Goal: Task Accomplishment & Management: Complete application form

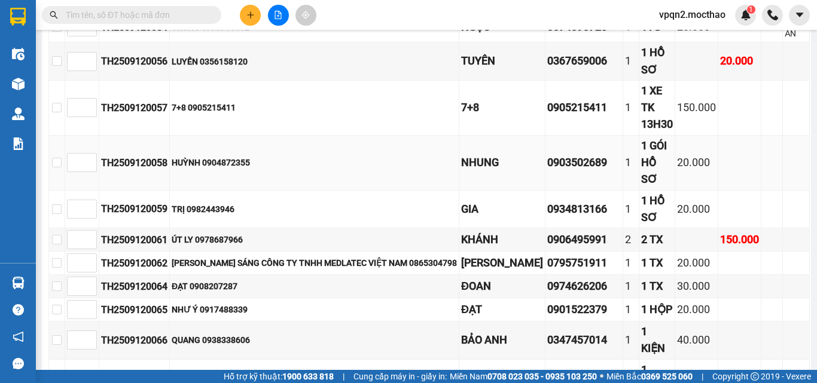
scroll to position [818, 0]
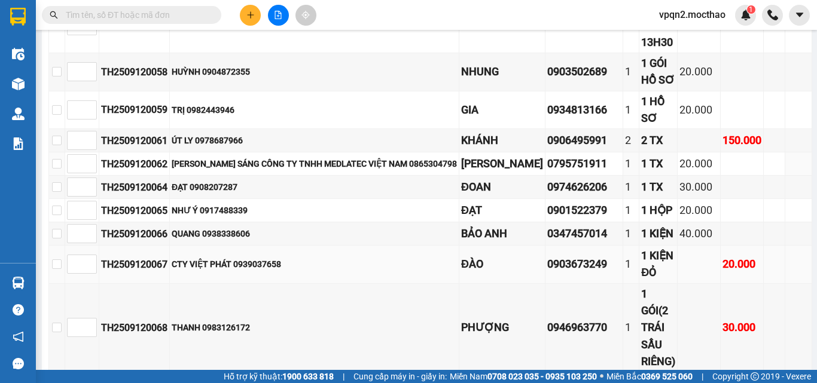
scroll to position [810, 0]
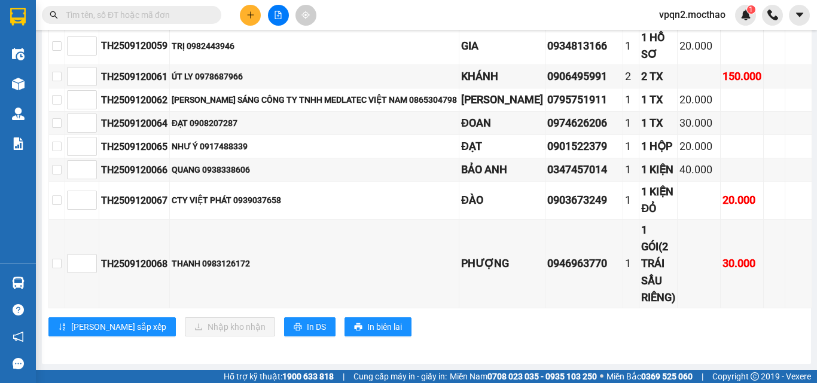
click at [247, 5] on button at bounding box center [250, 15] width 21 height 21
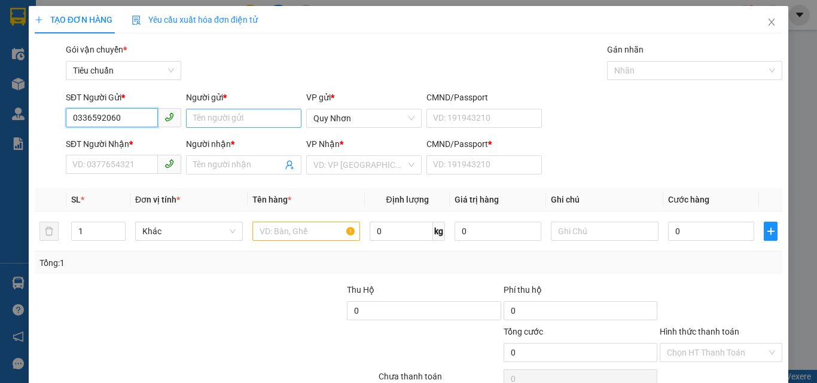
type input "0336592060"
click at [213, 111] on input "Người gửi *" at bounding box center [243, 118] width 115 height 19
type input "HUY"
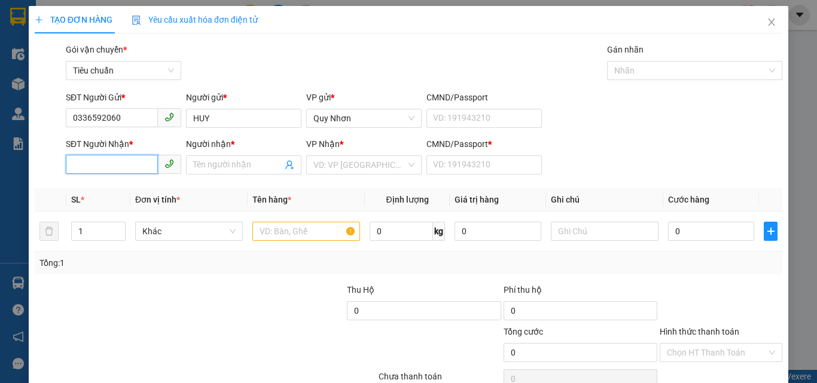
click at [131, 165] on input "SĐT Người Nhận *" at bounding box center [112, 164] width 92 height 19
type input "0982856025"
drag, startPoint x: 122, startPoint y: 187, endPoint x: 144, endPoint y: 187, distance: 22.1
click at [125, 187] on div "0982856025 - HIẾU" at bounding box center [122, 188] width 100 height 13
type input "HIẾU"
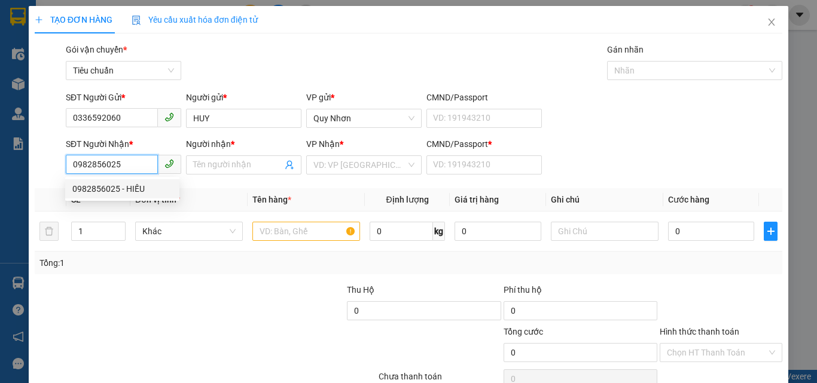
type input "a"
type input "20.000"
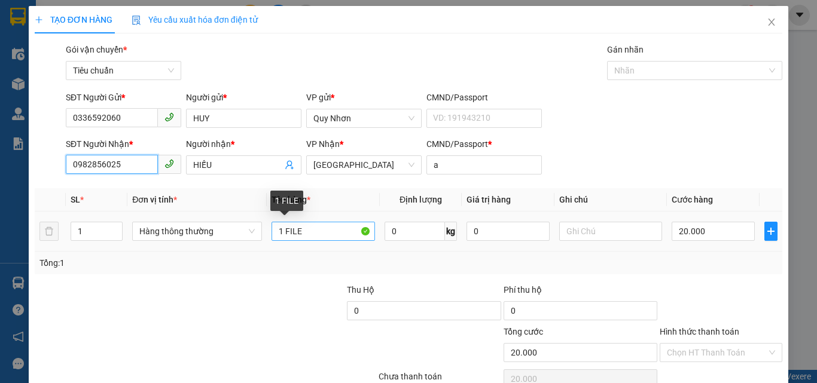
type input "0982856025"
drag, startPoint x: 312, startPoint y: 232, endPoint x: 501, endPoint y: 230, distance: 188.4
click at [318, 232] on input "1 FILE" at bounding box center [323, 231] width 103 height 19
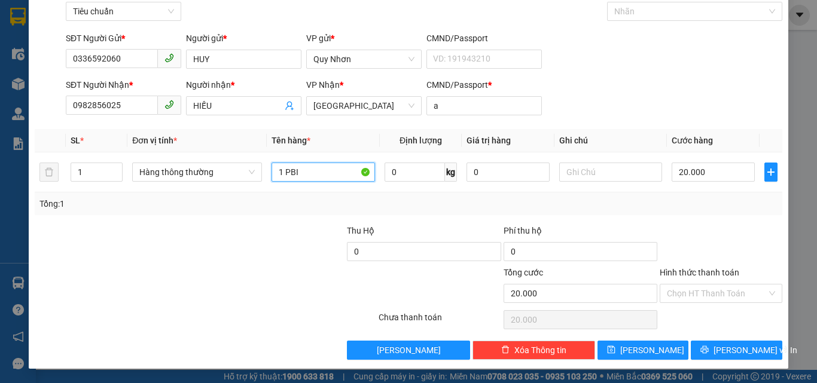
type input "1 PBI"
drag, startPoint x: 681, startPoint y: 304, endPoint x: 683, endPoint y: 279, distance: 25.2
click at [681, 299] on div "Hình thức thanh toán Chọn HT Thanh Toán" at bounding box center [721, 287] width 123 height 42
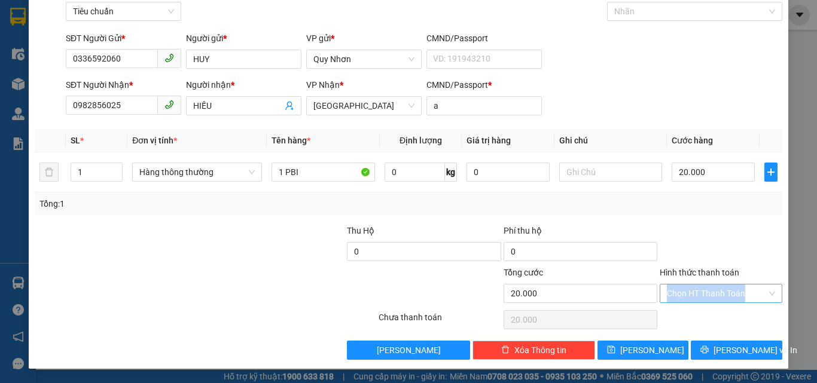
click at [681, 295] on input "Hình thức thanh toán" at bounding box center [717, 294] width 100 height 18
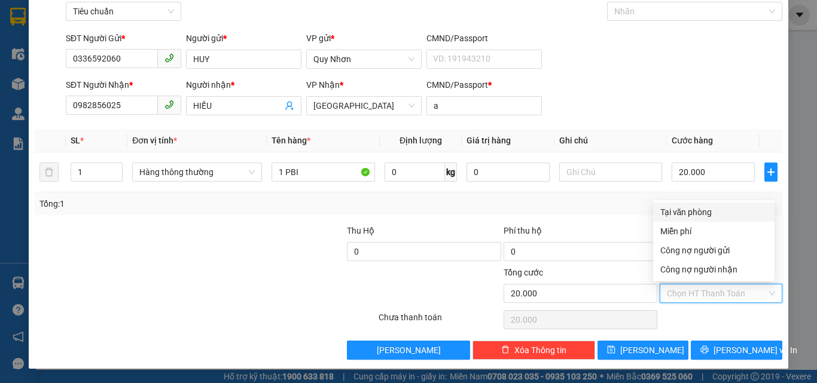
click at [696, 209] on div "Tại văn phòng" at bounding box center [713, 212] width 107 height 13
type input "0"
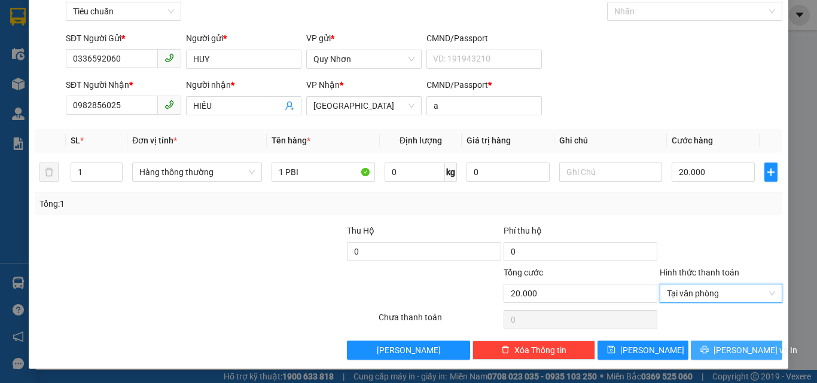
click at [700, 348] on button "[PERSON_NAME] và In" at bounding box center [737, 350] width 92 height 19
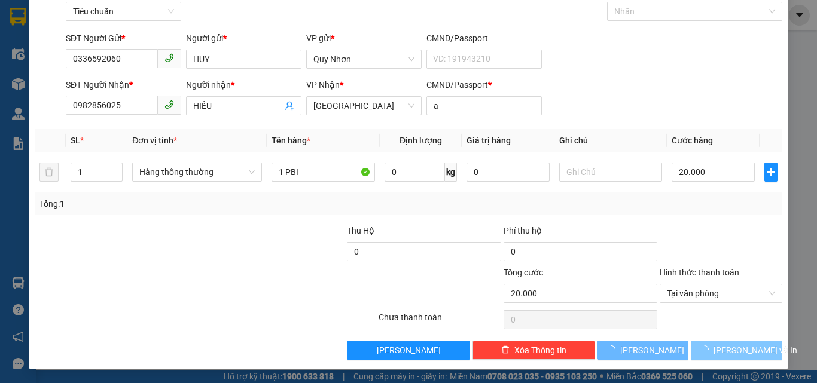
drag, startPoint x: 700, startPoint y: 348, endPoint x: 599, endPoint y: 255, distance: 138.0
click at [700, 349] on button "[PERSON_NAME] và In" at bounding box center [737, 350] width 92 height 19
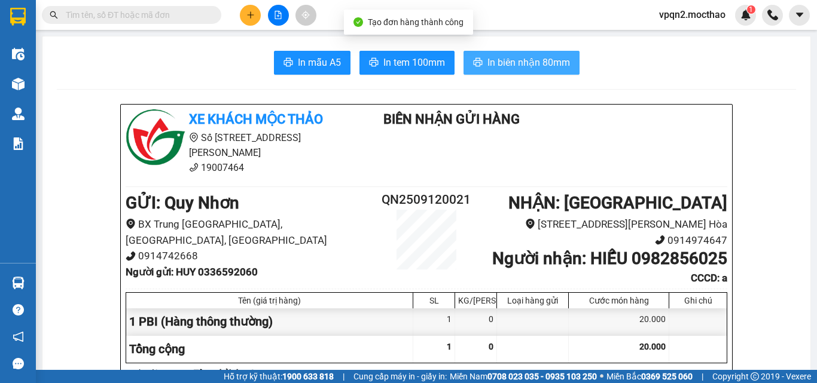
click at [508, 53] on button "In biên nhận 80mm" at bounding box center [522, 63] width 116 height 24
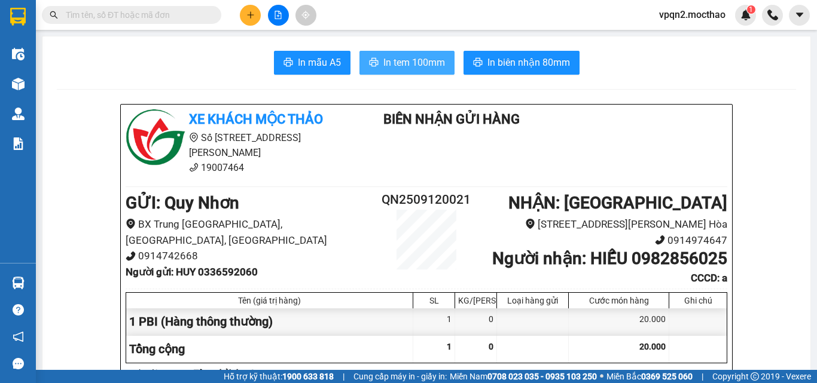
click at [401, 64] on span "In tem 100mm" at bounding box center [414, 62] width 62 height 15
click at [621, 342] on div "20.000" at bounding box center [619, 349] width 100 height 27
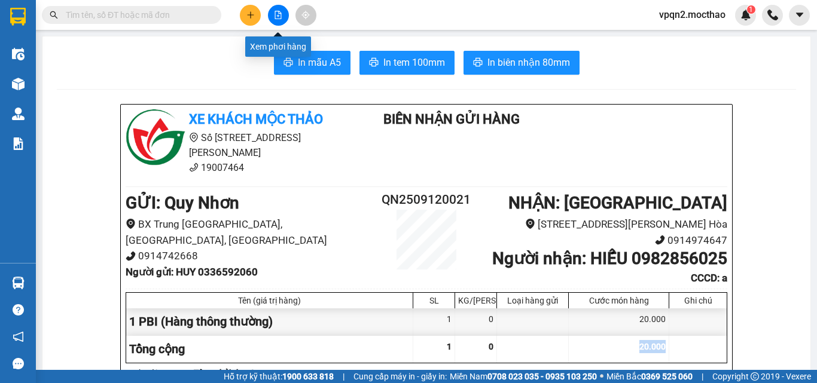
click at [283, 16] on button at bounding box center [278, 15] width 21 height 21
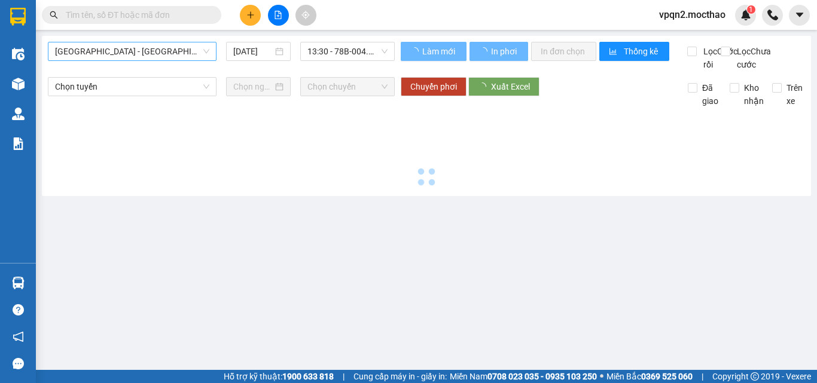
click at [133, 51] on span "Sài Gòn - Tuy Hòa" at bounding box center [132, 51] width 154 height 18
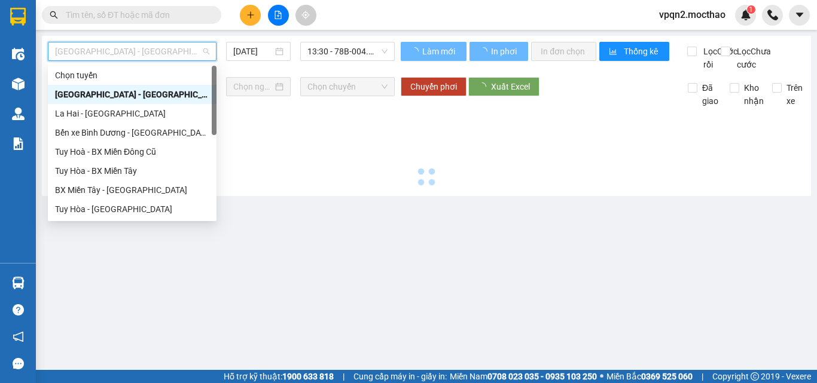
scroll to position [268, 0]
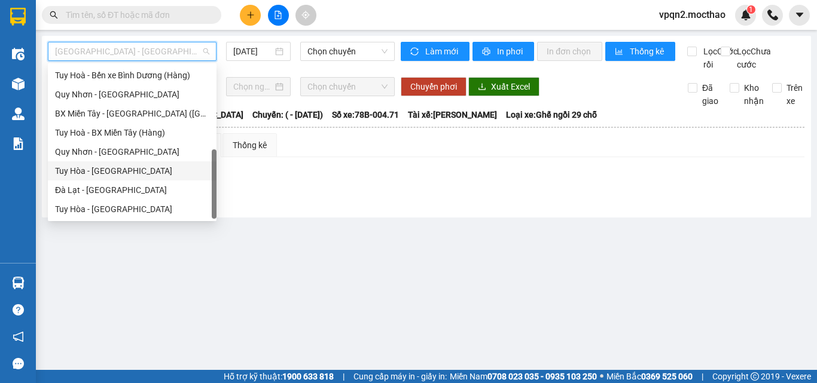
click at [100, 169] on div "Tuy Hòa - Quy Nhơn" at bounding box center [132, 171] width 154 height 13
type input "[DATE]"
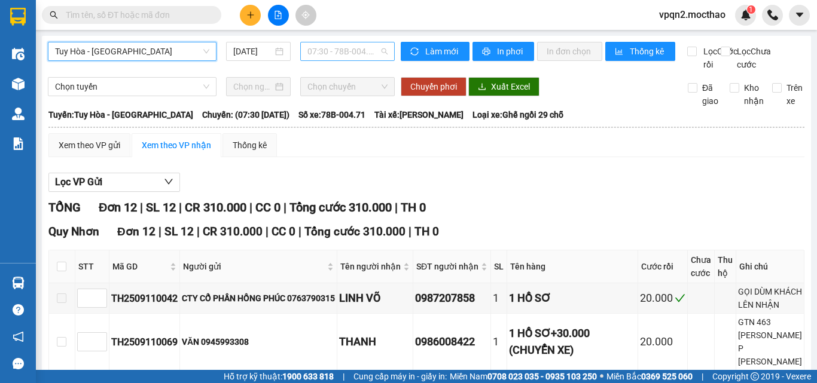
click at [344, 53] on span "07:30 - 78B-004.71" at bounding box center [347, 51] width 80 height 18
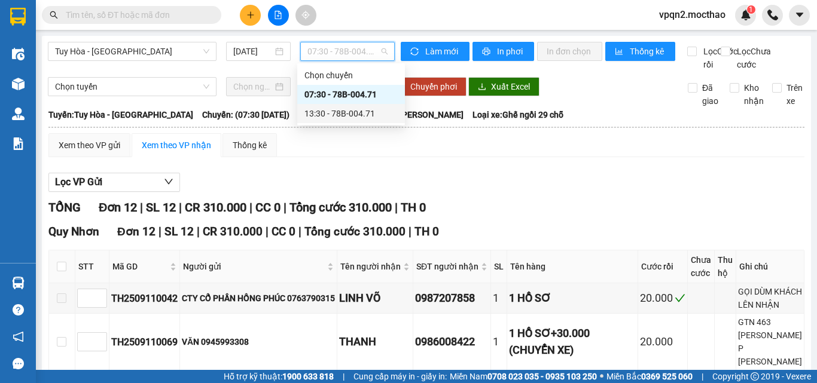
click at [347, 114] on div "13:30 - 78B-004.71" at bounding box center [350, 113] width 93 height 13
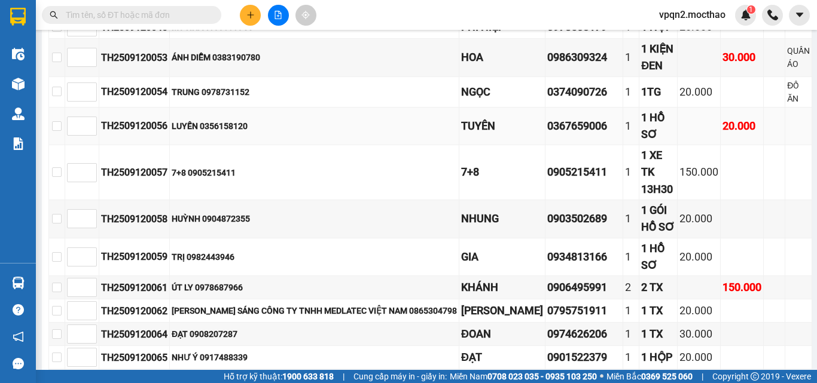
scroll to position [810, 0]
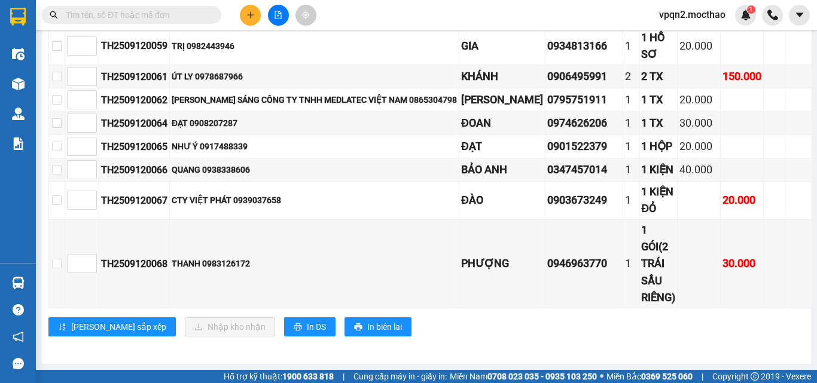
click at [8, 95] on div "Kho hàng mới" at bounding box center [18, 84] width 36 height 30
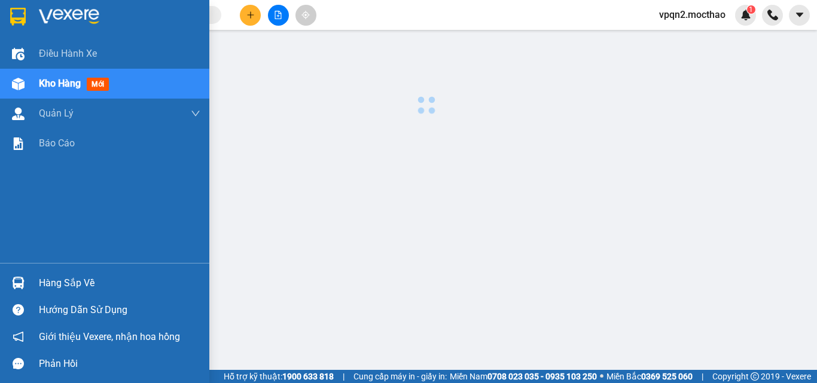
click at [8, 95] on div "Kho hàng mới" at bounding box center [104, 84] width 209 height 30
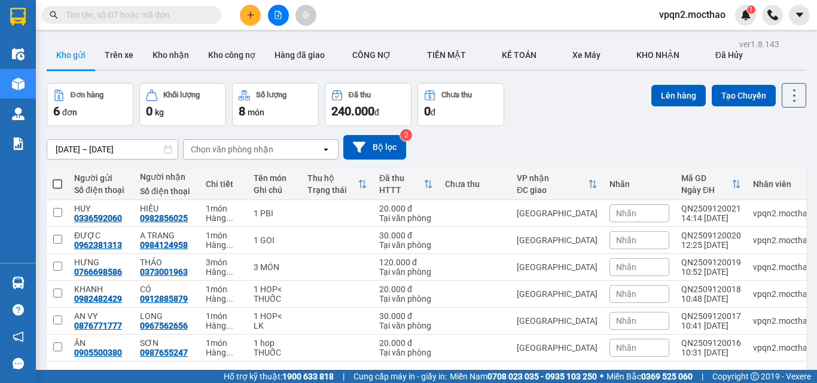
scroll to position [55, 0]
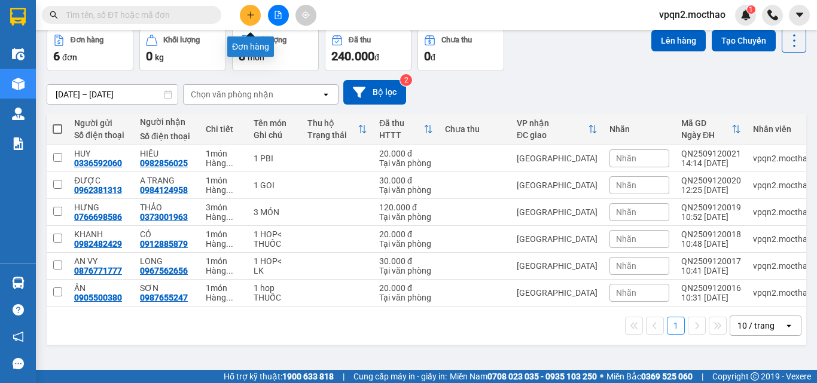
click at [252, 14] on icon "plus" at bounding box center [250, 15] width 8 height 8
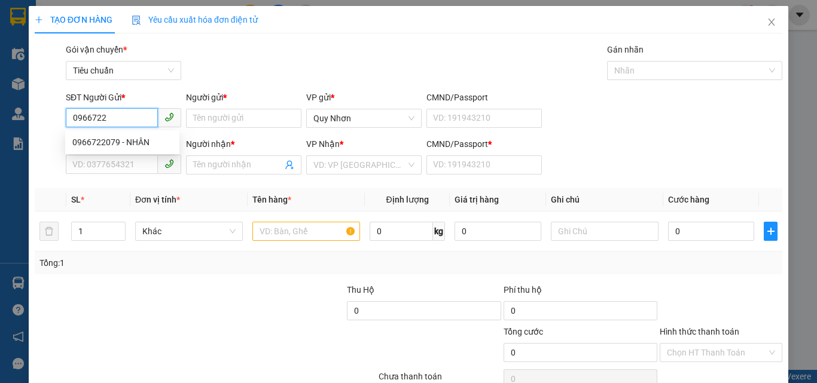
click at [126, 144] on div "0966722079 - NHÂN" at bounding box center [122, 142] width 100 height 13
type input "0966722079"
type input "NHÂN"
type input "0788559079"
type input "THẢO"
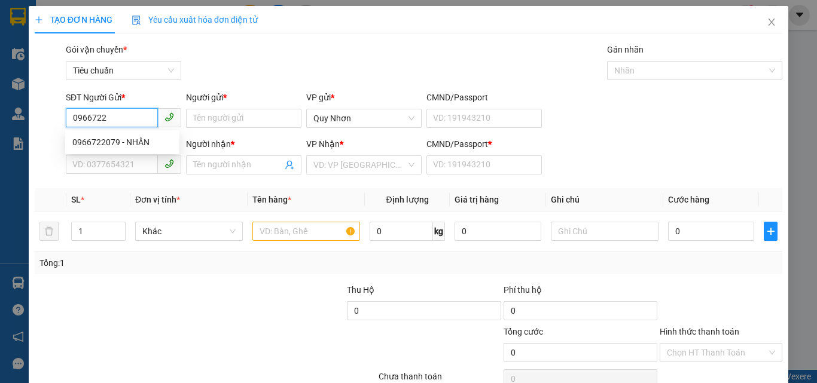
type input "A"
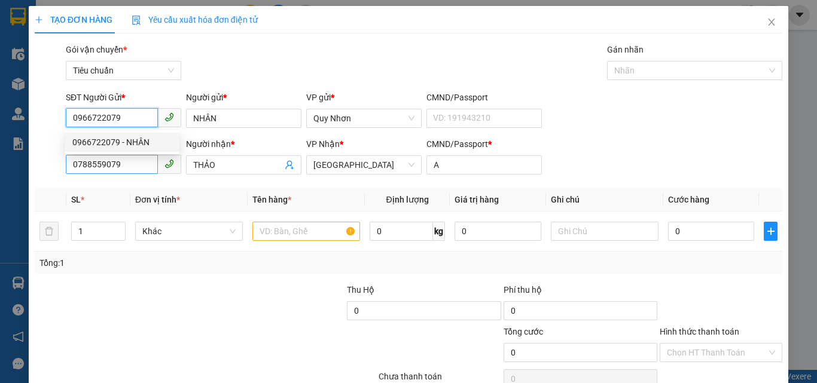
type input "40.000"
type input "0966722079"
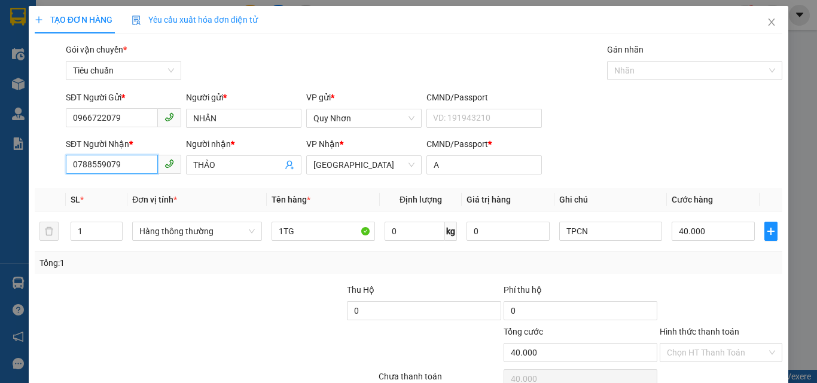
click at [129, 171] on input "0788559079" at bounding box center [112, 164] width 92 height 19
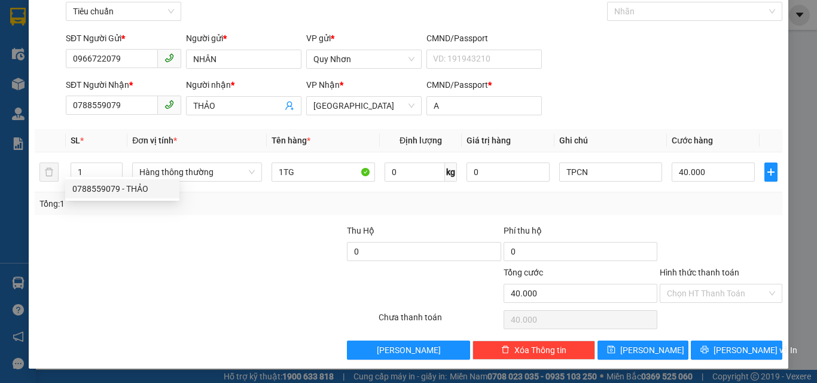
drag, startPoint x: 176, startPoint y: 227, endPoint x: 217, endPoint y: 214, distance: 43.3
click at [176, 227] on div at bounding box center [111, 245] width 156 height 42
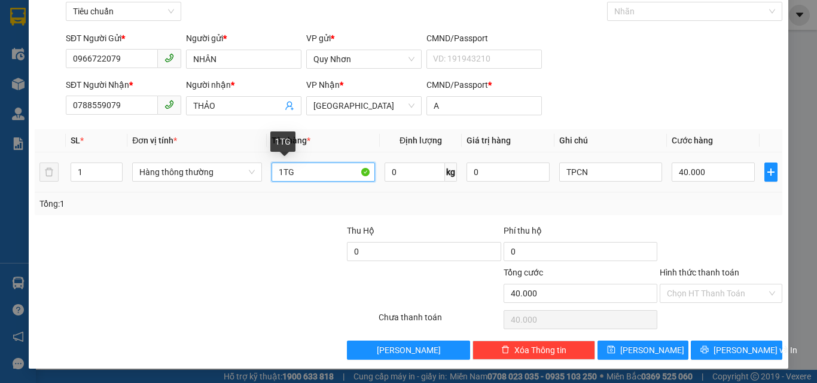
click at [306, 179] on input "1TG" at bounding box center [323, 172] width 103 height 19
click at [252, 236] on div at bounding box center [268, 245] width 156 height 42
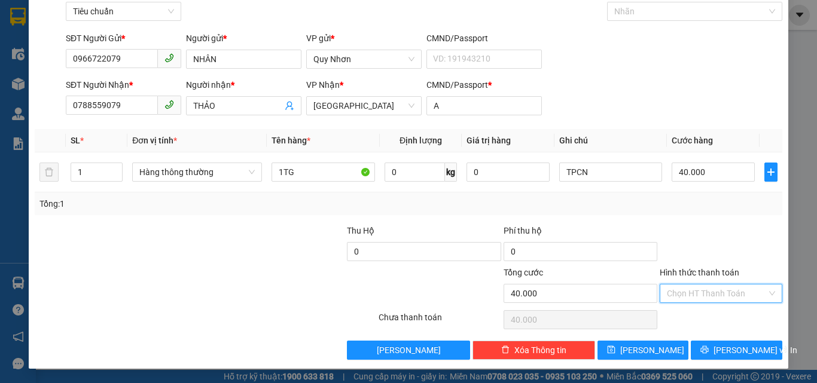
drag, startPoint x: 700, startPoint y: 295, endPoint x: 711, endPoint y: 212, distance: 83.8
click at [699, 294] on input "Hình thức thanh toán" at bounding box center [717, 294] width 100 height 18
click at [708, 214] on div "Tại văn phòng" at bounding box center [713, 212] width 107 height 13
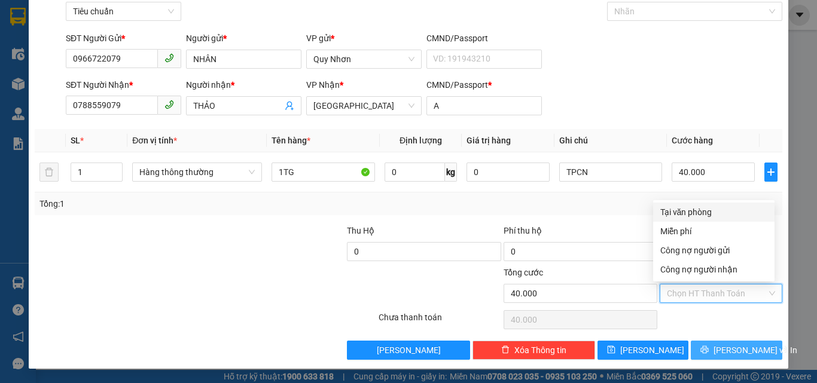
type input "0"
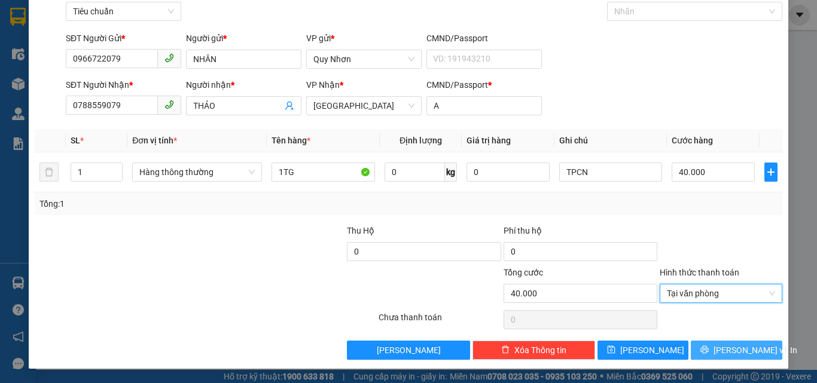
click at [714, 351] on button "[PERSON_NAME] và In" at bounding box center [737, 350] width 92 height 19
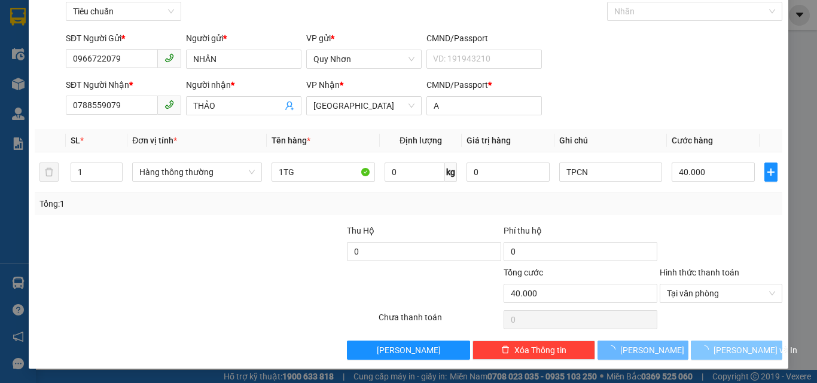
click at [714, 351] on button "[PERSON_NAME] và In" at bounding box center [737, 350] width 92 height 19
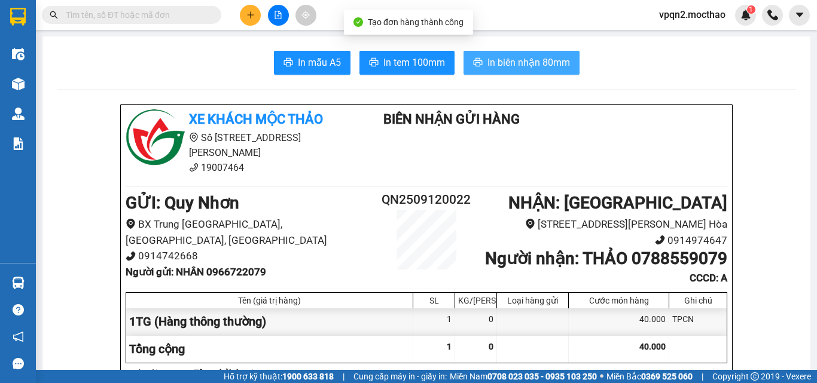
click at [523, 56] on span "In biên nhận 80mm" at bounding box center [529, 62] width 83 height 15
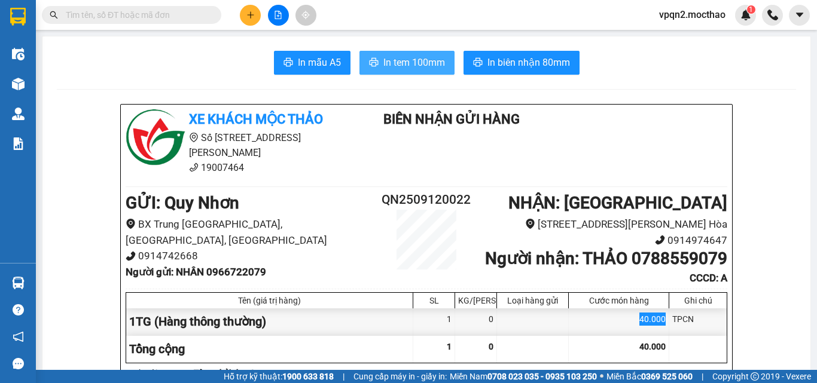
click at [415, 59] on span "In tem 100mm" at bounding box center [414, 62] width 62 height 15
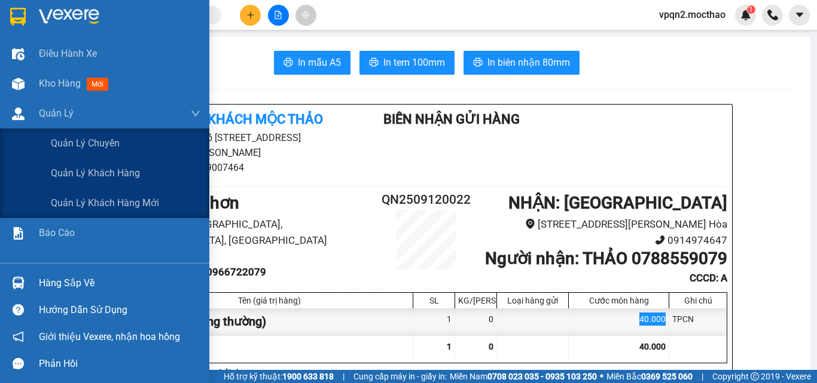
scroll to position [60, 0]
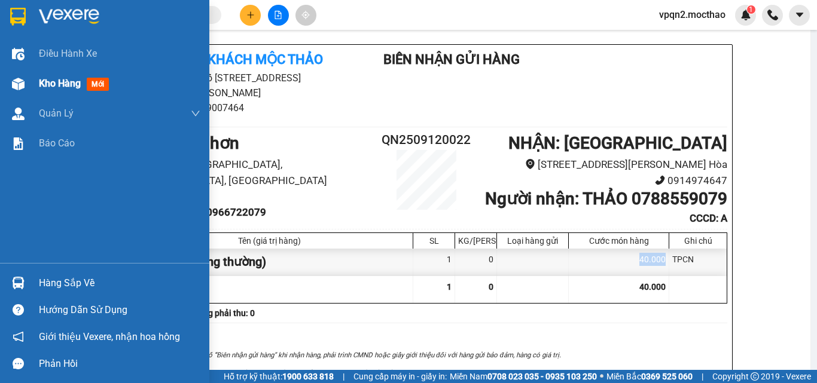
click at [53, 87] on span "Kho hàng" at bounding box center [60, 83] width 42 height 11
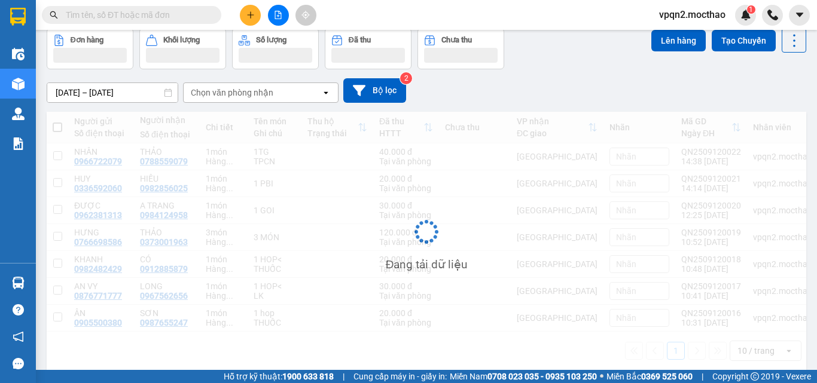
scroll to position [60, 0]
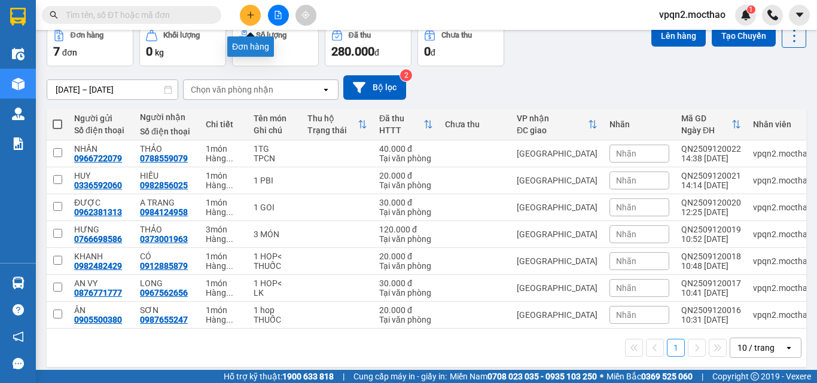
click at [257, 15] on button at bounding box center [250, 15] width 21 height 21
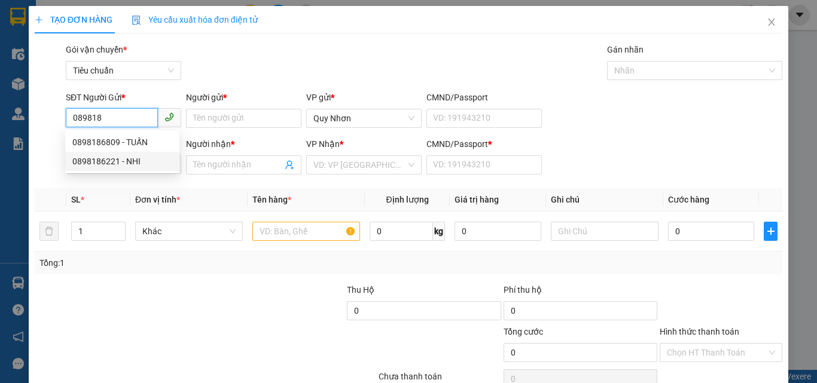
click at [123, 159] on div "0898186221 - NHI" at bounding box center [122, 161] width 100 height 13
type input "0898186221"
type input "NHI"
type input "0916069591"
type input "TUYỀN"
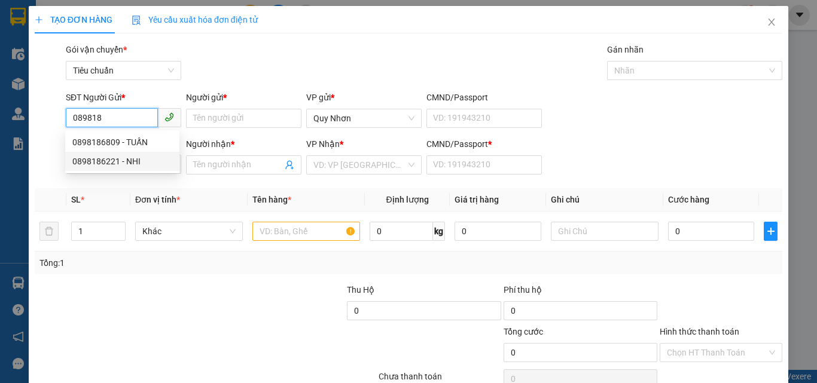
type input "A"
type input "60.000"
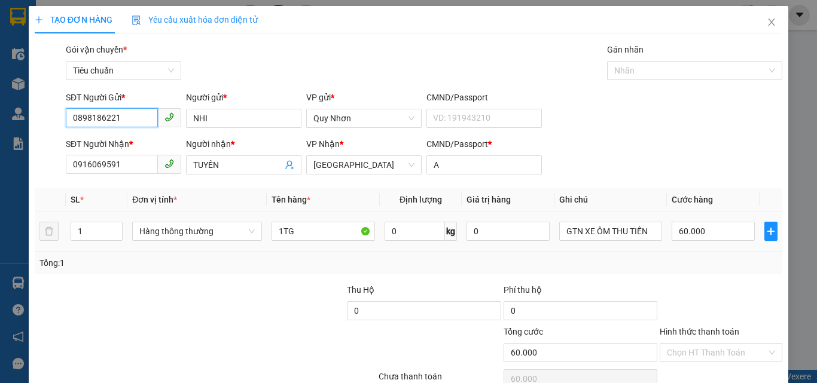
scroll to position [59, 0]
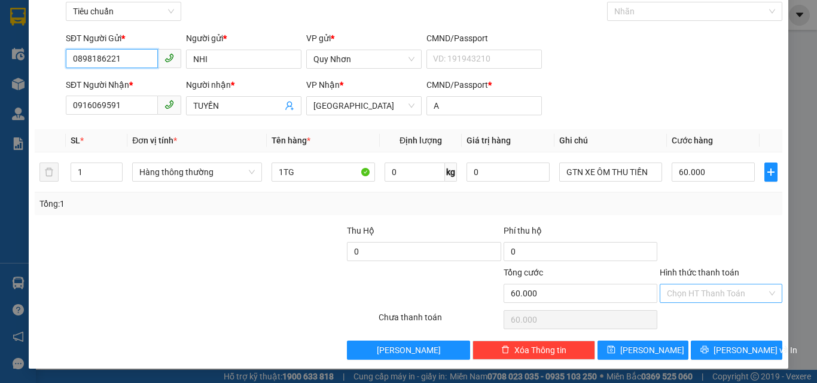
type input "0898186221"
click at [700, 290] on input "Hình thức thanh toán" at bounding box center [717, 294] width 100 height 18
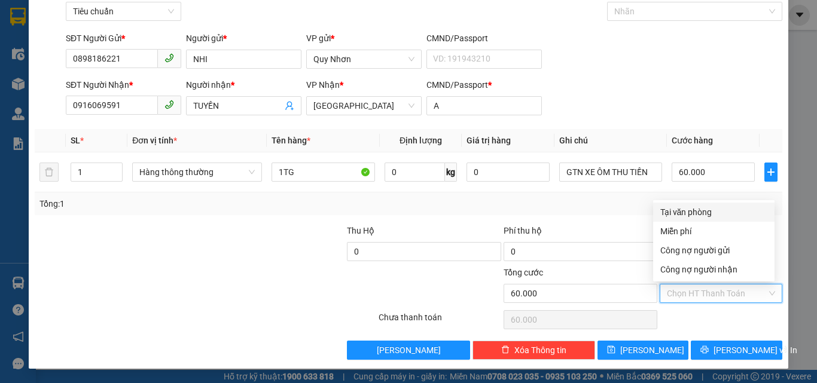
click at [720, 209] on div "Tại văn phòng" at bounding box center [713, 212] width 107 height 13
type input "0"
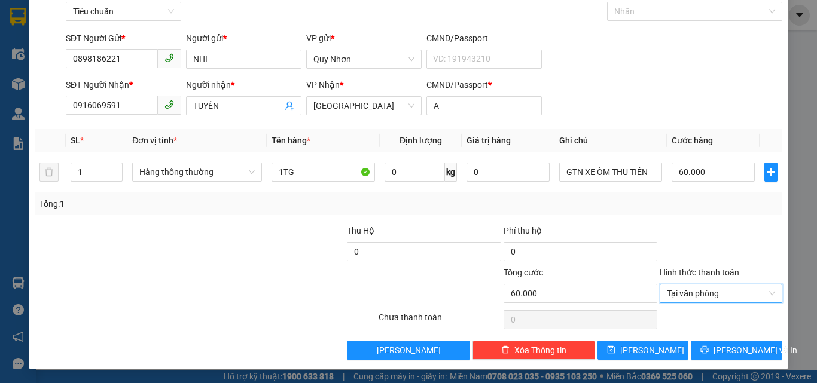
drag, startPoint x: 278, startPoint y: 279, endPoint x: 263, endPoint y: 263, distance: 21.2
click at [277, 277] on div at bounding box center [314, 287] width 125 height 42
click at [263, 263] on div at bounding box center [268, 245] width 156 height 42
drag, startPoint x: 713, startPoint y: 346, endPoint x: 680, endPoint y: 293, distance: 62.1
click at [709, 346] on icon "printer" at bounding box center [704, 350] width 8 height 8
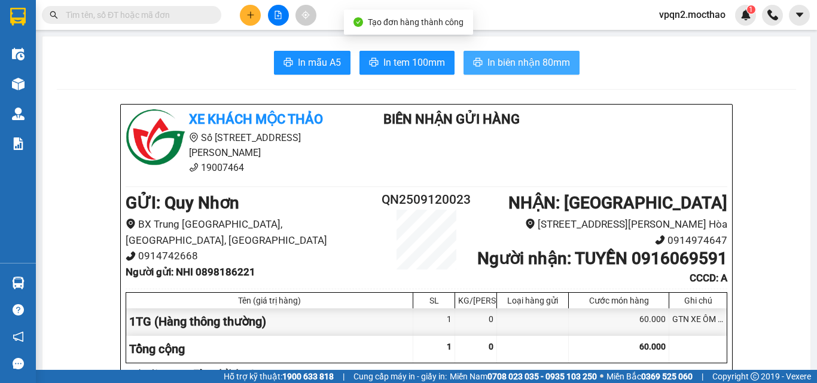
drag, startPoint x: 529, startPoint y: 54, endPoint x: 538, endPoint y: 65, distance: 14.0
click at [531, 55] on button "In biên nhận 80mm" at bounding box center [522, 63] width 116 height 24
click at [540, 65] on span "In biên nhận 80mm" at bounding box center [529, 62] width 83 height 15
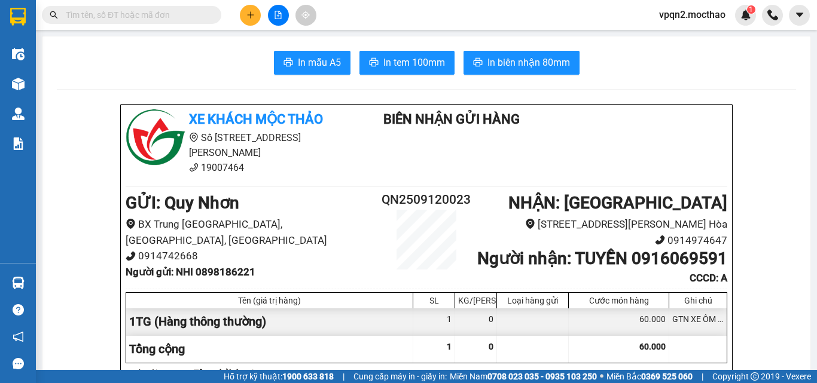
click at [403, 65] on span "In tem 100mm" at bounding box center [414, 62] width 62 height 15
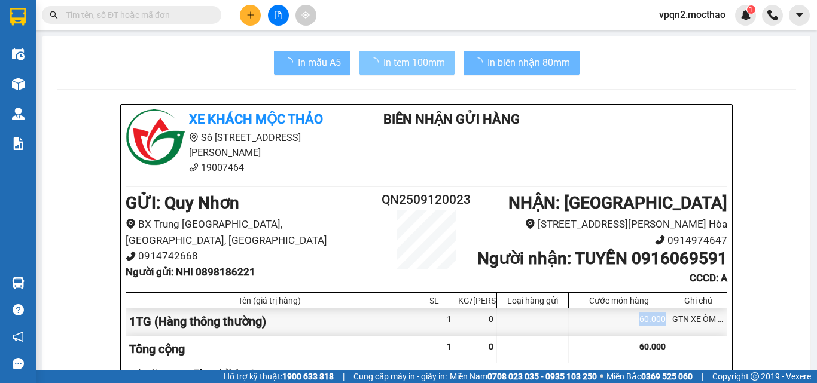
click at [624, 336] on div "60.000" at bounding box center [619, 322] width 100 height 27
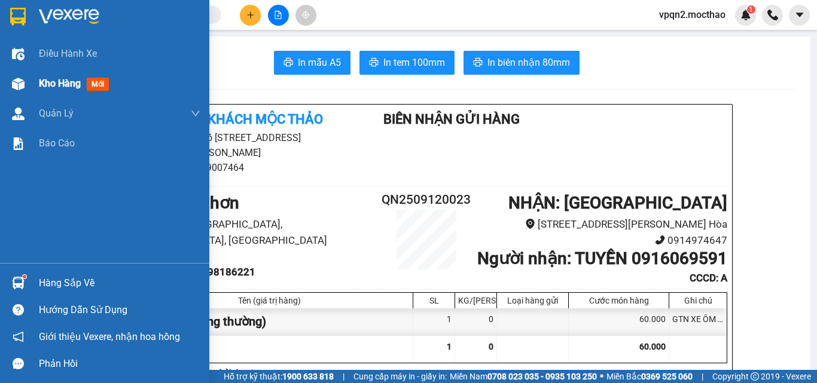
click at [25, 87] on div at bounding box center [18, 84] width 21 height 21
drag, startPoint x: 25, startPoint y: 87, endPoint x: 0, endPoint y: 249, distance: 164.0
click at [26, 87] on div at bounding box center [18, 84] width 21 height 21
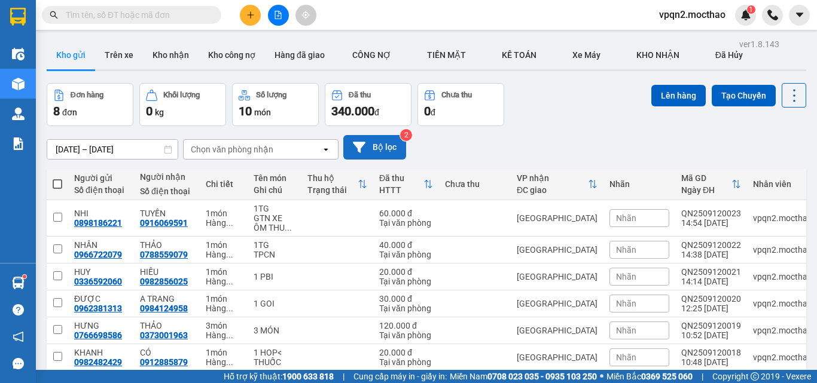
scroll to position [109, 0]
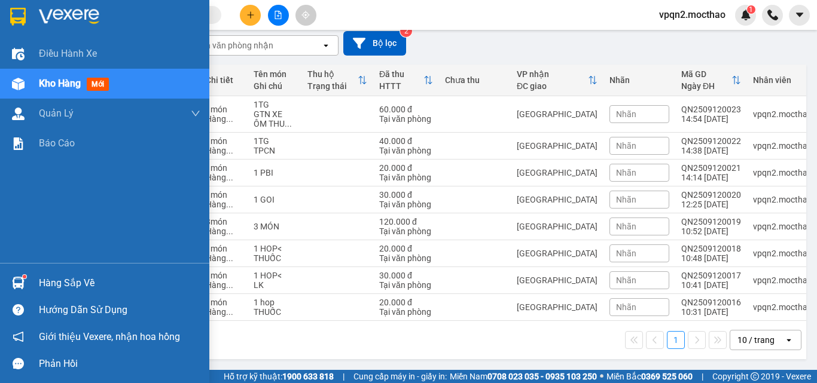
click at [28, 83] on div at bounding box center [18, 84] width 21 height 21
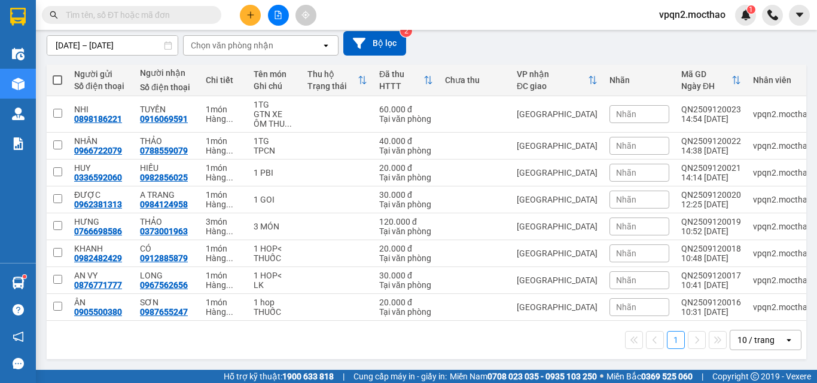
click at [290, 348] on div "1 10 / trang open" at bounding box center [426, 340] width 750 height 20
click at [263, 358] on div "1 10 / trang open" at bounding box center [427, 340] width 760 height 38
drag, startPoint x: 263, startPoint y: 358, endPoint x: 697, endPoint y: 252, distance: 446.9
click at [265, 357] on div "1 10 / trang open" at bounding box center [427, 340] width 760 height 38
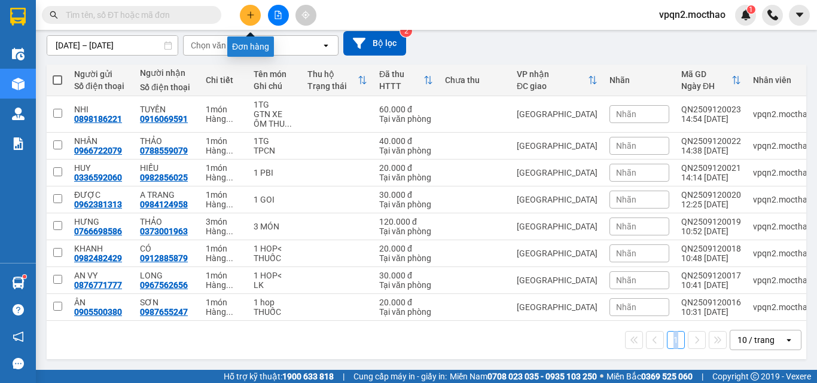
click at [255, 17] on button at bounding box center [250, 15] width 21 height 21
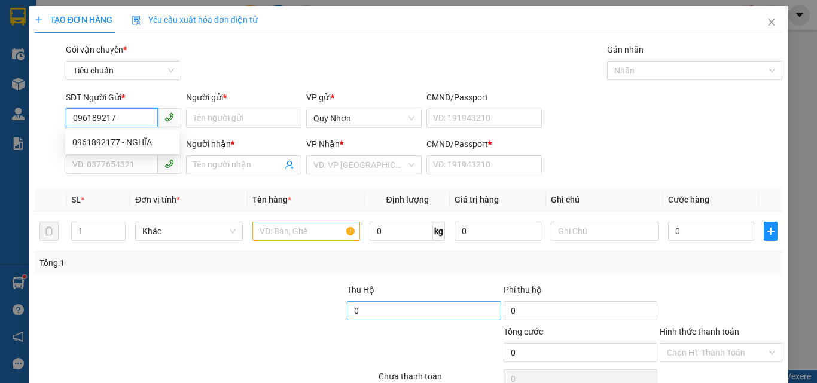
type input "0961892177"
click at [145, 147] on div "0961892177 - NGHĨA" at bounding box center [122, 142] width 100 height 13
type input "NGHĨA"
type input "0338494265"
type input "ĐẠT"
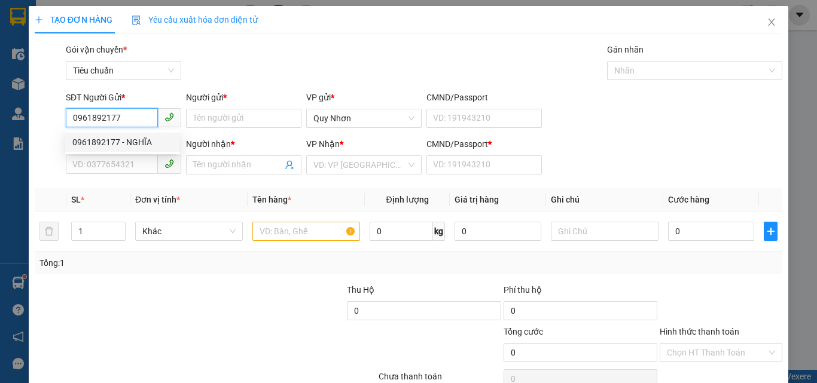
type input "A"
type input "60.000"
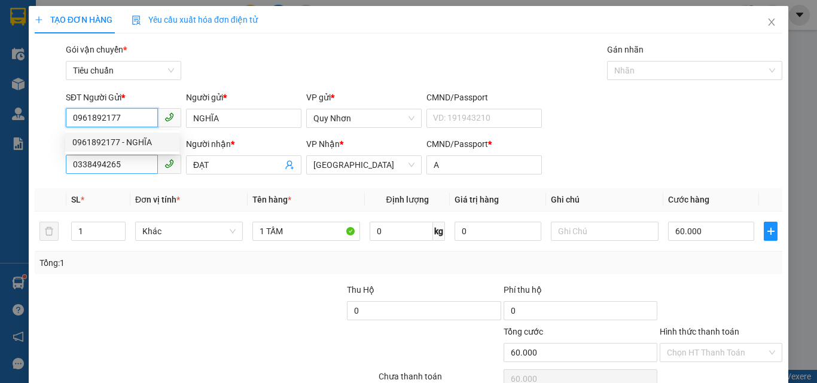
type input "0961892177"
click at [145, 164] on input "0338494265" at bounding box center [112, 164] width 92 height 19
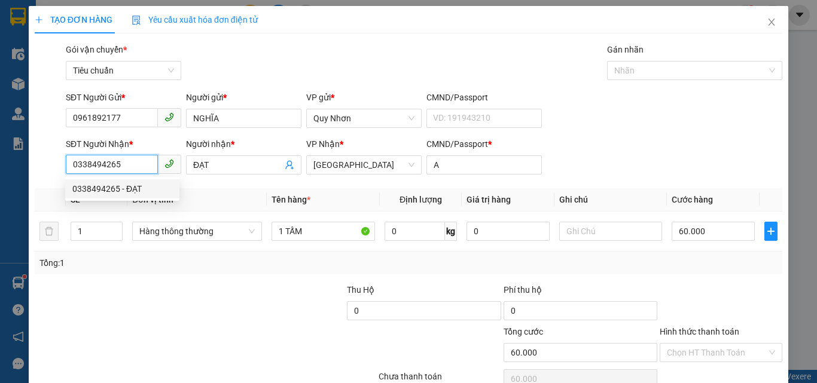
click at [136, 168] on input "0338494265" at bounding box center [112, 164] width 92 height 19
type input "0931640268"
click at [150, 188] on div "0931640268 - LIÊN" at bounding box center [122, 188] width 100 height 13
type input "LIÊN"
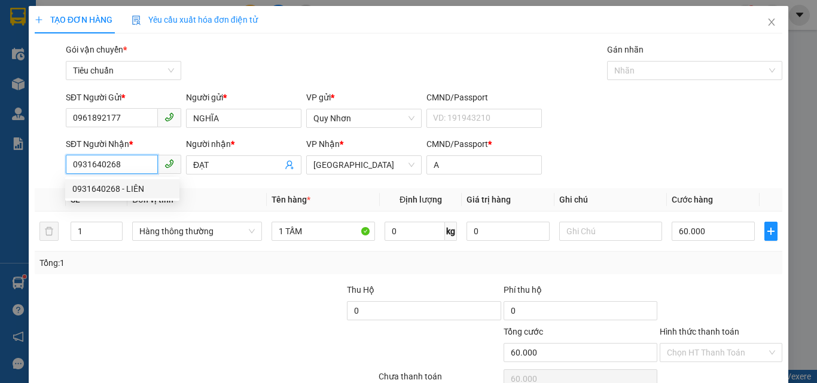
type input "a"
type input "20.000"
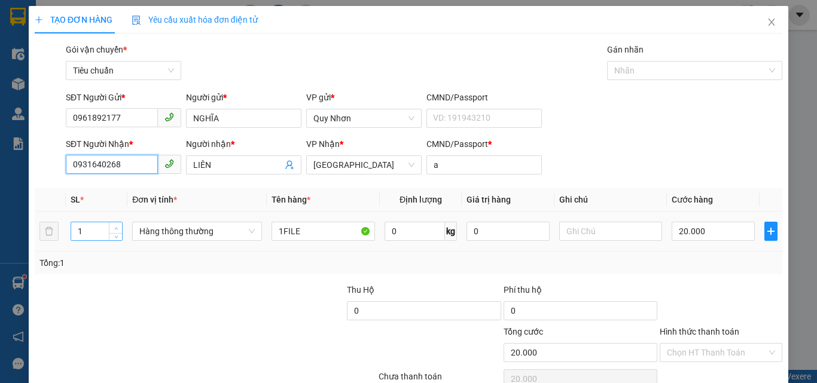
type input "0931640268"
click at [118, 226] on span "up" at bounding box center [115, 228] width 7 height 7
type input "4"
click at [118, 226] on span "up" at bounding box center [115, 228] width 7 height 7
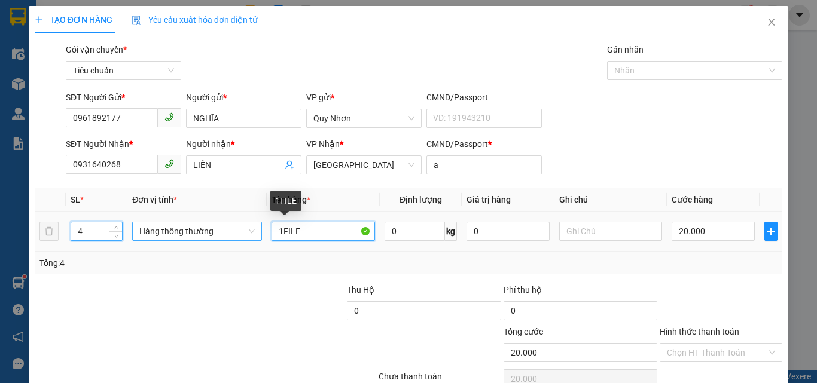
type input "0"
drag, startPoint x: 299, startPoint y: 232, endPoint x: 260, endPoint y: 232, distance: 38.9
click at [260, 232] on tr "4 Hàng thông thường 1FILE 0 kg 0 0" at bounding box center [409, 232] width 748 height 40
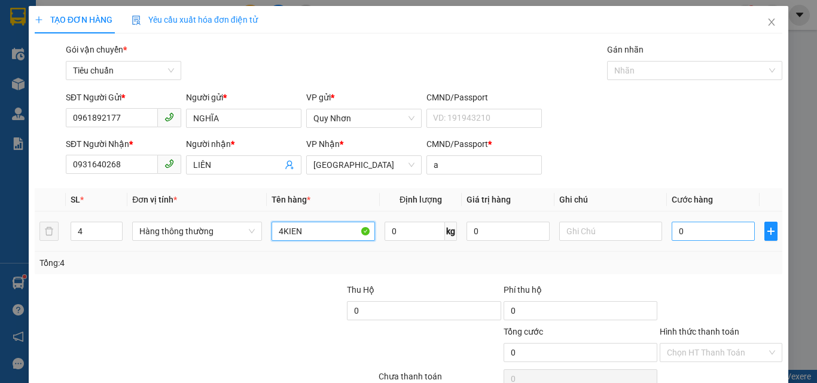
type input "4KIEN"
click at [695, 228] on input "0" at bounding box center [713, 231] width 83 height 19
type input "3"
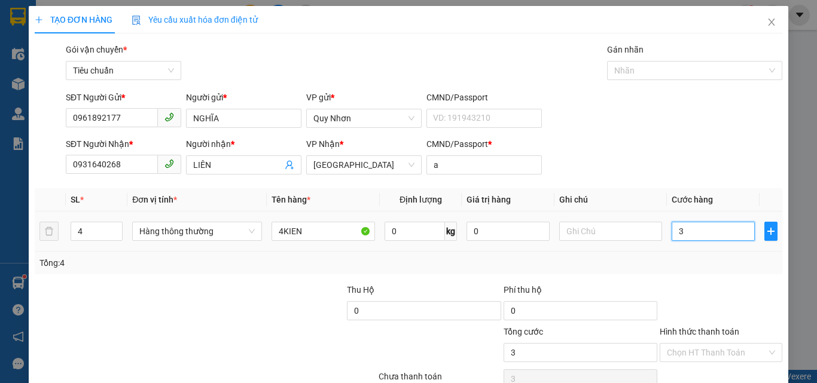
type input "30"
type input "300"
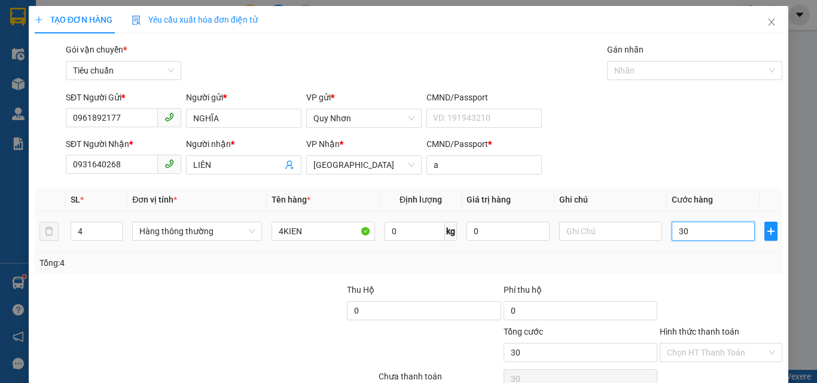
type input "300"
type input "3.000"
type input "30.000"
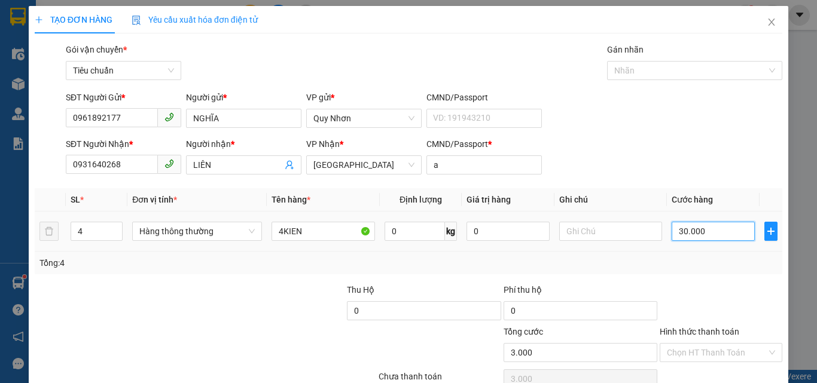
type input "30.000"
type input "300.000"
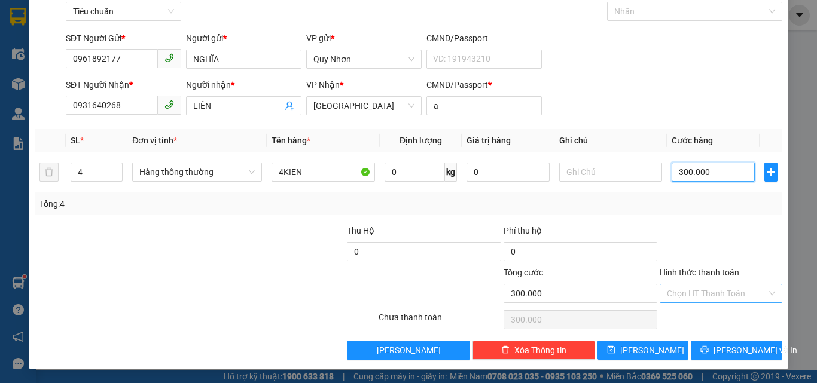
type input "300.000"
click at [700, 288] on input "Hình thức thanh toán" at bounding box center [717, 294] width 100 height 18
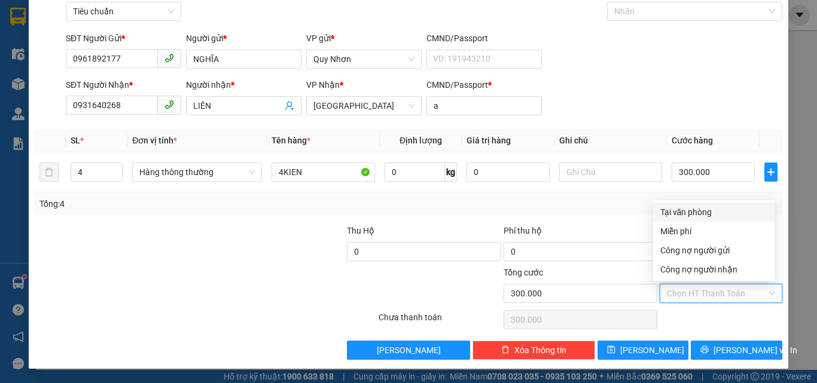
click at [703, 210] on div "Tại văn phòng" at bounding box center [713, 212] width 107 height 13
type input "0"
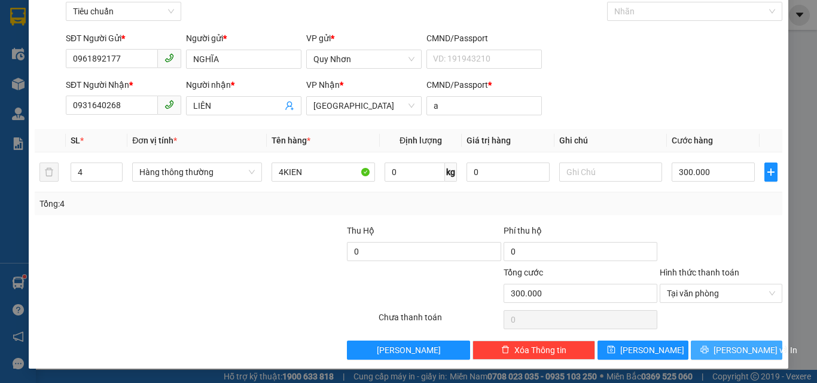
click at [715, 355] on button "[PERSON_NAME] và In" at bounding box center [737, 350] width 92 height 19
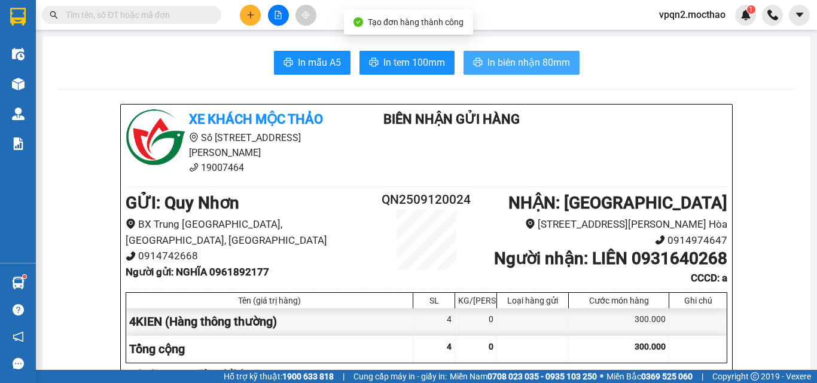
click at [500, 57] on span "In biên nhận 80mm" at bounding box center [529, 62] width 83 height 15
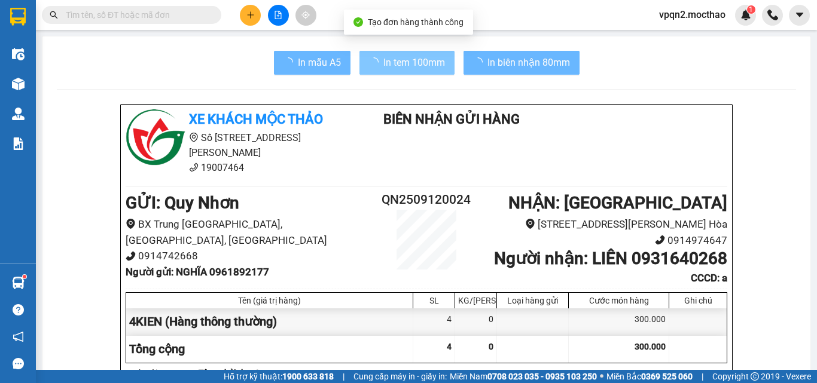
click at [407, 60] on span "In tem 100mm" at bounding box center [414, 62] width 62 height 15
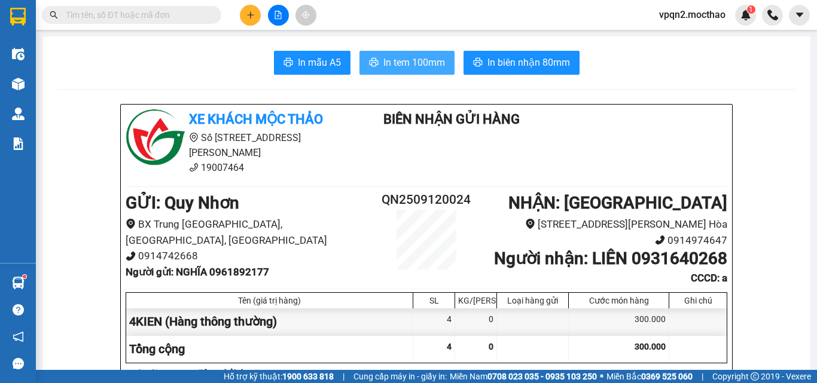
click at [407, 60] on span "In tem 100mm" at bounding box center [414, 62] width 62 height 15
click at [251, 12] on icon "plus" at bounding box center [250, 14] width 1 height 7
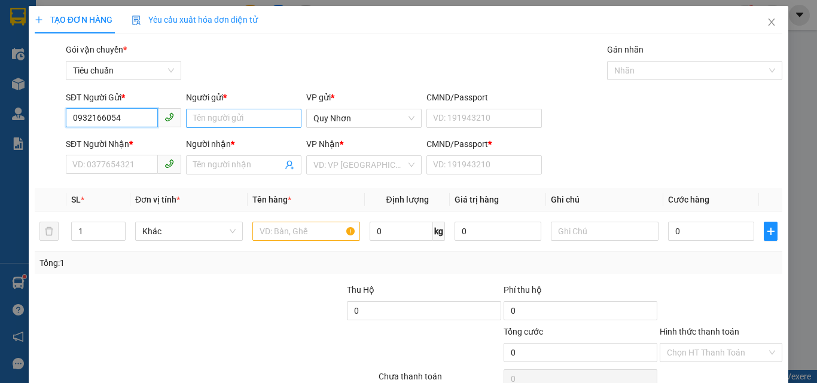
type input "0932166054"
click at [250, 122] on input "Người gửi *" at bounding box center [243, 118] width 115 height 19
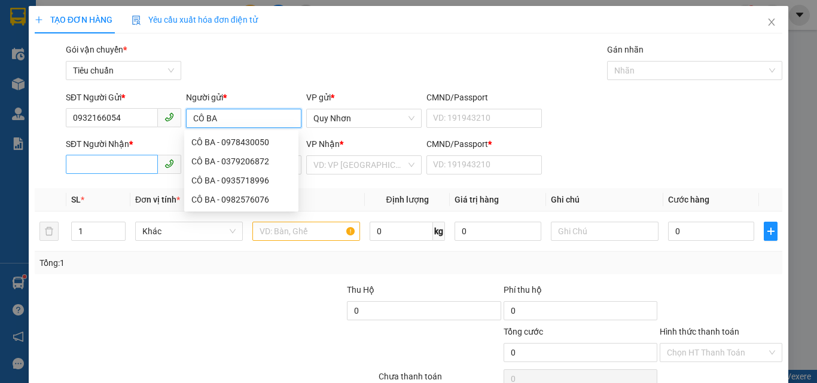
type input "CÔ BA"
click at [105, 170] on input "SĐT Người Nhận *" at bounding box center [112, 164] width 92 height 19
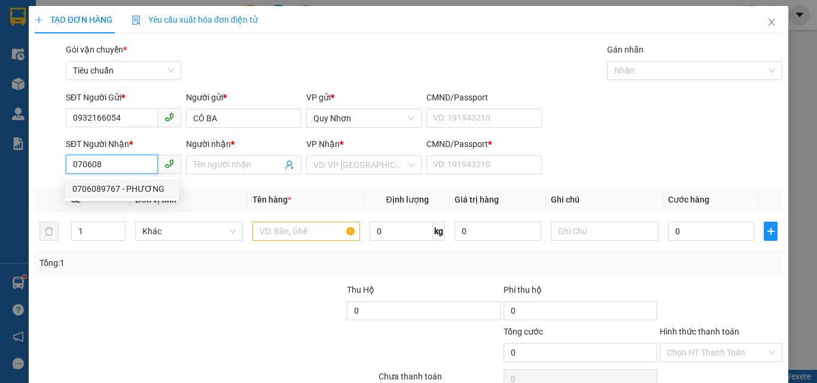
click at [140, 189] on div "0706089767 - PHƯƠNG" at bounding box center [122, 188] width 100 height 13
type input "0706089767"
type input "PHƯƠNG"
type input "D"
type input "70.000"
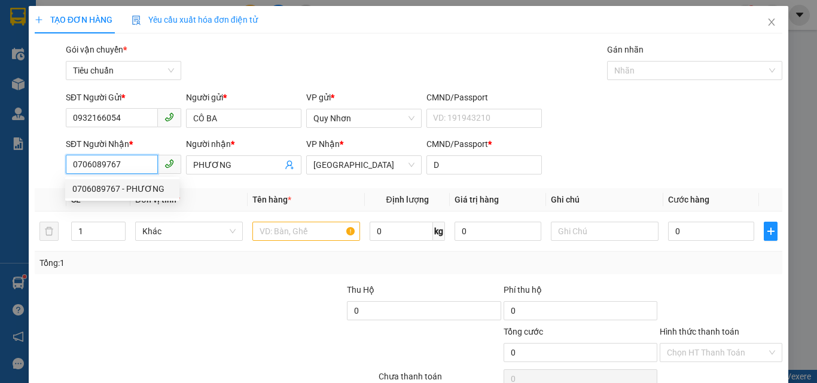
type input "70.000"
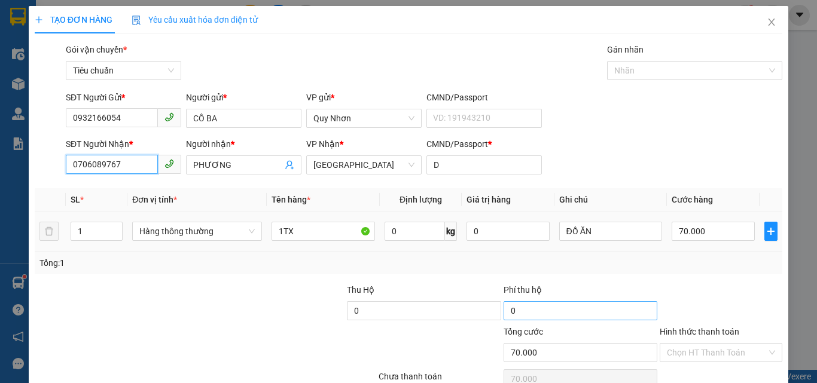
scroll to position [59, 0]
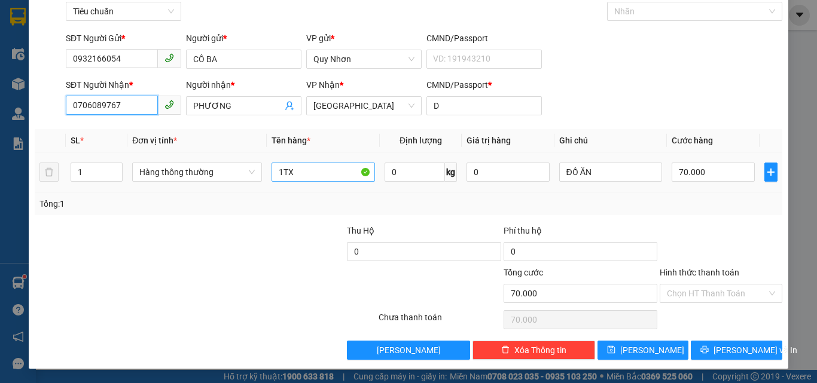
type input "0706089767"
drag, startPoint x: 327, startPoint y: 173, endPoint x: 504, endPoint y: 163, distance: 177.4
click at [328, 173] on input "1TX" at bounding box center [323, 172] width 103 height 19
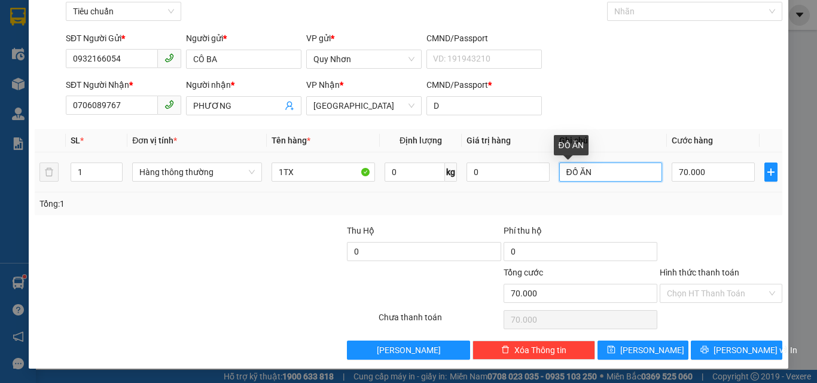
click at [611, 172] on input "ĐỒ ĂN" at bounding box center [610, 172] width 103 height 19
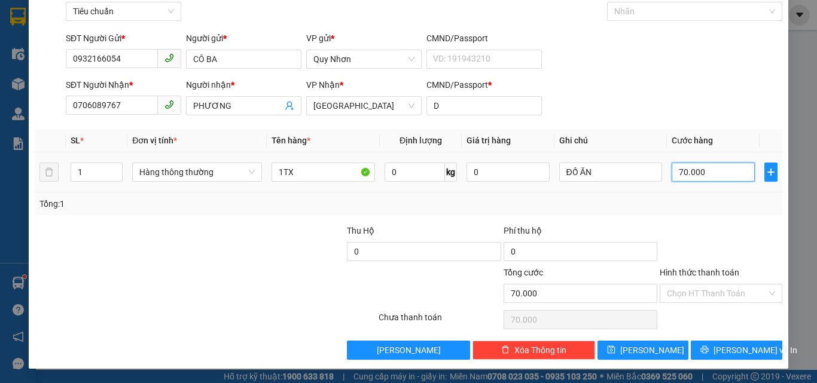
click at [686, 172] on input "70.000" at bounding box center [713, 172] width 83 height 19
type input "8"
type input "80"
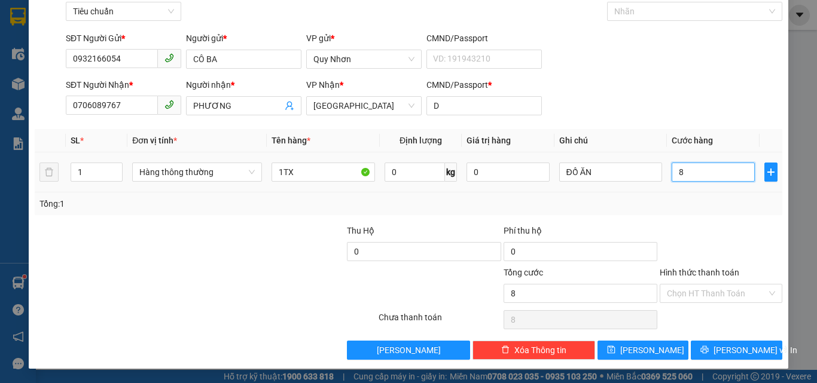
type input "80"
type input "800"
type input "8.000"
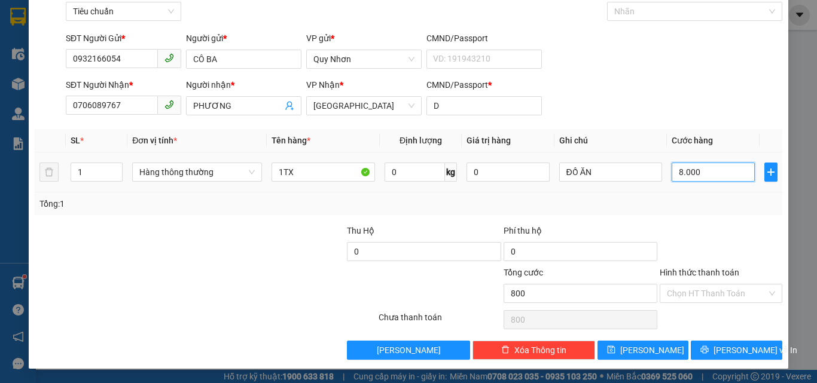
type input "8.000"
type input "80.000"
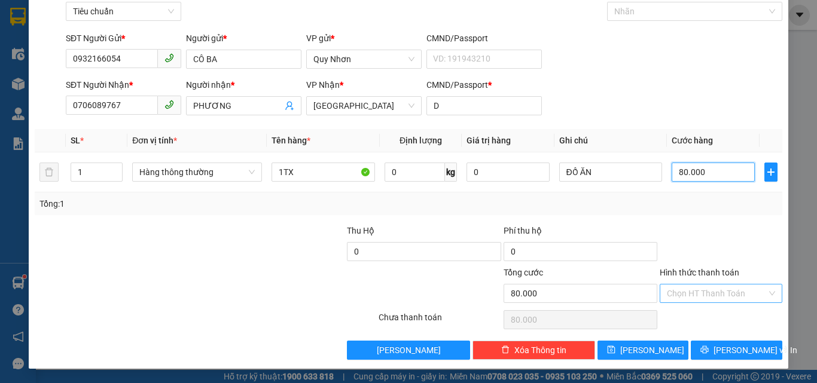
type input "80.000"
click at [674, 299] on input "Hình thức thanh toán" at bounding box center [717, 294] width 100 height 18
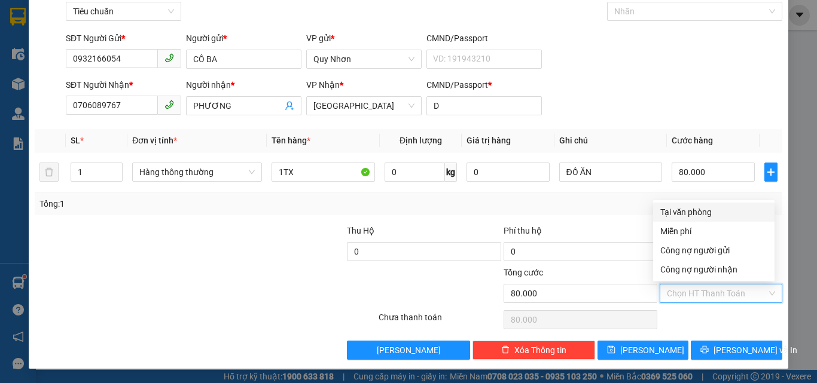
click at [691, 214] on div "Tại văn phòng" at bounding box center [713, 212] width 107 height 13
type input "0"
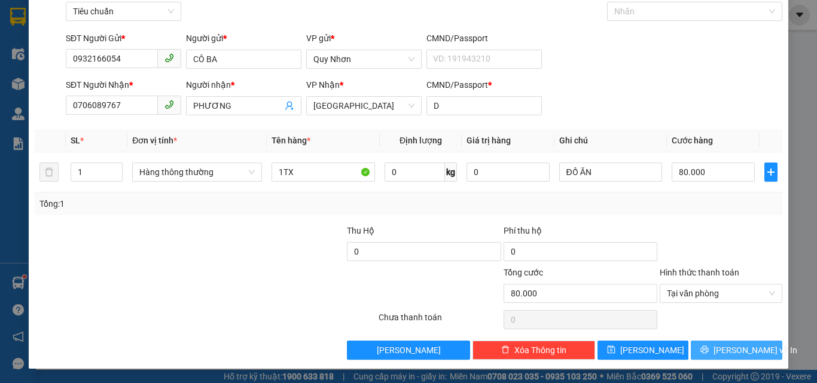
click at [708, 354] on icon "printer" at bounding box center [705, 350] width 8 height 8
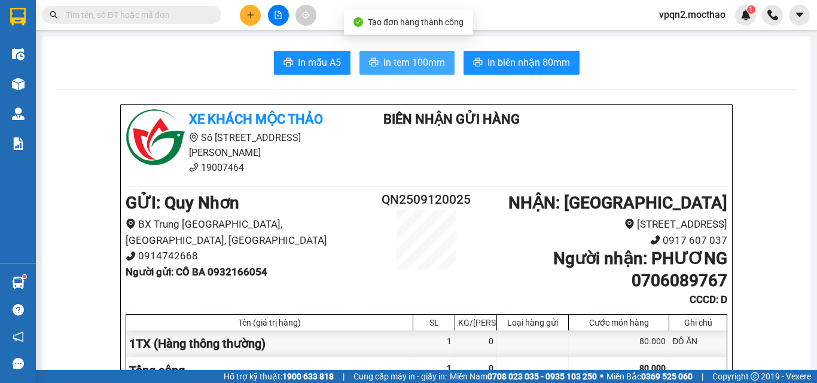
click at [373, 67] on icon "printer" at bounding box center [374, 62] width 10 height 10
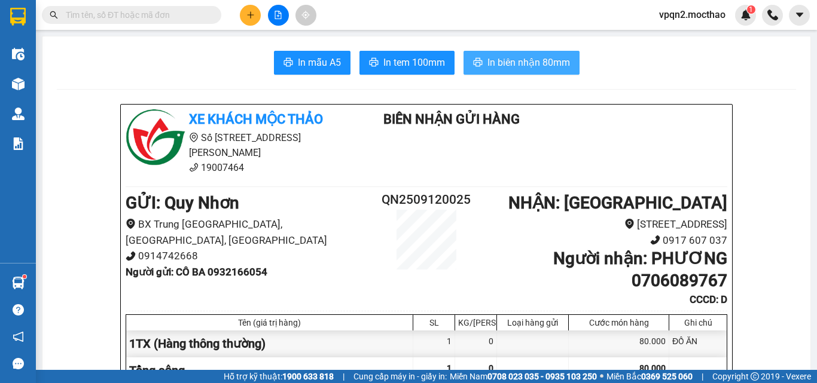
click at [497, 57] on span "In biên nhận 80mm" at bounding box center [529, 62] width 83 height 15
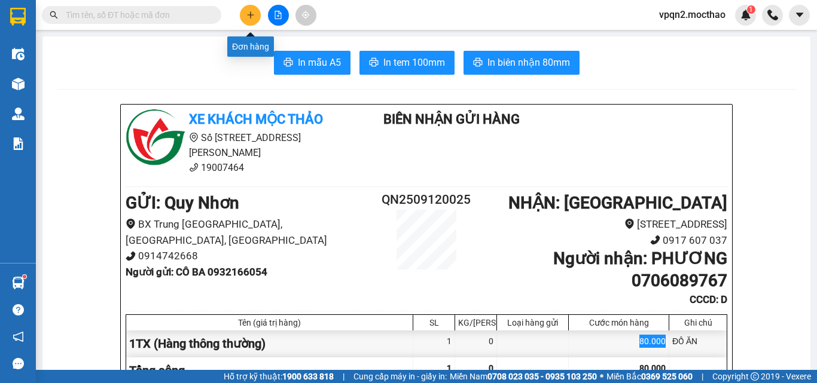
click at [252, 22] on button at bounding box center [250, 15] width 21 height 21
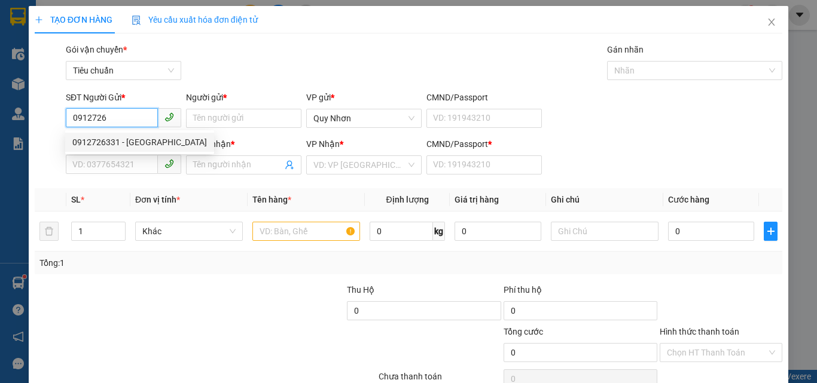
click at [130, 140] on div "0912726331 - NGỌC ANH" at bounding box center [139, 142] width 135 height 13
type input "0912726331"
type input "[PERSON_NAME]"
type input "0912726331"
type input "[PERSON_NAME]"
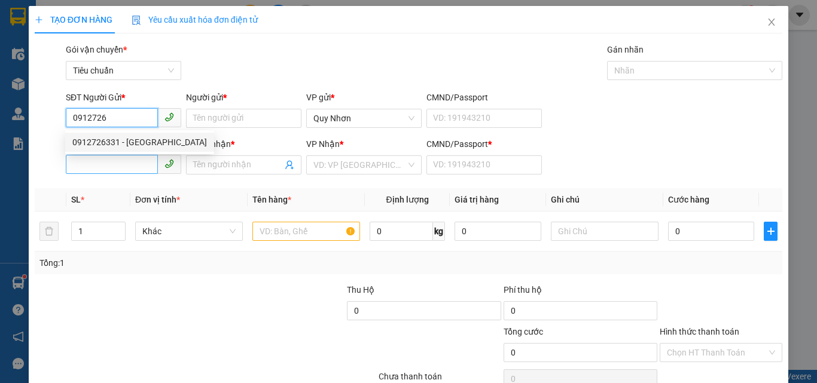
type input "A"
type input "150.000"
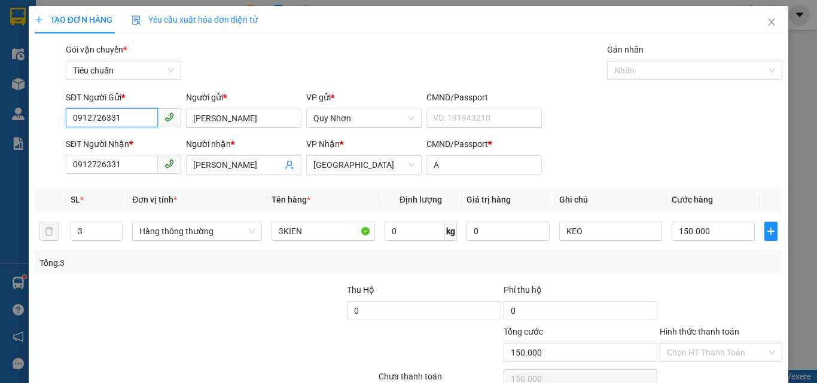
scroll to position [59, 0]
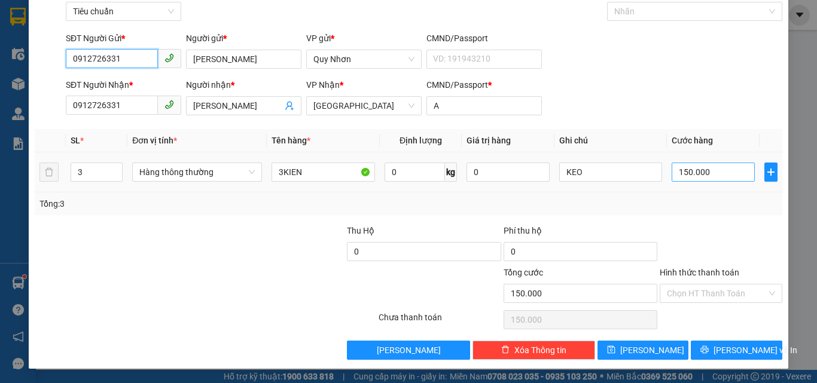
type input "0912726331"
click at [700, 167] on input "150.000" at bounding box center [713, 172] width 83 height 19
type input "2"
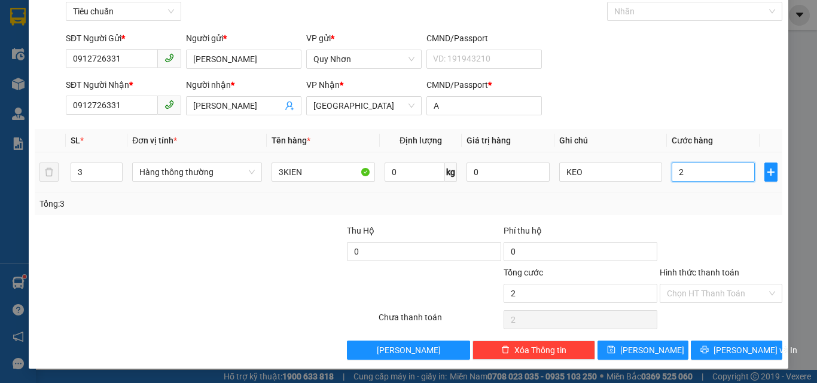
type input "21"
type input "210"
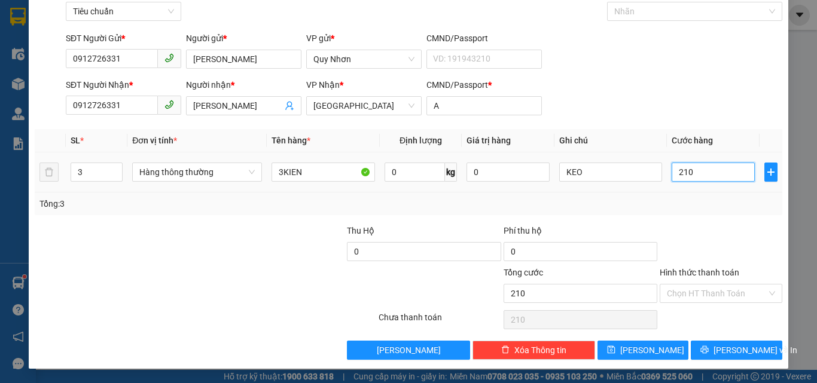
type input "2.100"
type input "21.000"
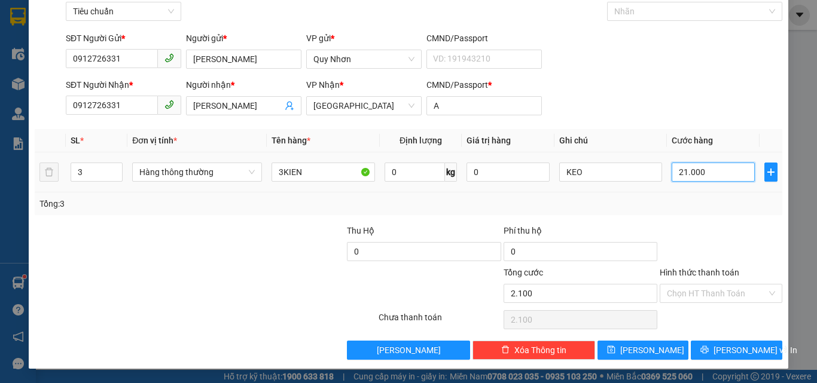
type input "21.000"
type input "210.000"
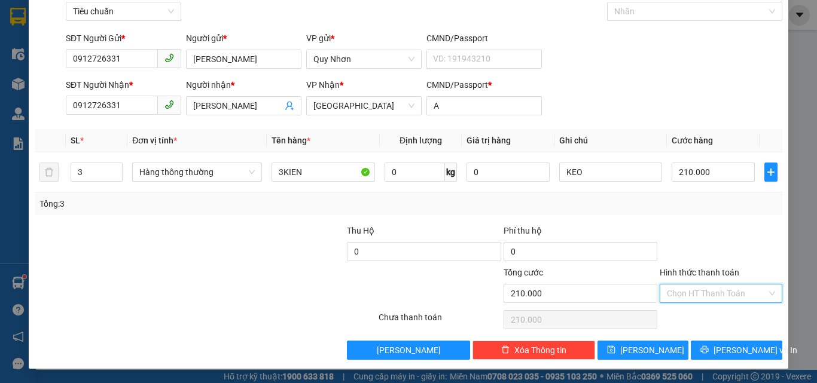
click at [697, 300] on input "Hình thức thanh toán" at bounding box center [717, 294] width 100 height 18
click at [702, 214] on div "Tại văn phòng" at bounding box center [713, 212] width 107 height 13
type input "0"
drag, startPoint x: 715, startPoint y: 350, endPoint x: 623, endPoint y: 285, distance: 112.0
click at [713, 350] on button "[PERSON_NAME] và In" at bounding box center [737, 350] width 92 height 19
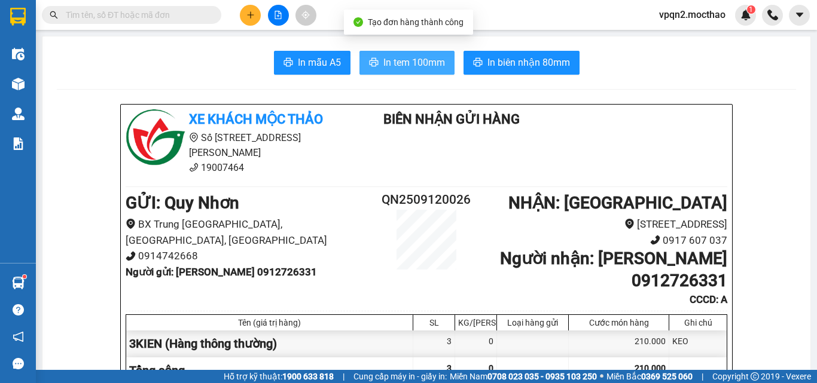
click at [391, 63] on span "In tem 100mm" at bounding box center [414, 62] width 62 height 15
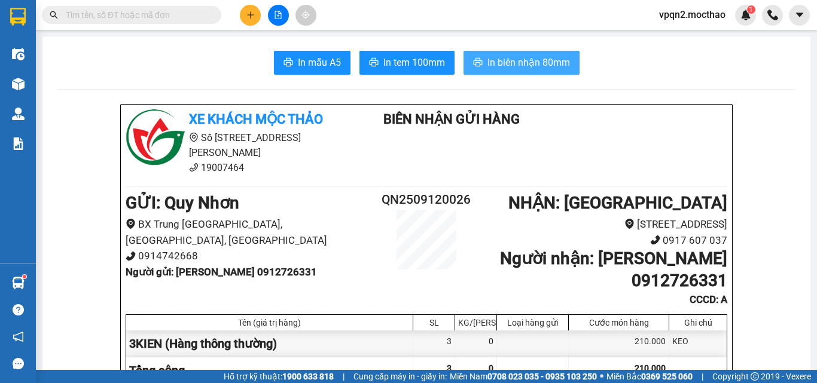
click at [525, 66] on span "In biên nhận 80mm" at bounding box center [529, 62] width 83 height 15
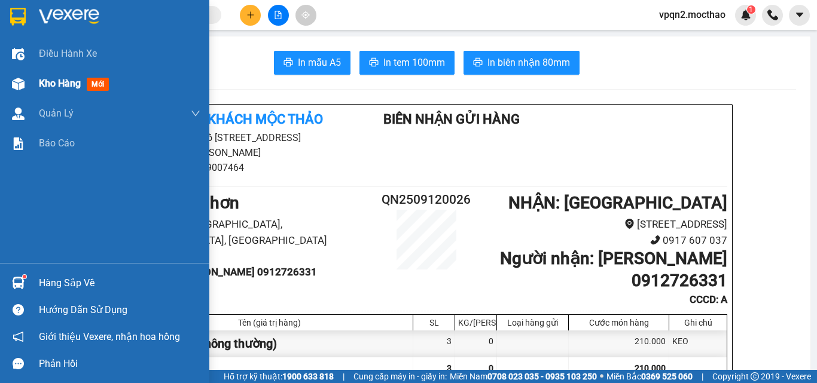
click at [60, 76] on div "Kho hàng mới" at bounding box center [76, 83] width 75 height 15
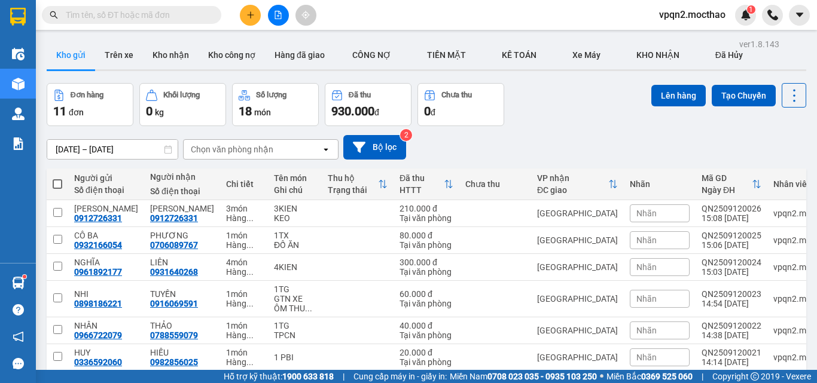
scroll to position [120, 0]
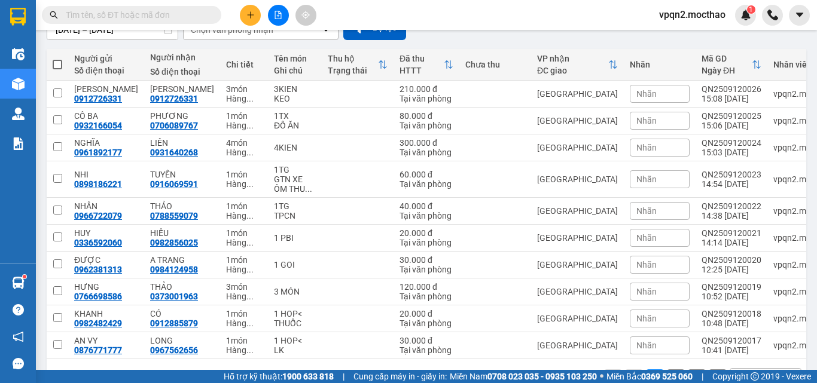
click at [58, 61] on span at bounding box center [58, 65] width 10 height 10
click at [57, 59] on input "checkbox" at bounding box center [57, 59] width 0 height 0
checkbox input "true"
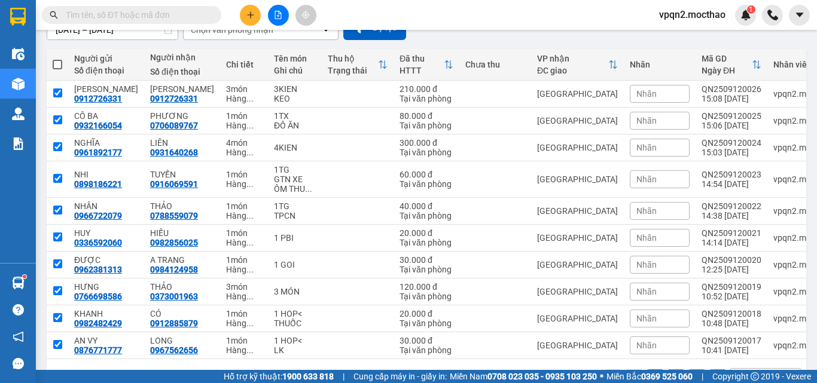
checkbox input "true"
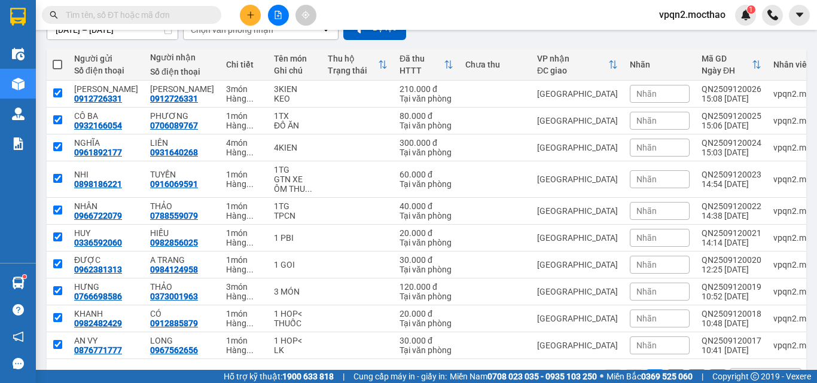
checkbox input "true"
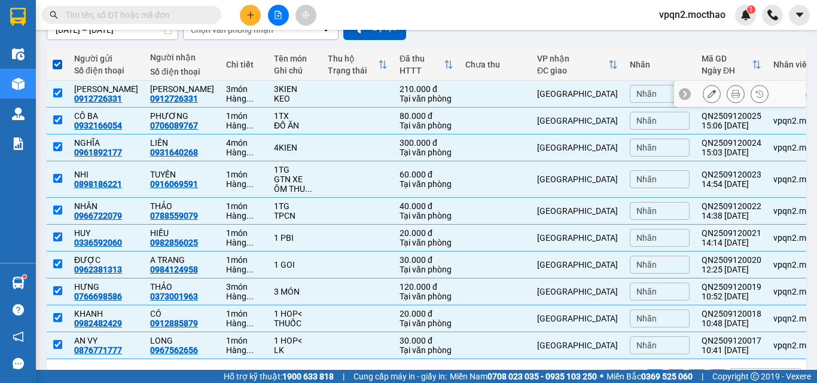
click at [547, 97] on div "[GEOGRAPHIC_DATA]" at bounding box center [577, 94] width 81 height 10
checkbox input "false"
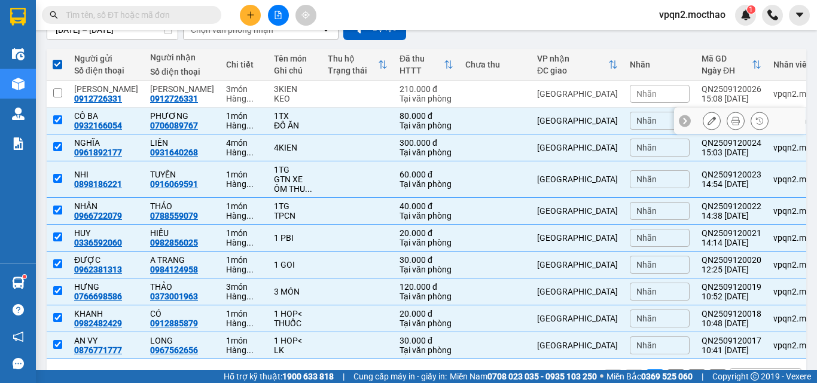
click at [538, 119] on div "[GEOGRAPHIC_DATA]" at bounding box center [577, 121] width 81 height 10
checkbox input "false"
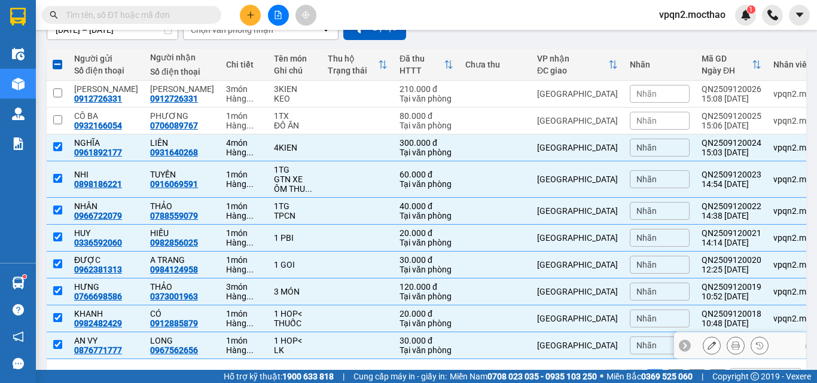
click at [548, 343] on div "[GEOGRAPHIC_DATA]" at bounding box center [577, 346] width 81 height 10
checkbox input "false"
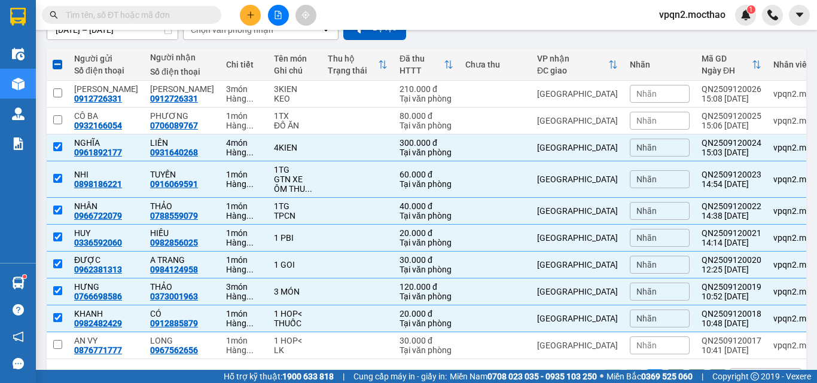
scroll to position [0, 0]
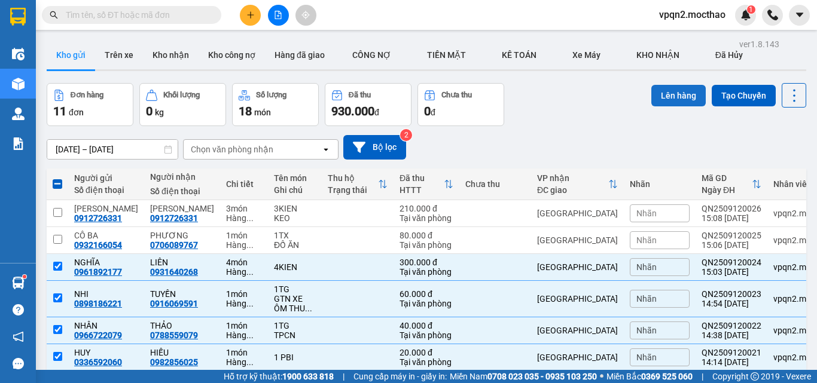
click at [665, 100] on button "Lên hàng" at bounding box center [678, 96] width 54 height 22
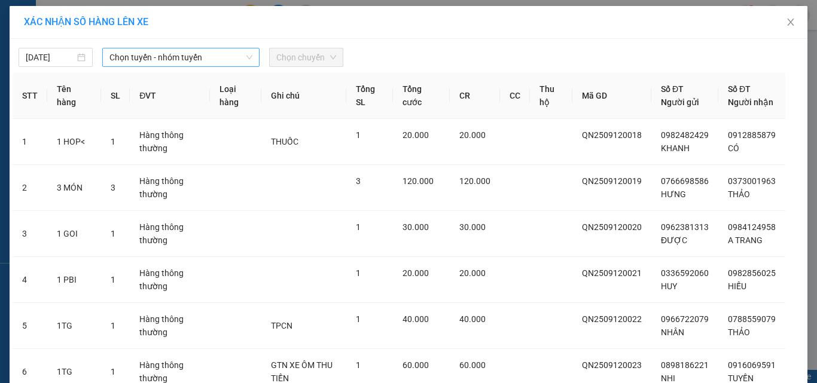
click at [185, 62] on span "Chọn tuyến - nhóm tuyến" at bounding box center [180, 57] width 143 height 18
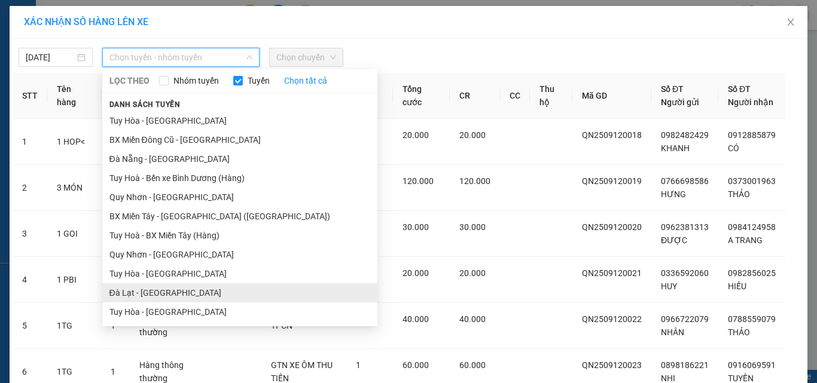
scroll to position [60, 0]
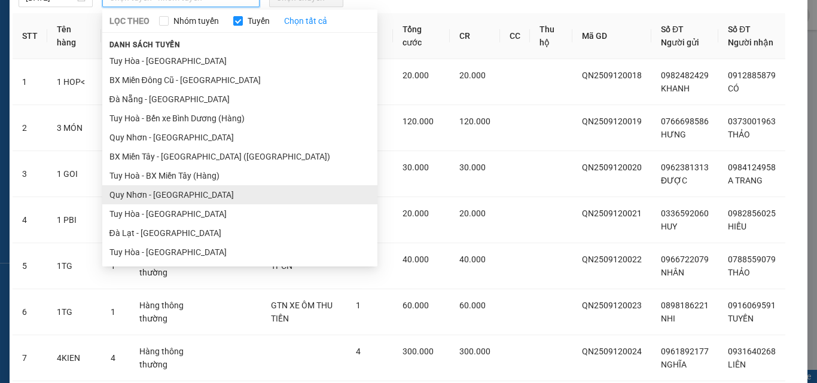
click at [165, 191] on ul "Sài Gòn - Tuy Hòa La Hai - Tuy Hòa Bến xe Bình Dương - Tuy Hoà (Hàng) Tuy Hoà -…" at bounding box center [239, 156] width 275 height 211
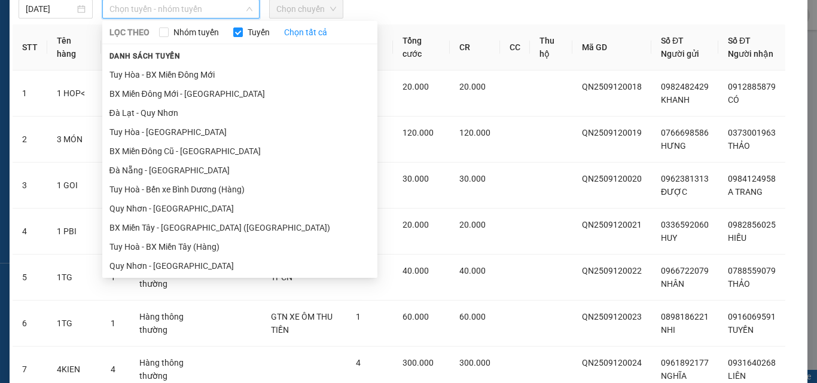
scroll to position [191, 0]
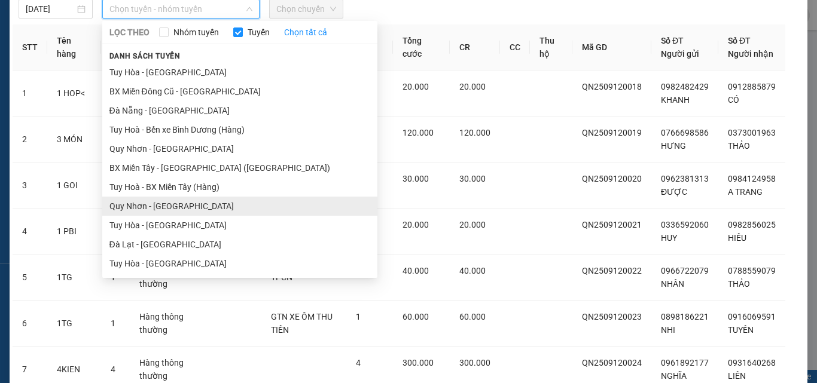
click at [186, 214] on li "Quy Nhơn - Tuy Hòa" at bounding box center [239, 206] width 275 height 19
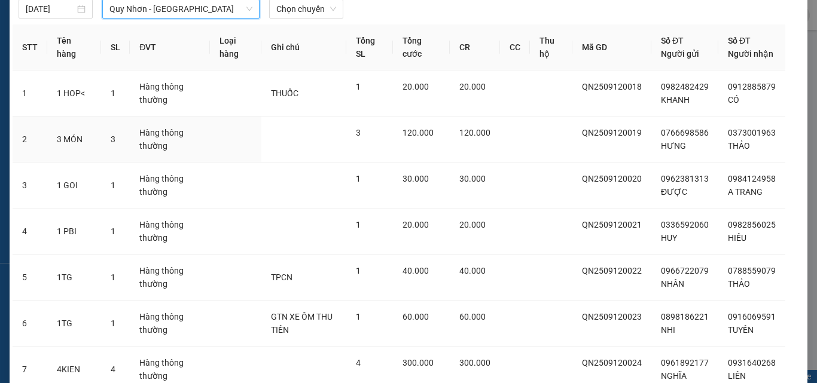
scroll to position [0, 0]
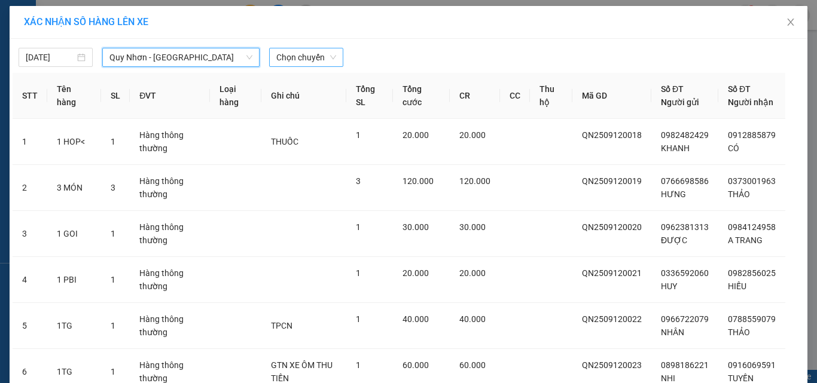
click at [302, 61] on span "Chọn chuyến" at bounding box center [306, 57] width 60 height 18
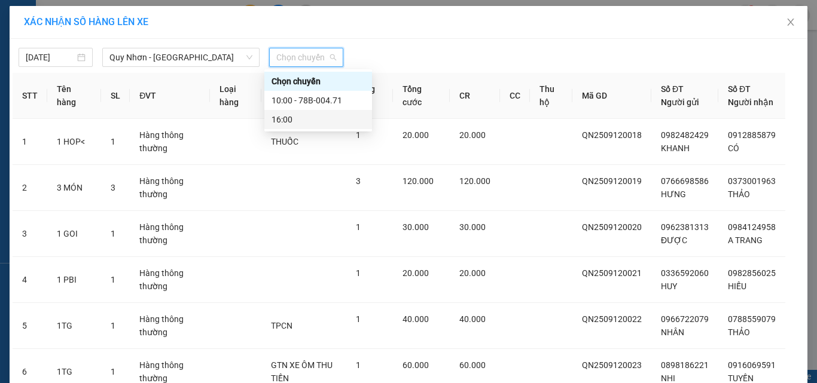
click at [303, 118] on div "16:00" at bounding box center [318, 119] width 93 height 13
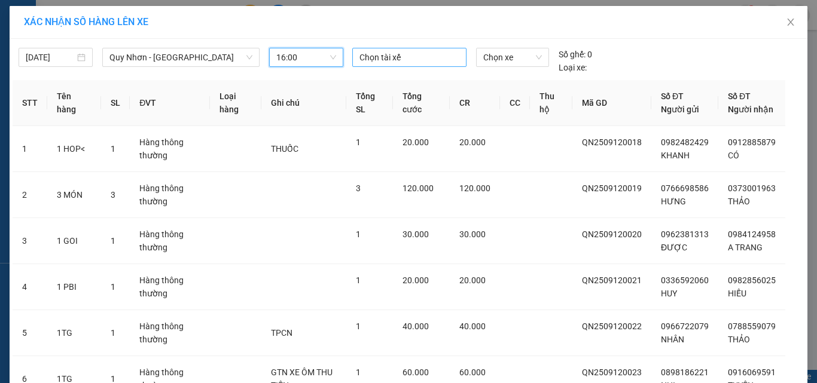
click at [400, 60] on div at bounding box center [409, 57] width 109 height 14
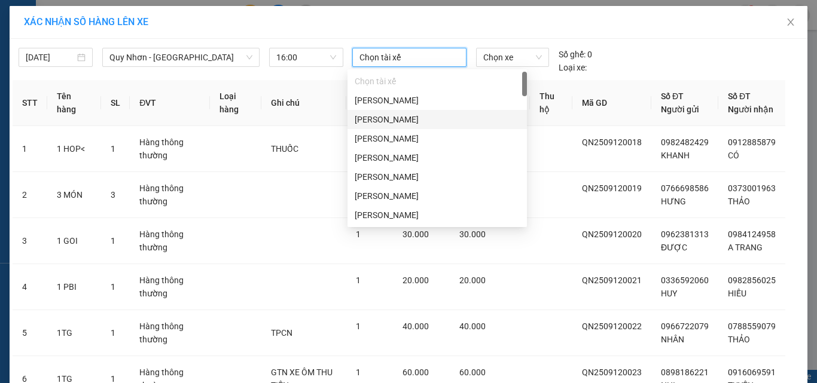
click at [394, 123] on div "Trần Văn Minh" at bounding box center [437, 119] width 165 height 13
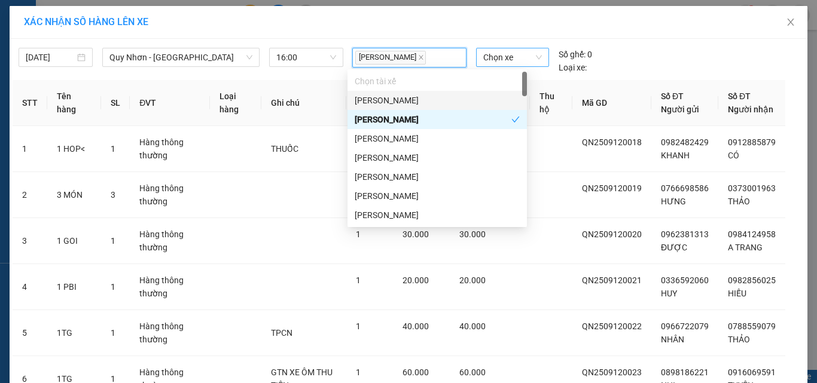
click at [511, 58] on span "Chọn xe" at bounding box center [512, 57] width 59 height 18
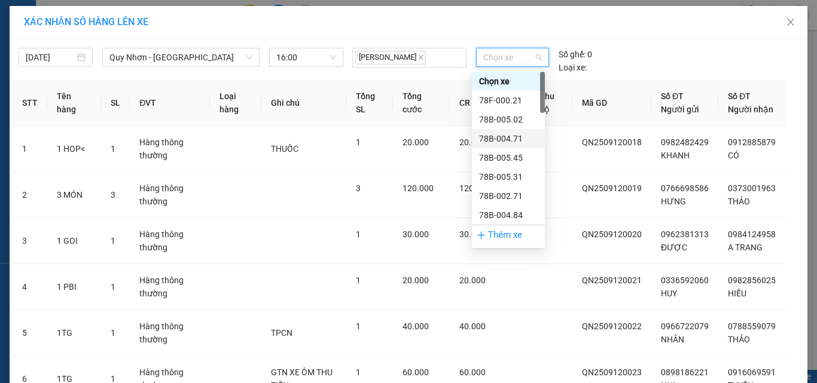
click at [510, 138] on div "78B-004.71" at bounding box center [508, 138] width 59 height 13
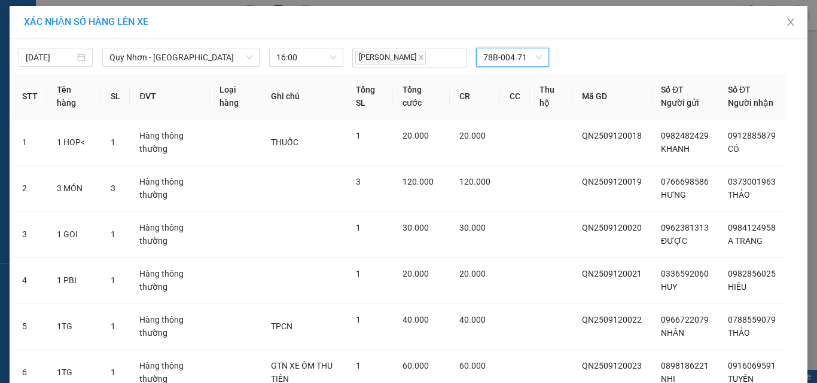
scroll to position [172, 0]
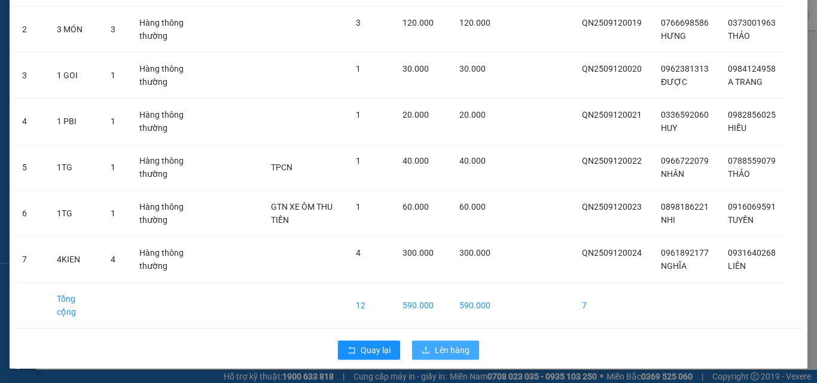
click at [448, 346] on span "Lên hàng" at bounding box center [452, 350] width 35 height 13
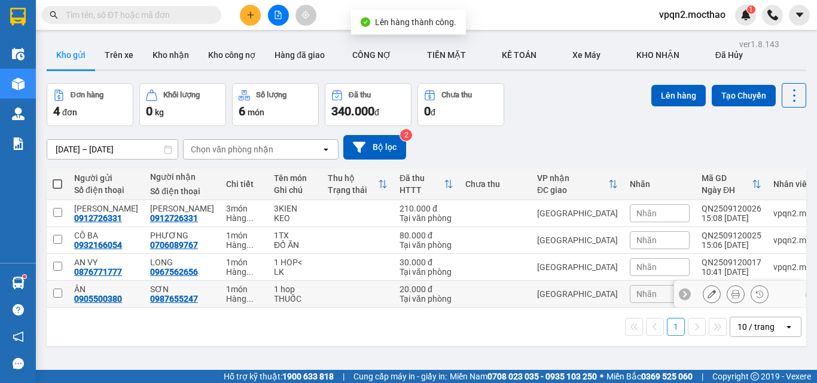
click at [400, 299] on div "Tại văn phòng" at bounding box center [427, 299] width 54 height 10
checkbox input "true"
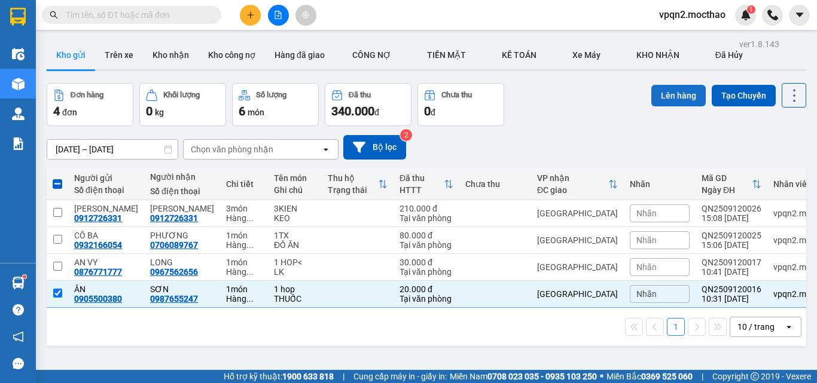
click at [666, 98] on button "Lên hàng" at bounding box center [678, 96] width 54 height 22
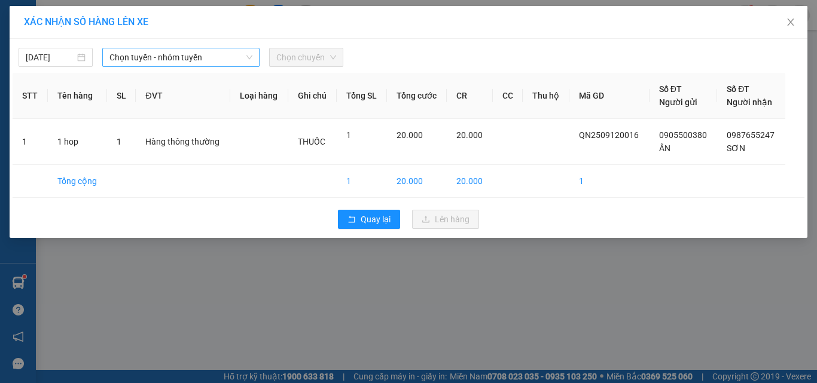
click at [165, 59] on span "Chọn tuyến - nhóm tuyến" at bounding box center [180, 57] width 143 height 18
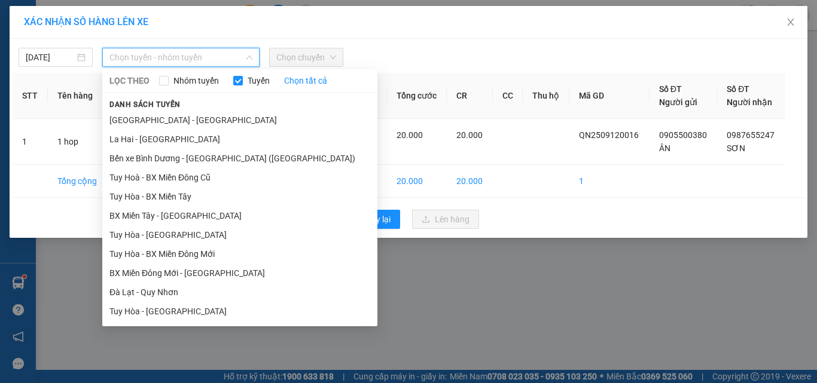
scroll to position [191, 0]
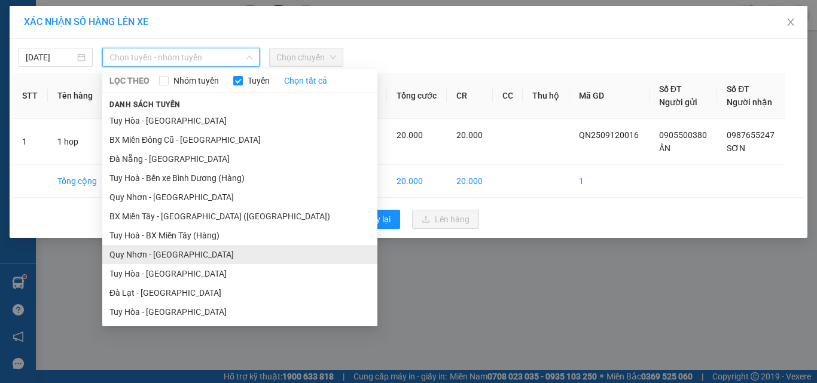
click at [196, 253] on li "Quy Nhơn - Tuy Hòa" at bounding box center [239, 254] width 275 height 19
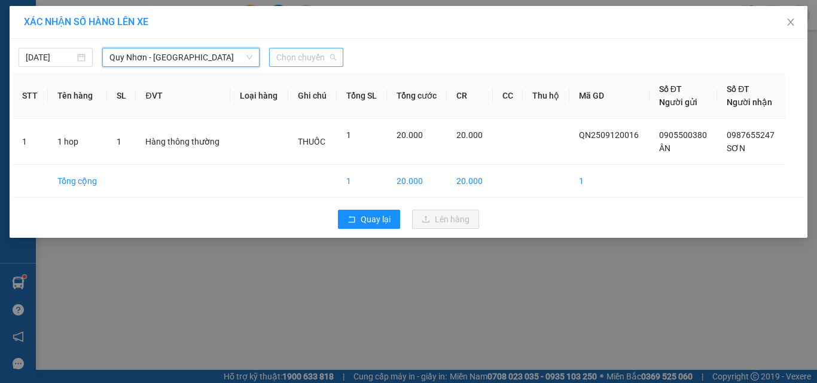
click at [315, 53] on span "Chọn chuyến" at bounding box center [306, 57] width 60 height 18
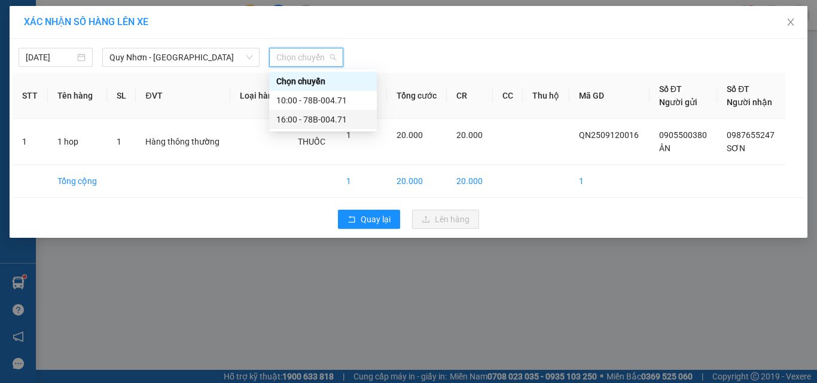
click at [308, 124] on div "16:00 - 78B-004.71" at bounding box center [322, 119] width 93 height 13
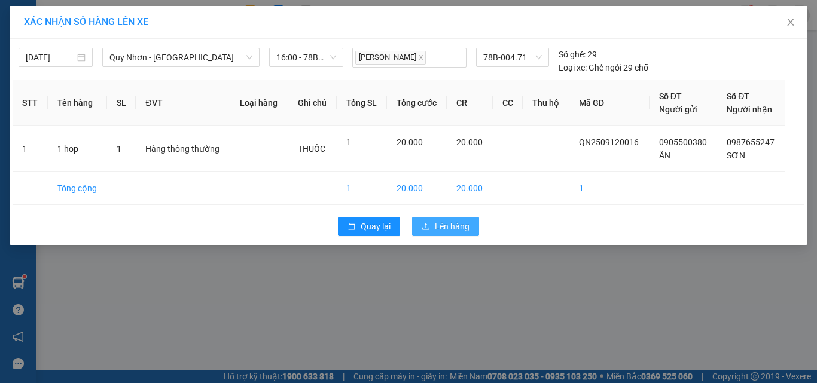
click at [450, 230] on span "Lên hàng" at bounding box center [452, 226] width 35 height 13
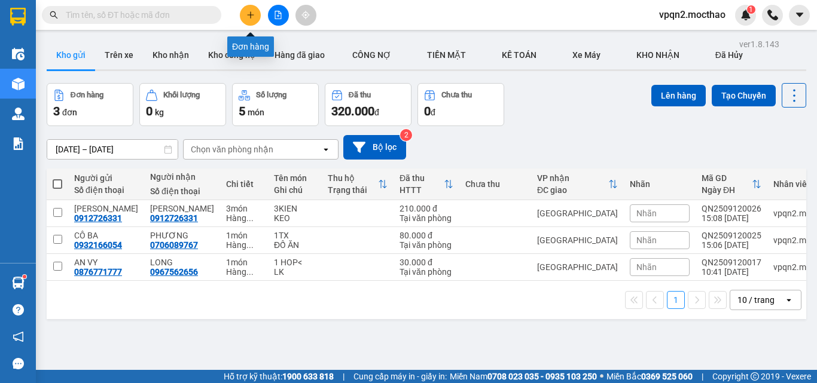
click at [245, 14] on button at bounding box center [250, 15] width 21 height 21
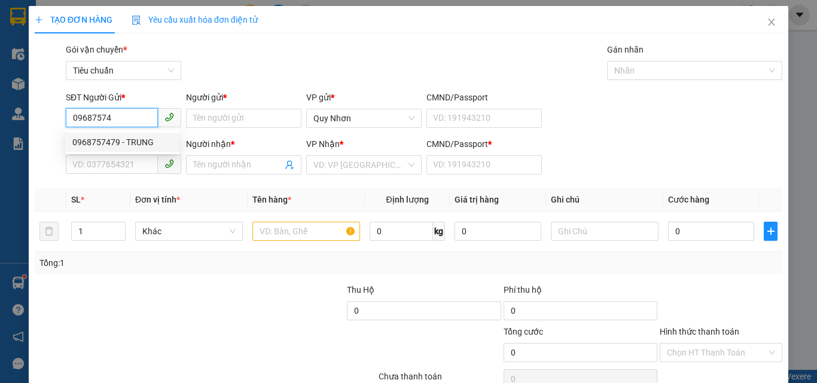
drag, startPoint x: 116, startPoint y: 151, endPoint x: 124, endPoint y: 150, distance: 8.0
click at [117, 151] on div "0968757479 - TRUNG" at bounding box center [122, 142] width 114 height 19
type input "0968757479"
type input "TRUNG"
type input "0914038428"
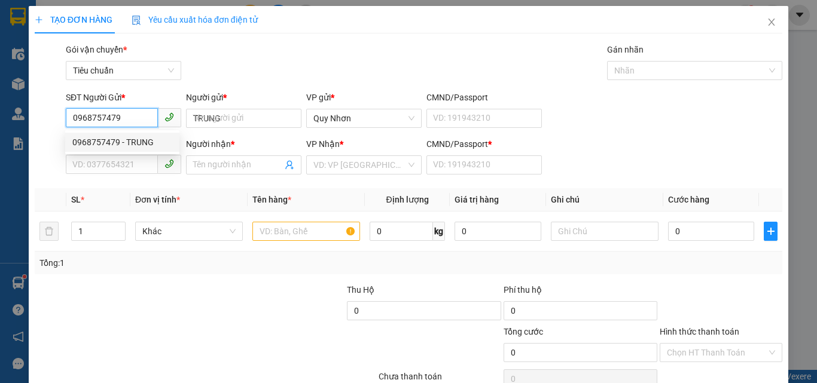
type input "BANG"
type input "f"
type input "20.000"
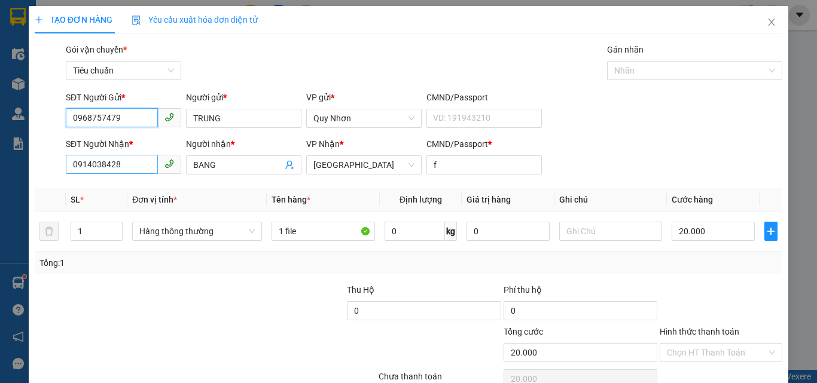
type input "0968757479"
click at [126, 163] on input "0914038428" at bounding box center [112, 164] width 92 height 19
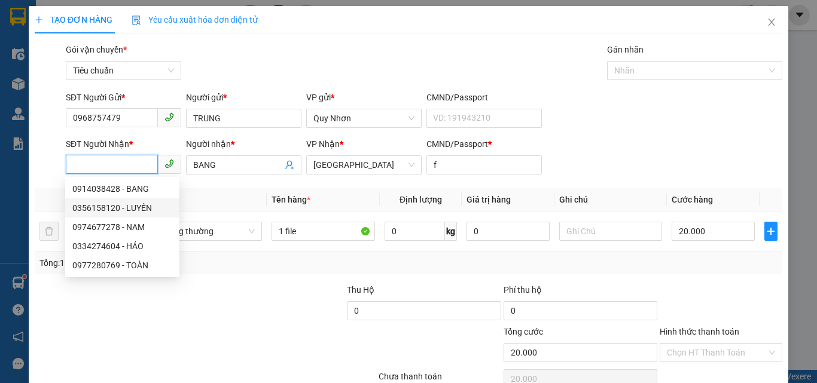
drag, startPoint x: 143, startPoint y: 209, endPoint x: 152, endPoint y: 203, distance: 10.8
click at [143, 209] on div "0356158120 - LUYẾN" at bounding box center [122, 208] width 100 height 13
type input "0356158120"
type input "LUYẾN"
type input "a"
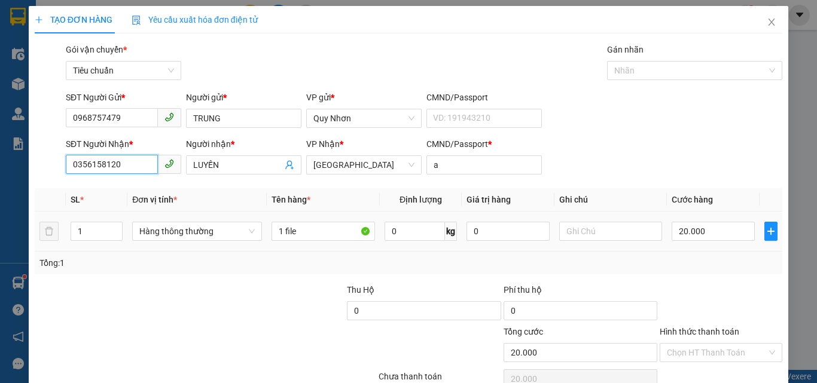
scroll to position [59, 0]
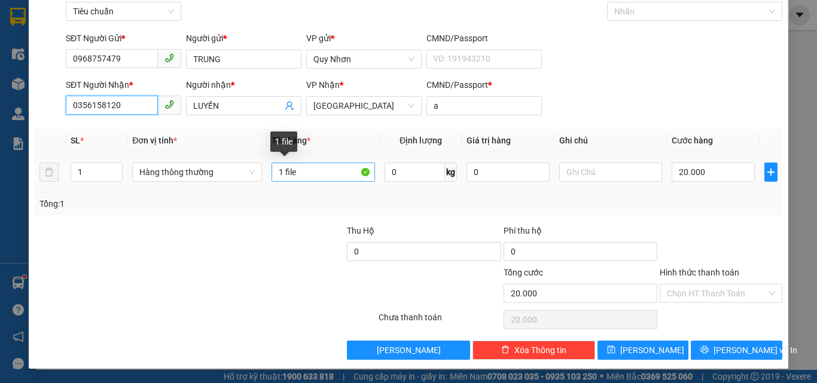
type input "0356158120"
click at [322, 176] on input "1 file" at bounding box center [323, 172] width 103 height 19
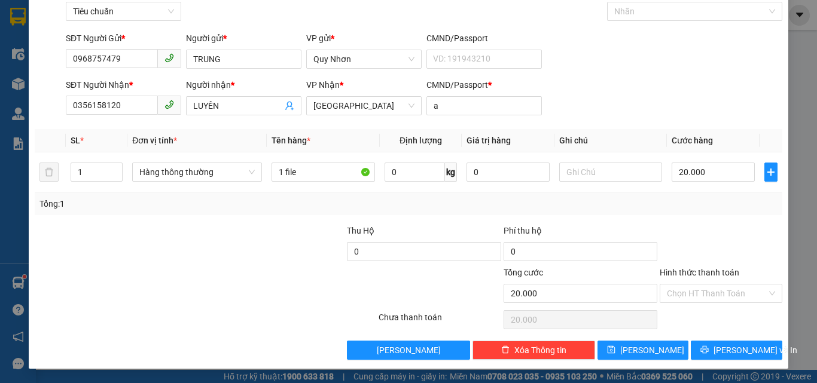
click at [691, 287] on input "Hình thức thanh toán" at bounding box center [717, 294] width 100 height 18
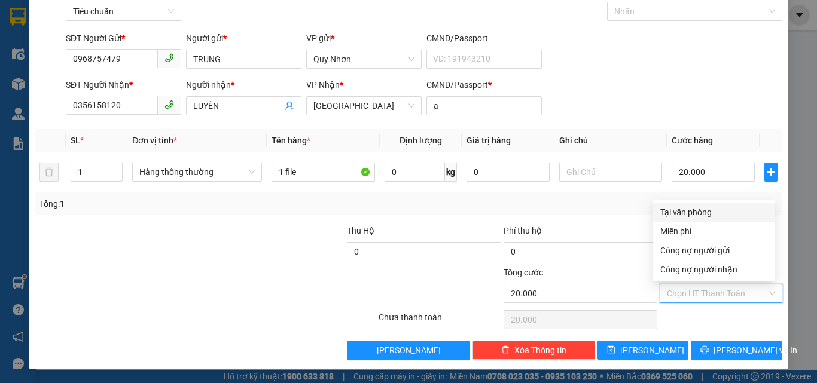
click at [695, 213] on div "Tại văn phòng" at bounding box center [713, 212] width 107 height 13
type input "0"
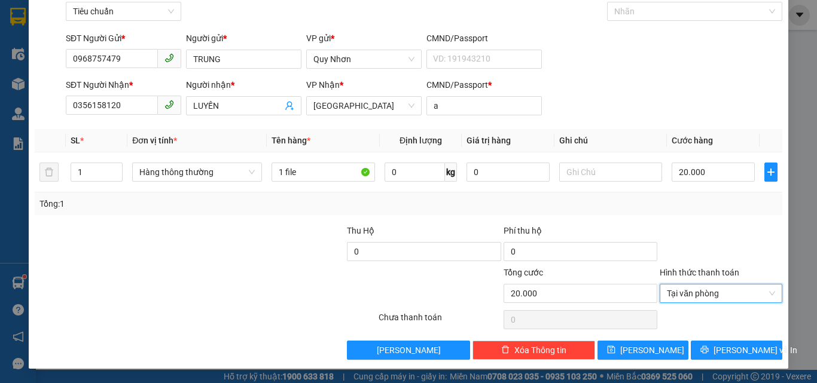
click at [697, 362] on div "TẠO ĐƠN HÀNG Yêu cầu xuất hóa đơn điện tử Transit Pickup Surcharge Ids Transit …" at bounding box center [409, 158] width 760 height 422
click at [697, 358] on div "TẠO ĐƠN HÀNG Yêu cầu xuất hóa đơn điện tử Transit Pickup Surcharge Ids Transit …" at bounding box center [409, 158] width 760 height 422
drag, startPoint x: 696, startPoint y: 358, endPoint x: 690, endPoint y: 334, distance: 24.8
click at [696, 355] on button "[PERSON_NAME] và In" at bounding box center [737, 350] width 92 height 19
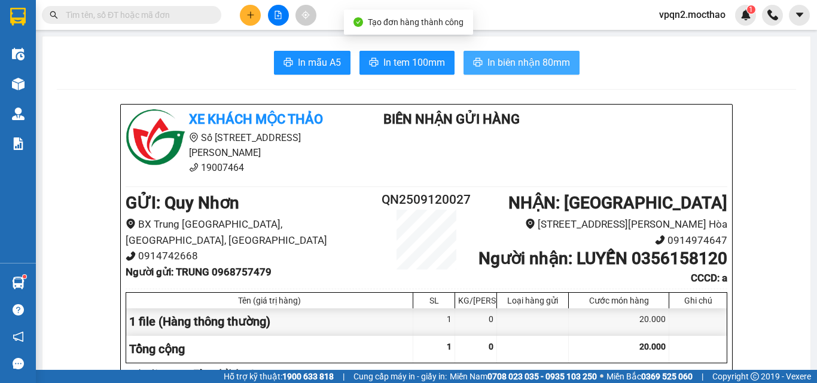
click at [544, 56] on span "In biên nhận 80mm" at bounding box center [529, 62] width 83 height 15
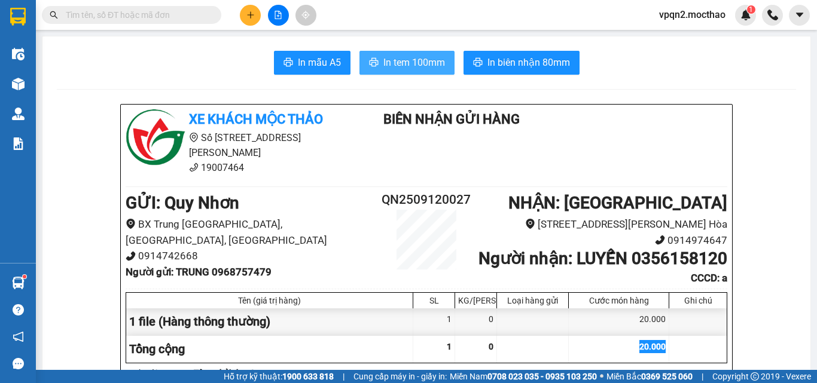
click at [407, 59] on span "In tem 100mm" at bounding box center [414, 62] width 62 height 15
click at [624, 336] on div "20.000" at bounding box center [619, 322] width 100 height 27
click at [245, 13] on button at bounding box center [250, 15] width 21 height 21
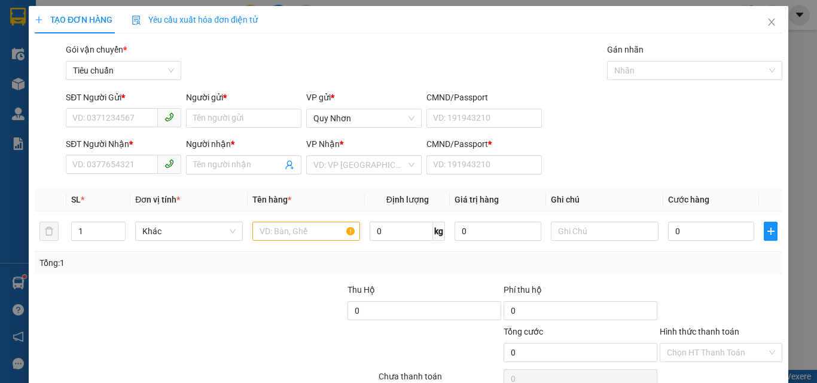
click at [248, 16] on span "Yêu cầu xuất hóa đơn điện tử" at bounding box center [195, 20] width 126 height 10
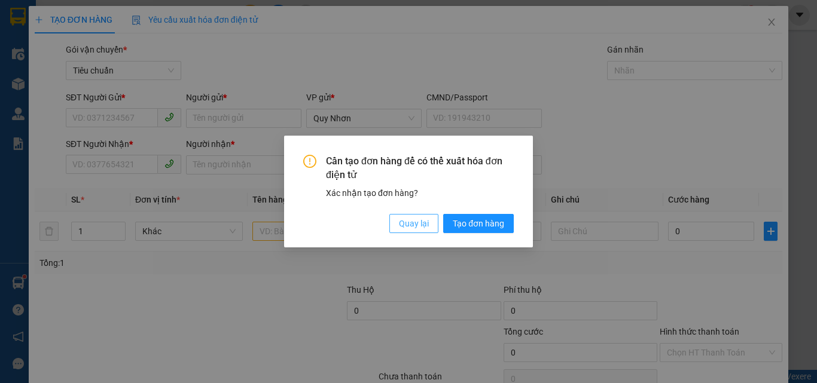
click at [425, 226] on span "Quay lại" at bounding box center [414, 223] width 30 height 13
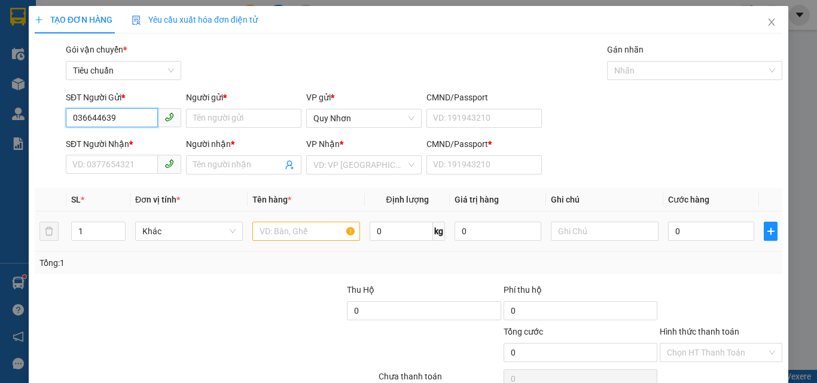
type input "0366446391"
click at [125, 146] on div "0366446391 - NHI" at bounding box center [122, 142] width 100 height 13
type input "NHI"
type input "0978986005"
type input "LINH"
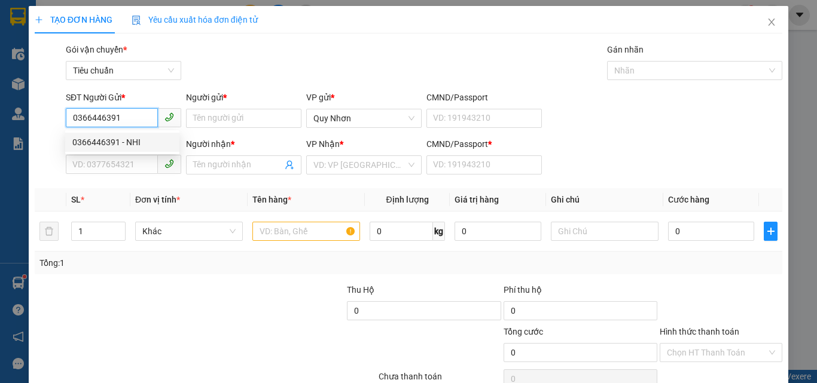
type input "a"
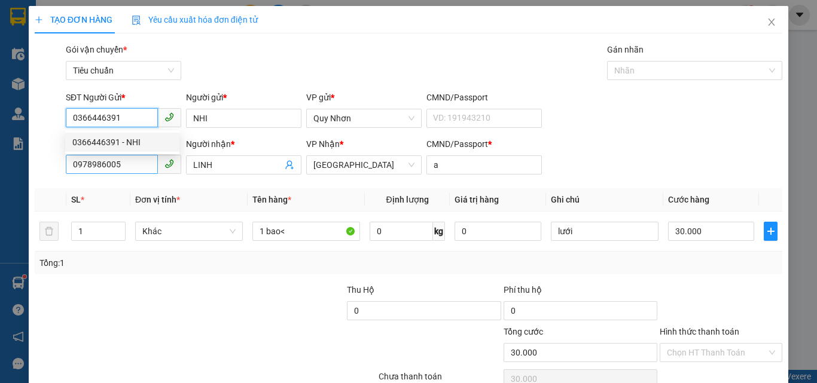
type input "30.000"
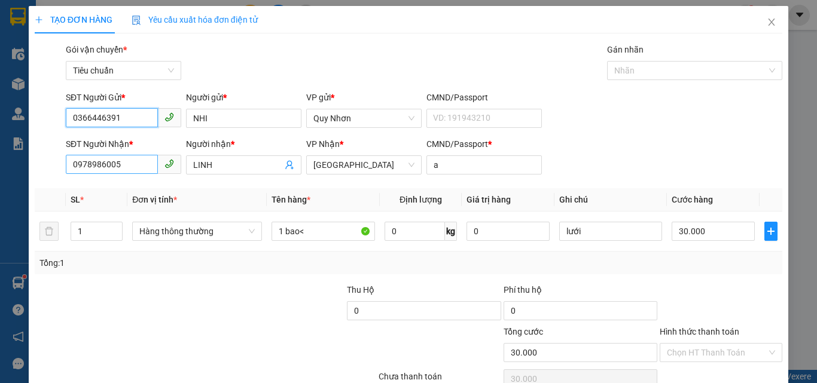
type input "0366446391"
click at [132, 162] on input "0978986005" at bounding box center [112, 164] width 92 height 19
type input "0393726676"
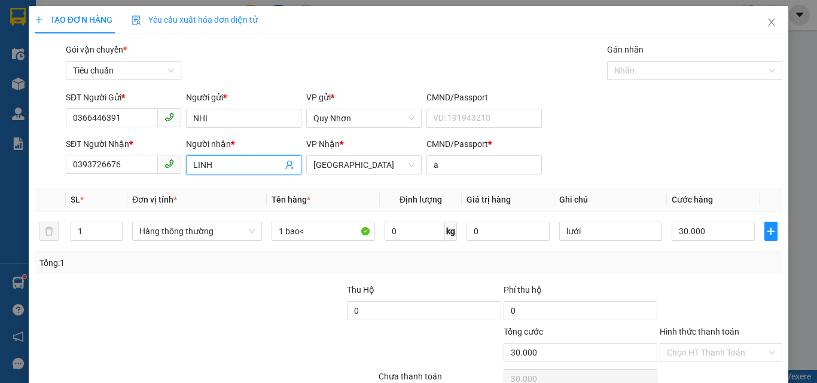
click at [215, 169] on input "LINH" at bounding box center [237, 165] width 89 height 13
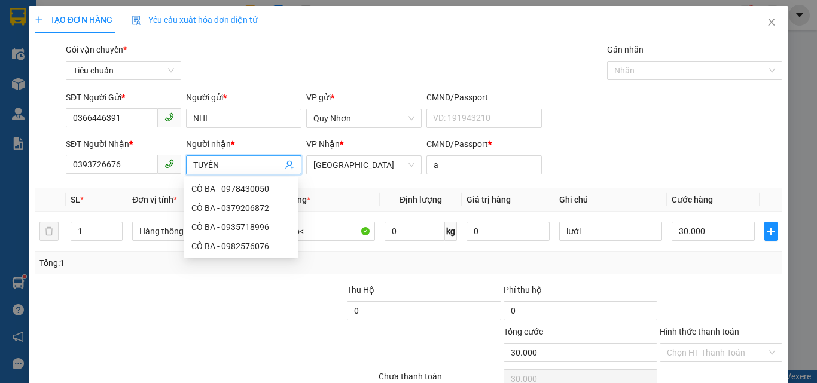
type input "TUYỀN"
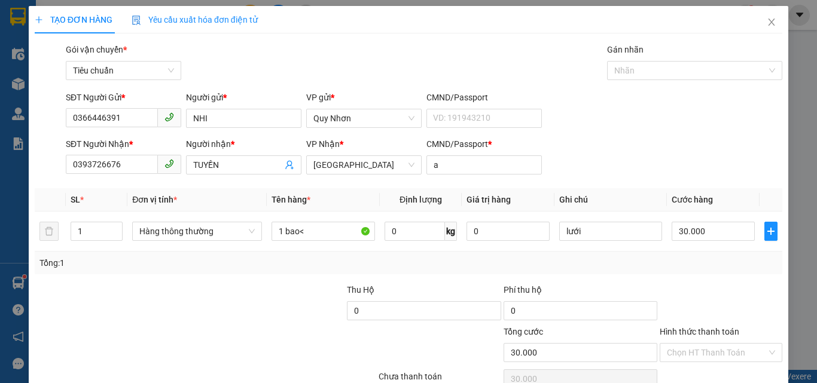
click at [337, 54] on div "Gói vận chuyển * Tiêu chuẩn Gán nhãn Nhãn" at bounding box center [423, 64] width 721 height 42
click at [362, 168] on span "[GEOGRAPHIC_DATA]" at bounding box center [363, 165] width 101 height 18
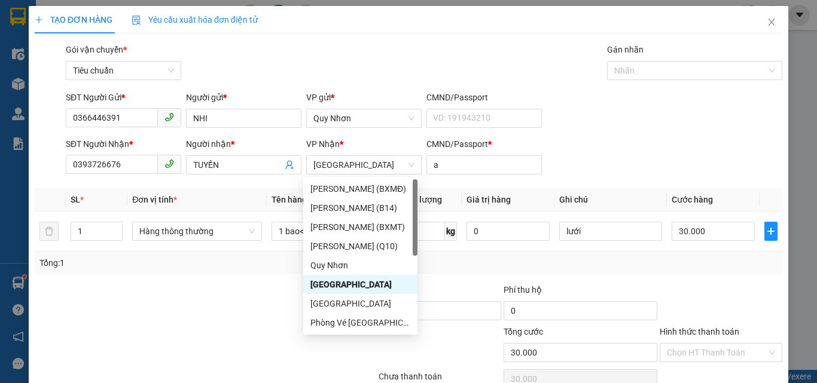
click at [456, 176] on div "CMND/Passport * a" at bounding box center [484, 159] width 115 height 42
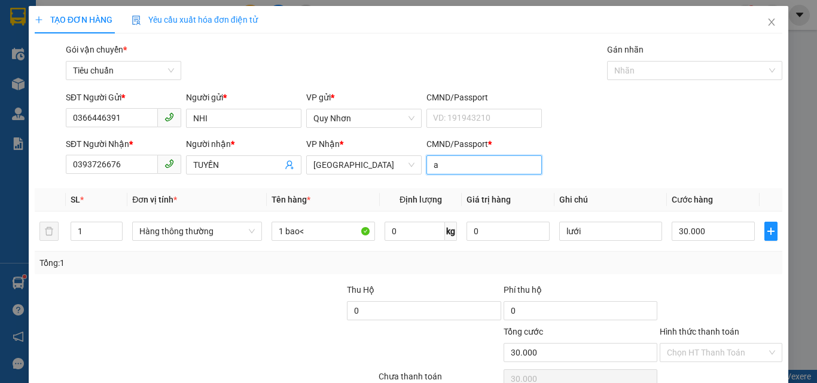
click at [452, 170] on input "a" at bounding box center [484, 165] width 115 height 19
drag, startPoint x: 323, startPoint y: 244, endPoint x: 322, endPoint y: 236, distance: 8.5
click at [322, 243] on td "1 bao<" at bounding box center [323, 232] width 113 height 40
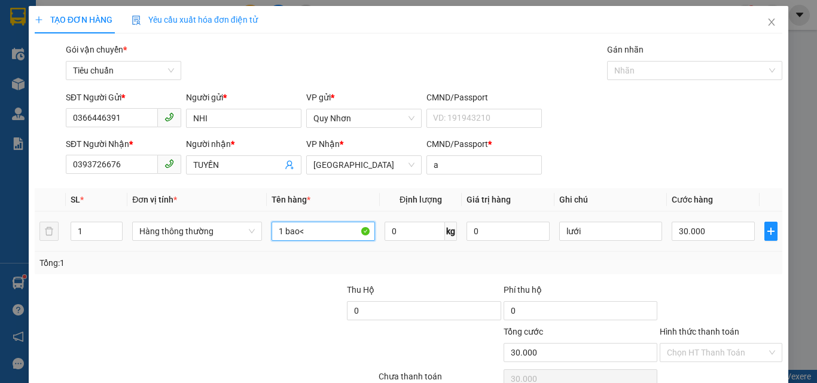
click at [321, 234] on input "1 bao<" at bounding box center [323, 231] width 103 height 19
type input "1HOP"
click at [587, 235] on input "lưới" at bounding box center [610, 231] width 103 height 19
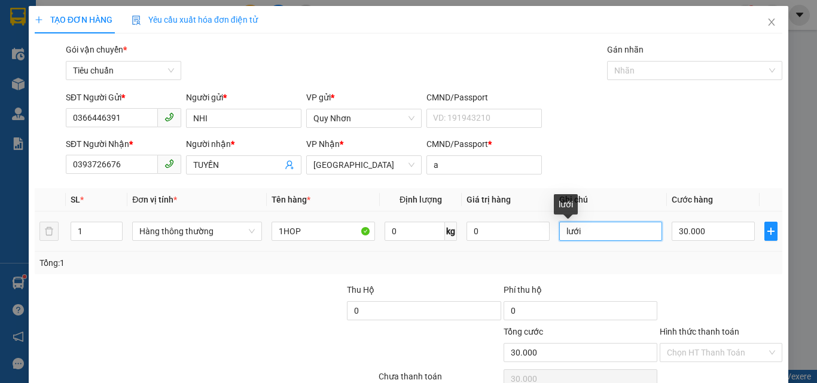
click at [587, 235] on input "lưới" at bounding box center [610, 231] width 103 height 19
type input "D"
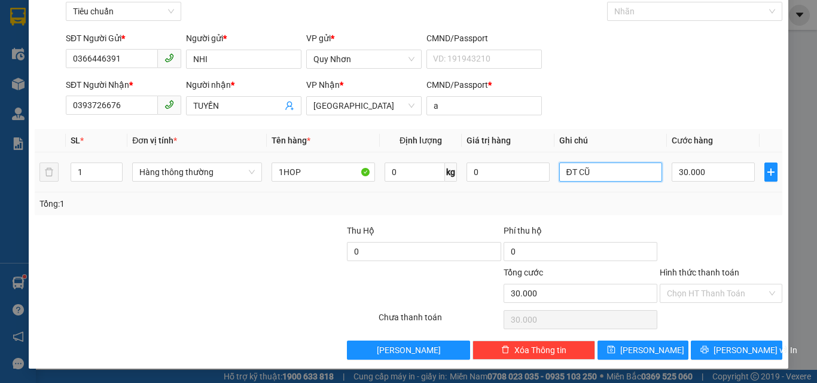
type input "ĐT CŨ"
click at [297, 194] on div "Tổng: 1" at bounding box center [409, 204] width 748 height 23
click at [309, 166] on input "1HOP" at bounding box center [323, 172] width 103 height 19
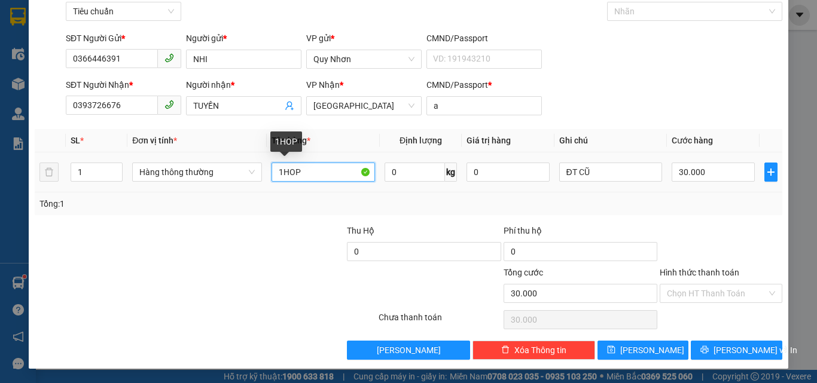
click at [279, 174] on input "1HOP" at bounding box center [323, 172] width 103 height 19
click at [319, 174] on input "1 HOP" at bounding box center [323, 172] width 103 height 19
type input "1 HOP"
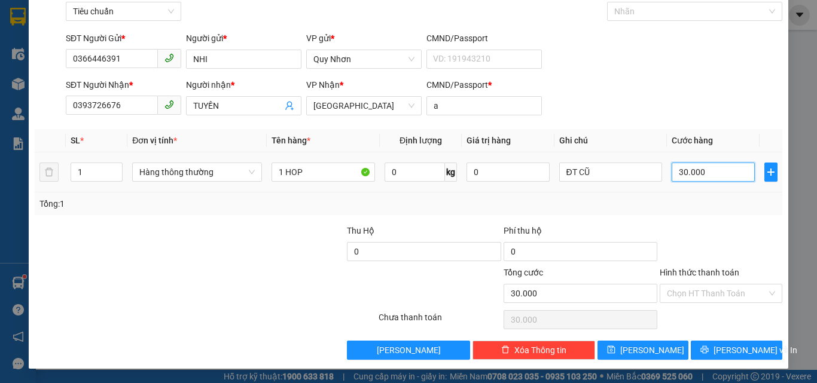
click at [696, 173] on input "30.000" at bounding box center [713, 172] width 83 height 19
click at [696, 300] on input "Hình thức thanh toán" at bounding box center [717, 294] width 100 height 18
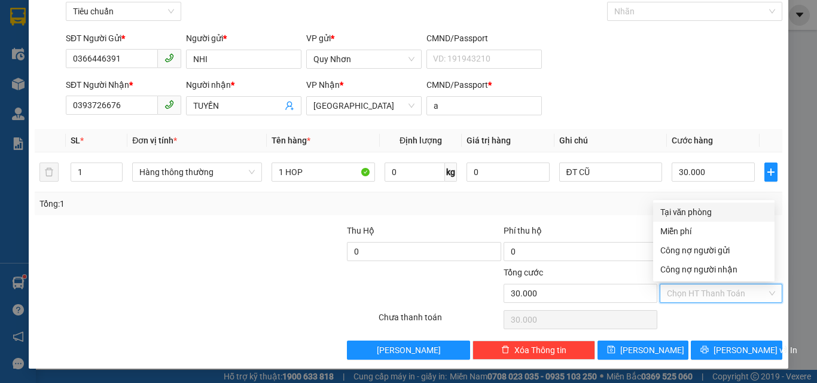
click at [699, 216] on div "Tại văn phòng" at bounding box center [713, 212] width 107 height 13
type input "0"
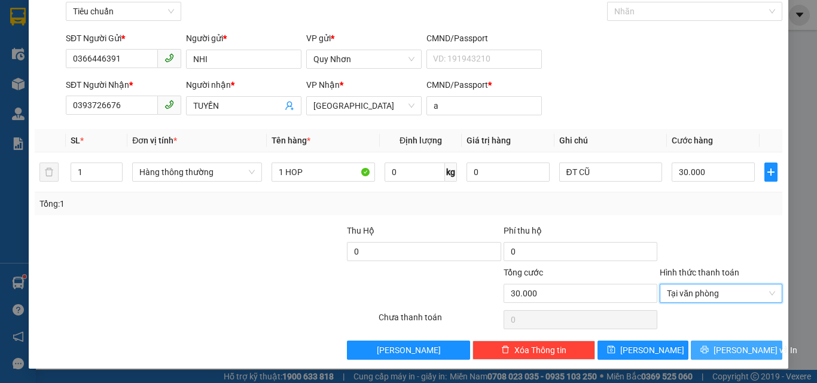
click at [699, 346] on button "[PERSON_NAME] và In" at bounding box center [737, 350] width 92 height 19
click at [695, 342] on button "[PERSON_NAME] và In" at bounding box center [737, 350] width 92 height 19
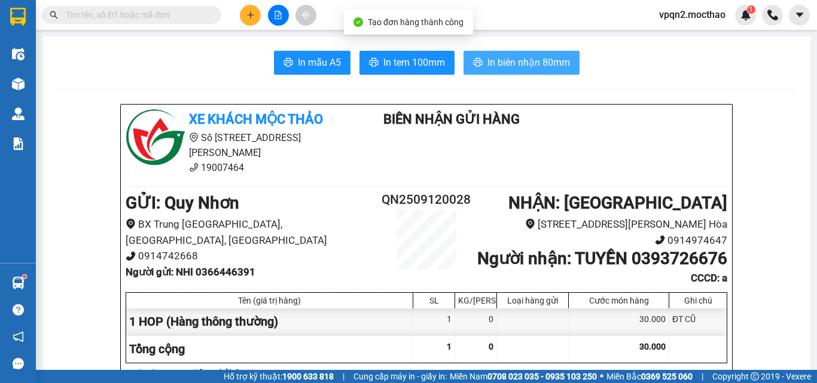
click at [534, 66] on span "In biên nhận 80mm" at bounding box center [529, 62] width 83 height 15
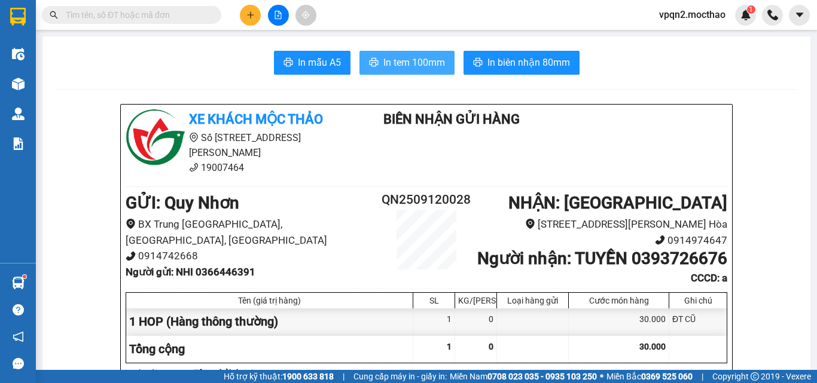
click at [414, 64] on span "In tem 100mm" at bounding box center [414, 62] width 62 height 15
click at [247, 19] on icon "plus" at bounding box center [250, 15] width 8 height 8
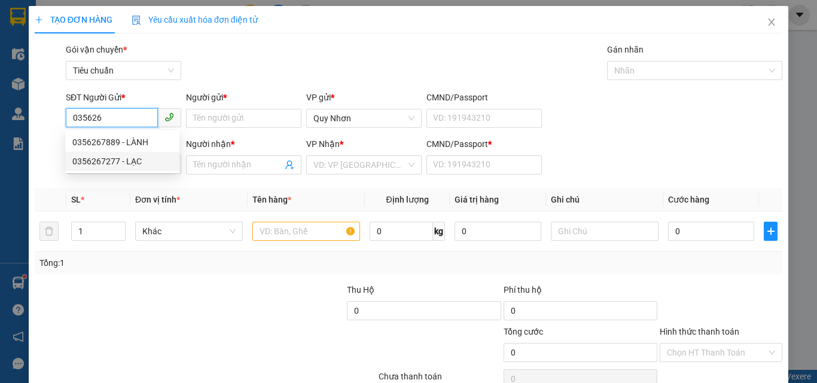
click at [122, 160] on div "0356267277 - LẠC" at bounding box center [122, 161] width 100 height 13
type input "0356267277"
type input "LẠC"
type input "0367743957"
type input "THOẠI"
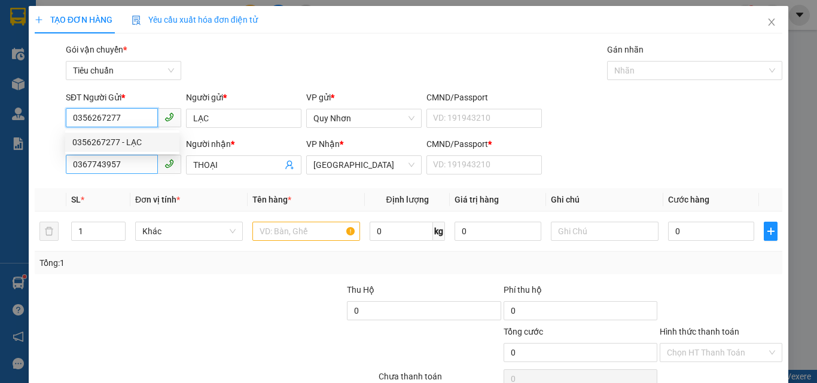
type input "0356267277"
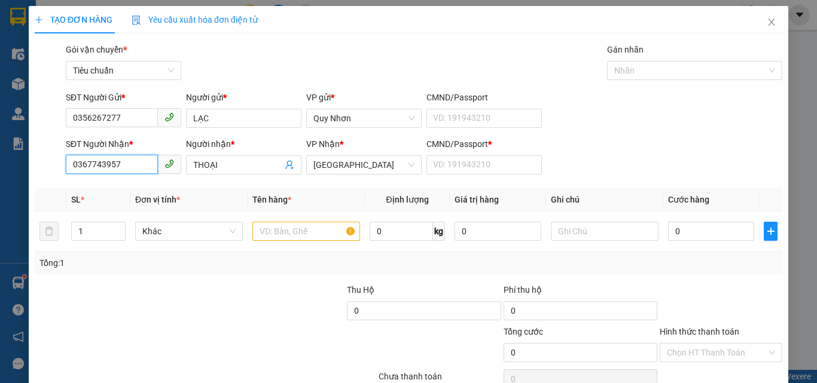
click at [129, 164] on input "0367743957" at bounding box center [112, 164] width 92 height 19
type input "30.000"
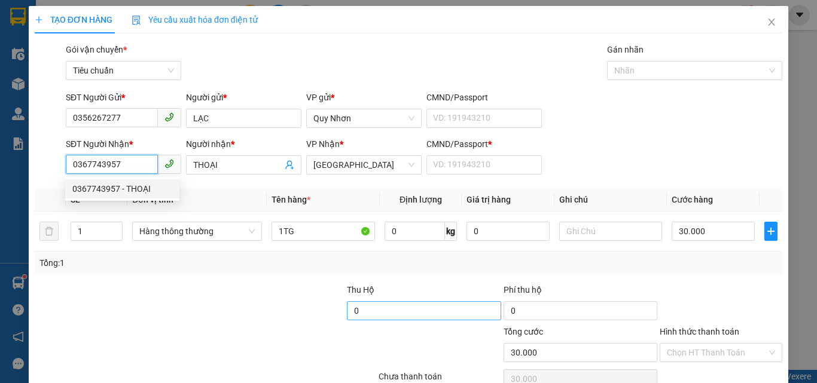
scroll to position [59, 0]
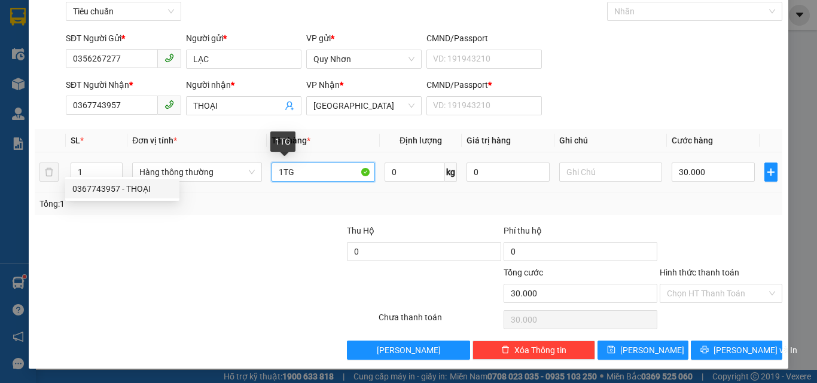
click at [305, 174] on input "1TG" at bounding box center [323, 172] width 103 height 19
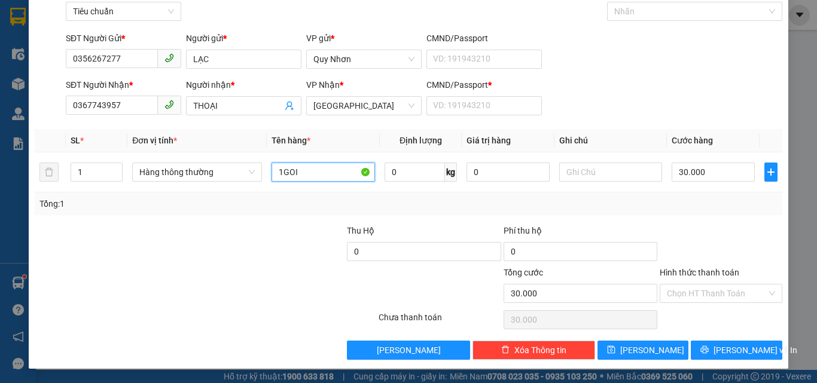
type input "1GOI"
drag, startPoint x: 438, startPoint y: 119, endPoint x: 448, endPoint y: 117, distance: 10.3
click at [441, 119] on div "CMND/Passport * VD: 191943210" at bounding box center [484, 99] width 115 height 42
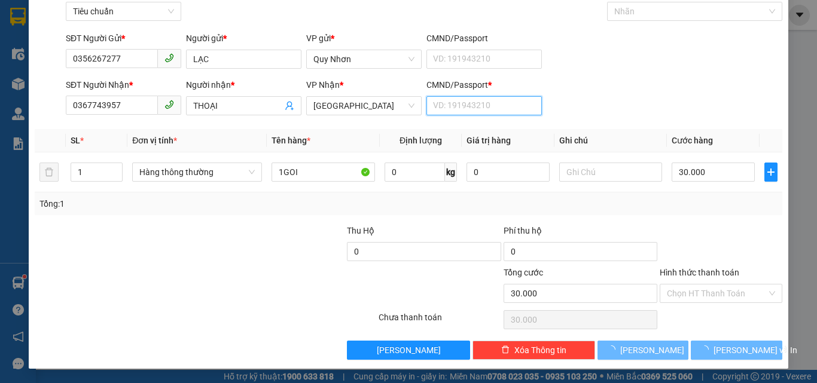
click at [447, 112] on input "CMND/Passport *" at bounding box center [484, 105] width 115 height 19
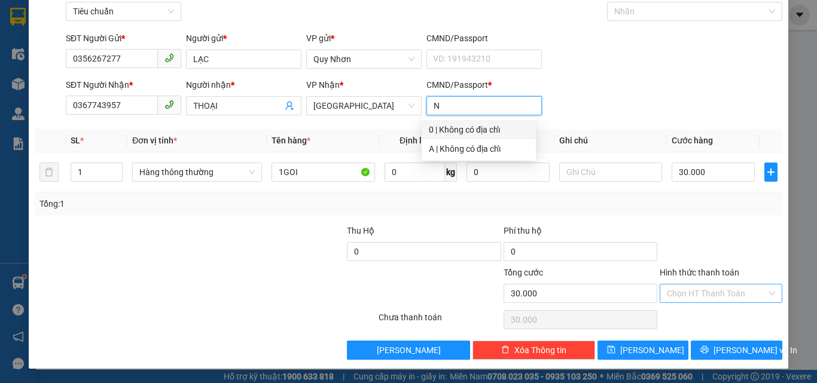
type input "N"
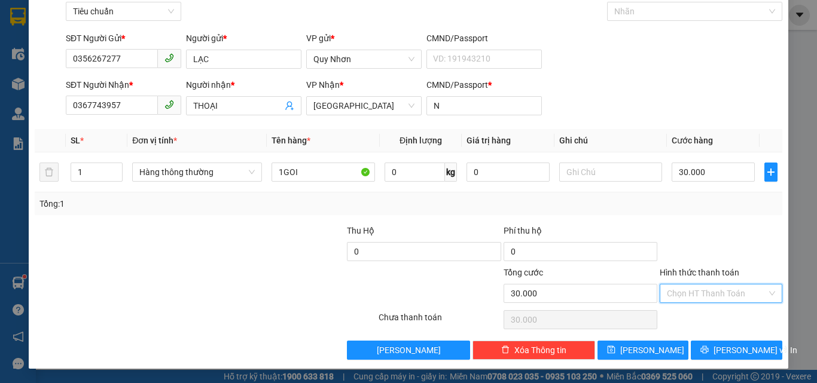
click at [704, 290] on input "Hình thức thanh toán" at bounding box center [717, 294] width 100 height 18
click at [697, 214] on div "Tại văn phòng" at bounding box center [713, 212] width 107 height 13
type input "0"
click at [709, 354] on icon "printer" at bounding box center [704, 350] width 8 height 8
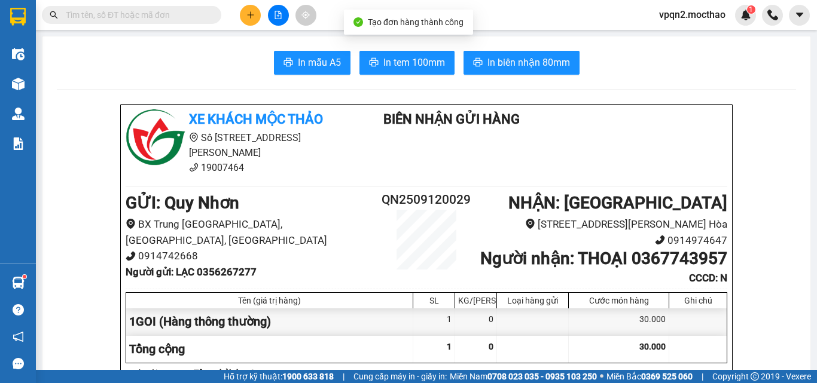
drag, startPoint x: 713, startPoint y: 354, endPoint x: 507, endPoint y: 69, distance: 351.2
click at [510, 60] on span "In biên nhận 80mm" at bounding box center [529, 62] width 83 height 15
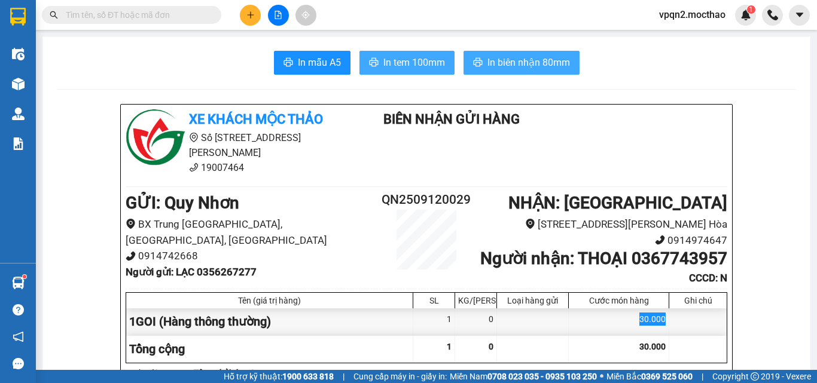
drag, startPoint x: 427, startPoint y: 69, endPoint x: 462, endPoint y: 65, distance: 35.5
click at [427, 68] on span "In tem 100mm" at bounding box center [414, 62] width 62 height 15
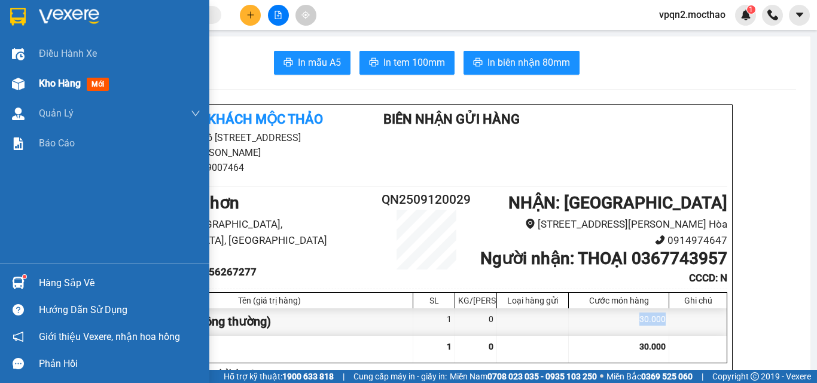
click at [39, 84] on span "Kho hàng" at bounding box center [60, 83] width 42 height 11
drag, startPoint x: 39, startPoint y: 84, endPoint x: 464, endPoint y: 25, distance: 428.8
click at [42, 83] on span "Kho hàng" at bounding box center [60, 83] width 42 height 11
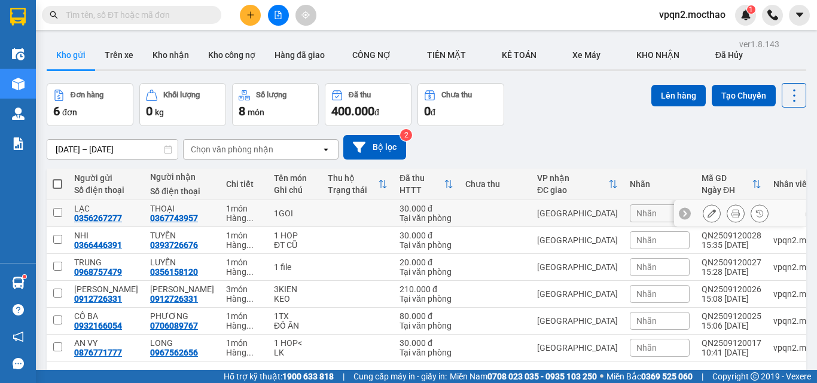
click at [537, 218] on div "[GEOGRAPHIC_DATA]" at bounding box center [577, 214] width 81 height 10
checkbox input "true"
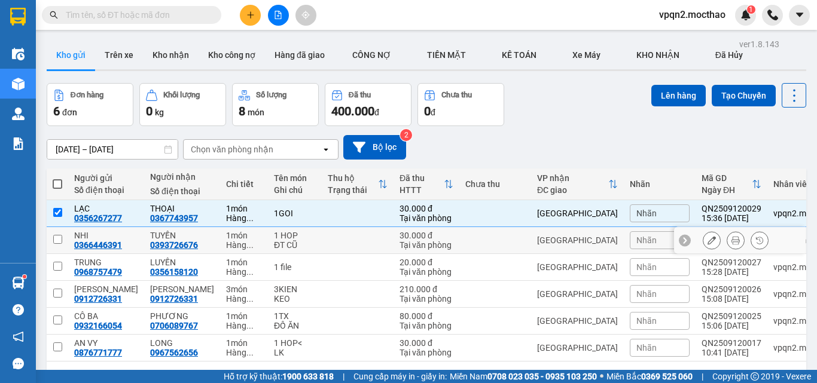
click at [510, 245] on td at bounding box center [495, 240] width 72 height 27
checkbox input "true"
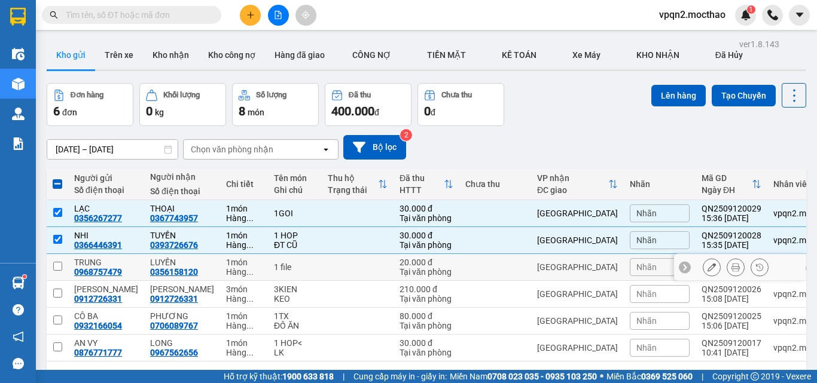
click at [531, 269] on td "[GEOGRAPHIC_DATA]" at bounding box center [577, 267] width 93 height 27
checkbox input "true"
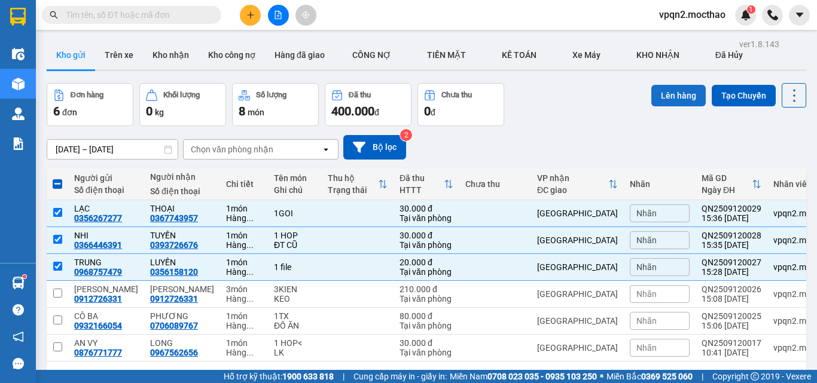
click at [663, 99] on button "Lên hàng" at bounding box center [678, 96] width 54 height 22
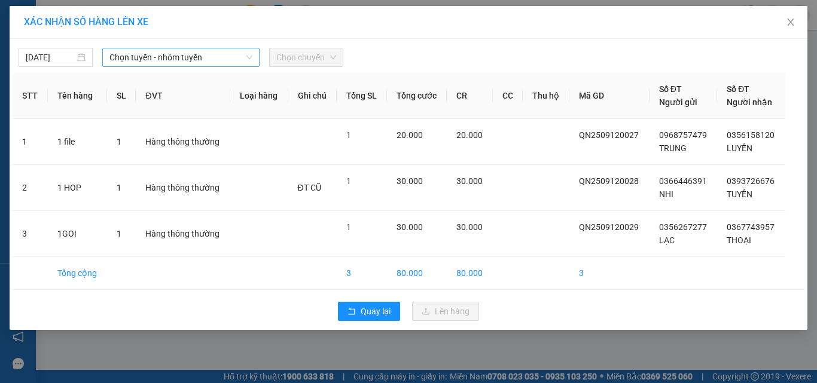
click at [173, 65] on span "Chọn tuyến - nhóm tuyến" at bounding box center [180, 57] width 143 height 18
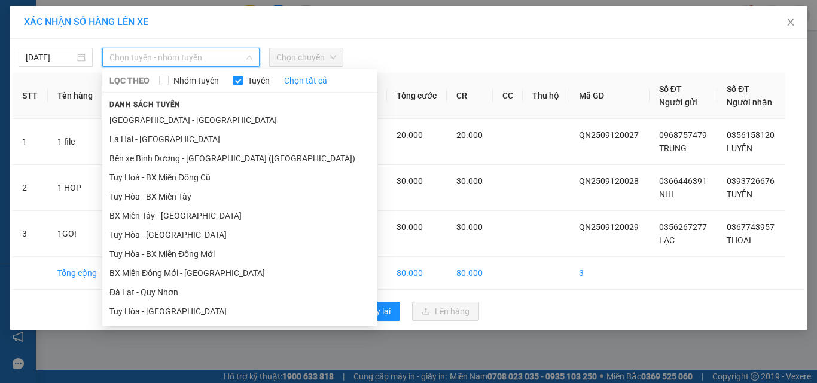
scroll to position [191, 0]
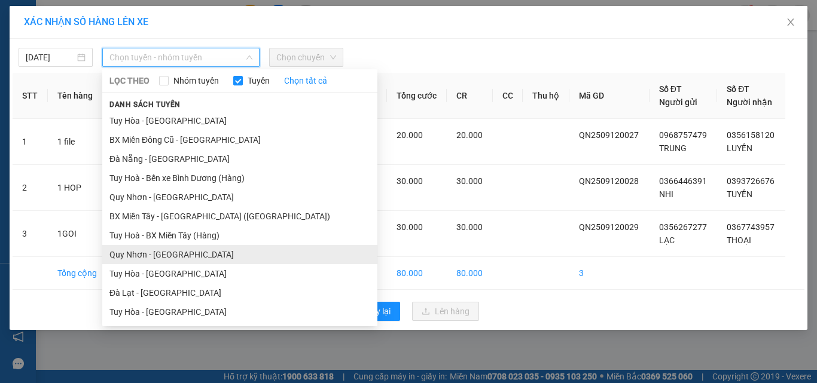
click at [170, 253] on li "Quy Nhơn - Tuy Hòa" at bounding box center [239, 254] width 275 height 19
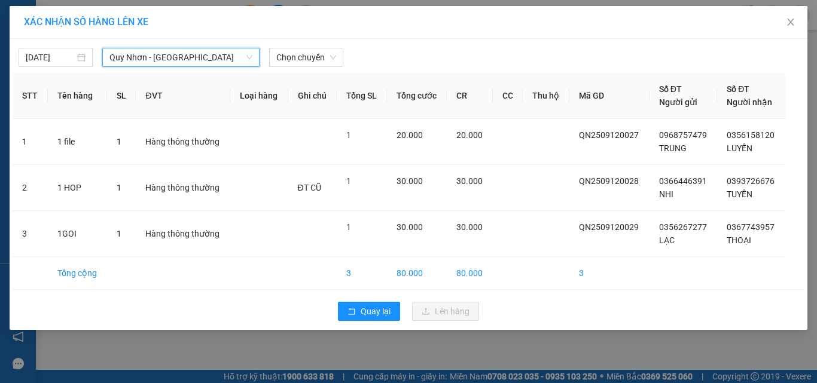
click at [314, 63] on span "Chọn chuyến" at bounding box center [306, 57] width 60 height 18
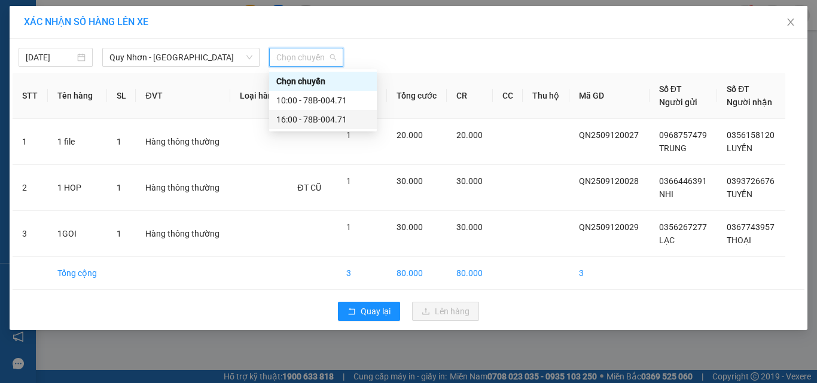
click at [306, 116] on div "16:00 - 78B-004.71" at bounding box center [322, 119] width 93 height 13
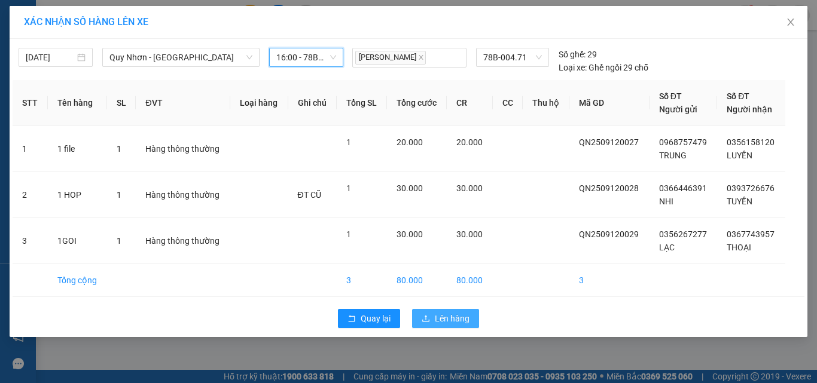
click at [450, 310] on button "Lên hàng" at bounding box center [445, 318] width 67 height 19
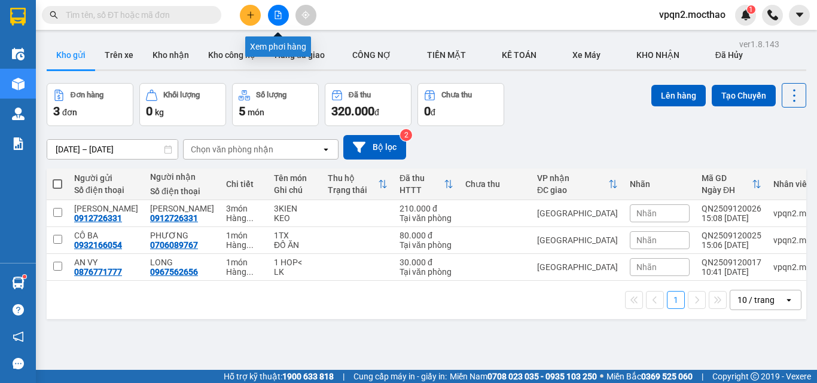
click at [277, 17] on icon "file-add" at bounding box center [278, 15] width 8 height 8
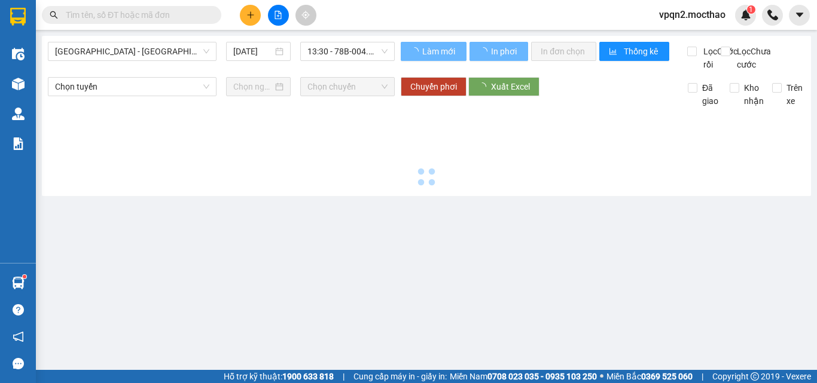
click at [116, 50] on span "Sài Gòn - Tuy Hòa" at bounding box center [132, 51] width 154 height 18
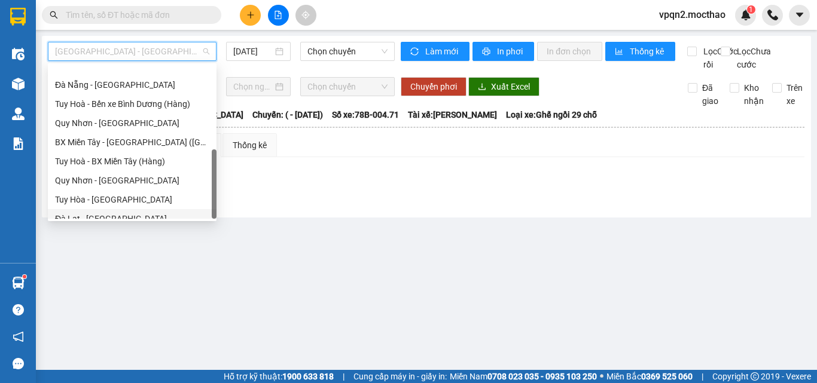
scroll to position [268, 0]
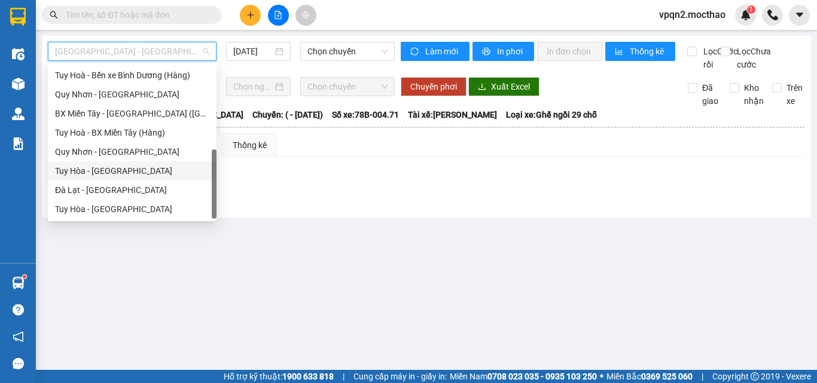
click at [116, 168] on div "Tuy Hòa - Quy Nhơn" at bounding box center [132, 171] width 154 height 13
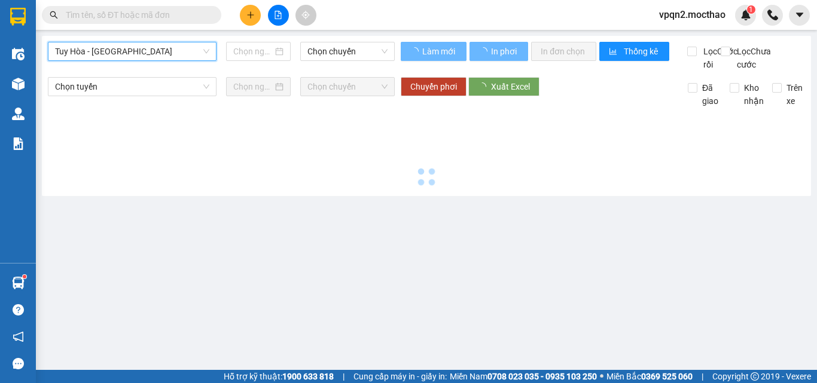
type input "[DATE]"
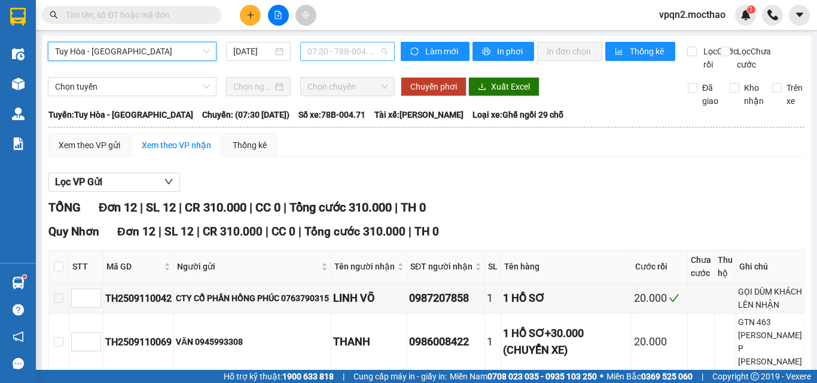
click at [330, 47] on span "07:30 - 78B-004.71" at bounding box center [347, 51] width 80 height 18
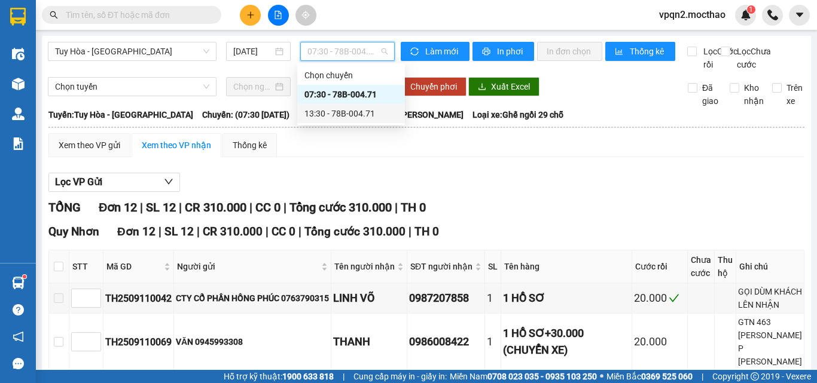
click at [330, 107] on div "13:30 - 78B-004.71" at bounding box center [350, 113] width 93 height 13
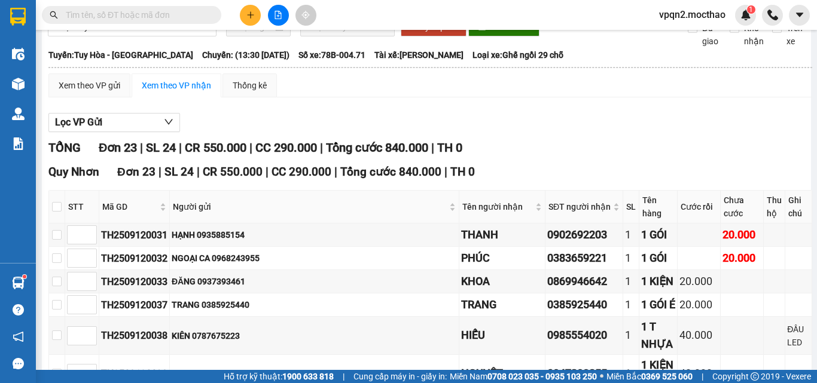
scroll to position [120, 0]
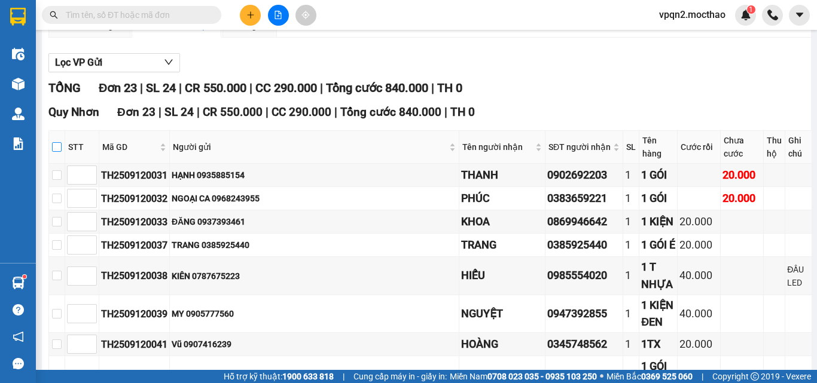
click at [60, 152] on input "checkbox" at bounding box center [57, 147] width 10 height 10
checkbox input "true"
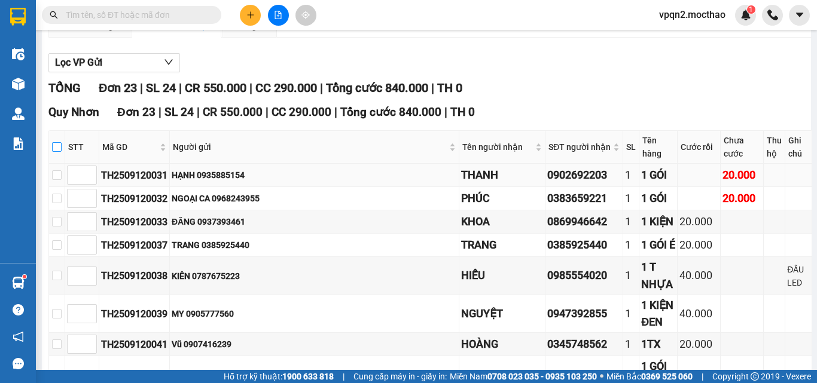
checkbox input "true"
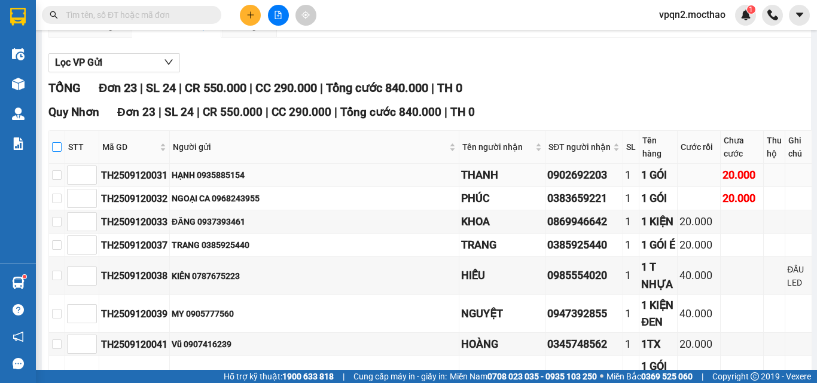
checkbox input "true"
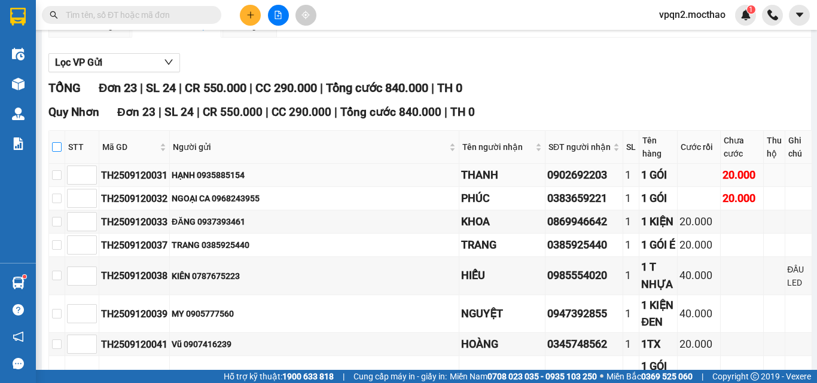
checkbox input "true"
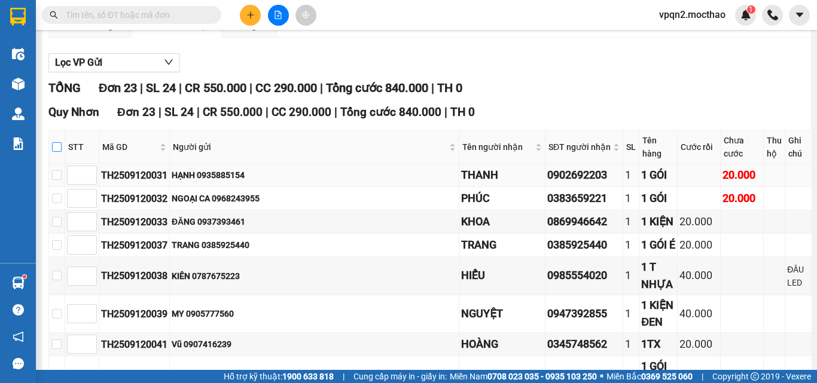
checkbox input "true"
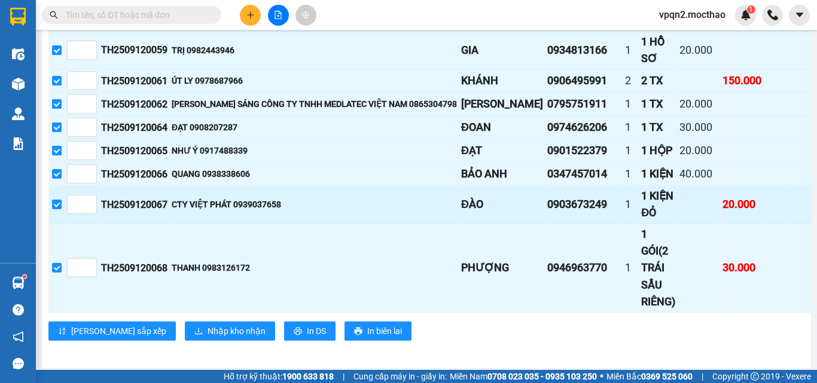
scroll to position [718, 0]
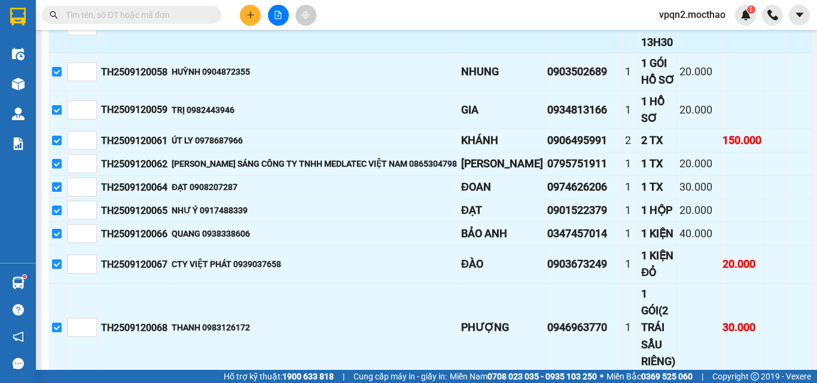
click at [60, 30] on input "checkbox" at bounding box center [57, 25] width 10 height 10
checkbox input "false"
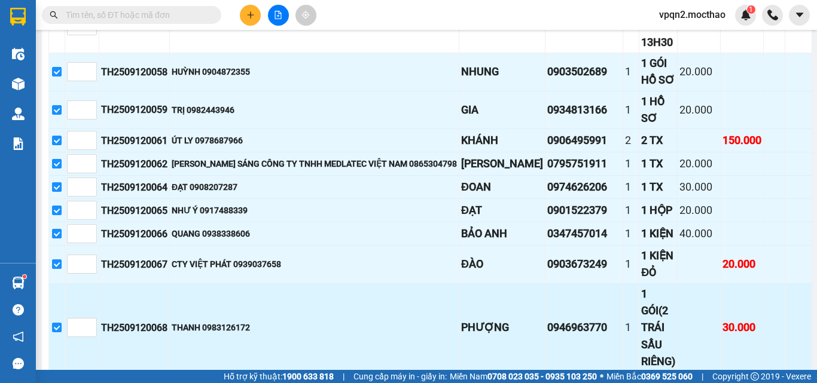
scroll to position [810, 0]
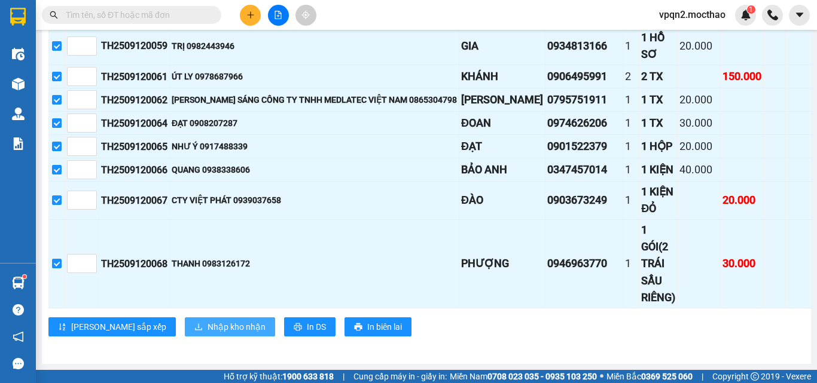
click at [185, 319] on button "Nhập kho nhận" at bounding box center [230, 327] width 90 height 19
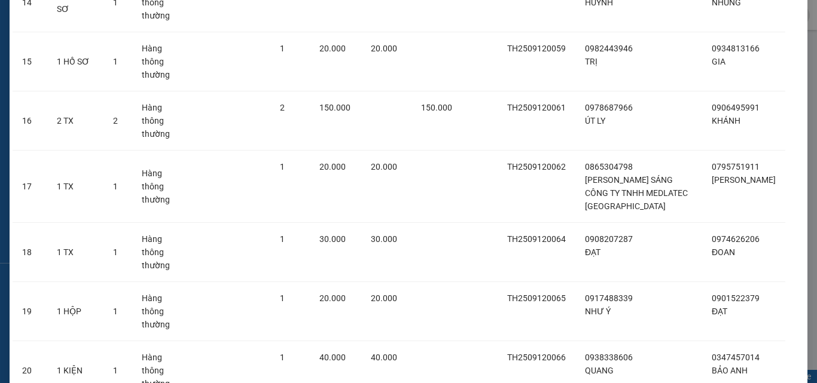
scroll to position [1120, 0]
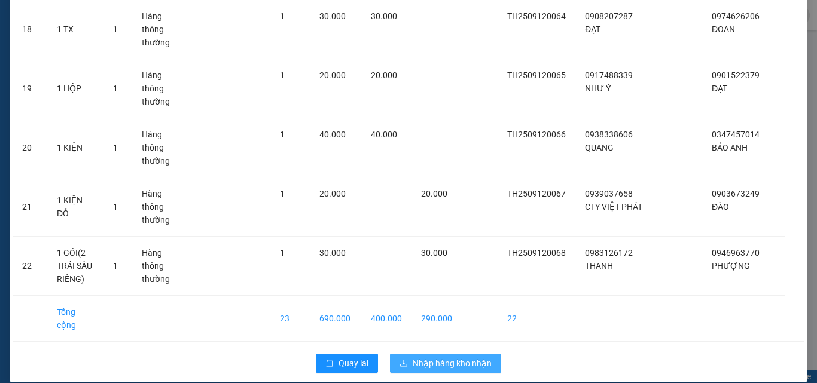
click at [464, 357] on span "Nhập hàng kho nhận" at bounding box center [452, 363] width 79 height 13
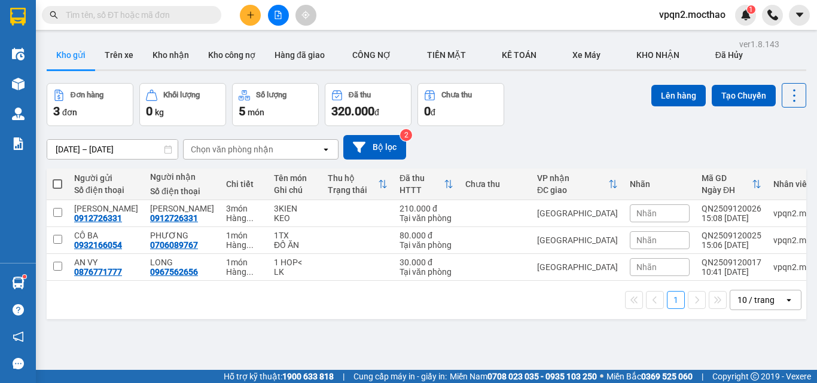
click at [287, 18] on button at bounding box center [278, 15] width 21 height 21
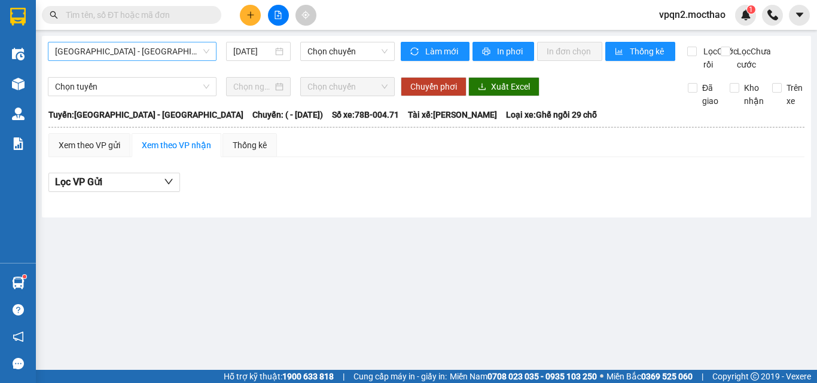
click at [146, 59] on span "Sài Gòn - Tuy Hòa" at bounding box center [132, 51] width 154 height 18
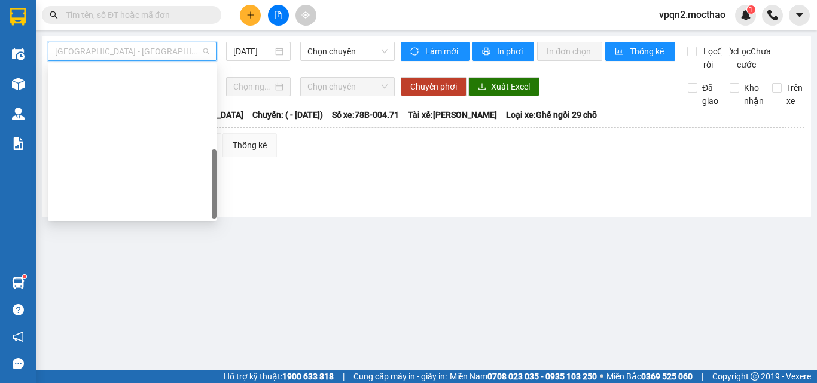
scroll to position [268, 0]
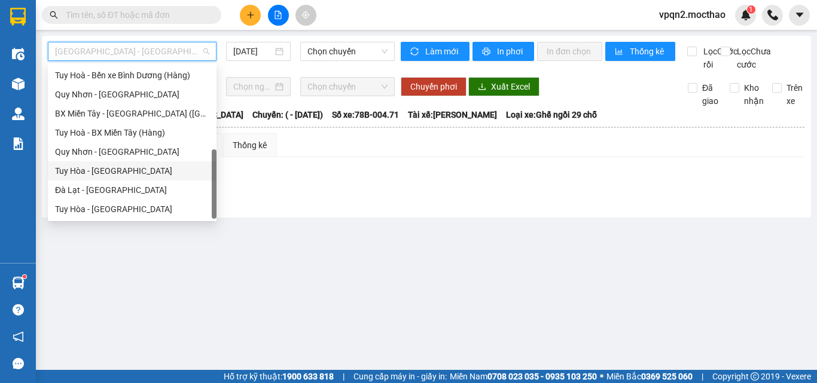
click at [118, 172] on div "Tuy Hòa - Quy Nhơn" at bounding box center [132, 171] width 154 height 13
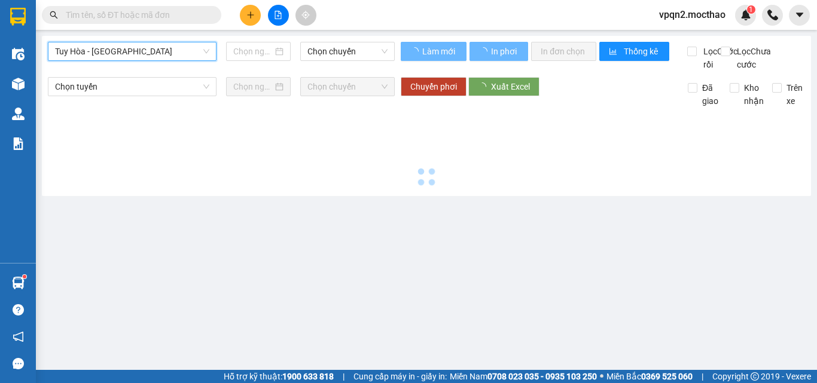
type input "[DATE]"
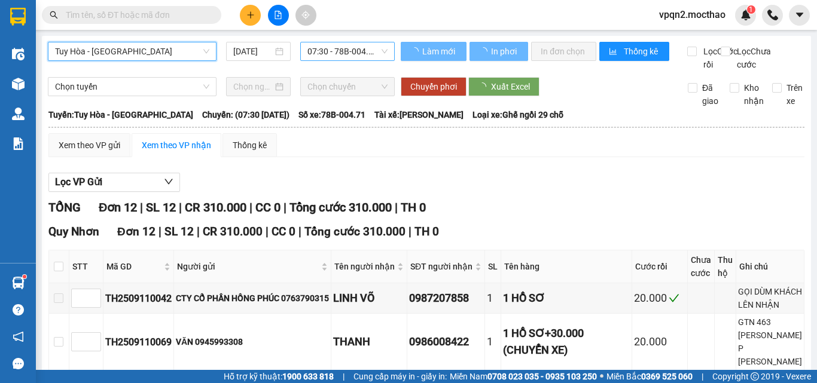
click at [330, 56] on span "07:30 - 78B-004.71" at bounding box center [347, 51] width 80 height 18
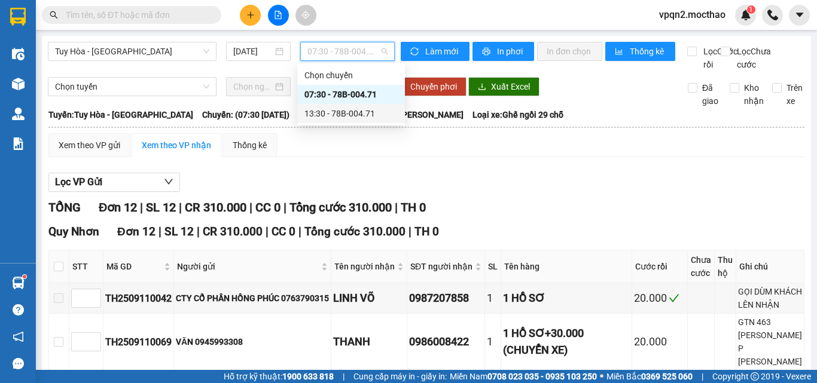
click at [335, 117] on div "13:30 - 78B-004.71" at bounding box center [350, 113] width 93 height 13
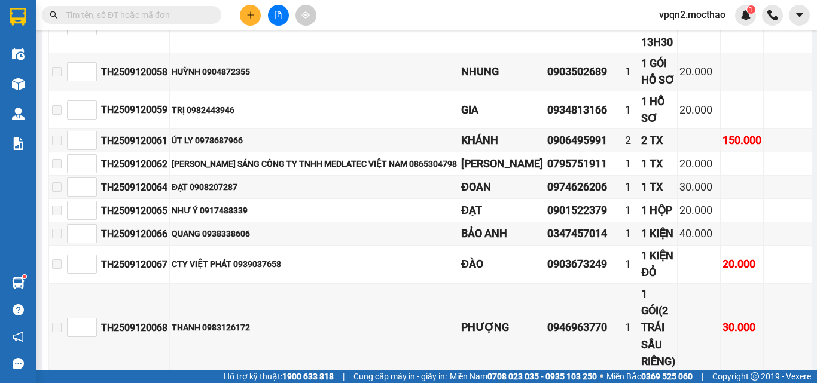
scroll to position [538, 0]
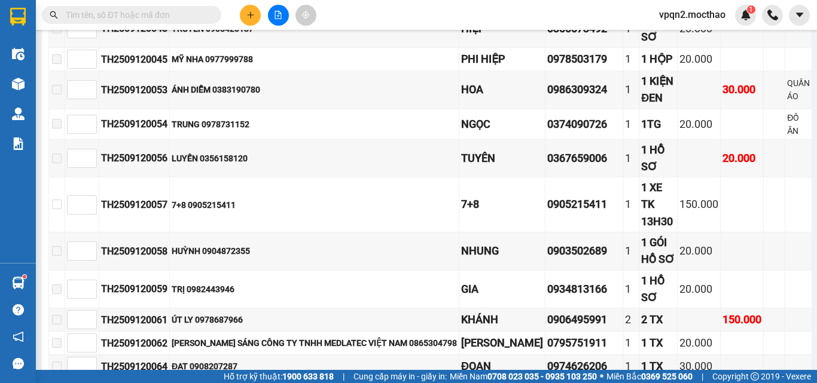
click at [251, 22] on button at bounding box center [250, 15] width 21 height 21
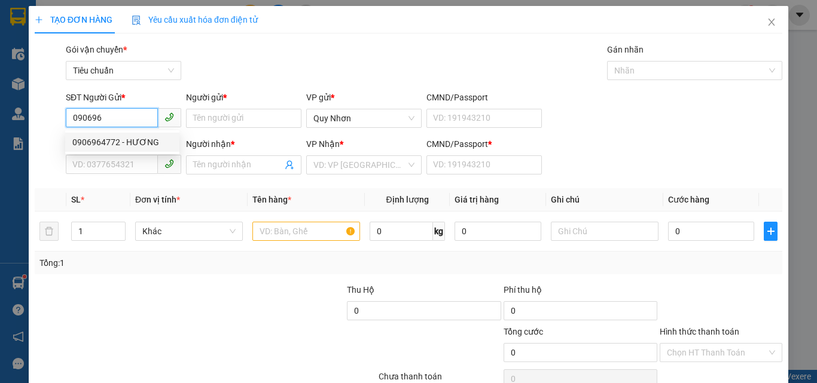
click at [130, 149] on div "0906964772 - HƯƠNG" at bounding box center [122, 142] width 114 height 19
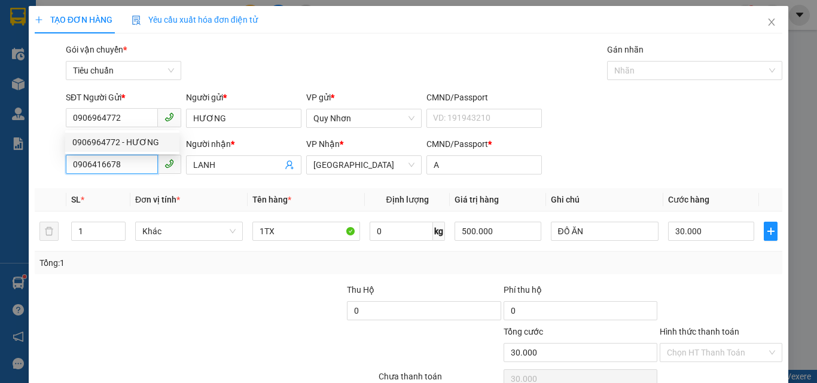
click at [127, 167] on input "0906416678" at bounding box center [112, 164] width 92 height 19
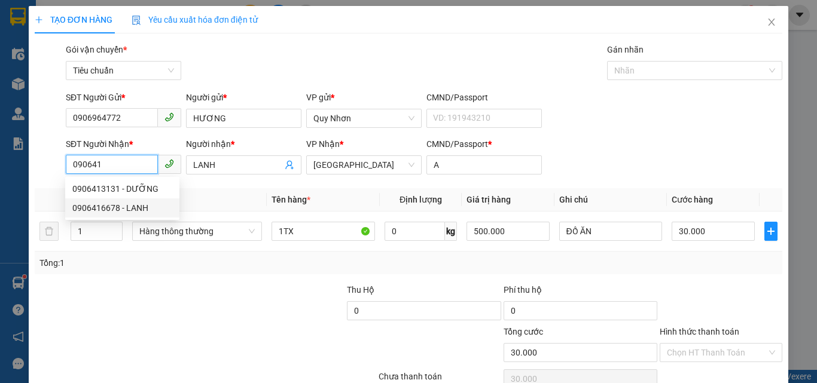
click at [129, 213] on div "0906416678 - LANH" at bounding box center [122, 208] width 100 height 13
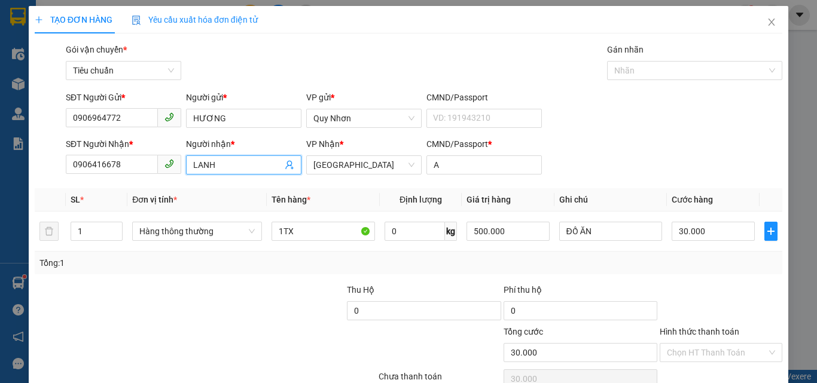
click at [206, 170] on input "LANH" at bounding box center [237, 165] width 89 height 13
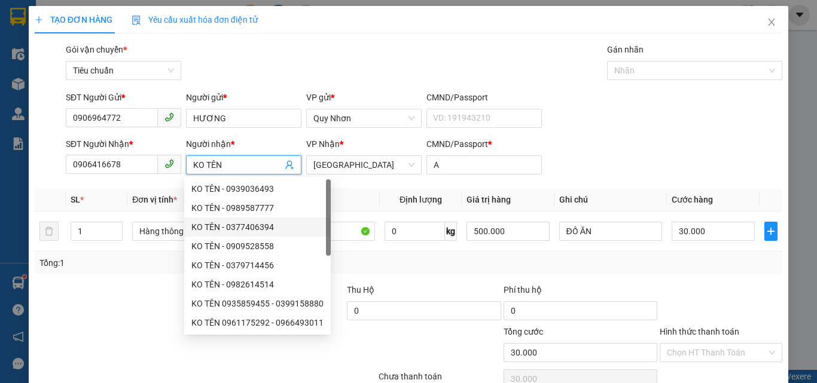
click at [333, 44] on div "Gói vận chuyển * Tiêu chuẩn Gán nhãn Nhãn" at bounding box center [423, 64] width 721 height 42
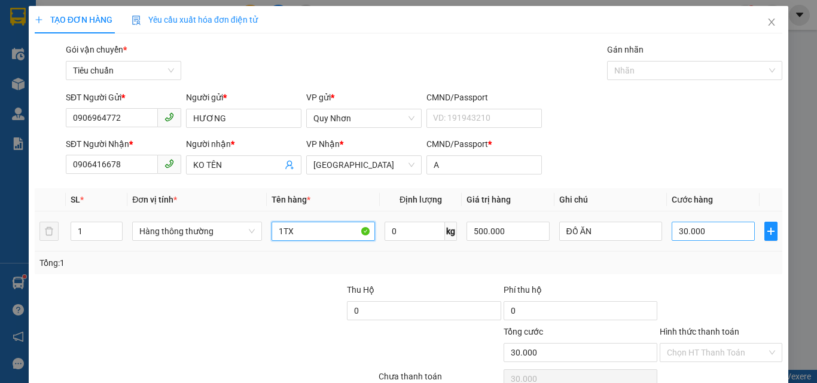
drag, startPoint x: 334, startPoint y: 236, endPoint x: 702, endPoint y: 226, distance: 368.0
click at [336, 236] on input "1TX" at bounding box center [323, 231] width 103 height 19
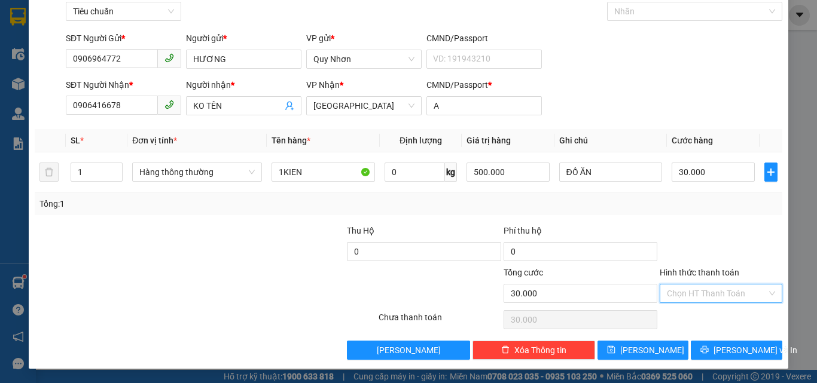
click at [729, 296] on input "Hình thức thanh toán" at bounding box center [717, 294] width 100 height 18
drag, startPoint x: 713, startPoint y: 214, endPoint x: 596, endPoint y: 214, distance: 117.2
click at [708, 214] on div "Tại văn phòng" at bounding box center [713, 212] width 107 height 13
click at [593, 181] on input "ĐỒ ĂN" at bounding box center [610, 172] width 103 height 19
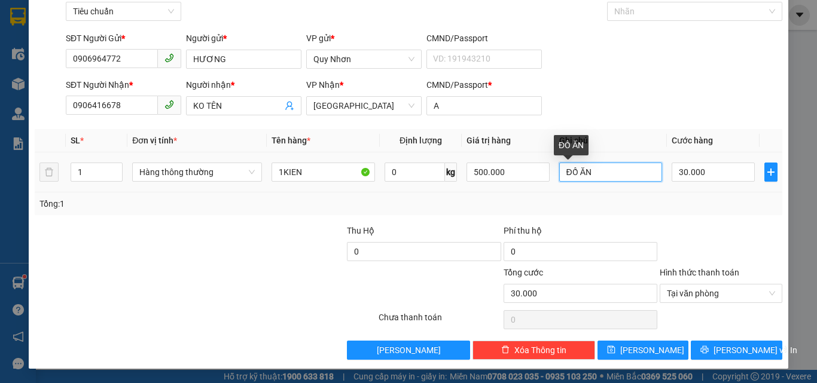
click at [593, 181] on input "ĐỒ ĂN" at bounding box center [610, 172] width 103 height 19
click at [575, 203] on div "Tổng: 1" at bounding box center [408, 203] width 738 height 13
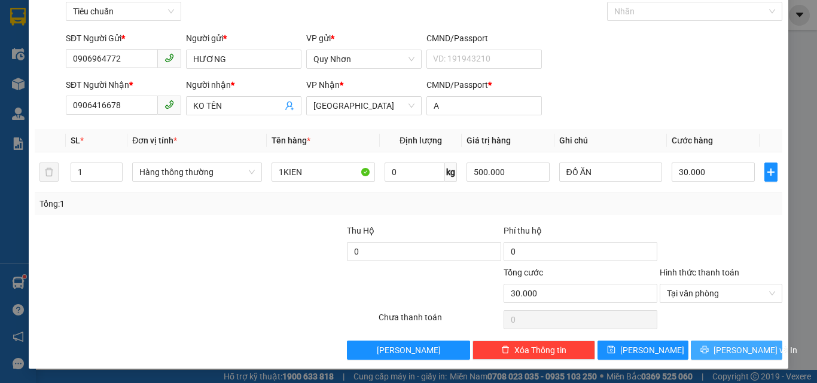
drag, startPoint x: 717, startPoint y: 350, endPoint x: 700, endPoint y: 336, distance: 22.1
click at [716, 351] on button "[PERSON_NAME] và In" at bounding box center [737, 350] width 92 height 19
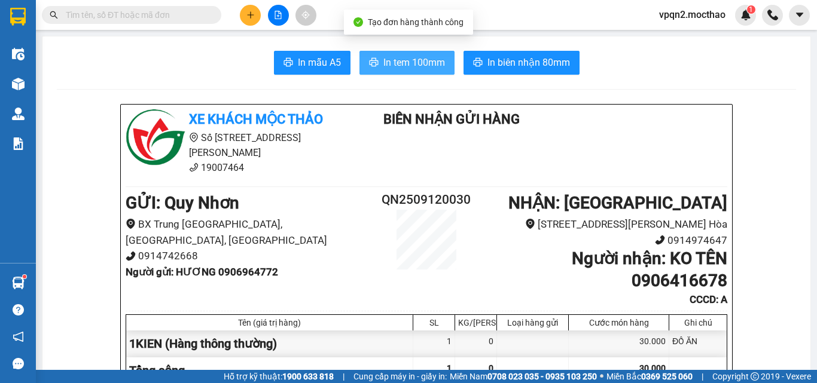
click at [420, 67] on span "In tem 100mm" at bounding box center [414, 62] width 62 height 15
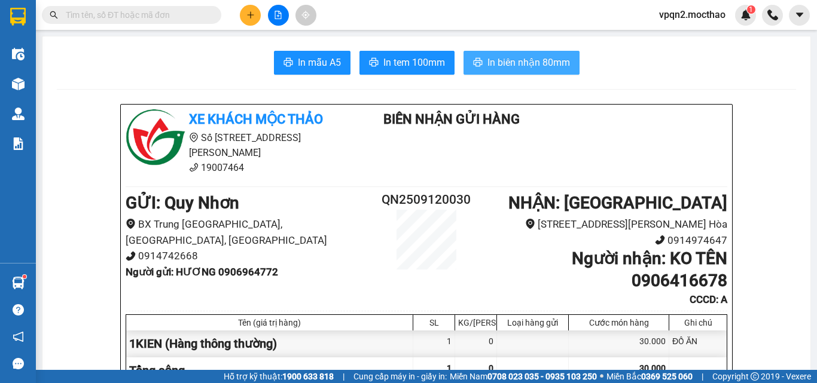
click at [511, 62] on span "In biên nhận 80mm" at bounding box center [529, 62] width 83 height 15
click at [241, 11] on button at bounding box center [250, 15] width 21 height 21
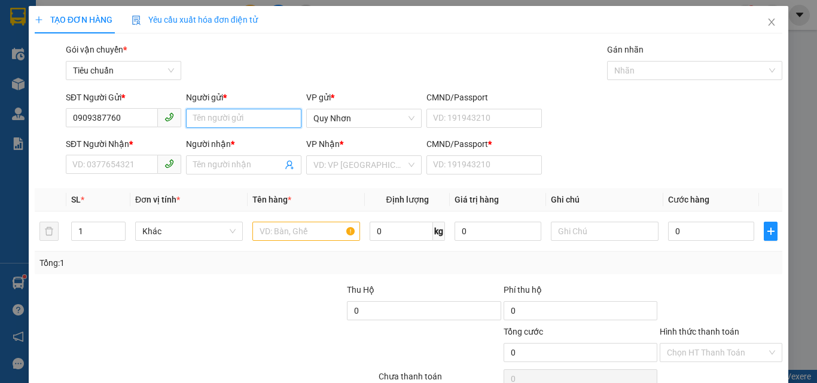
click at [221, 116] on input "Người gửi *" at bounding box center [243, 118] width 115 height 19
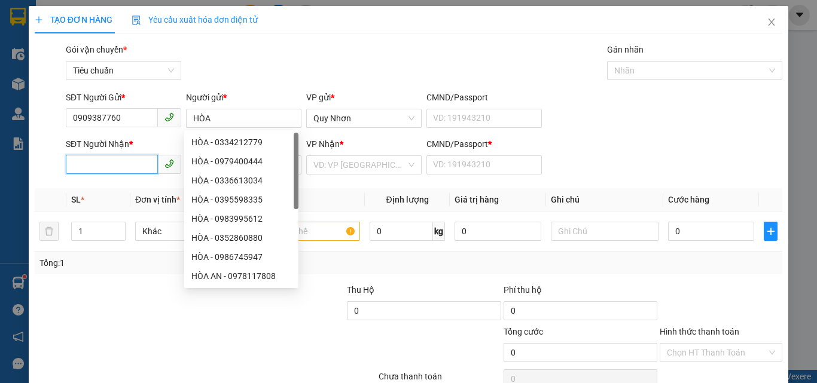
click at [111, 171] on input "SĐT Người Nhận *" at bounding box center [112, 164] width 92 height 19
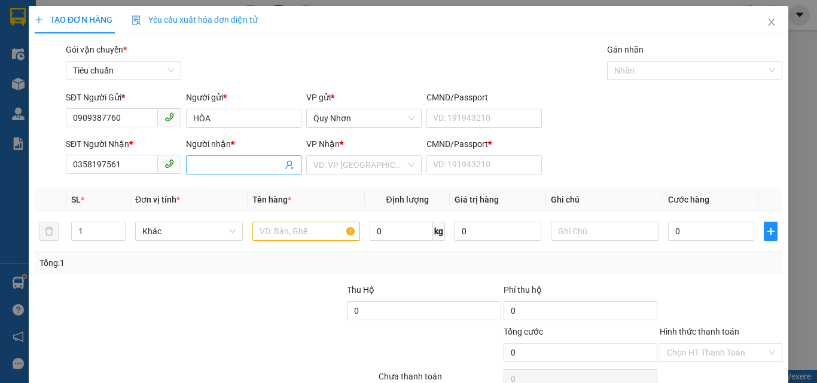
click at [219, 157] on span at bounding box center [243, 165] width 115 height 19
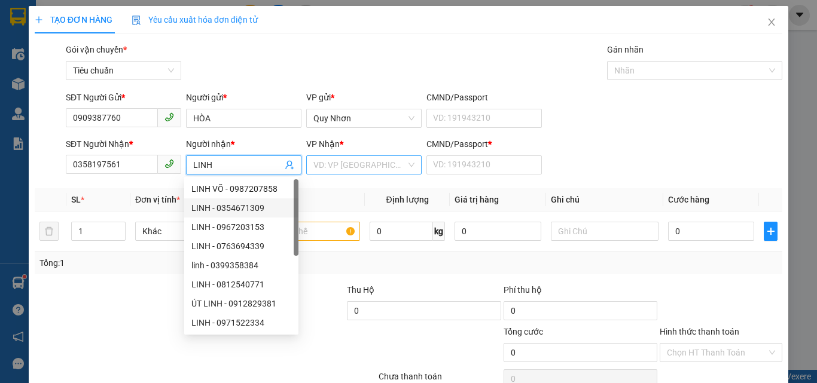
click at [359, 172] on input "search" at bounding box center [359, 165] width 93 height 18
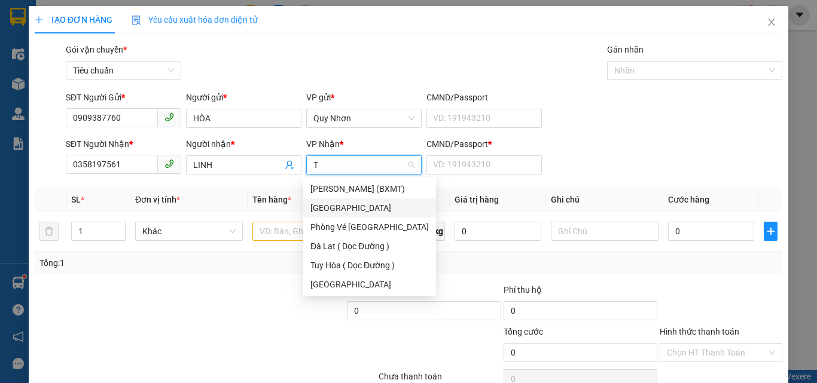
click at [346, 212] on div "[GEOGRAPHIC_DATA]" at bounding box center [369, 208] width 118 height 13
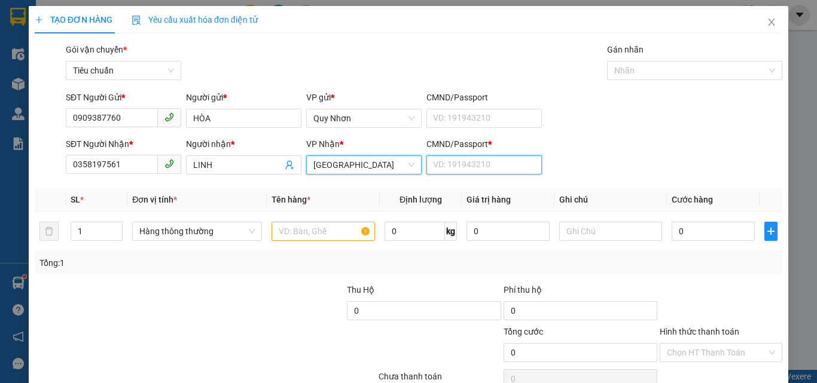
click at [439, 166] on input "CMND/Passport *" at bounding box center [484, 165] width 115 height 19
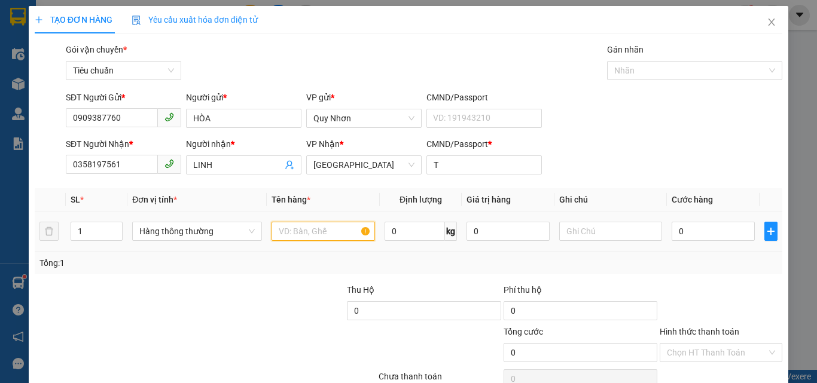
click at [325, 236] on input "text" at bounding box center [323, 231] width 103 height 19
click at [702, 231] on input "0" at bounding box center [713, 231] width 83 height 19
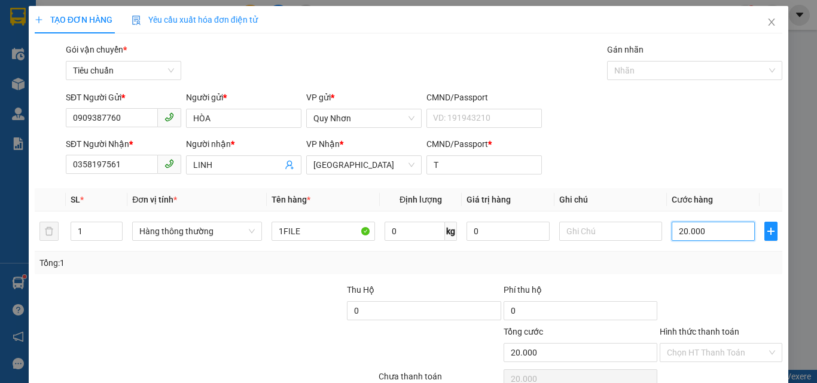
scroll to position [59, 0]
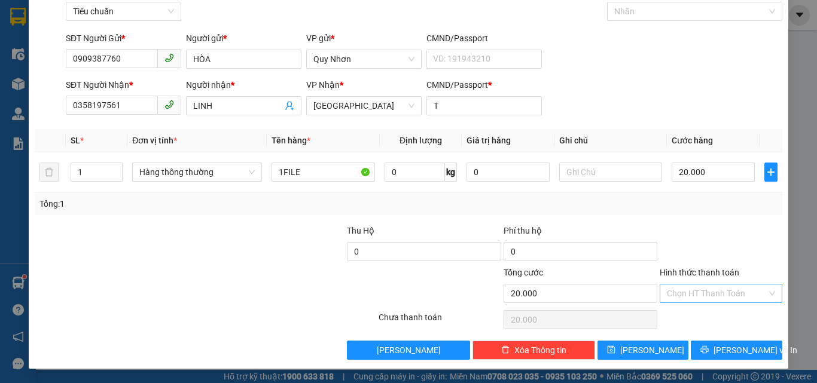
click at [733, 294] on input "Hình thức thanh toán" at bounding box center [717, 294] width 100 height 18
click at [717, 211] on div "Tại văn phòng" at bounding box center [713, 212] width 107 height 13
click at [715, 355] on button "[PERSON_NAME] và In" at bounding box center [737, 350] width 92 height 19
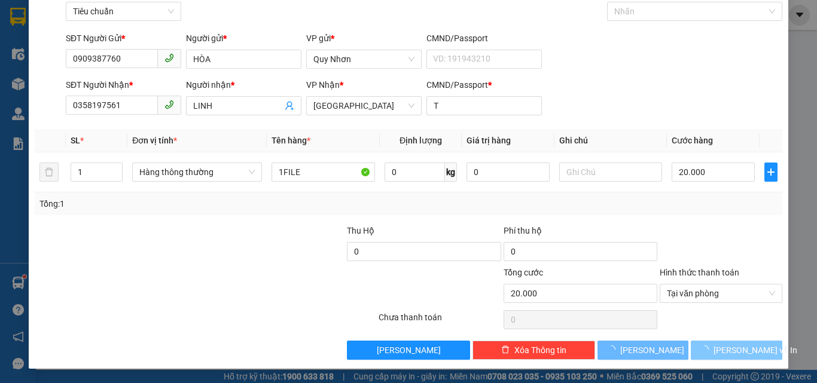
click at [715, 355] on button "[PERSON_NAME] và In" at bounding box center [737, 350] width 92 height 19
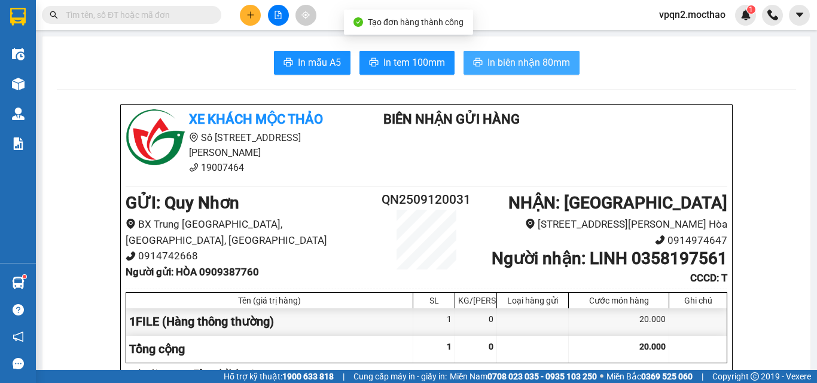
click at [556, 63] on span "In biên nhận 80mm" at bounding box center [529, 62] width 83 height 15
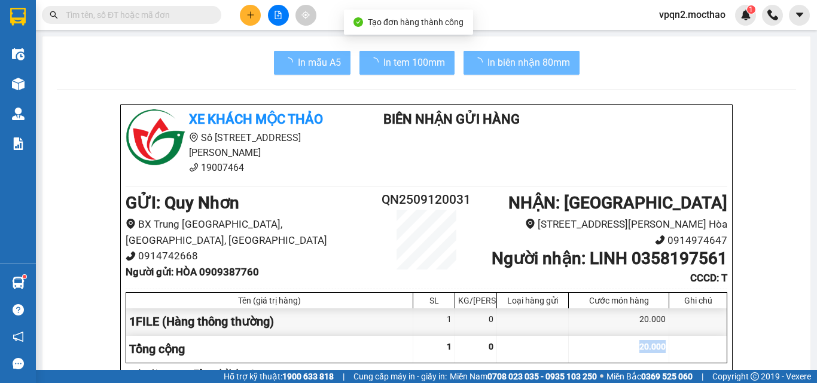
drag, startPoint x: 625, startPoint y: 344, endPoint x: 542, endPoint y: 236, distance: 136.0
click at [624, 341] on div "20.000" at bounding box center [619, 349] width 100 height 27
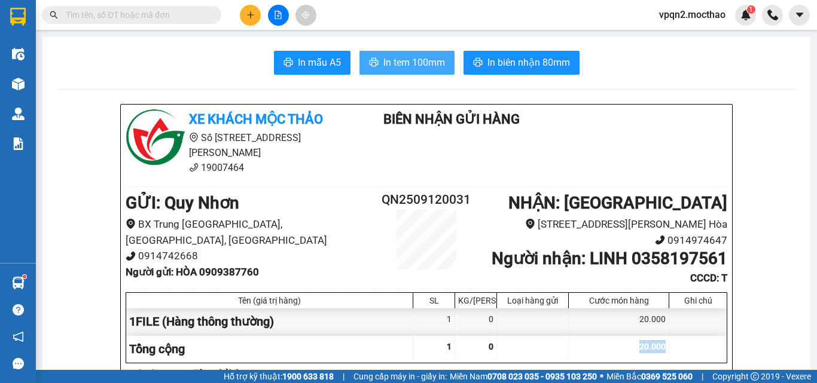
click at [418, 62] on span "In tem 100mm" at bounding box center [414, 62] width 62 height 15
click at [257, 14] on button at bounding box center [250, 15] width 21 height 21
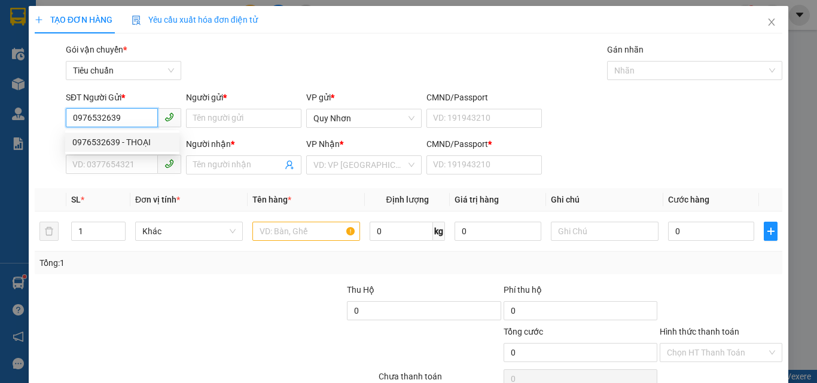
click at [127, 143] on div "0976532639 - THOẠI" at bounding box center [122, 142] width 100 height 13
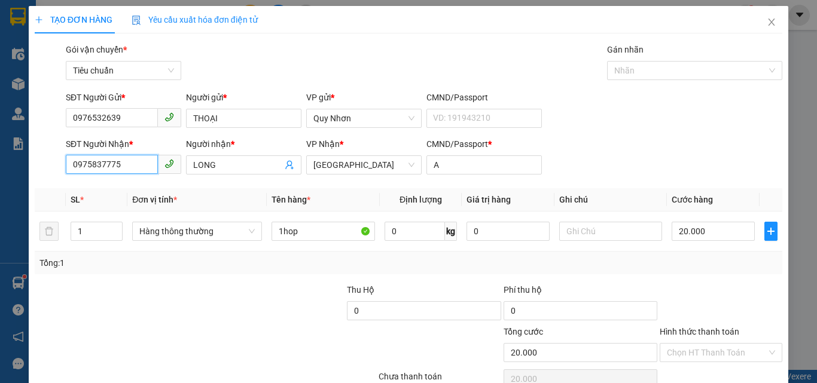
click at [129, 162] on input "0975837775" at bounding box center [112, 164] width 92 height 19
click at [115, 192] on div "0938727738 - NĂNG" at bounding box center [122, 188] width 100 height 13
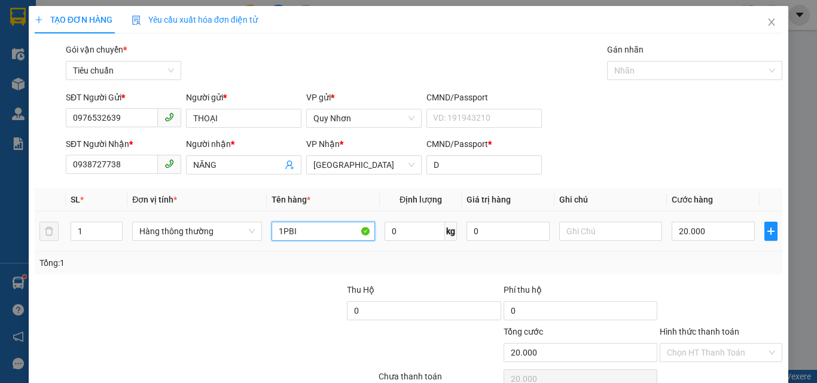
click at [315, 237] on input "1PBI" at bounding box center [323, 231] width 103 height 19
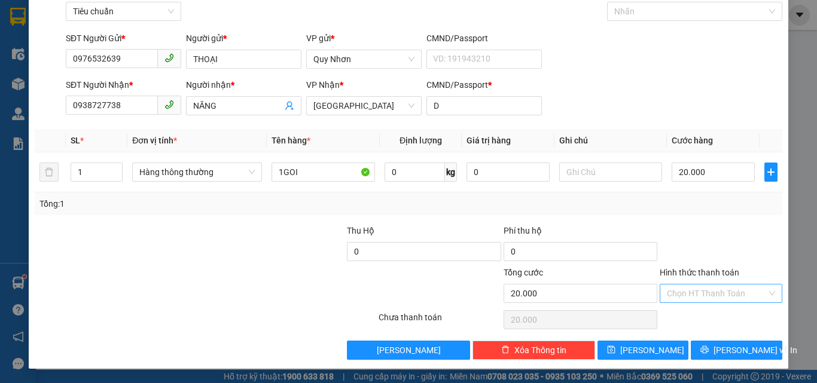
drag, startPoint x: 699, startPoint y: 294, endPoint x: 696, endPoint y: 284, distance: 10.0
click at [699, 293] on input "Hình thức thanh toán" at bounding box center [717, 294] width 100 height 18
click at [690, 212] on div "Tại văn phòng" at bounding box center [713, 212] width 107 height 13
drag, startPoint x: 718, startPoint y: 354, endPoint x: 710, endPoint y: 349, distance: 9.4
click at [718, 354] on span "[PERSON_NAME] và In" at bounding box center [756, 350] width 84 height 13
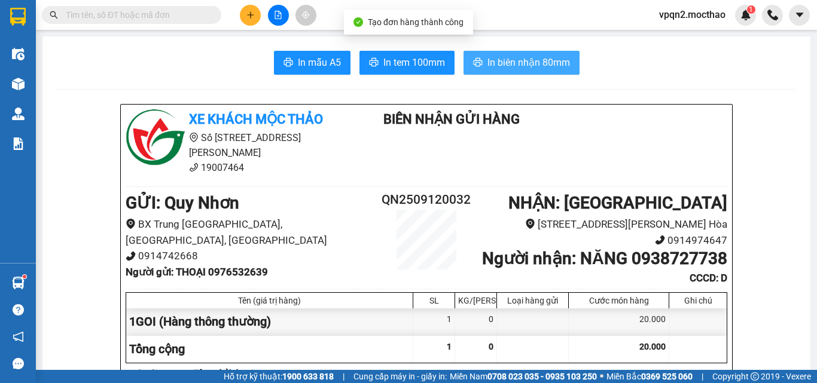
drag, startPoint x: 506, startPoint y: 68, endPoint x: 736, endPoint y: 53, distance: 230.2
click at [508, 66] on span "In biên nhận 80mm" at bounding box center [529, 62] width 83 height 15
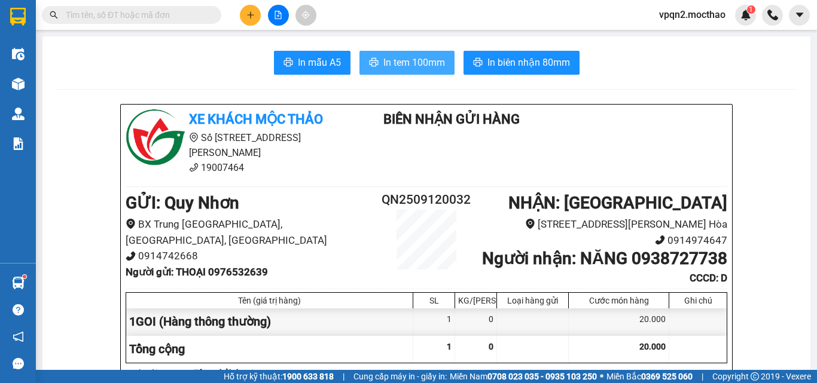
click at [377, 59] on button "In tem 100mm" at bounding box center [407, 63] width 95 height 24
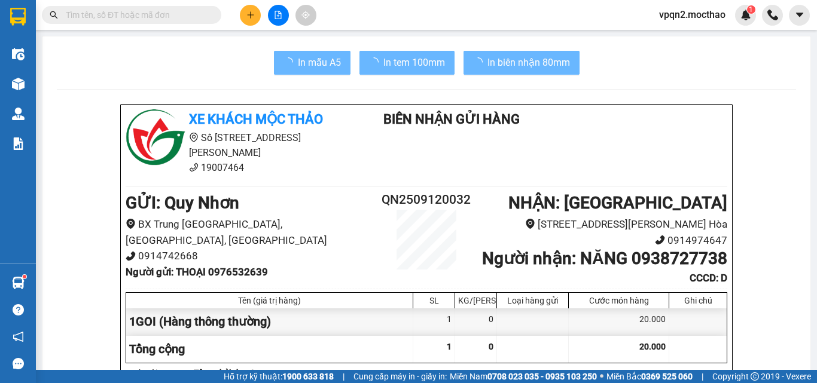
click at [632, 334] on div "20.000" at bounding box center [619, 322] width 100 height 27
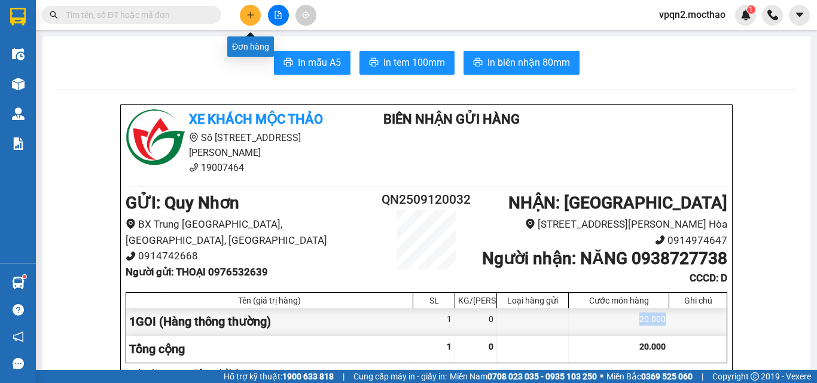
click at [250, 15] on icon "plus" at bounding box center [250, 15] width 8 height 8
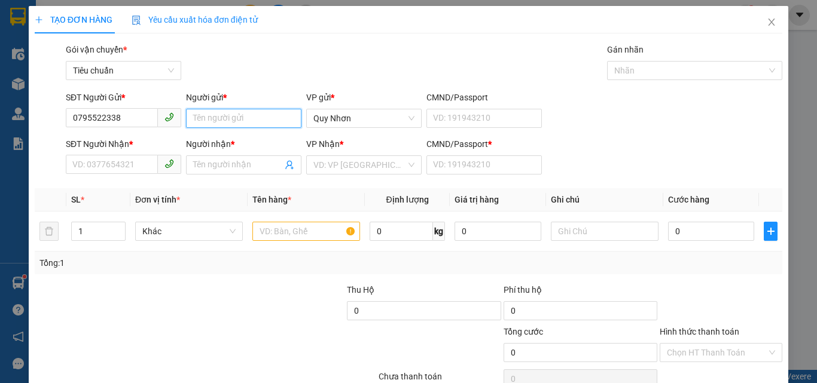
click at [217, 113] on input "Người gửi *" at bounding box center [243, 118] width 115 height 19
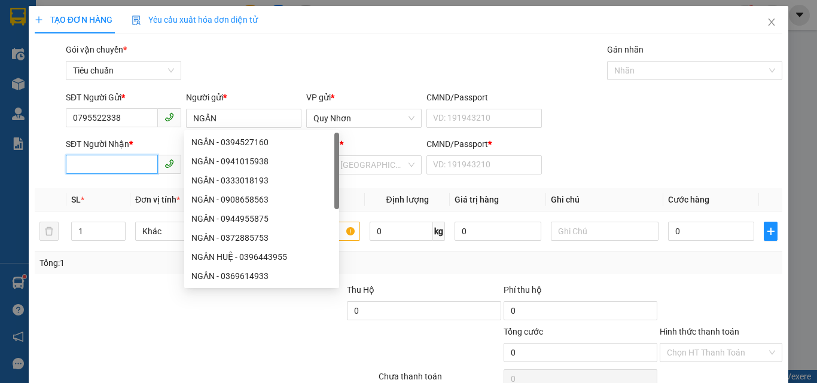
click at [98, 165] on input "SĐT Người Nhận *" at bounding box center [112, 164] width 92 height 19
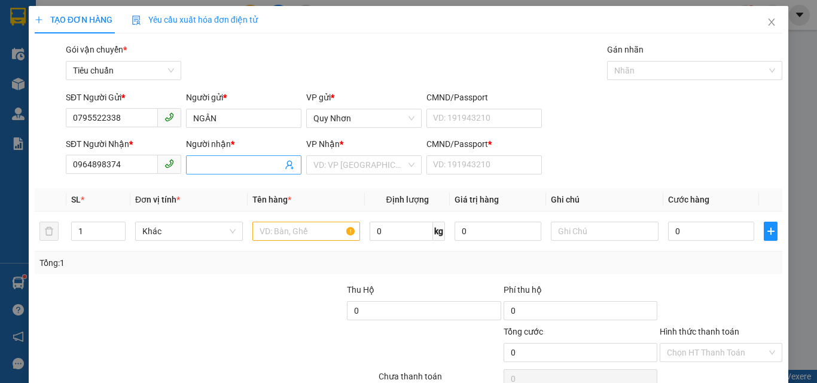
click at [225, 162] on input "Người nhận *" at bounding box center [237, 165] width 89 height 13
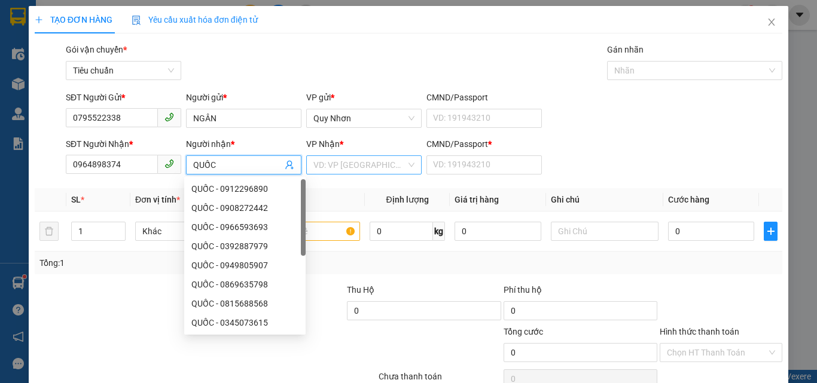
click at [399, 164] on input "search" at bounding box center [359, 165] width 93 height 18
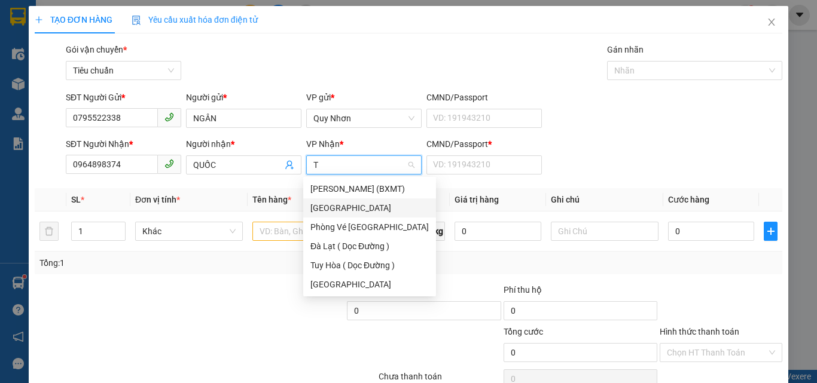
click at [362, 211] on div "[GEOGRAPHIC_DATA]" at bounding box center [369, 208] width 118 height 13
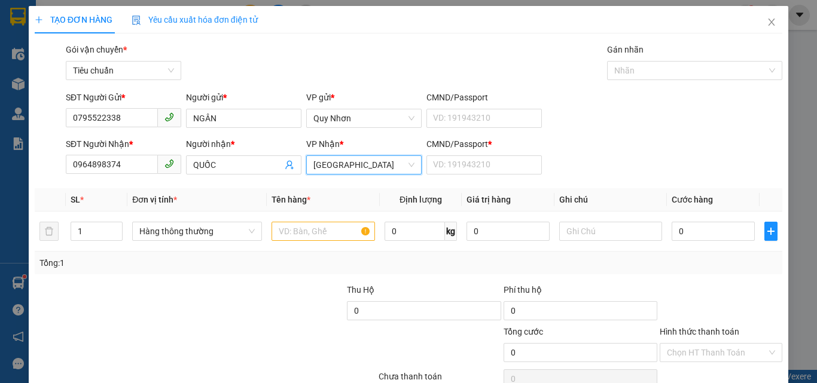
click at [453, 154] on div "CMND/Passport *" at bounding box center [484, 147] width 115 height 18
drag, startPoint x: 450, startPoint y: 165, endPoint x: 422, endPoint y: 193, distance: 39.8
click at [450, 165] on input "CMND/Passport *" at bounding box center [484, 165] width 115 height 19
click at [306, 239] on input "text" at bounding box center [323, 231] width 103 height 19
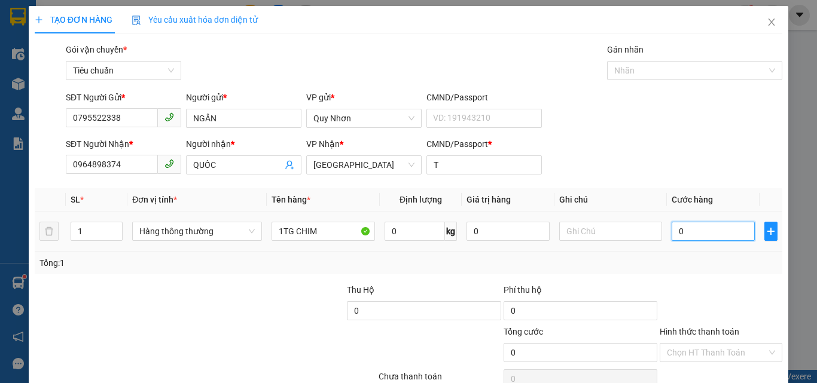
click at [703, 239] on input "0" at bounding box center [713, 231] width 83 height 19
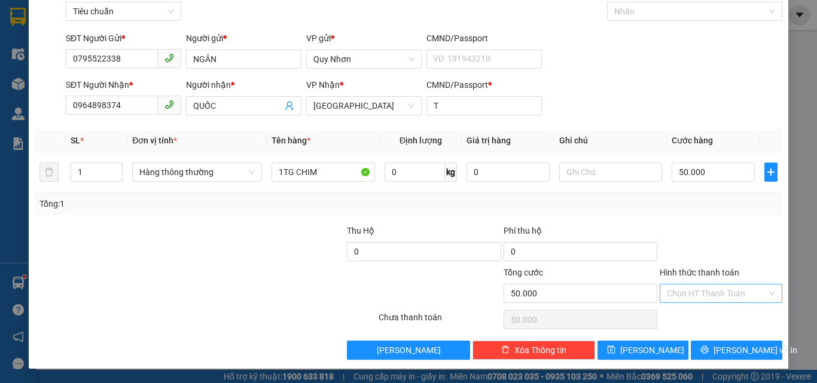
click at [693, 294] on input "Hình thức thanh toán" at bounding box center [717, 294] width 100 height 18
click at [697, 212] on div "Tại văn phòng" at bounding box center [713, 212] width 107 height 13
click at [709, 351] on icon "printer" at bounding box center [704, 350] width 8 height 8
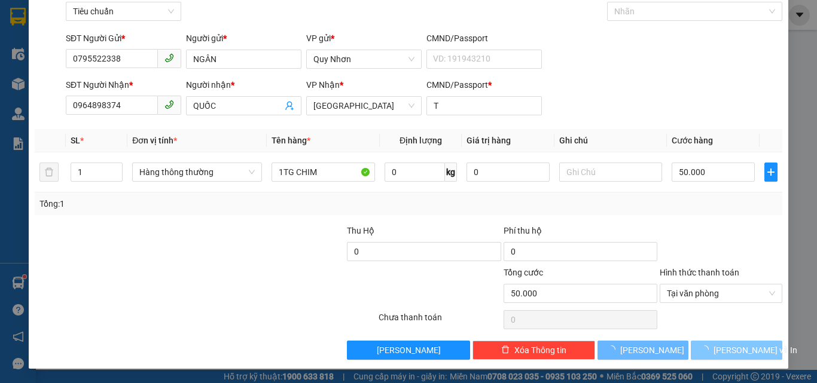
click at [709, 351] on icon "loading" at bounding box center [704, 350] width 8 height 8
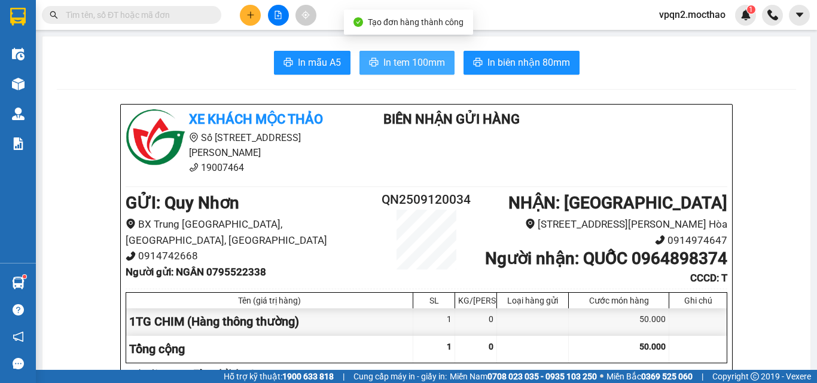
drag, startPoint x: 385, startPoint y: 54, endPoint x: 529, endPoint y: 50, distance: 144.2
click at [388, 56] on button "In tem 100mm" at bounding box center [407, 63] width 95 height 24
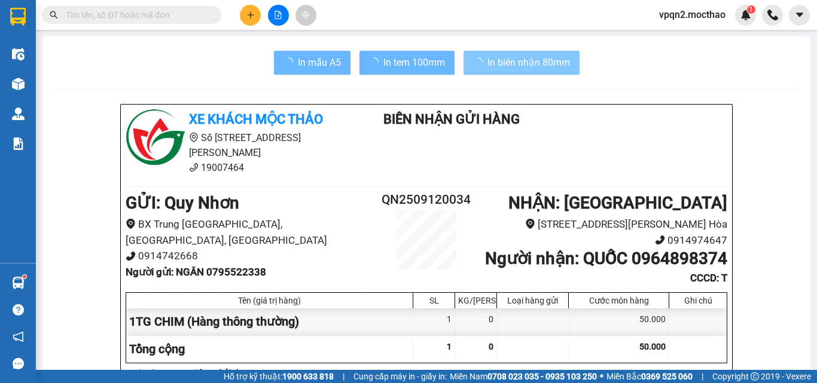
click at [525, 56] on span "In biên nhận 80mm" at bounding box center [529, 62] width 83 height 15
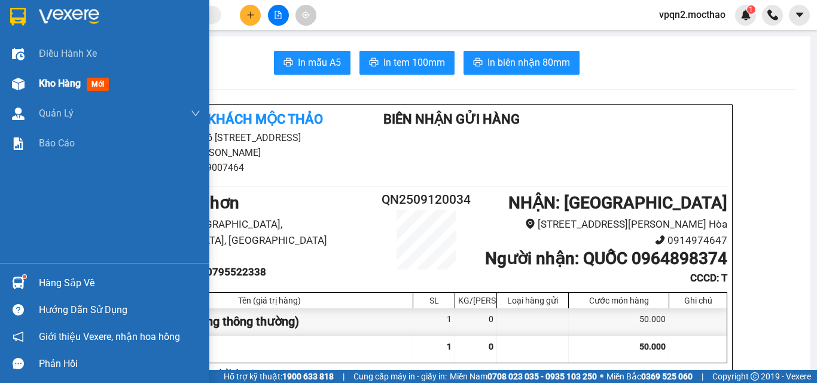
click at [53, 78] on span "Kho hàng" at bounding box center [60, 83] width 42 height 11
drag, startPoint x: 53, startPoint y: 78, endPoint x: 343, endPoint y: 11, distance: 297.9
click at [55, 78] on span "Kho hàng" at bounding box center [60, 83] width 42 height 11
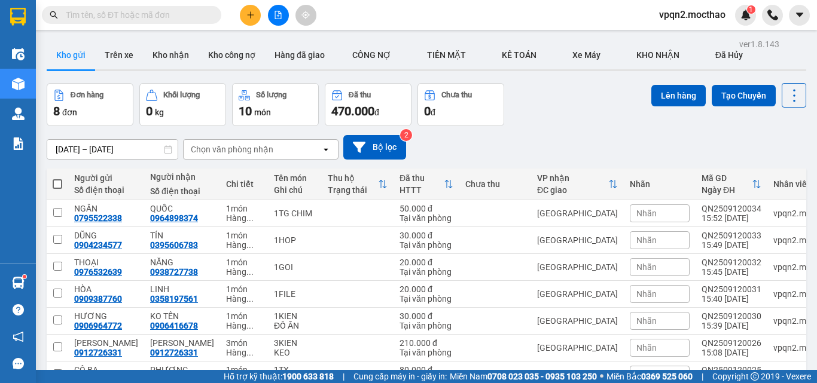
scroll to position [99, 0]
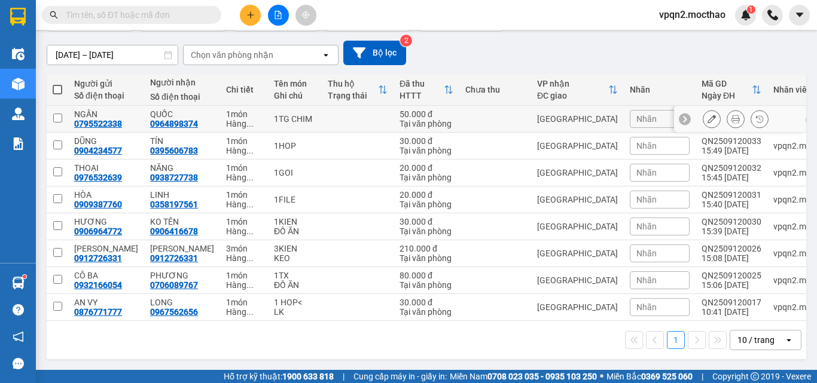
click at [554, 120] on td "[GEOGRAPHIC_DATA]" at bounding box center [577, 119] width 93 height 27
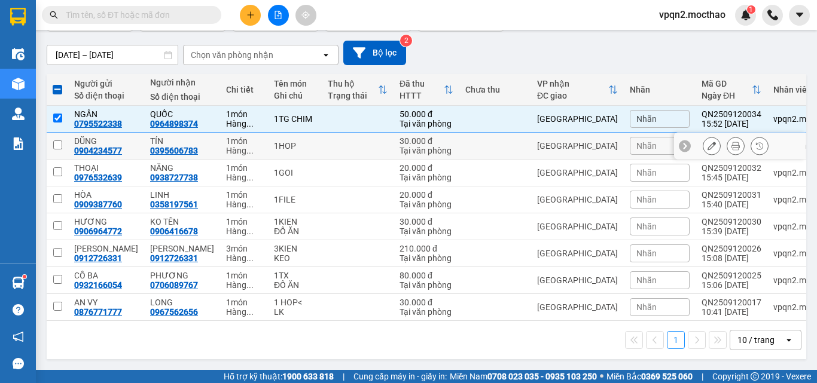
click at [549, 142] on div "[GEOGRAPHIC_DATA]" at bounding box center [577, 146] width 81 height 10
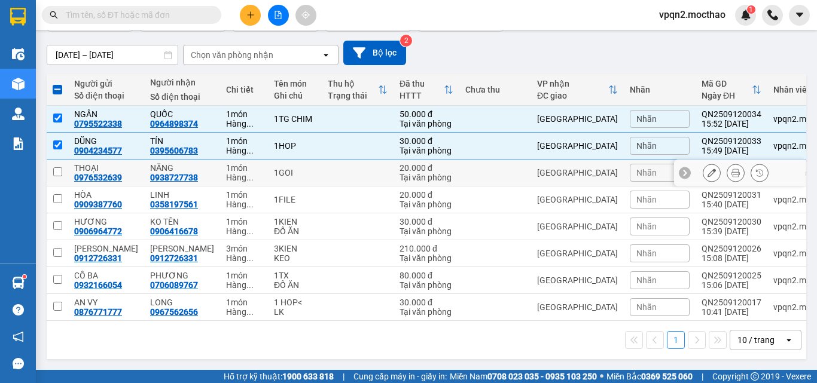
click at [544, 169] on div "[GEOGRAPHIC_DATA]" at bounding box center [577, 173] width 81 height 10
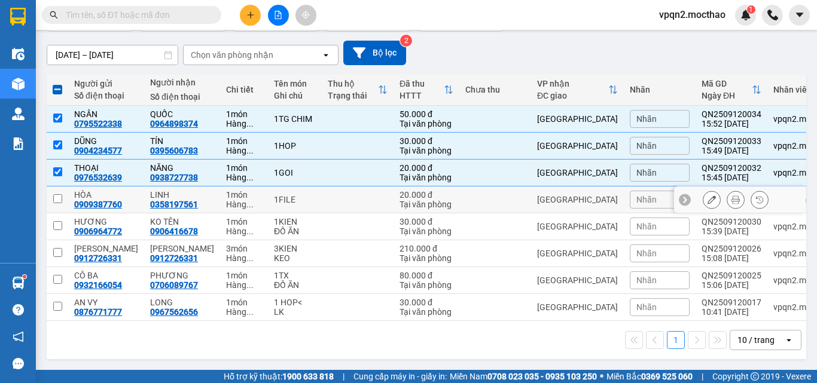
click at [543, 195] on div "[GEOGRAPHIC_DATA]" at bounding box center [577, 200] width 81 height 10
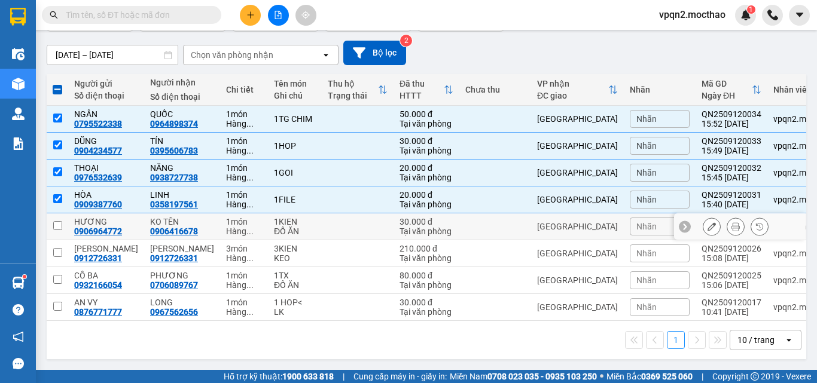
click at [540, 225] on div "[GEOGRAPHIC_DATA]" at bounding box center [577, 227] width 81 height 10
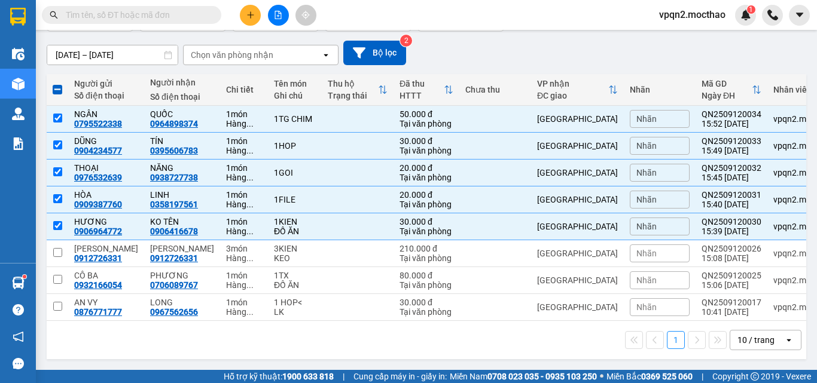
scroll to position [0, 0]
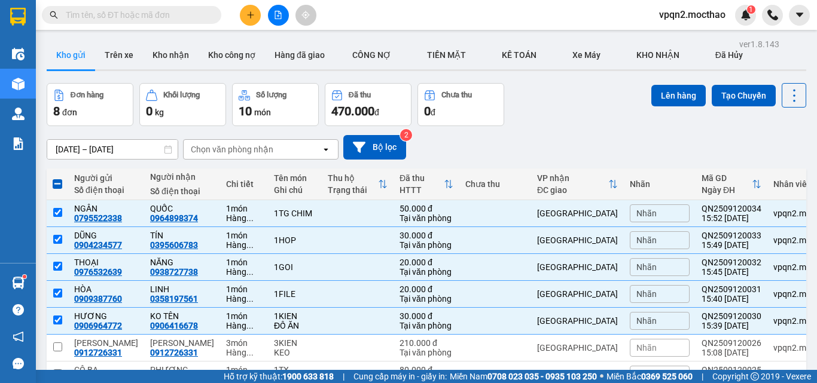
click at [653, 80] on div "ver 1.8.143 Kho gửi Trên xe Kho nhận Kho công nợ Hàng đã giao CÔNG NỢ TIỀN MĂ…" at bounding box center [426, 247] width 769 height 423
click at [651, 98] on button "Lên hàng" at bounding box center [678, 96] width 54 height 22
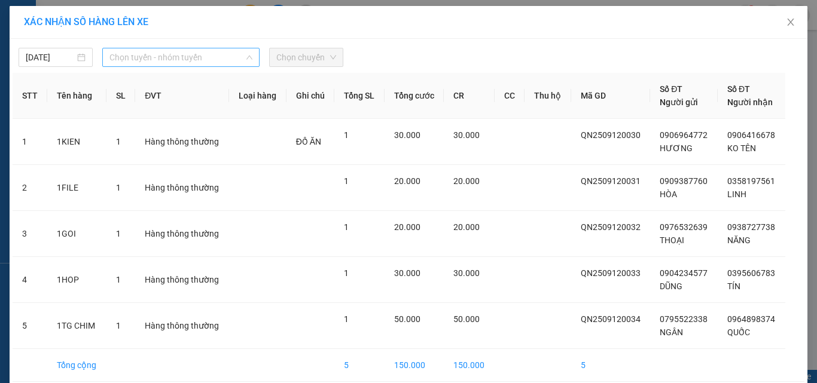
click at [179, 55] on span "Chọn tuyến - nhóm tuyến" at bounding box center [180, 57] width 143 height 18
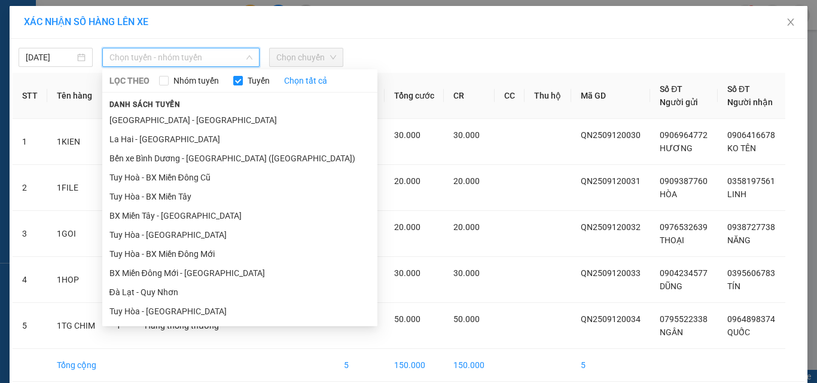
scroll to position [191, 0]
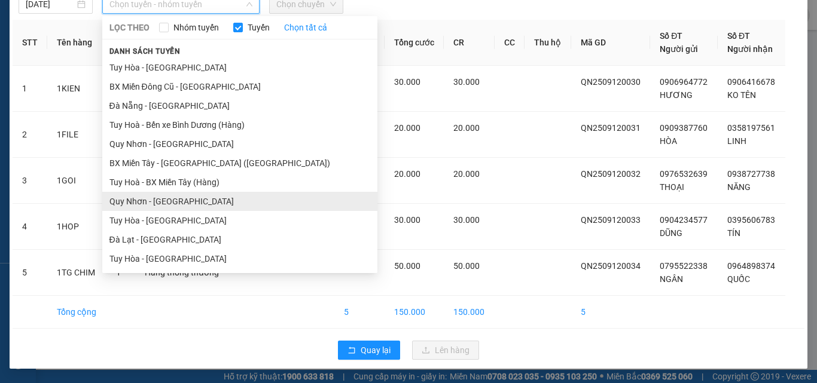
click at [189, 206] on li "Quy Nhơn - Tuy Hòa" at bounding box center [239, 201] width 275 height 19
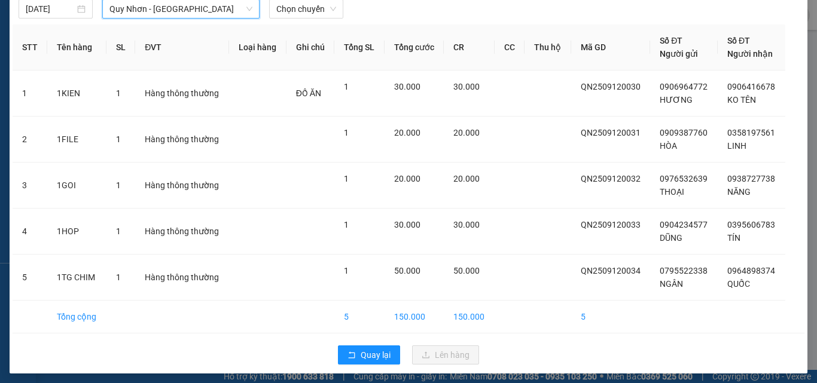
scroll to position [0, 0]
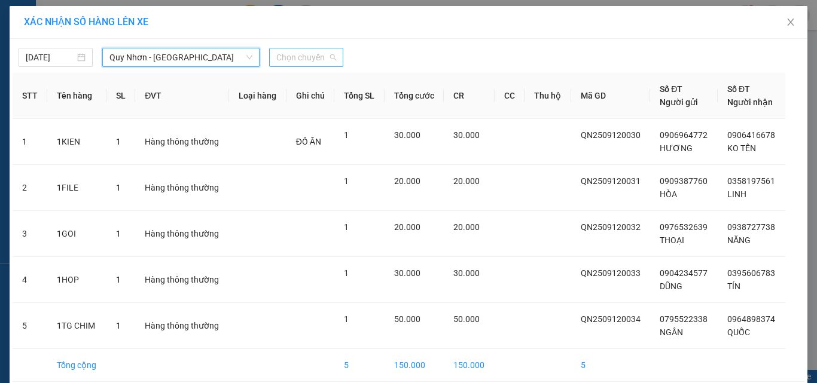
click at [285, 56] on span "Chọn chuyến" at bounding box center [306, 57] width 60 height 18
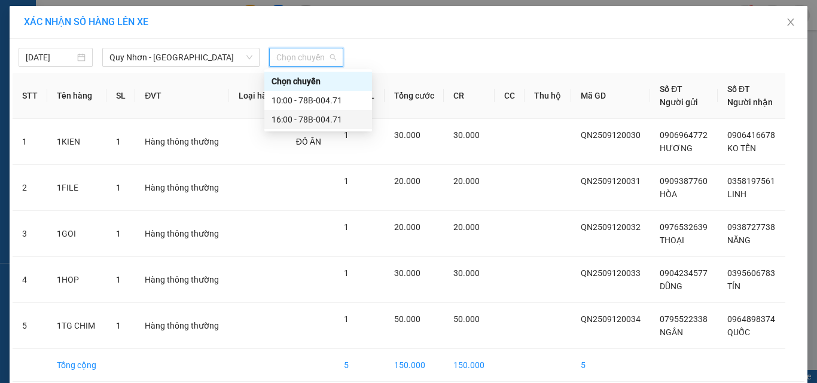
click at [319, 122] on div "16:00 - 78B-004.71" at bounding box center [318, 119] width 93 height 13
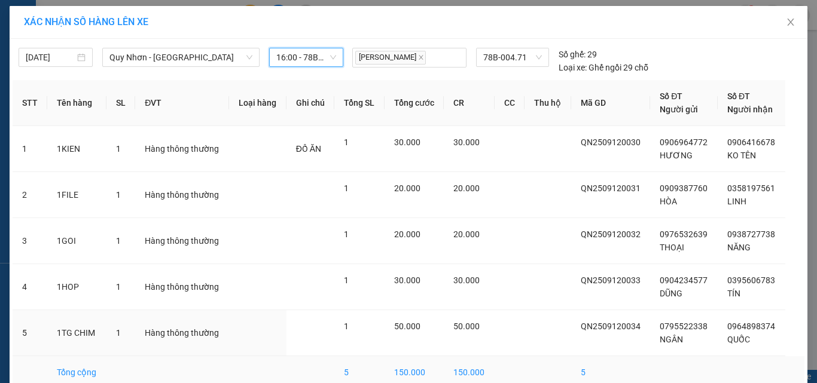
scroll to position [60, 0]
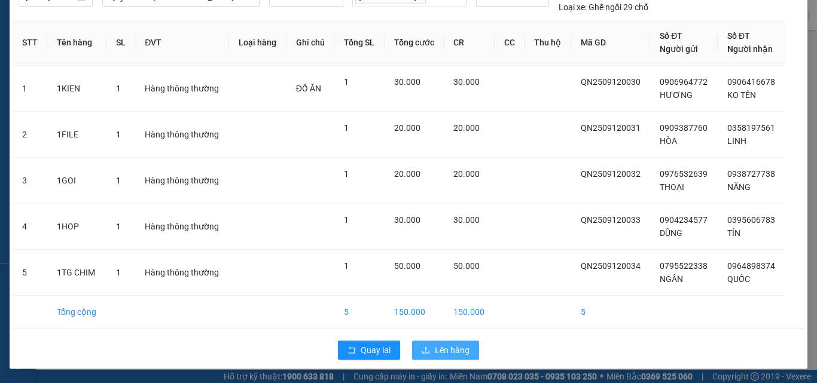
click at [438, 343] on button "Lên hàng" at bounding box center [445, 350] width 67 height 19
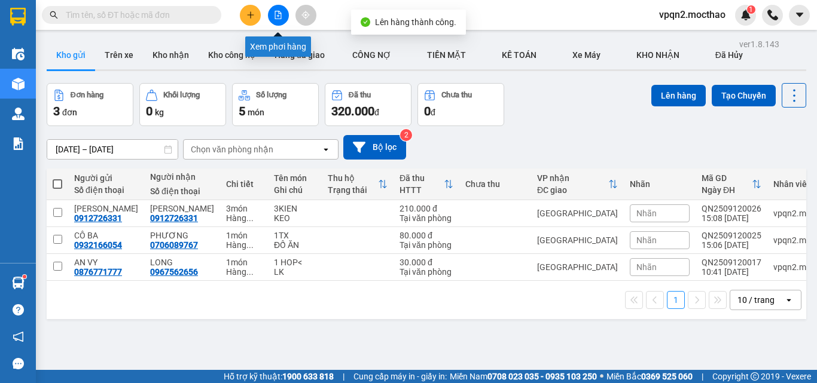
click at [276, 17] on icon "file-add" at bounding box center [278, 15] width 8 height 8
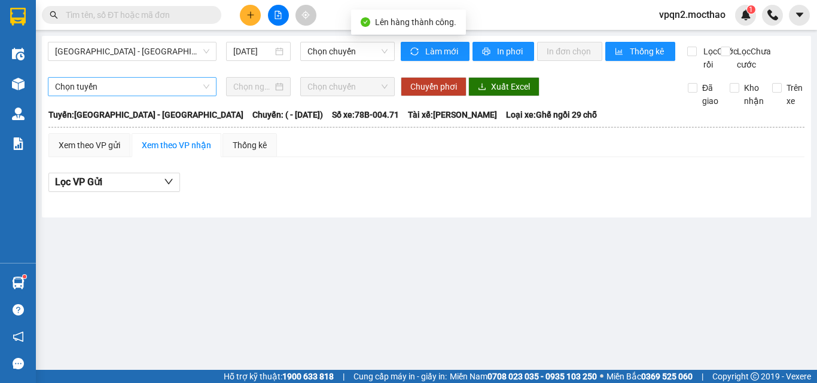
click at [163, 60] on span "Sài Gòn - Tuy Hòa" at bounding box center [132, 51] width 154 height 18
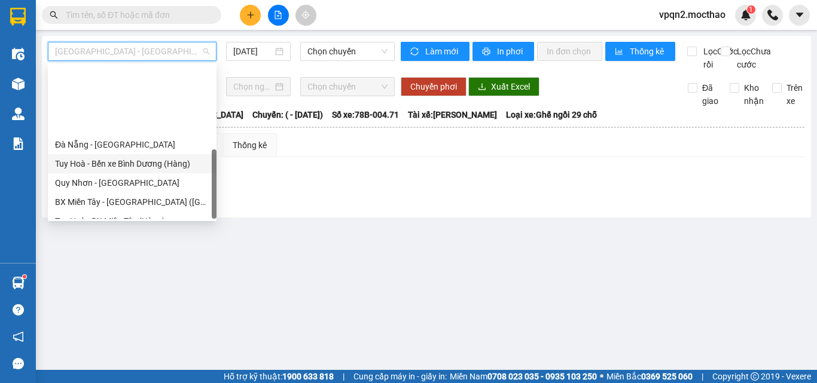
scroll to position [268, 0]
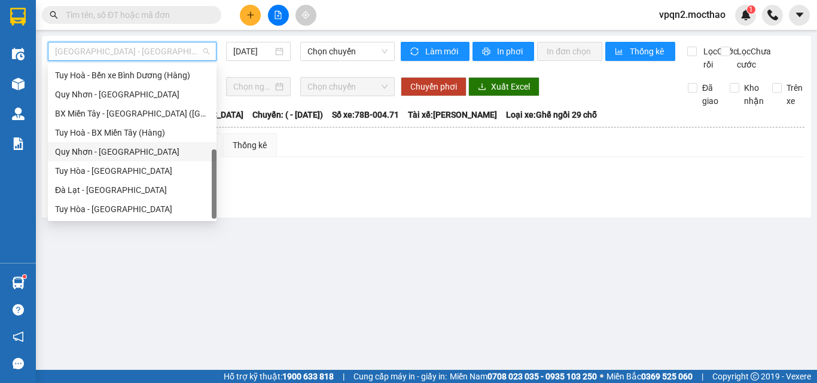
click at [124, 158] on div "Quy Nhơn - Tuy Hòa" at bounding box center [132, 151] width 154 height 13
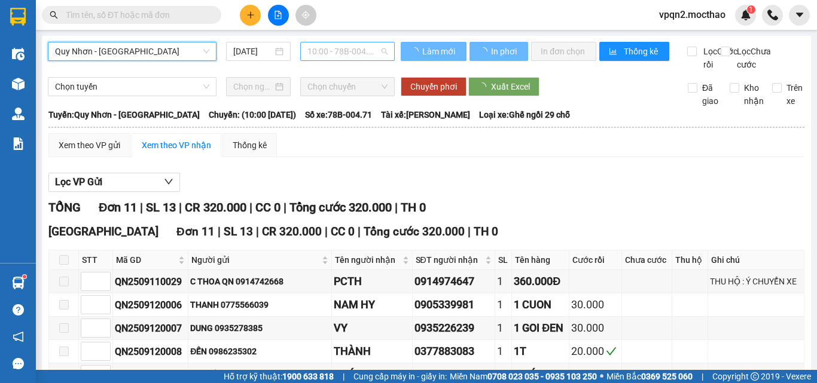
click at [340, 55] on span "10:00 - 78B-004.71" at bounding box center [347, 51] width 80 height 18
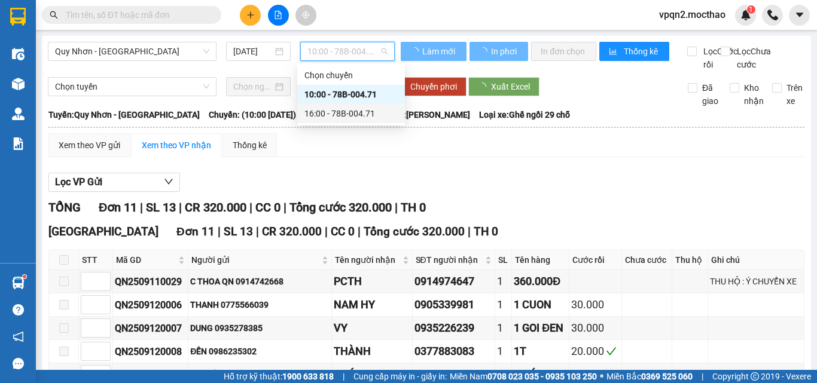
click at [334, 113] on div "16:00 - 78B-004.71" at bounding box center [350, 113] width 93 height 13
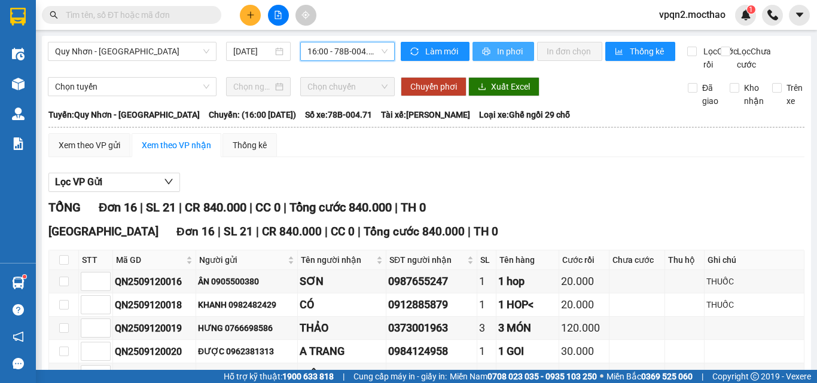
click at [510, 50] on span "In phơi" at bounding box center [511, 51] width 28 height 13
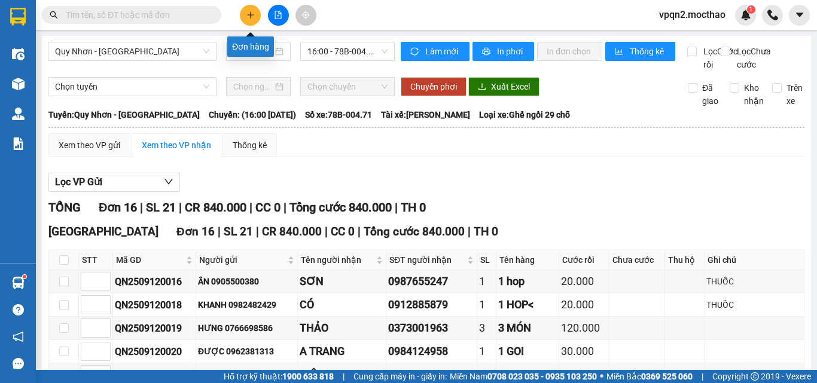
click at [250, 11] on icon "plus" at bounding box center [250, 15] width 8 height 8
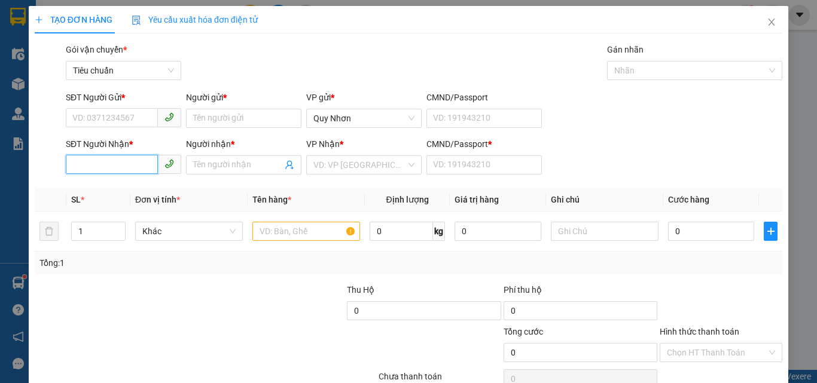
click at [92, 164] on input "SĐT Người Nhận *" at bounding box center [112, 164] width 92 height 19
click at [227, 165] on input "Người nhận *" at bounding box center [237, 165] width 89 height 13
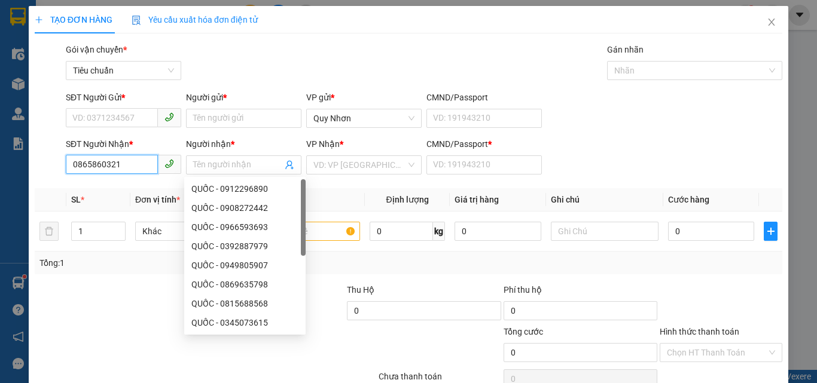
click at [147, 163] on input "0865860321" at bounding box center [112, 164] width 92 height 19
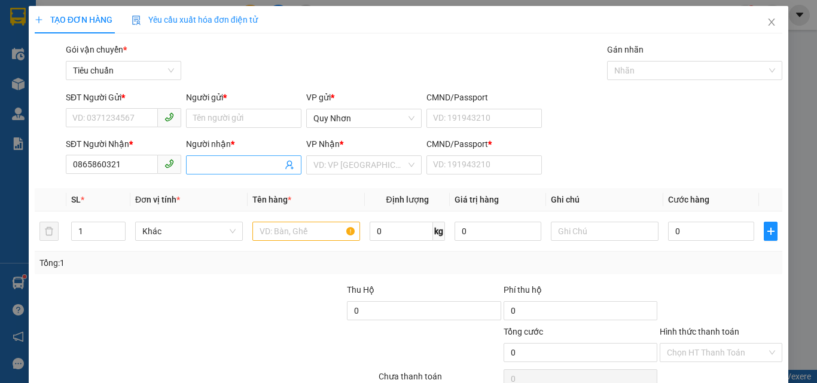
click at [221, 164] on input "Người nhận *" at bounding box center [237, 165] width 89 height 13
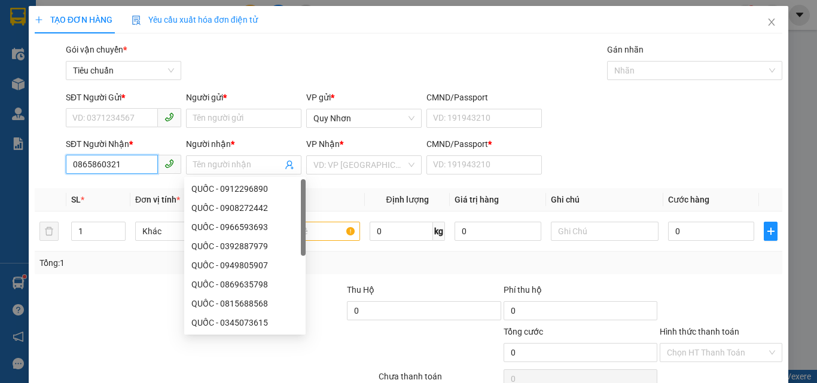
click at [139, 169] on input "0865860321" at bounding box center [112, 164] width 92 height 19
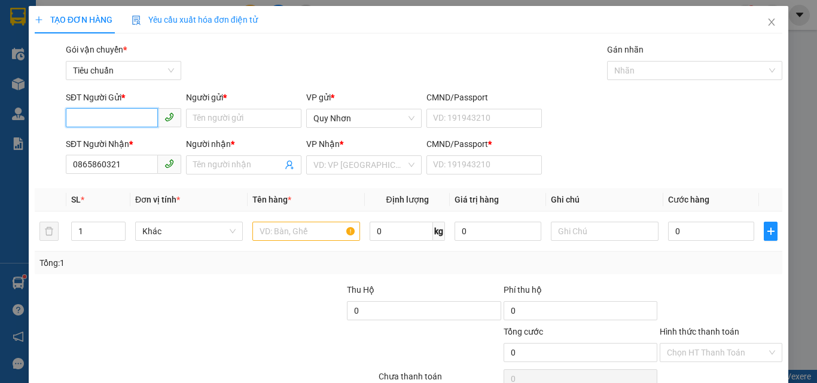
click at [130, 115] on input "SĐT Người Gửi *" at bounding box center [112, 117] width 92 height 19
click at [115, 123] on input "SĐT Người Gửi *" at bounding box center [112, 117] width 92 height 19
click at [114, 121] on input "0919056448" at bounding box center [112, 117] width 92 height 19
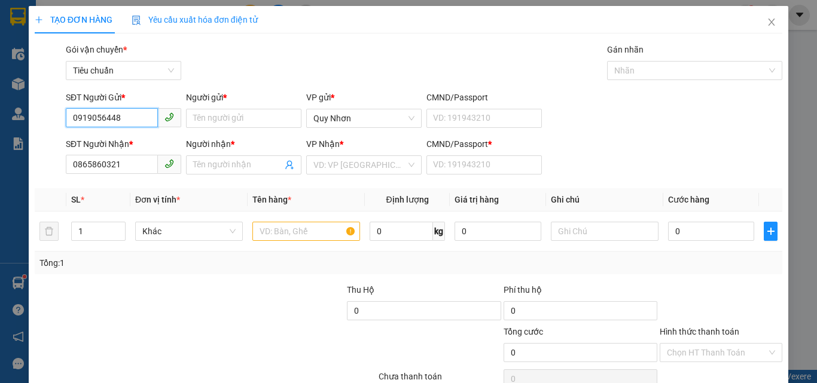
click at [114, 121] on input "0919056448" at bounding box center [112, 117] width 92 height 19
click at [124, 164] on input "0865860321" at bounding box center [112, 164] width 92 height 19
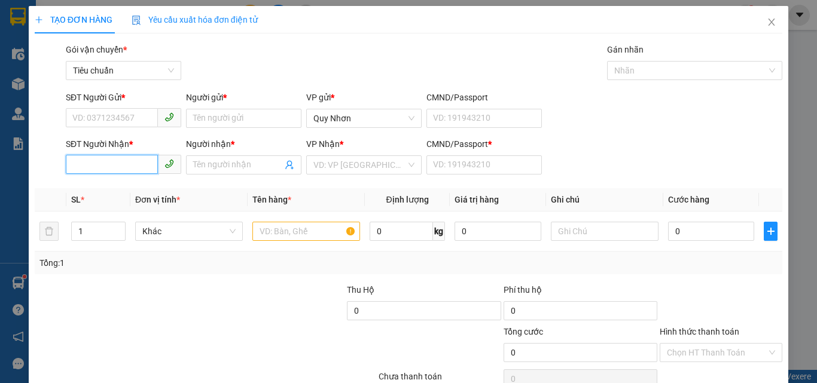
paste input "0919056448"
click at [144, 190] on div "0919056448 - MINH" at bounding box center [122, 188] width 100 height 13
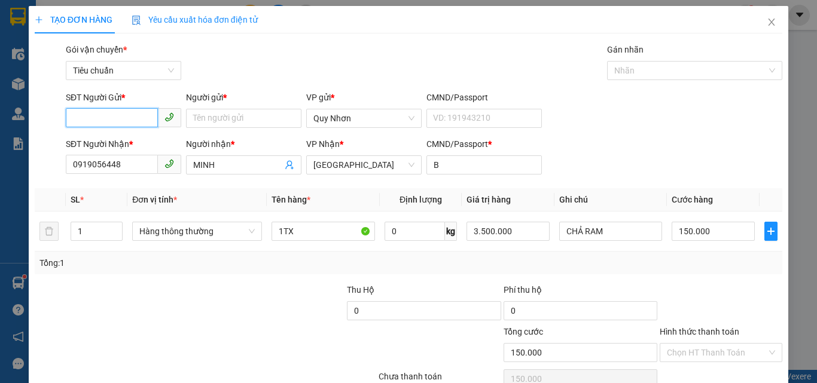
click at [132, 118] on input "SĐT Người Gửi *" at bounding box center [112, 117] width 92 height 19
click at [129, 142] on div "0986801841 - PHƯỚC" at bounding box center [122, 142] width 100 height 13
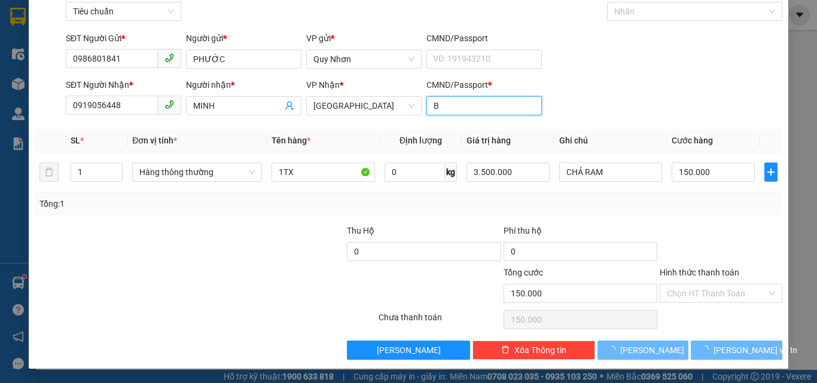
click at [462, 102] on input "B" at bounding box center [484, 105] width 115 height 19
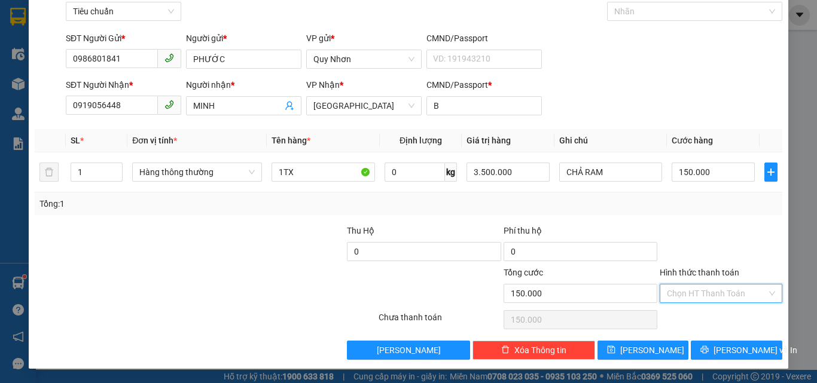
click at [683, 297] on input "Hình thức thanh toán" at bounding box center [717, 294] width 100 height 18
click at [707, 206] on div "Tại văn phòng" at bounding box center [713, 212] width 107 height 13
click at [248, 241] on div at bounding box center [268, 245] width 156 height 42
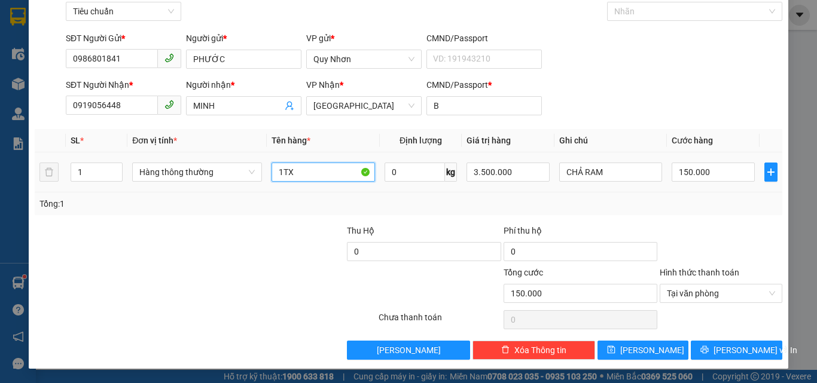
click at [299, 179] on input "1TX" at bounding box center [323, 172] width 103 height 19
click at [242, 250] on div at bounding box center [268, 245] width 156 height 42
click at [242, 251] on div at bounding box center [268, 245] width 156 height 42
drag, startPoint x: 279, startPoint y: 173, endPoint x: 286, endPoint y: 173, distance: 7.2
click at [281, 173] on input "1TX" at bounding box center [323, 172] width 103 height 19
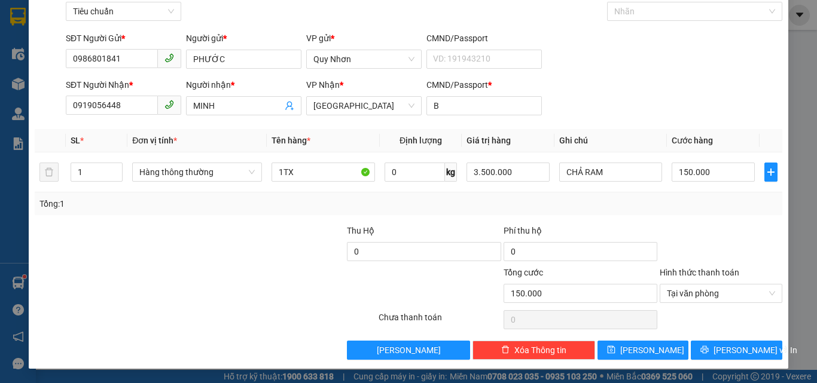
click at [243, 245] on div at bounding box center [268, 245] width 156 height 42
click at [672, 209] on div "Tổng: 1" at bounding box center [408, 203] width 738 height 13
drag, startPoint x: 674, startPoint y: 209, endPoint x: 604, endPoint y: 184, distance: 74.6
click at [675, 208] on div "Tổng: 1" at bounding box center [408, 203] width 738 height 13
click at [249, 205] on div "Tổng: 1" at bounding box center [177, 203] width 277 height 13
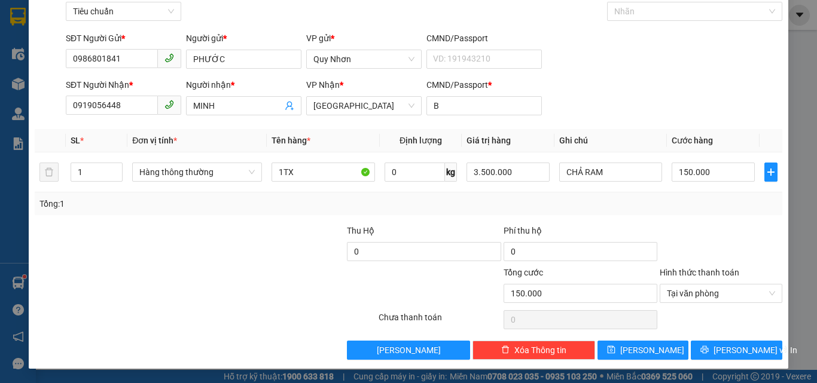
click at [249, 205] on div "Tổng: 1" at bounding box center [177, 203] width 277 height 13
click at [311, 182] on div "1TX" at bounding box center [323, 172] width 103 height 24
drag, startPoint x: 279, startPoint y: 172, endPoint x: 302, endPoint y: 177, distance: 23.8
click at [279, 172] on input "1TX" at bounding box center [323, 172] width 103 height 19
click at [283, 176] on input "1TX" at bounding box center [323, 172] width 103 height 19
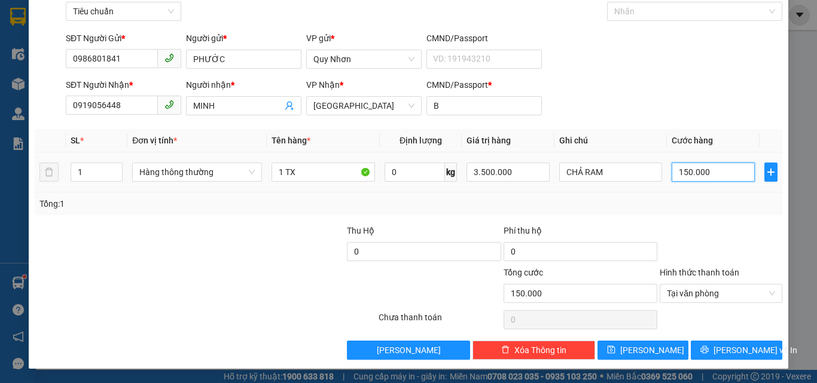
click at [689, 174] on input "150.000" at bounding box center [713, 172] width 83 height 19
click at [704, 347] on button "[PERSON_NAME] và In" at bounding box center [737, 350] width 92 height 19
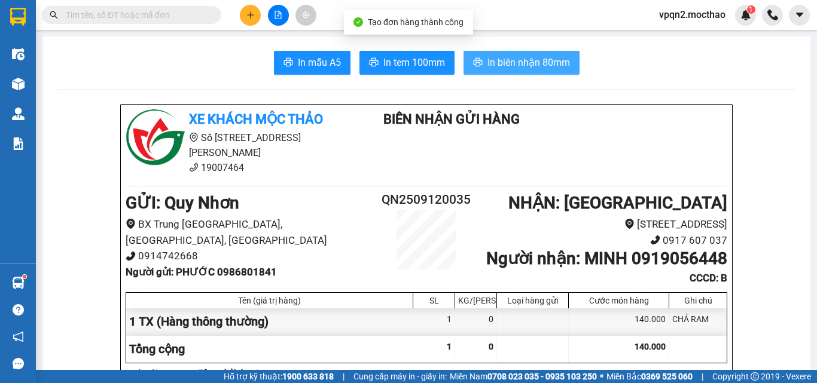
click at [508, 63] on span "In biên nhận 80mm" at bounding box center [529, 62] width 83 height 15
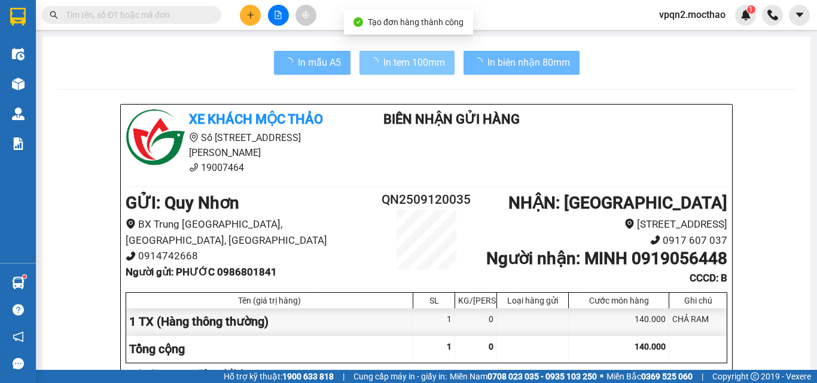
click at [397, 68] on span "In tem 100mm" at bounding box center [414, 62] width 62 height 15
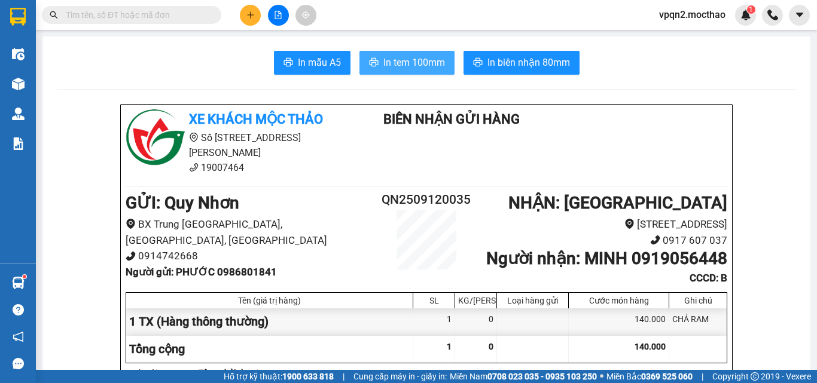
click at [397, 68] on span "In tem 100mm" at bounding box center [414, 62] width 62 height 15
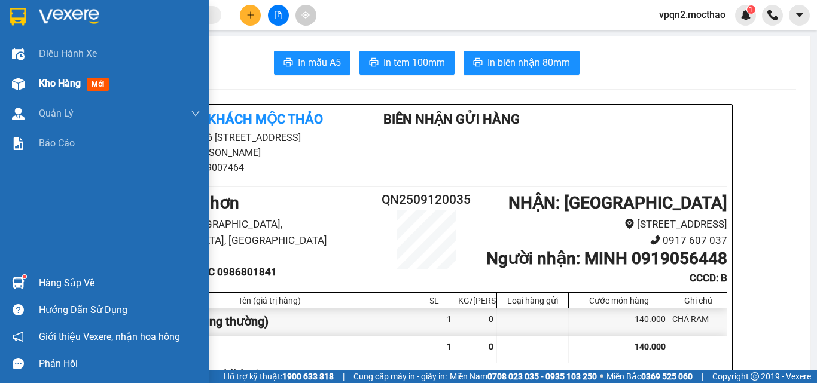
click at [43, 87] on span "Kho hàng" at bounding box center [60, 83] width 42 height 11
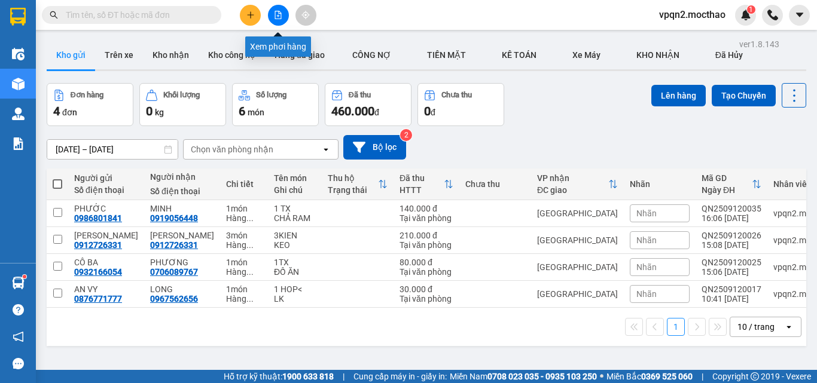
click at [274, 15] on icon "file-add" at bounding box center [278, 15] width 8 height 8
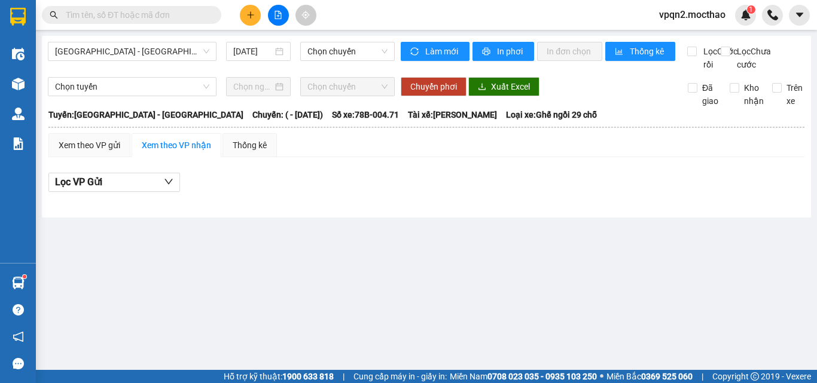
click at [166, 51] on span "Sài Gòn - Tuy Hòa" at bounding box center [132, 51] width 154 height 18
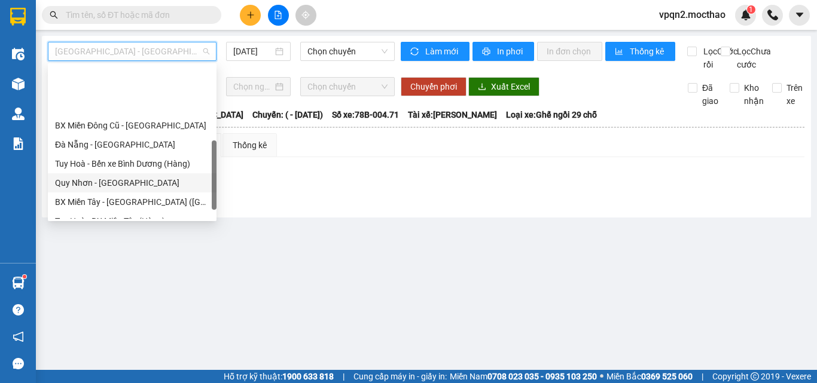
scroll to position [268, 0]
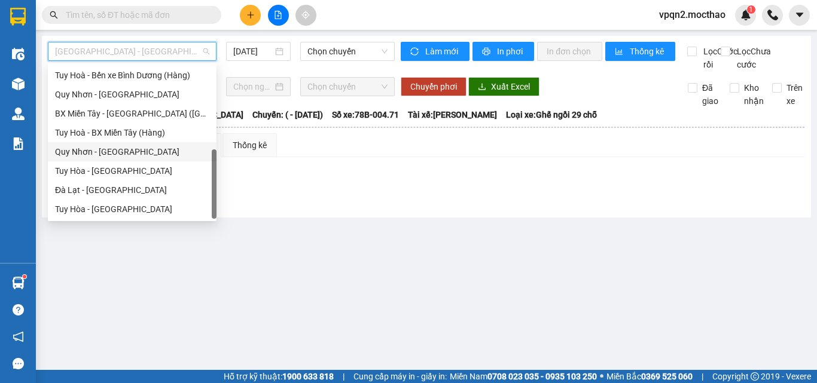
click at [126, 144] on div "Quy Nhơn - Tuy Hòa" at bounding box center [132, 151] width 169 height 19
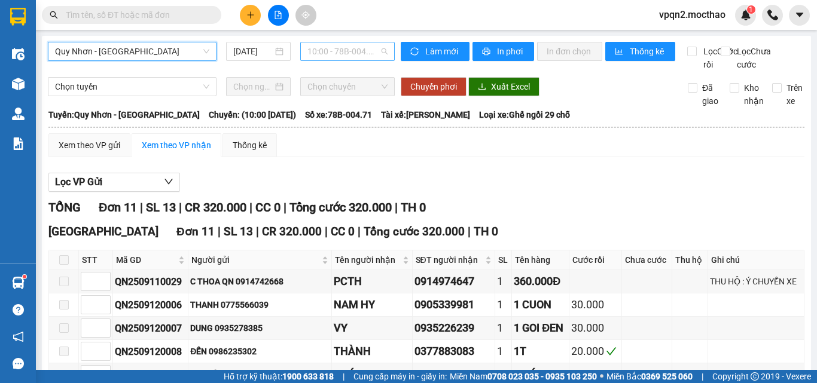
click at [328, 56] on span "10:00 - 78B-004.71" at bounding box center [347, 51] width 80 height 18
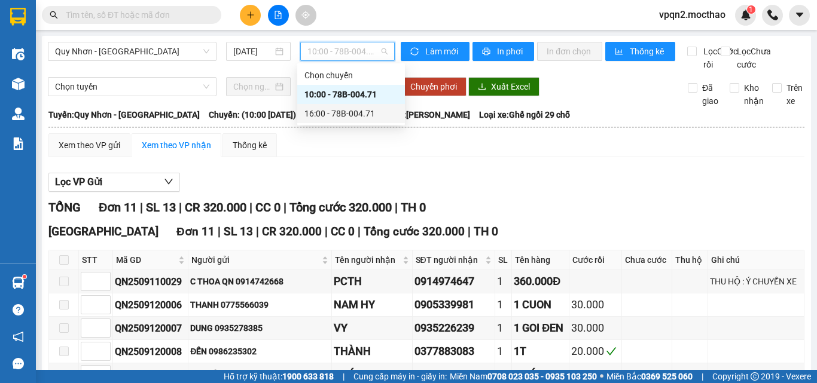
click at [340, 115] on div "16:00 - 78B-004.71" at bounding box center [350, 113] width 93 height 13
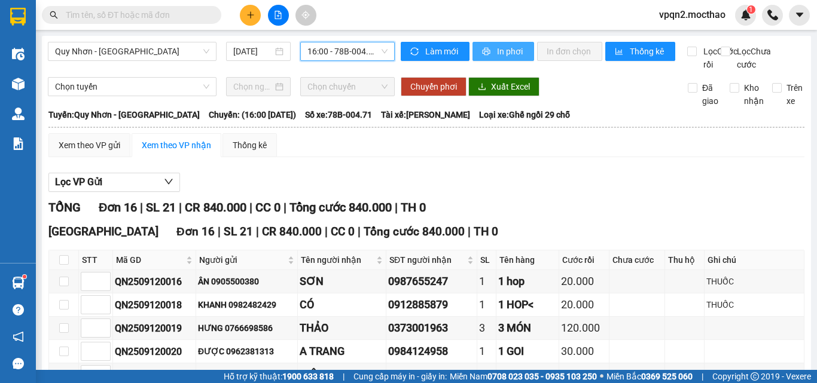
click at [507, 50] on span "In phơi" at bounding box center [511, 51] width 28 height 13
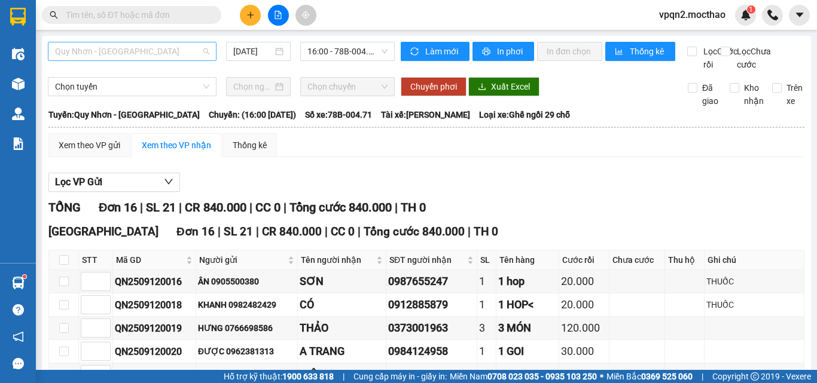
click at [106, 60] on span "Quy Nhơn - Tuy Hòa" at bounding box center [132, 51] width 154 height 18
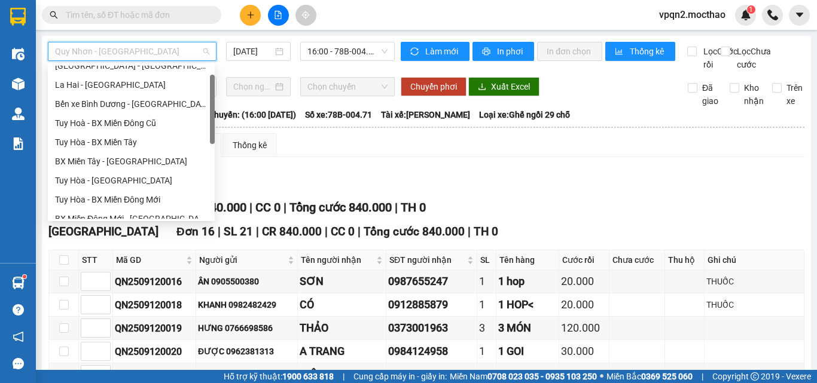
scroll to position [89, 0]
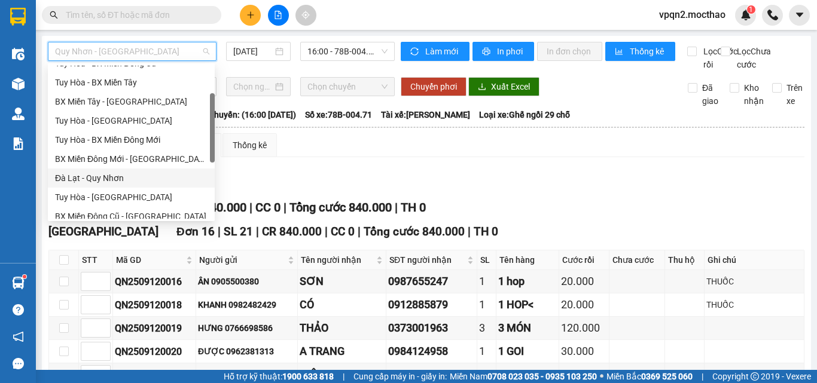
click at [87, 182] on div "Đà Lạt - Quy Nhơn" at bounding box center [131, 178] width 153 height 13
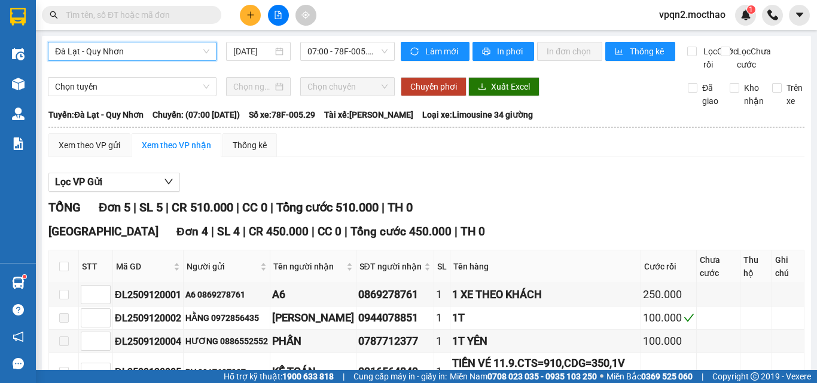
scroll to position [210, 0]
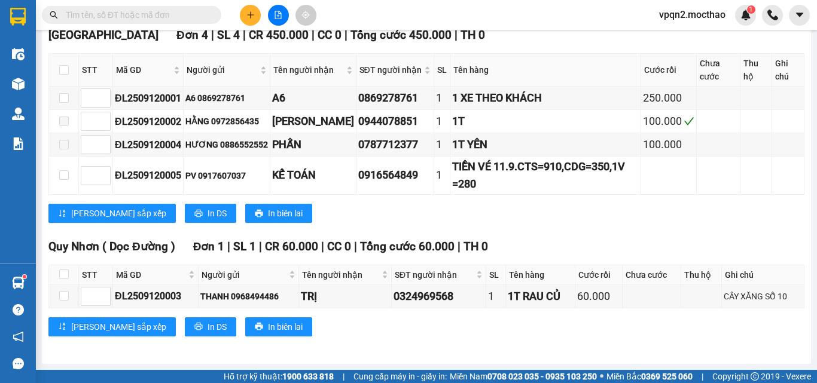
click at [103, 17] on input "text" at bounding box center [136, 14] width 141 height 13
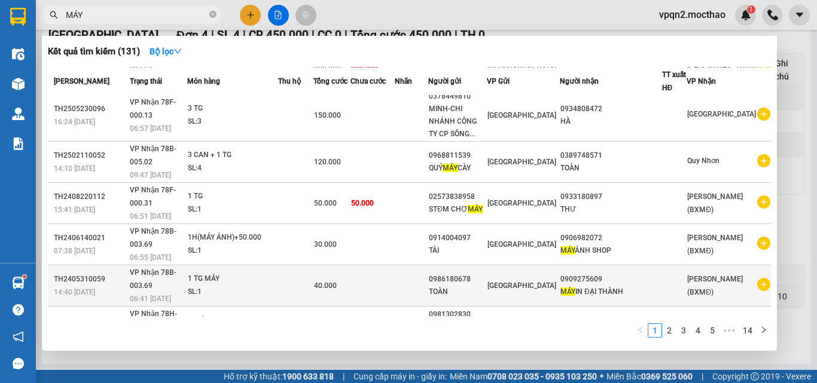
scroll to position [0, 0]
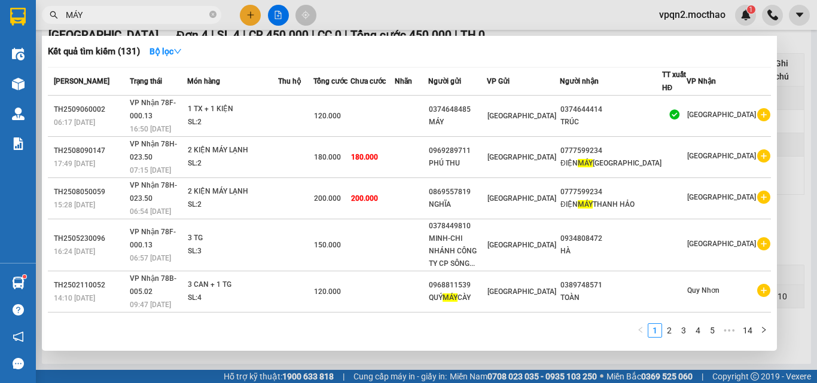
click at [209, 14] on span "MÁY" at bounding box center [131, 15] width 179 height 18
drag, startPoint x: 209, startPoint y: 14, endPoint x: 217, endPoint y: 14, distance: 7.8
click at [210, 14] on span "MÁY" at bounding box center [131, 15] width 179 height 18
click at [553, 22] on div at bounding box center [408, 191] width 817 height 383
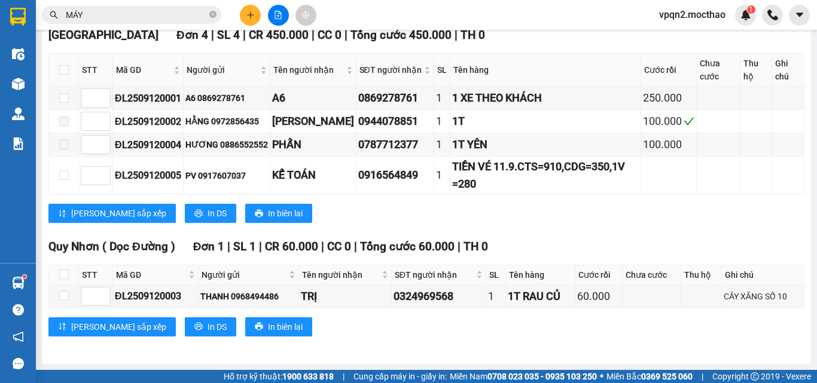
click at [209, 14] on span "MÁY" at bounding box center [131, 15] width 179 height 18
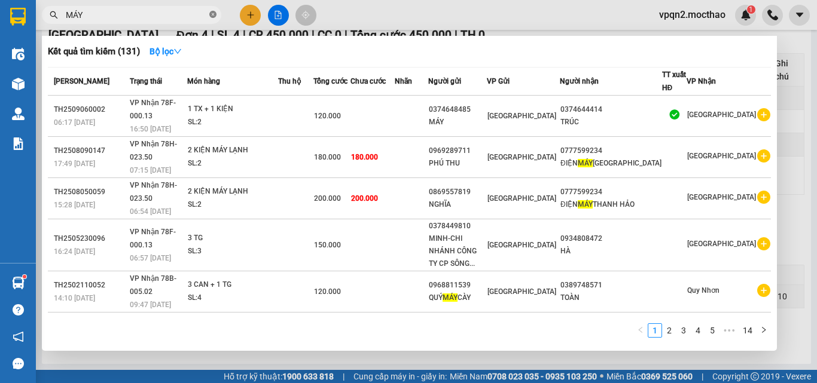
click at [212, 14] on icon "close-circle" at bounding box center [212, 14] width 7 height 7
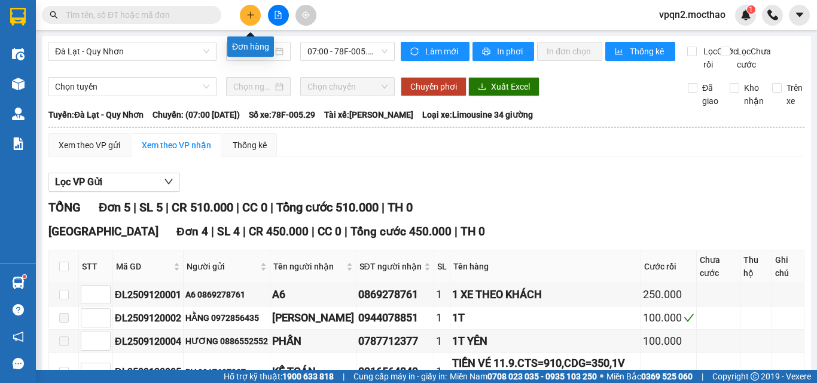
click at [243, 16] on button at bounding box center [250, 15] width 21 height 21
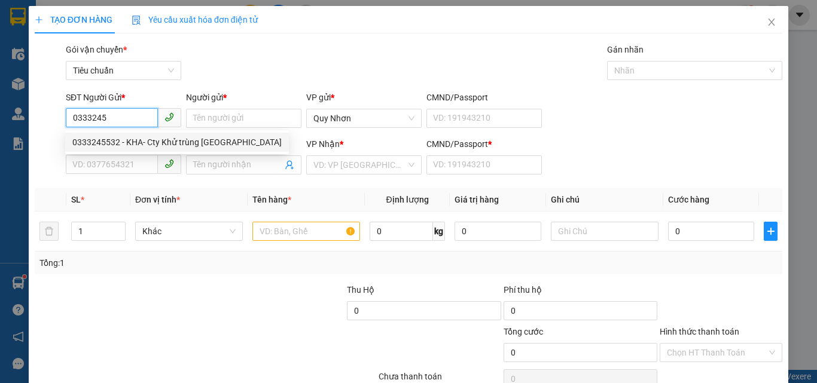
click at [136, 142] on div "0333245532 - KHA- Cty Khử trùng Việt Nam" at bounding box center [176, 142] width 209 height 13
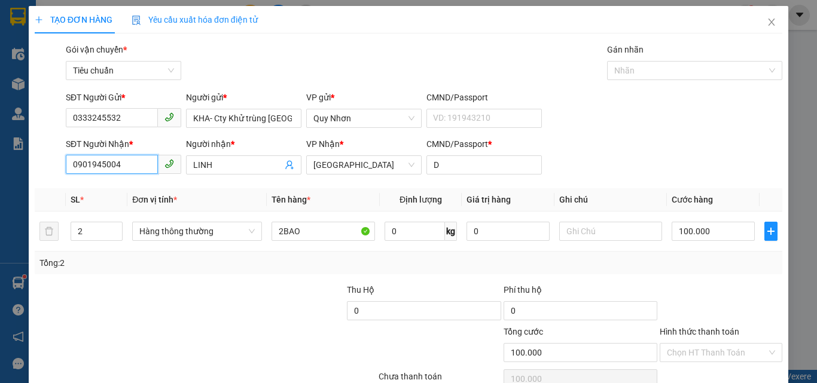
click at [135, 157] on input "0901945004" at bounding box center [112, 164] width 92 height 19
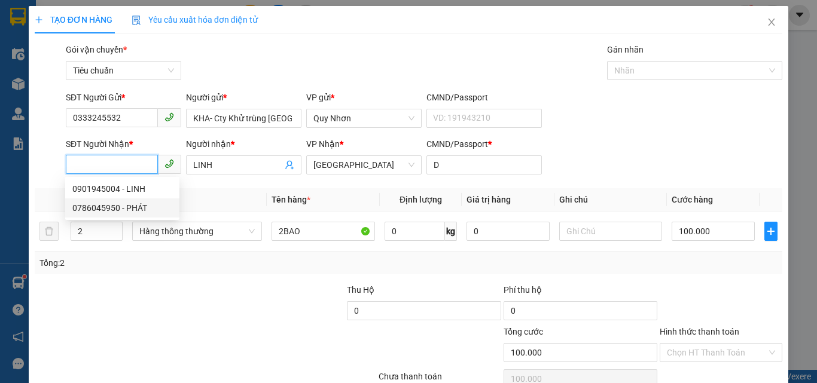
click at [141, 200] on div "0786045950 - PHÁT" at bounding box center [122, 208] width 114 height 19
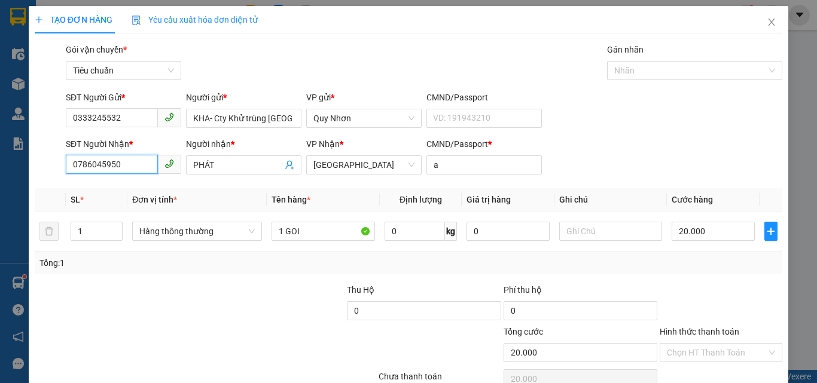
click at [109, 163] on input "0786045950" at bounding box center [112, 164] width 92 height 19
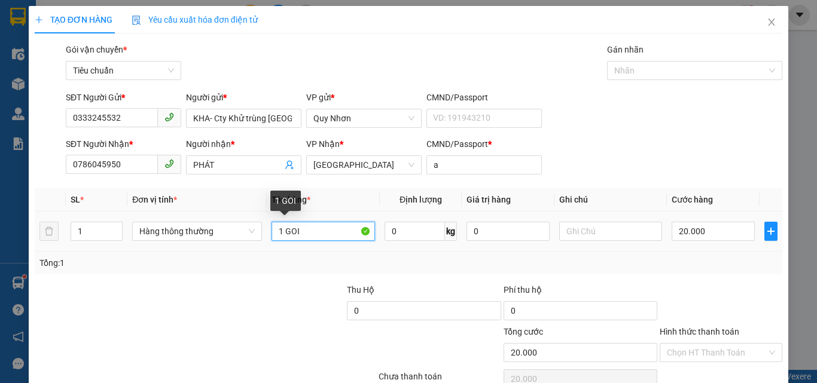
drag, startPoint x: 322, startPoint y: 236, endPoint x: 323, endPoint y: 225, distance: 10.8
click at [323, 236] on input "1 GOI" at bounding box center [323, 231] width 103 height 19
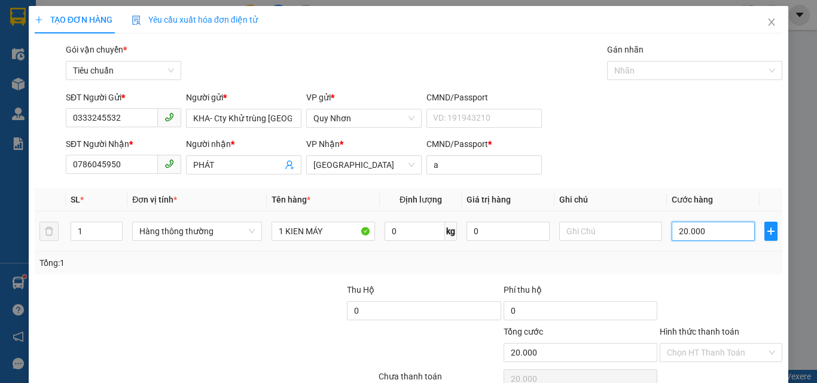
click at [685, 230] on input "20.000" at bounding box center [713, 231] width 83 height 19
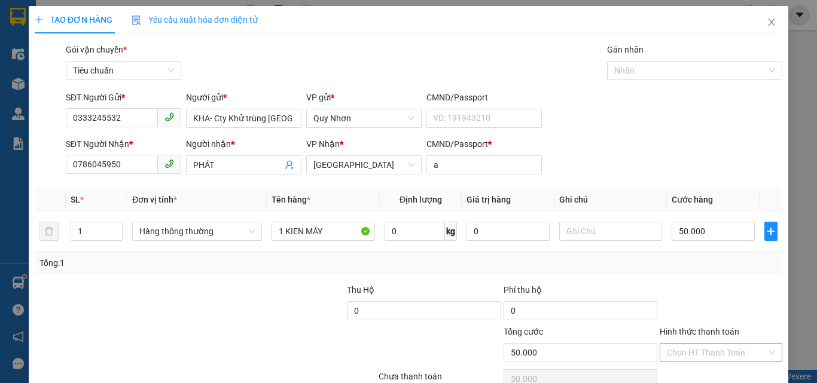
click at [701, 353] on input "Hình thức thanh toán" at bounding box center [717, 353] width 100 height 18
click at [689, 278] on div "Tại văn phòng" at bounding box center [713, 271] width 121 height 19
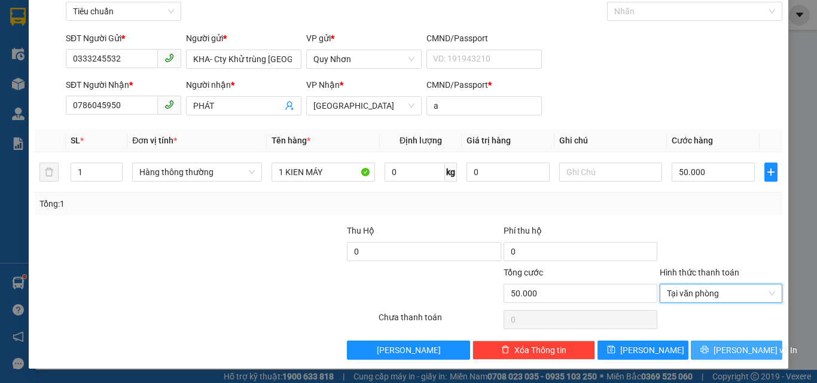
click at [709, 348] on icon "printer" at bounding box center [704, 350] width 8 height 8
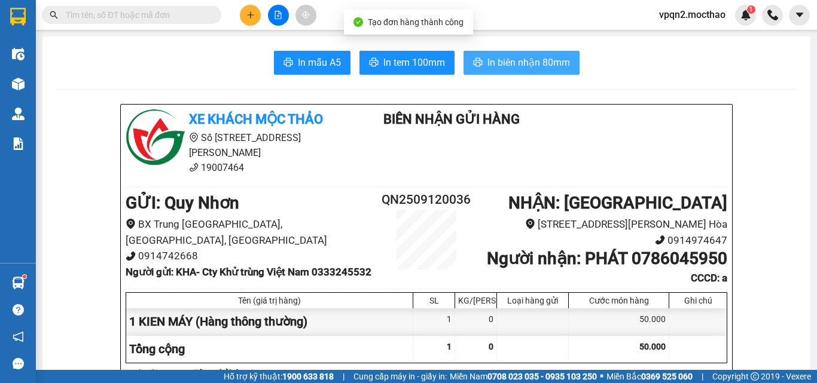
click at [521, 53] on button "In biên nhận 80mm" at bounding box center [522, 63] width 116 height 24
click at [495, 54] on button "In biên nhận 80mm" at bounding box center [522, 63] width 116 height 24
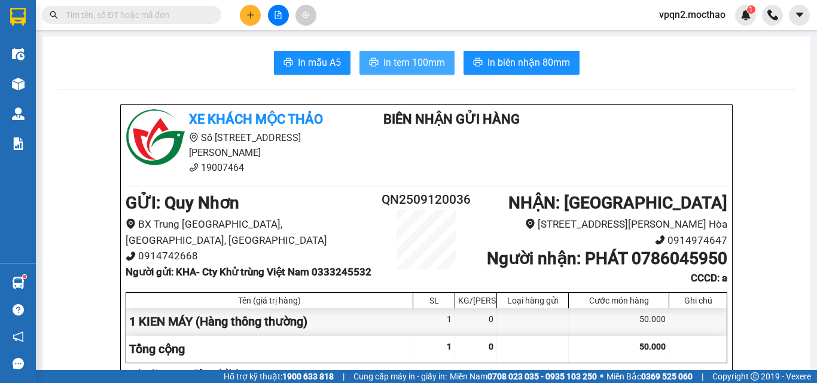
click at [412, 65] on span "In tem 100mm" at bounding box center [414, 62] width 62 height 15
click at [252, 19] on icon "plus" at bounding box center [250, 15] width 8 height 8
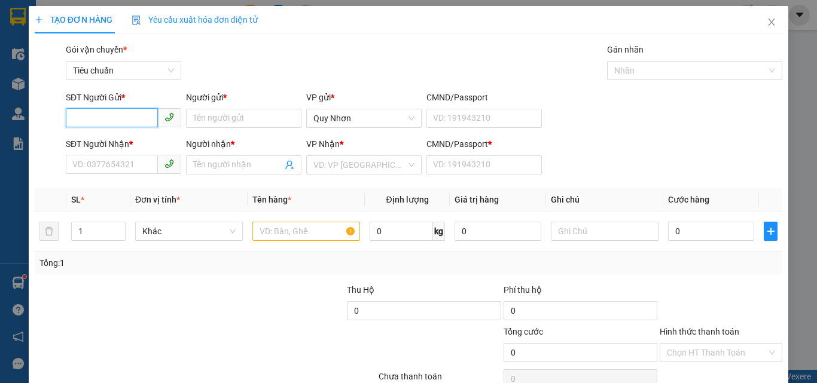
paste input "0357095036"
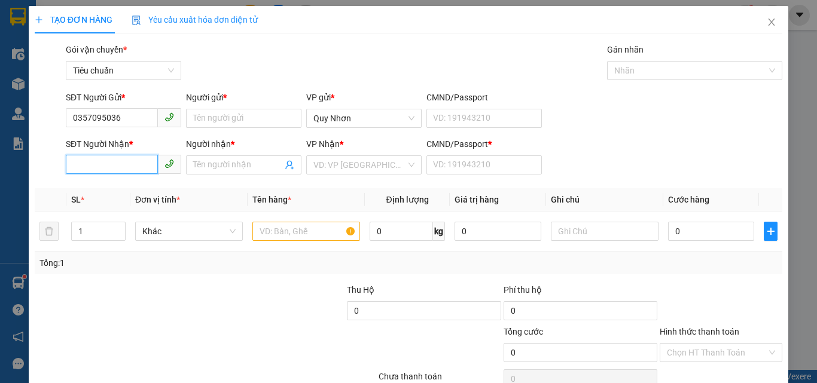
paste input "0357095036"
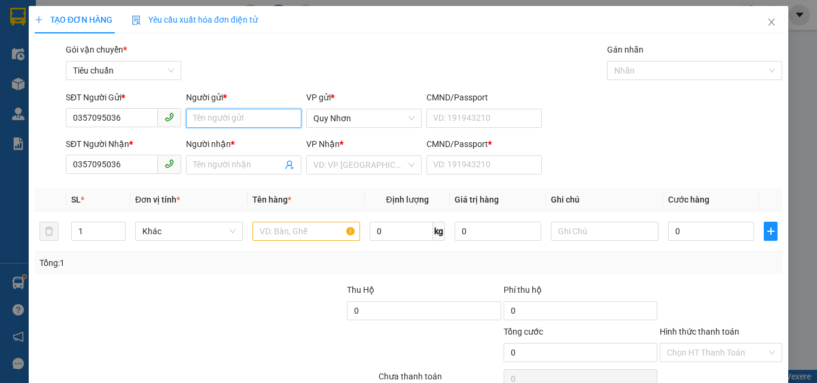
click at [211, 123] on input "Người gửi *" at bounding box center [243, 118] width 115 height 19
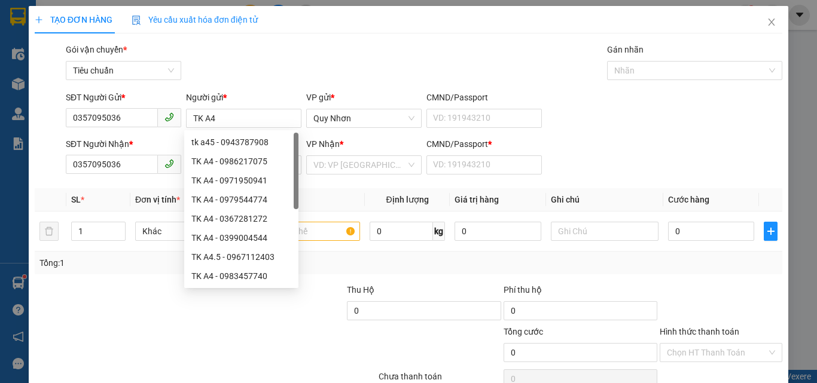
click at [394, 49] on div "Gói vận chuyển * Tiêu chuẩn Gán nhãn Nhãn" at bounding box center [423, 64] width 721 height 42
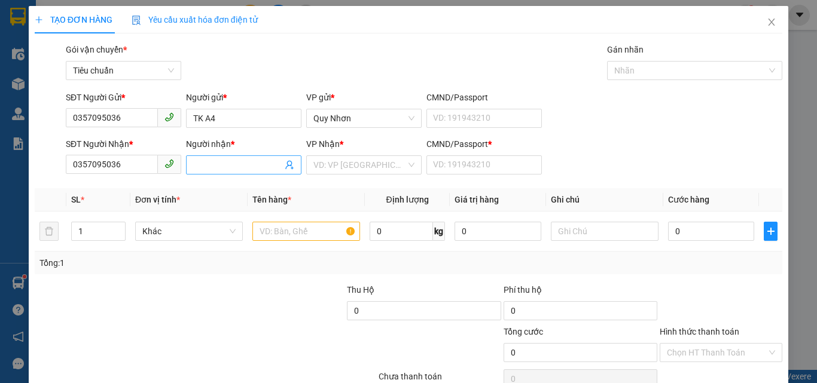
click at [245, 167] on input "Người nhận *" at bounding box center [237, 165] width 89 height 13
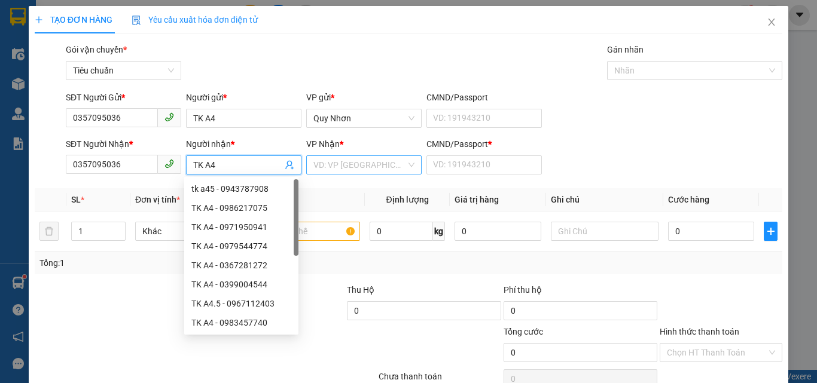
click at [389, 174] on div "VD: VP [GEOGRAPHIC_DATA]" at bounding box center [363, 165] width 115 height 19
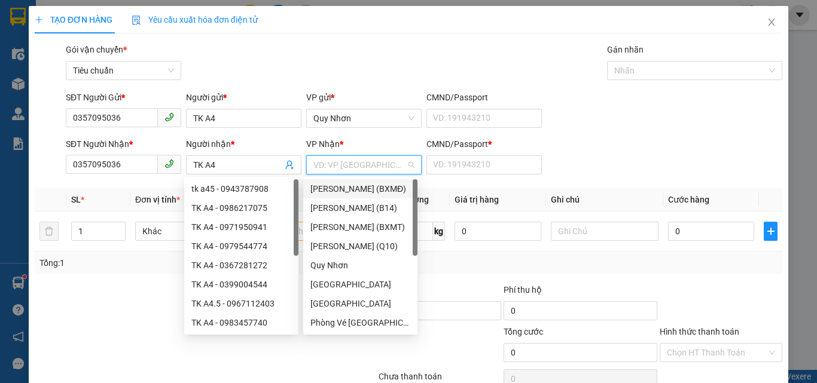
click at [385, 161] on input "search" at bounding box center [359, 165] width 93 height 18
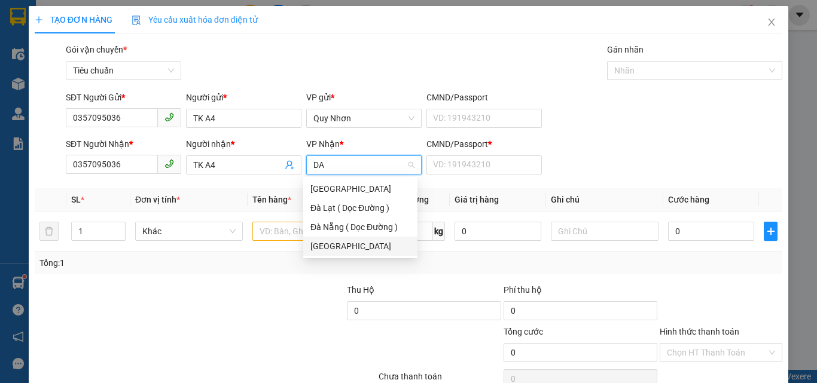
click at [355, 251] on div "[GEOGRAPHIC_DATA]" at bounding box center [360, 246] width 100 height 13
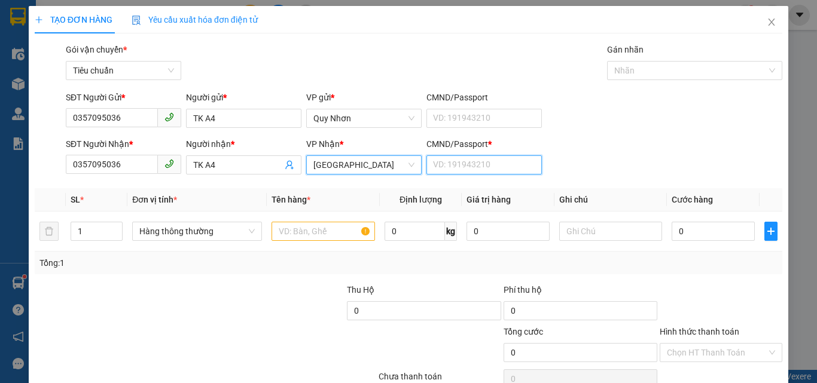
drag, startPoint x: 464, startPoint y: 172, endPoint x: 404, endPoint y: 202, distance: 66.9
click at [464, 172] on input "CMND/Passport *" at bounding box center [484, 165] width 115 height 19
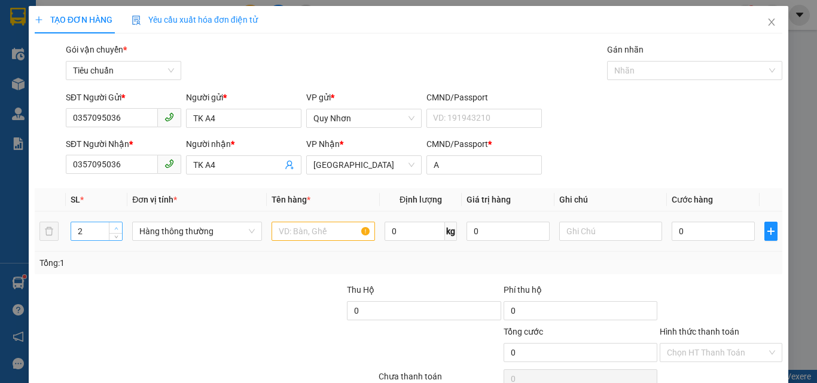
click at [120, 228] on span "Increase Value" at bounding box center [115, 228] width 13 height 11
click at [290, 228] on input "text" at bounding box center [323, 231] width 103 height 19
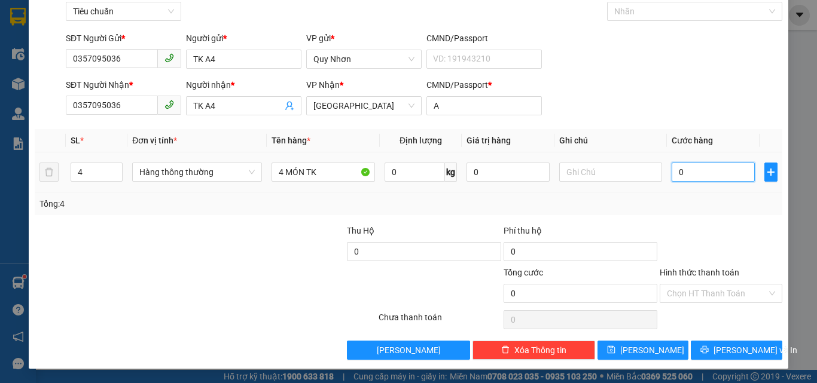
click at [690, 176] on input "0" at bounding box center [713, 172] width 83 height 19
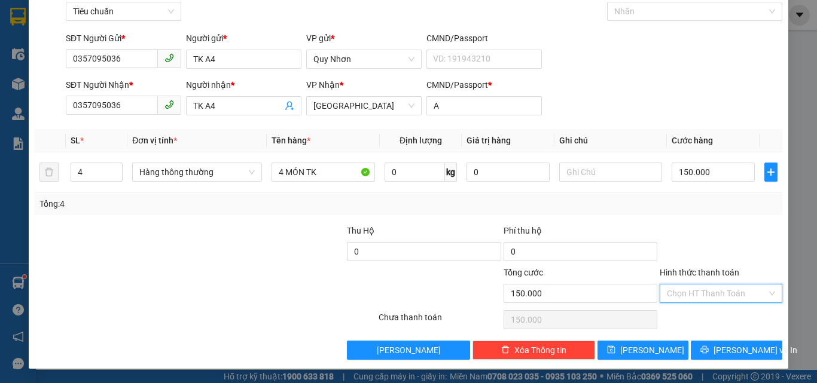
click at [679, 294] on input "Hình thức thanh toán" at bounding box center [717, 294] width 100 height 18
click at [694, 209] on div "Tại văn phòng" at bounding box center [713, 212] width 107 height 13
click at [702, 352] on button "[PERSON_NAME] và In" at bounding box center [737, 350] width 92 height 19
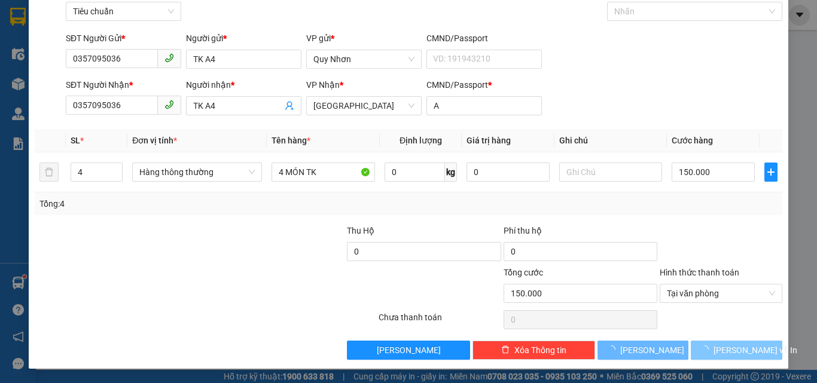
click at [702, 352] on button "[PERSON_NAME] và In" at bounding box center [737, 350] width 92 height 19
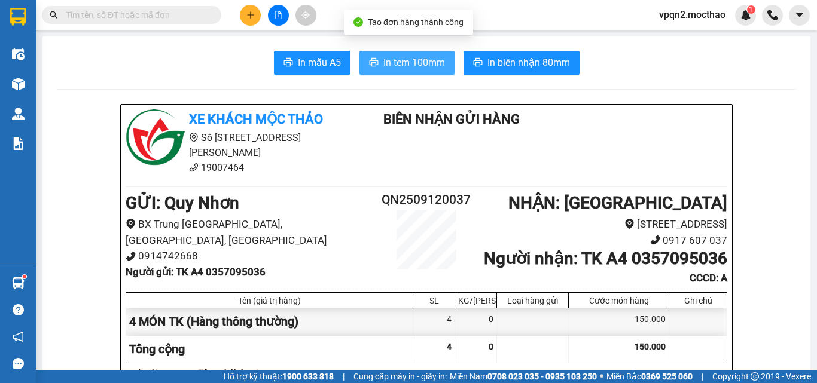
click at [406, 51] on button "In tem 100mm" at bounding box center [407, 63] width 95 height 24
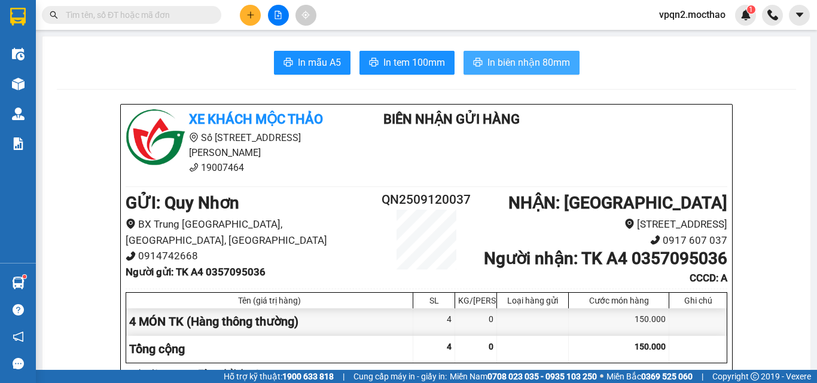
click at [538, 69] on span "In biên nhận 80mm" at bounding box center [529, 62] width 83 height 15
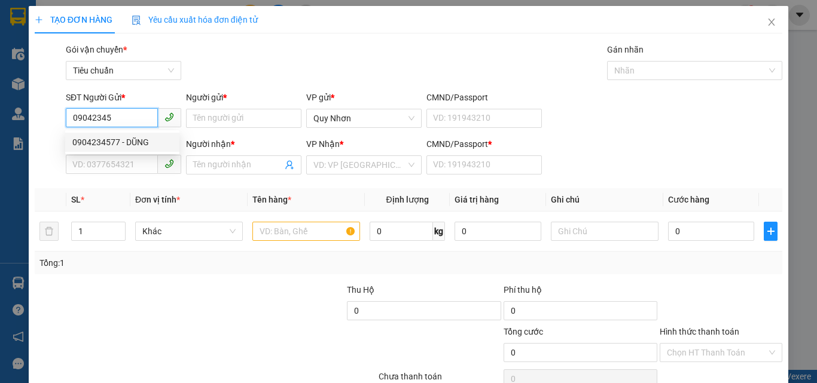
click at [129, 142] on div "0904234577 - DŨNG" at bounding box center [122, 142] width 100 height 13
type input "0904234577"
type input "DŨNG"
type input "0395606783"
type input "TÍN"
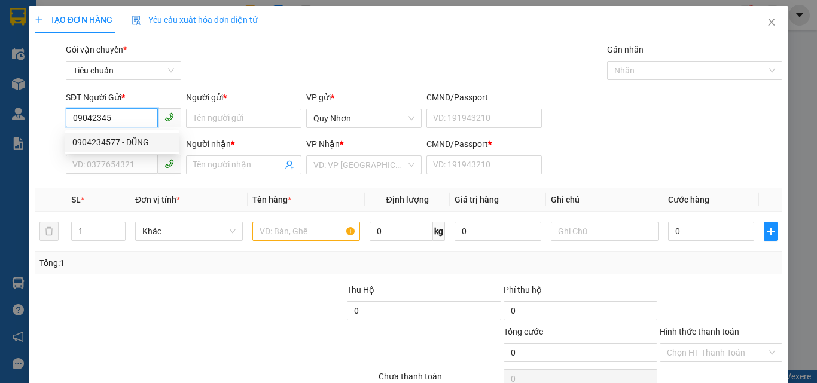
type input "H"
type input "30.000"
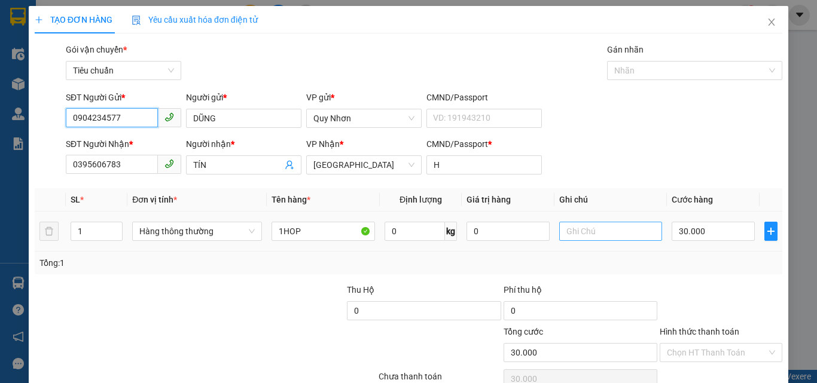
scroll to position [59, 0]
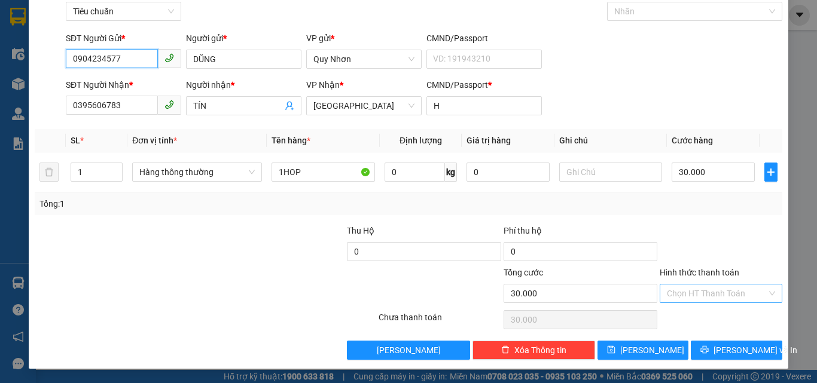
type input "0904234577"
drag, startPoint x: 702, startPoint y: 299, endPoint x: 702, endPoint y: 284, distance: 14.4
click at [702, 296] on input "Hình thức thanh toán" at bounding box center [717, 294] width 100 height 18
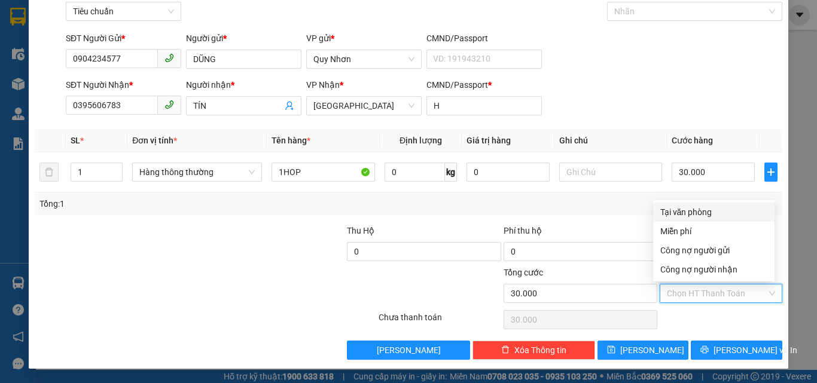
click at [706, 213] on div "Tại văn phòng" at bounding box center [713, 212] width 107 height 13
type input "0"
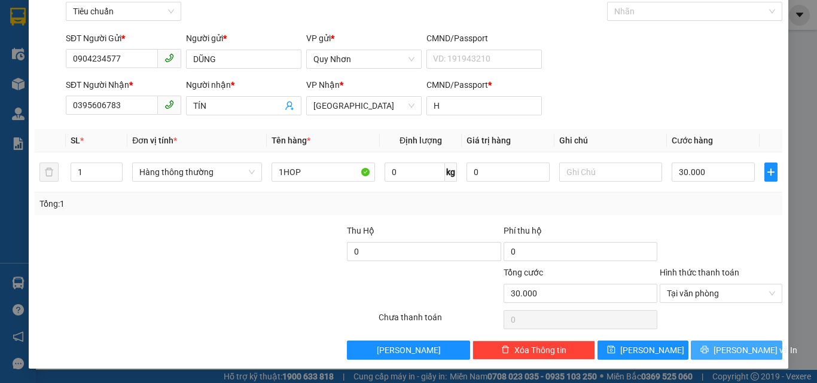
click at [709, 343] on button "[PERSON_NAME] và In" at bounding box center [737, 350] width 92 height 19
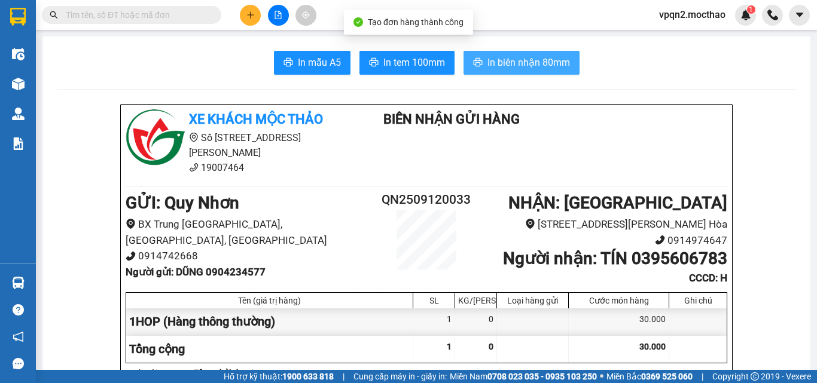
click at [558, 60] on span "In biên nhận 80mm" at bounding box center [529, 62] width 83 height 15
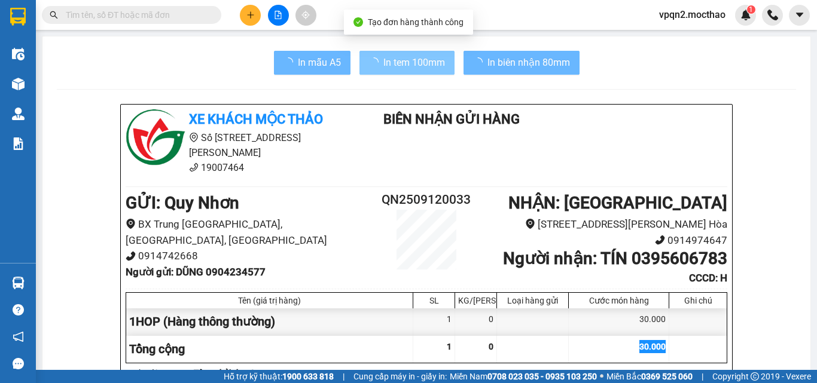
drag, startPoint x: 561, startPoint y: 58, endPoint x: 420, endPoint y: 65, distance: 141.3
click at [420, 65] on span "In tem 100mm" at bounding box center [414, 62] width 62 height 15
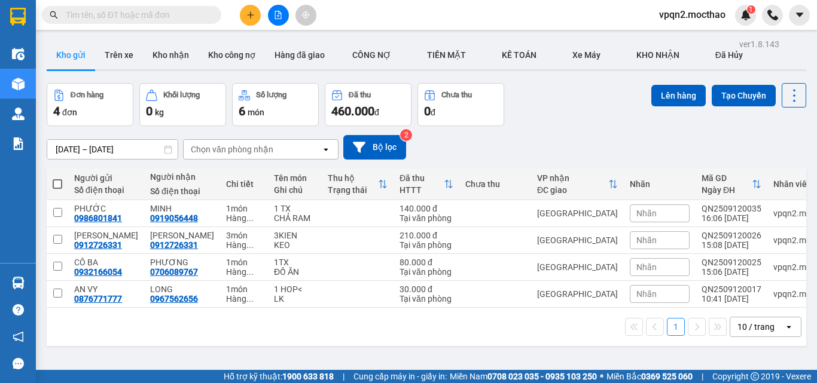
paste input "0786045950"
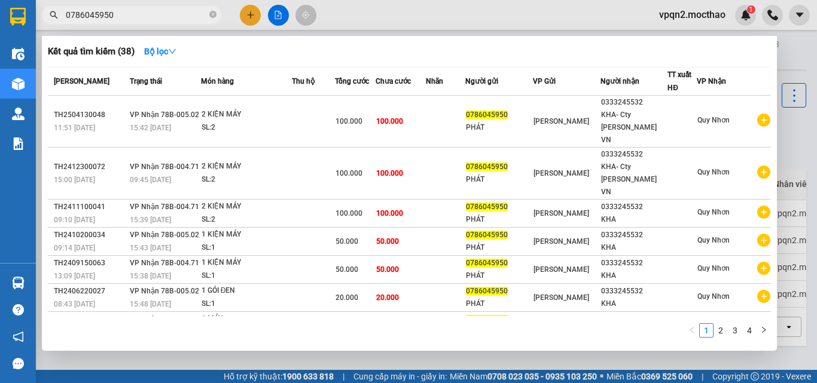
scroll to position [95, 0]
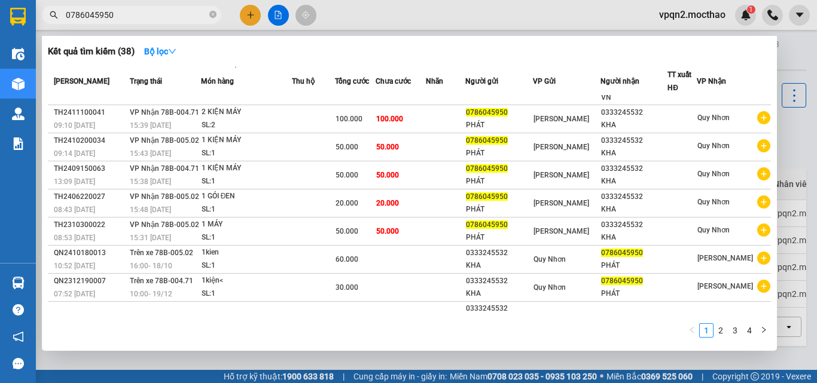
type input "0786045950"
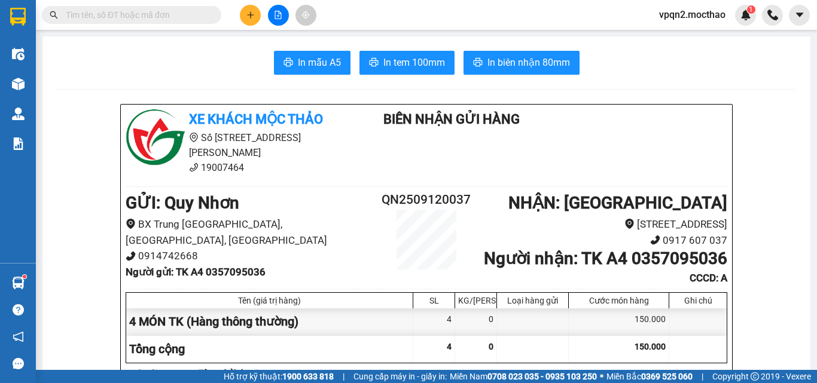
click at [248, 15] on icon "plus" at bounding box center [250, 14] width 7 height 1
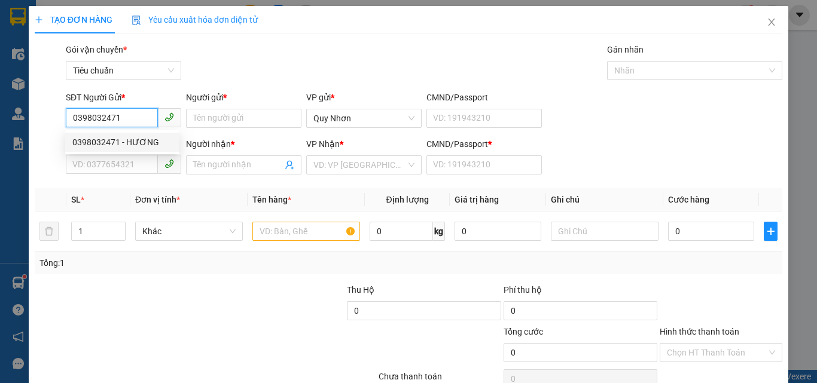
type input "0398032471"
click at [205, 129] on div "Người gửi * Tên người gửi" at bounding box center [243, 112] width 115 height 42
click at [137, 115] on input "0398032471" at bounding box center [112, 117] width 92 height 19
click at [124, 144] on div "0398032471 - HƯƠNG" at bounding box center [122, 142] width 100 height 13
type input "HƯƠNG"
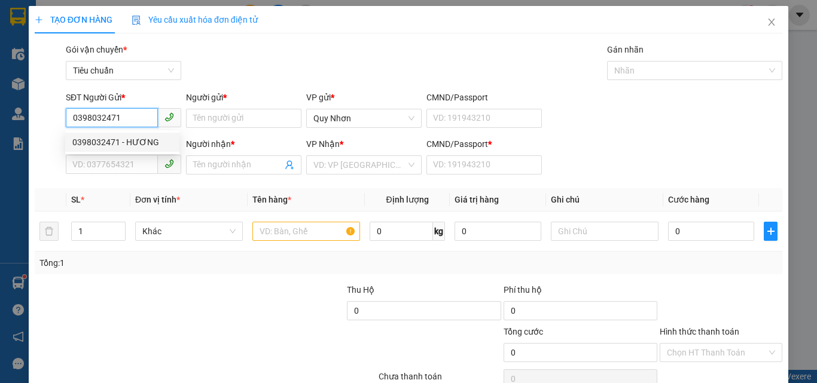
type input "0349992709"
type input "VỸ"
type input "40.000"
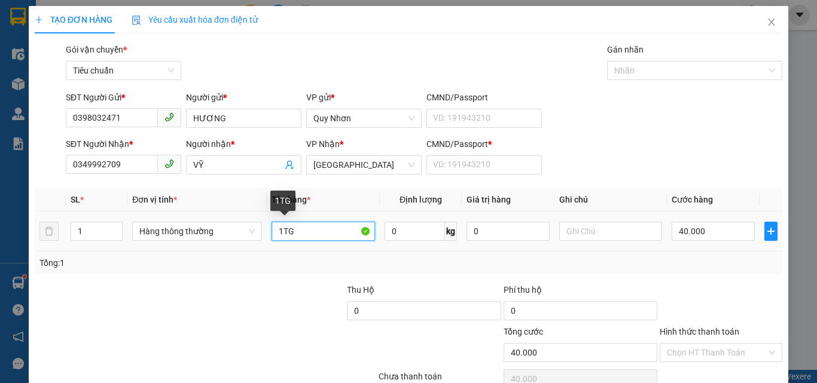
click at [330, 239] on input "1TG" at bounding box center [323, 231] width 103 height 19
type input "1TX"
click at [471, 154] on div "CMND/Passport *" at bounding box center [484, 147] width 115 height 18
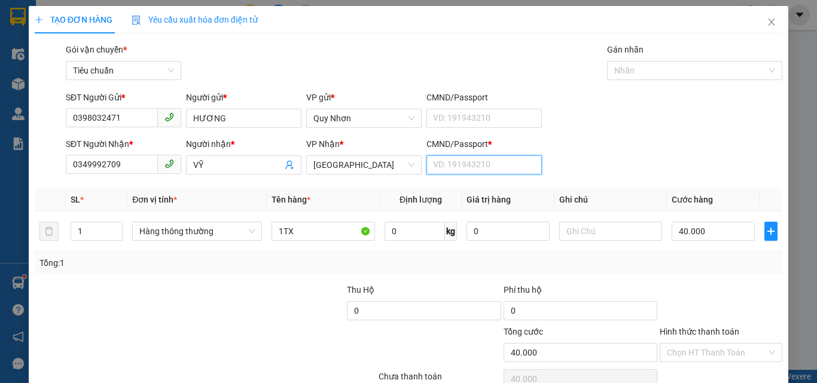
click at [479, 160] on input "CMND/Passport *" at bounding box center [484, 165] width 115 height 19
click at [479, 163] on input "CMND/Passport *" at bounding box center [484, 165] width 115 height 19
type input "G"
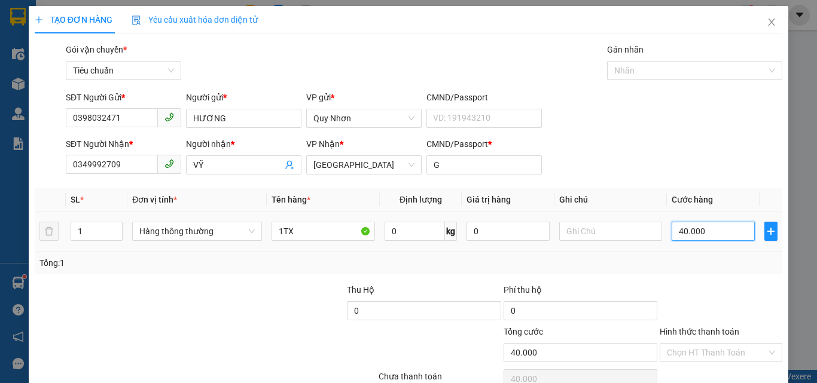
click at [703, 225] on input "40.000" at bounding box center [713, 231] width 83 height 19
type input "6"
type input "60"
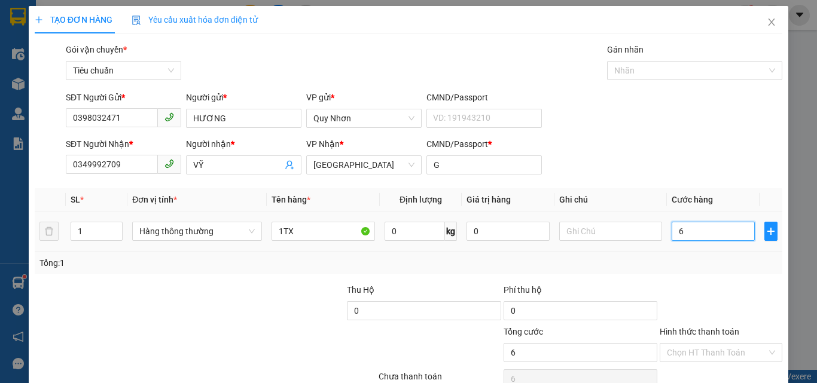
type input "60"
type input "600"
type input "6.000"
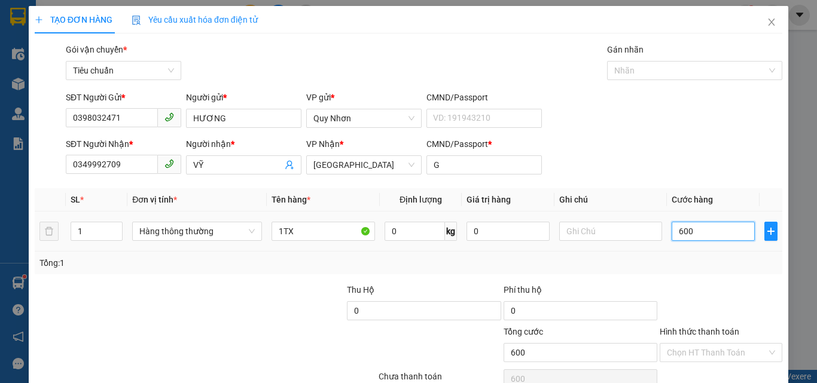
type input "6.000"
type input "60.000"
type input "600.000"
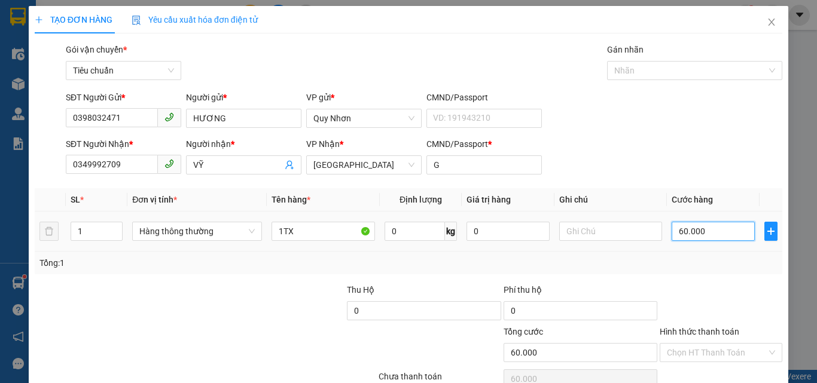
type input "600.000"
type input "60.000"
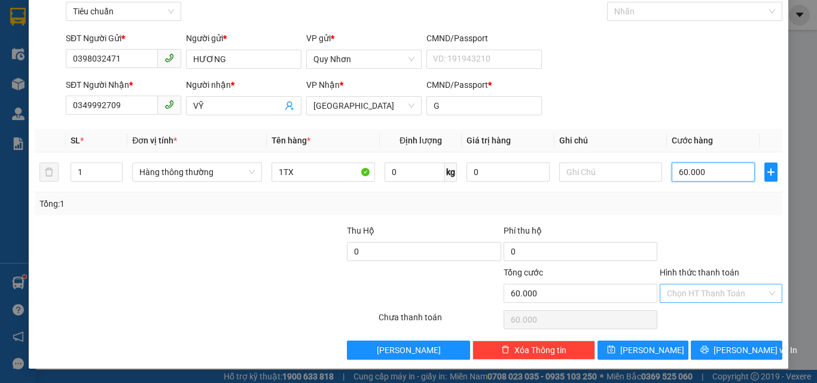
type input "60.000"
click at [706, 286] on input "Hình thức thanh toán" at bounding box center [717, 294] width 100 height 18
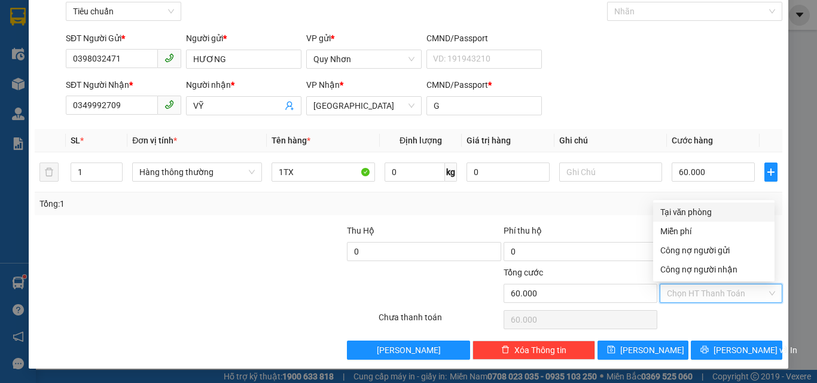
click at [694, 203] on div "Tại văn phòng" at bounding box center [713, 212] width 121 height 19
type input "0"
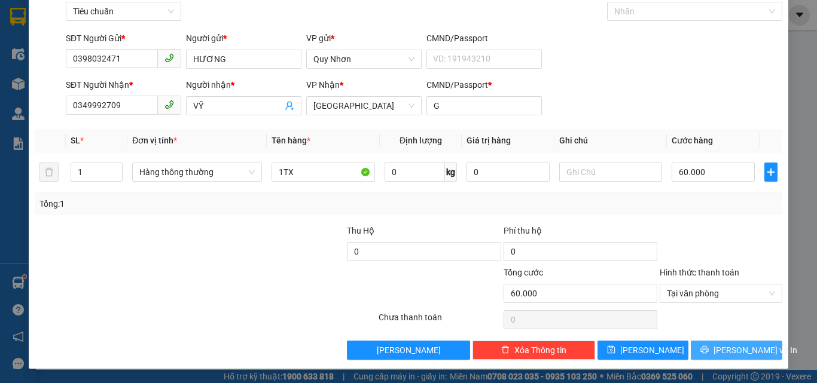
click at [712, 343] on button "[PERSON_NAME] và In" at bounding box center [737, 350] width 92 height 19
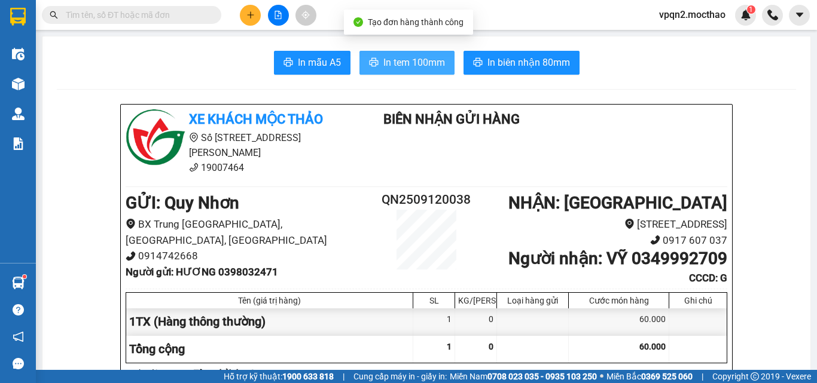
click at [416, 68] on span "In tem 100mm" at bounding box center [414, 62] width 62 height 15
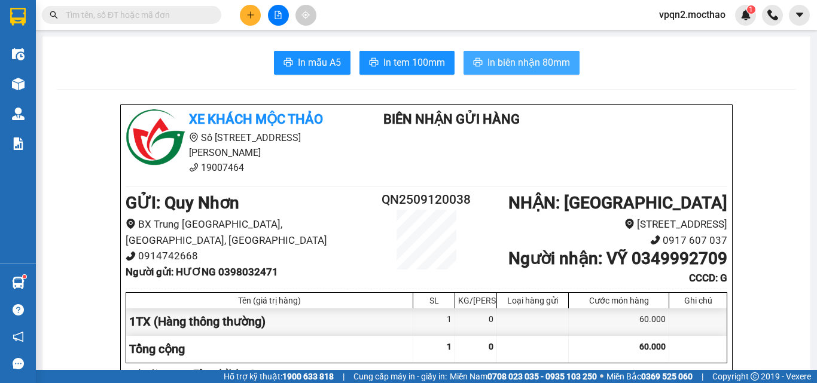
click at [535, 59] on span "In biên nhận 80mm" at bounding box center [529, 62] width 83 height 15
click at [251, 16] on icon "plus" at bounding box center [250, 14] width 1 height 7
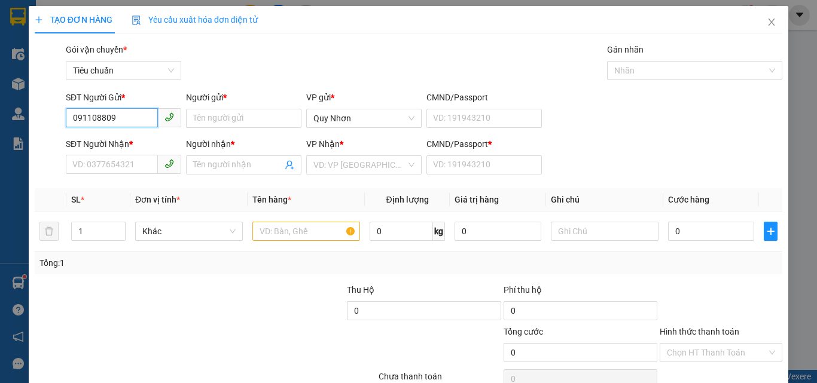
type input "0911088093"
click at [80, 112] on input "0911088093" at bounding box center [112, 117] width 92 height 19
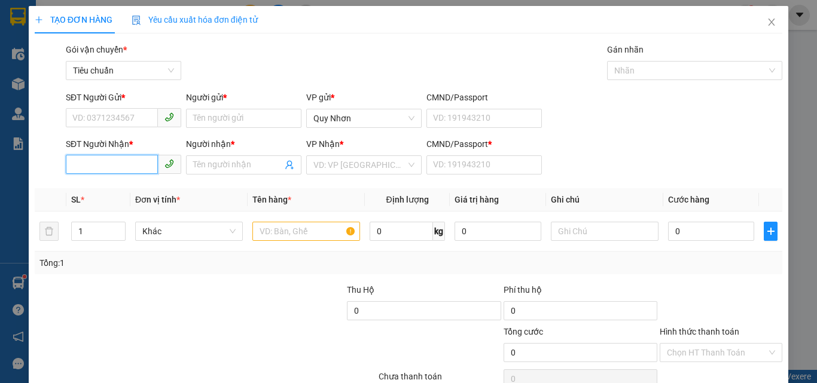
paste input "0911088093"
type input "0911088093"
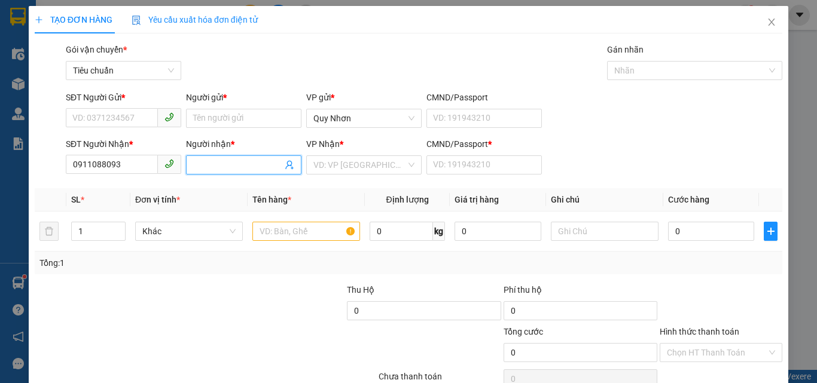
click at [206, 165] on input "Người nhận *" at bounding box center [237, 165] width 89 height 13
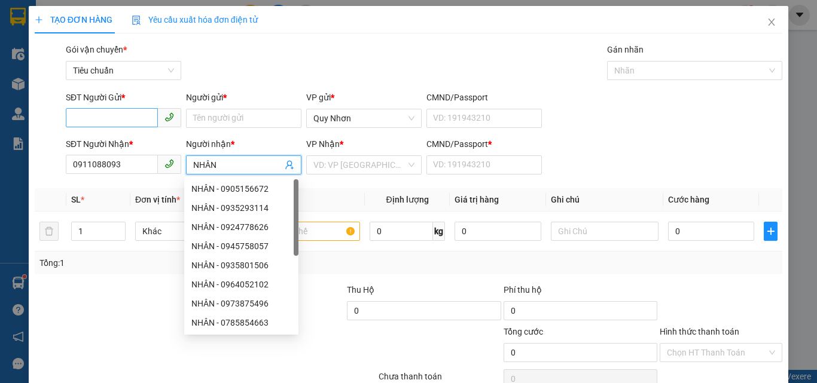
type input "NHÂN"
click at [120, 119] on input "SĐT Người Gửi *" at bounding box center [112, 117] width 92 height 19
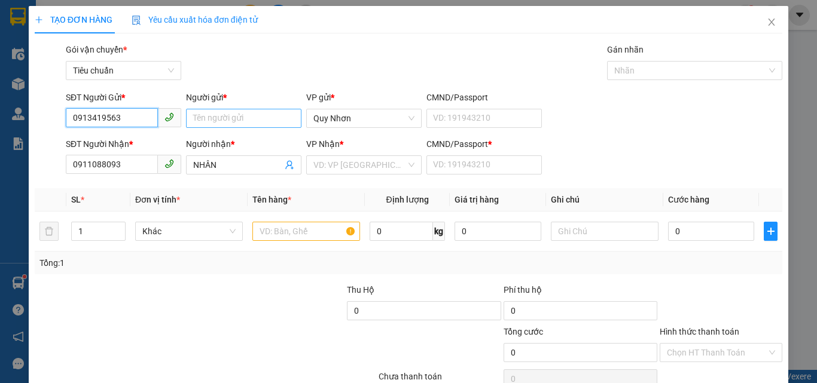
type input "0913419563"
click at [193, 122] on input "Người gửi *" at bounding box center [243, 118] width 115 height 19
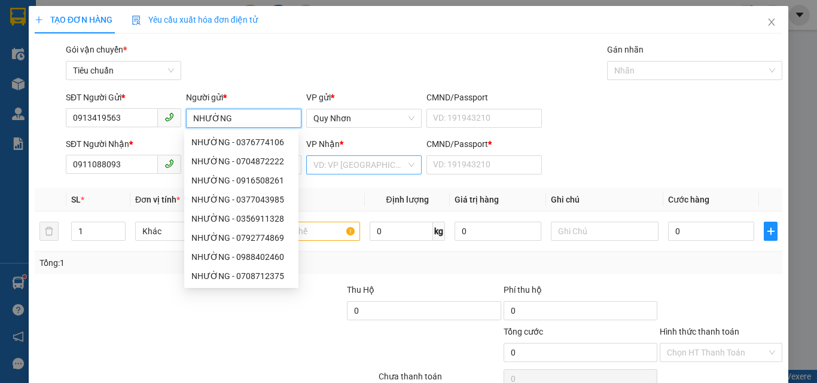
type input "NHƯỜNG"
click at [398, 166] on input "search" at bounding box center [359, 165] width 93 height 18
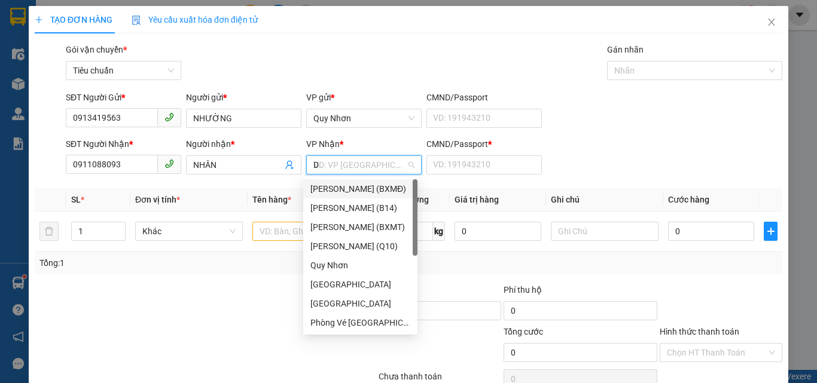
type input "DA"
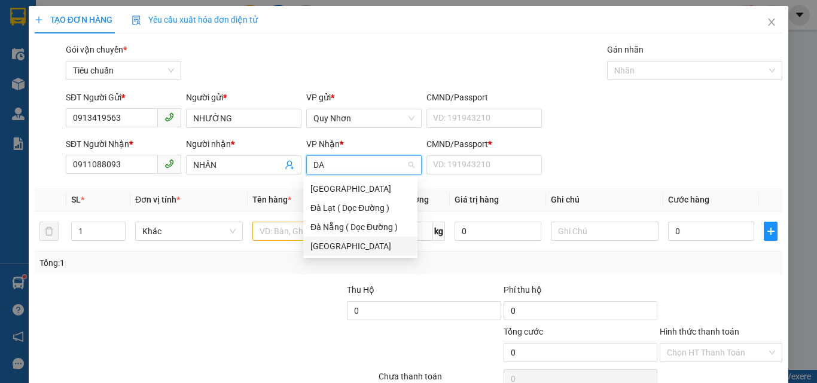
drag, startPoint x: 327, startPoint y: 244, endPoint x: 411, endPoint y: 191, distance: 99.7
click at [328, 243] on div "[GEOGRAPHIC_DATA]" at bounding box center [360, 246] width 100 height 13
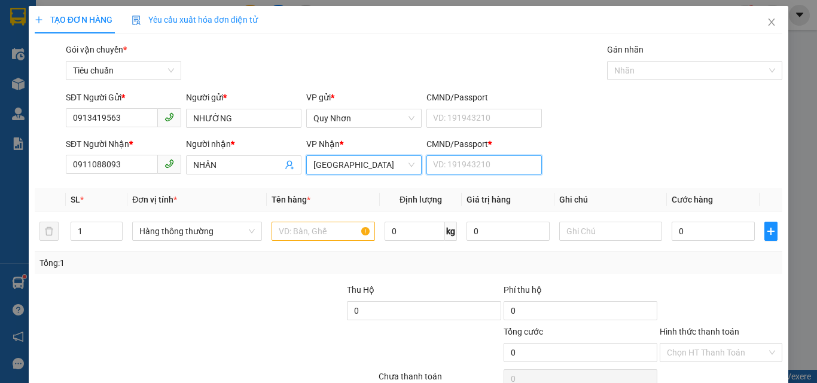
click at [464, 159] on input "CMND/Passport *" at bounding box center [484, 165] width 115 height 19
type input "A"
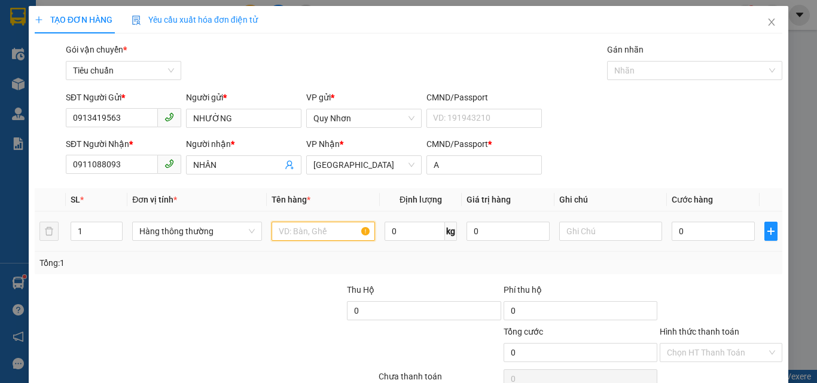
click at [333, 235] on input "text" at bounding box center [323, 231] width 103 height 19
type input "1T"
click at [680, 227] on input "0" at bounding box center [713, 231] width 83 height 19
type input "8"
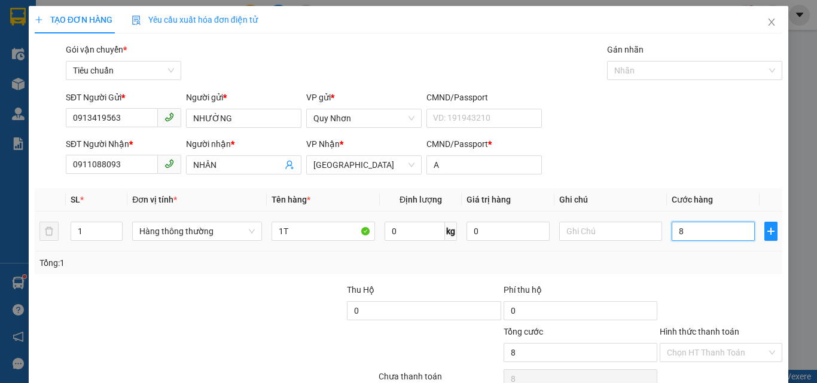
type input "8"
type input "80"
type input "800"
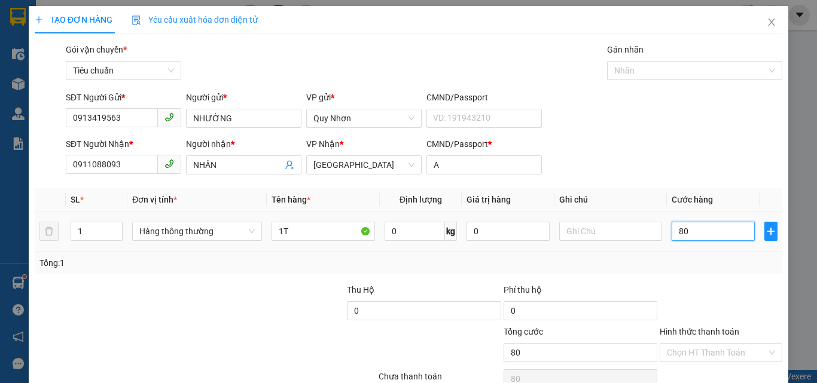
type input "800"
type input "8.000"
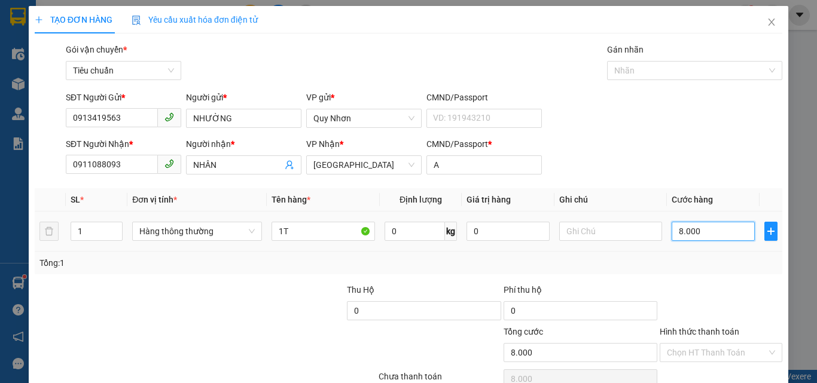
type input "80.000"
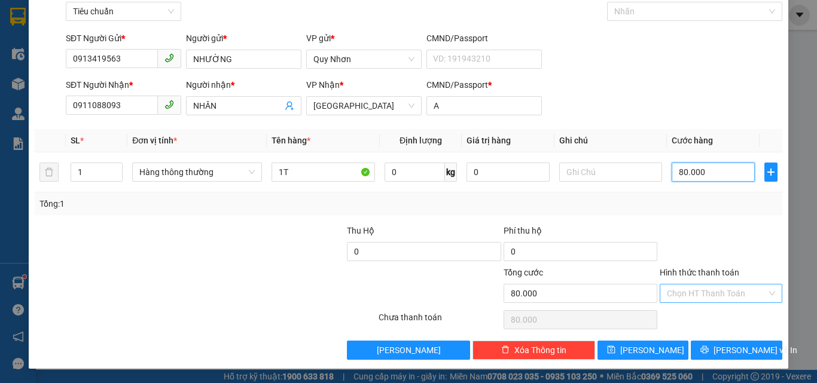
type input "80.000"
click at [697, 299] on input "Hình thức thanh toán" at bounding box center [717, 294] width 100 height 18
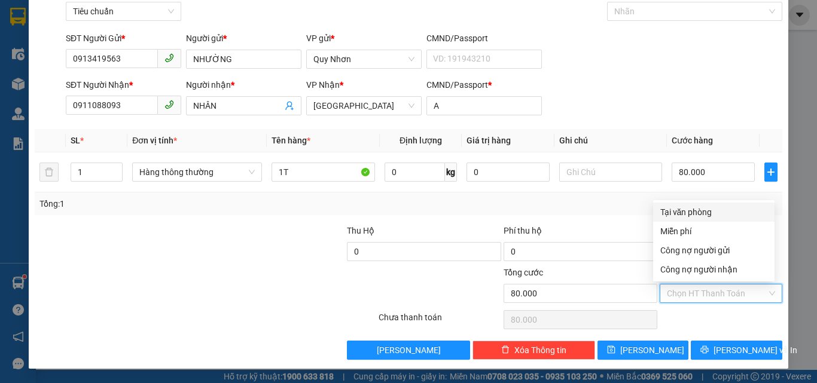
click at [700, 214] on div "Tại văn phòng" at bounding box center [713, 212] width 107 height 13
type input "0"
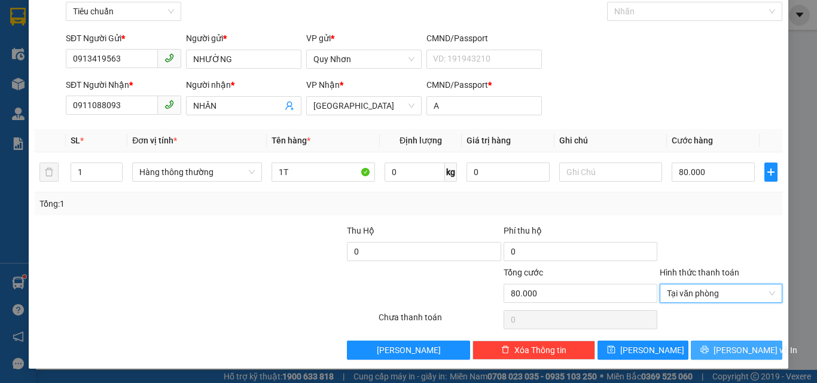
click at [714, 345] on button "[PERSON_NAME] và In" at bounding box center [737, 350] width 92 height 19
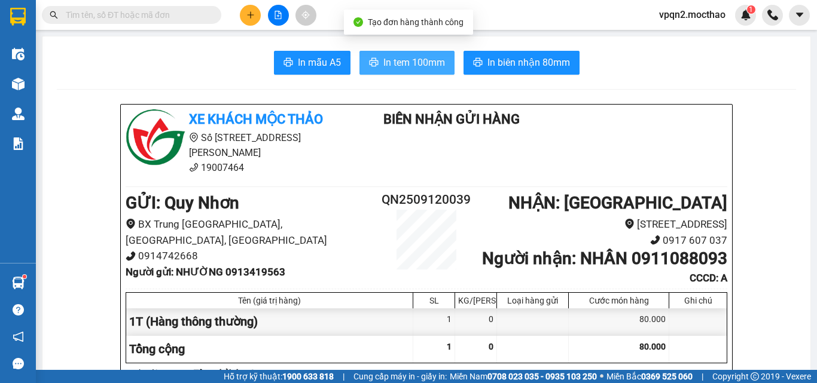
click at [392, 61] on span "In tem 100mm" at bounding box center [414, 62] width 62 height 15
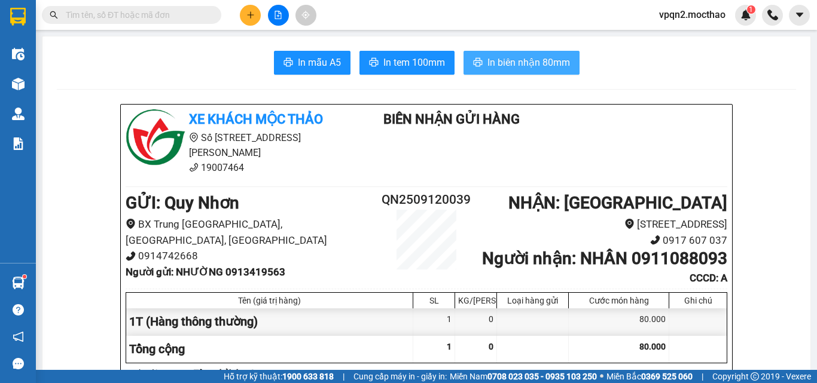
click at [504, 58] on span "In biên nhận 80mm" at bounding box center [529, 62] width 83 height 15
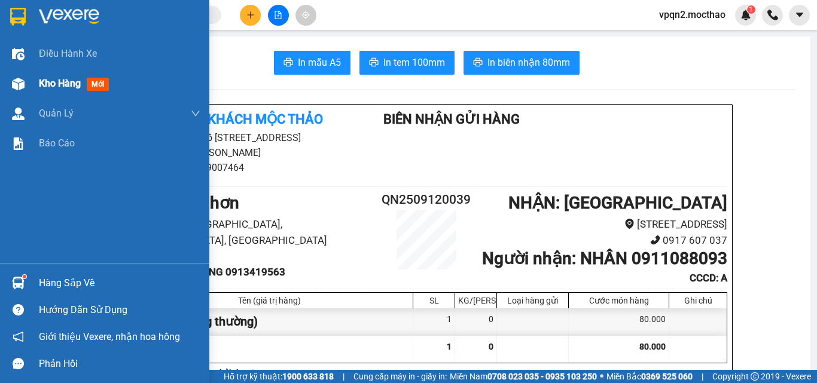
click at [26, 75] on div at bounding box center [18, 84] width 21 height 21
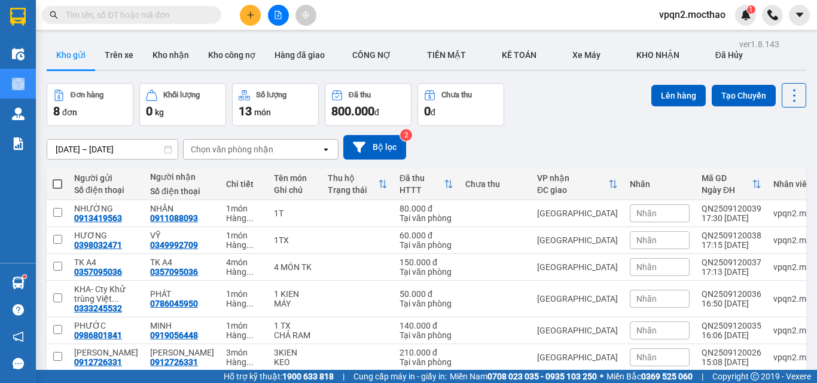
scroll to position [109, 0]
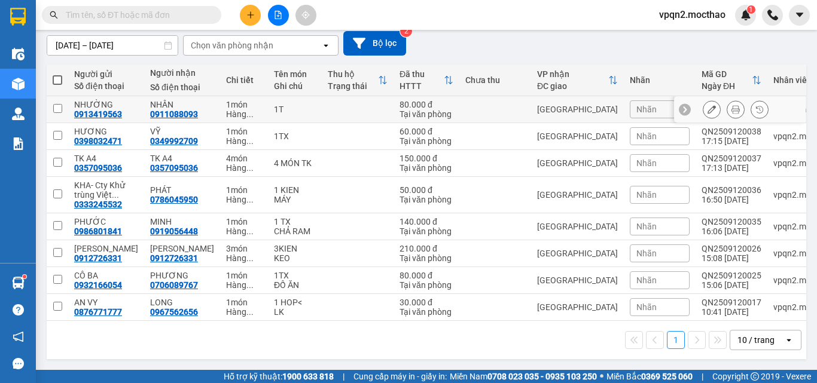
click at [562, 110] on td "[GEOGRAPHIC_DATA]" at bounding box center [577, 109] width 93 height 27
checkbox input "true"
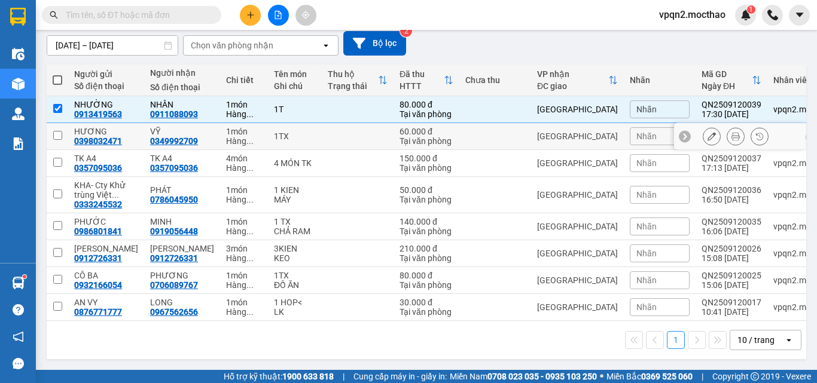
click at [548, 124] on td "[GEOGRAPHIC_DATA]" at bounding box center [577, 136] width 93 height 27
checkbox input "true"
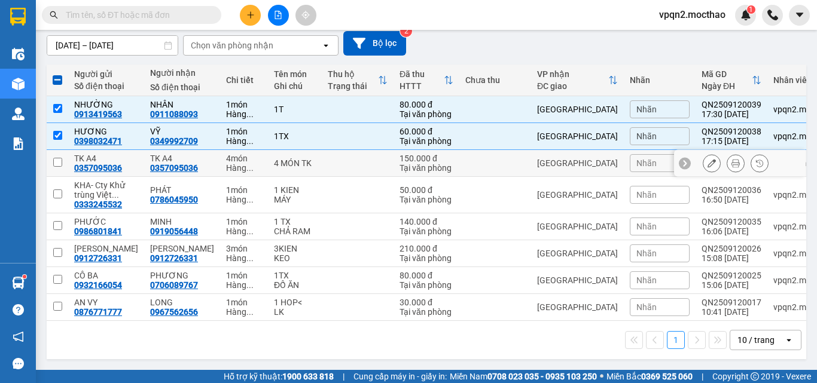
click at [544, 153] on td "[GEOGRAPHIC_DATA]" at bounding box center [577, 163] width 93 height 27
checkbox input "true"
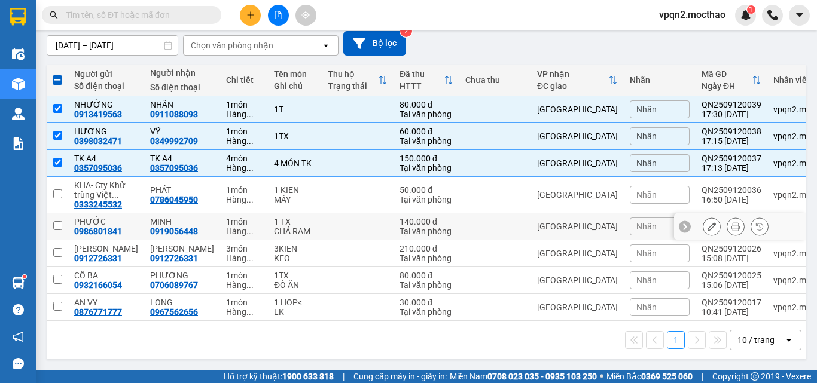
click at [541, 224] on div "[GEOGRAPHIC_DATA]" at bounding box center [577, 227] width 81 height 10
checkbox input "true"
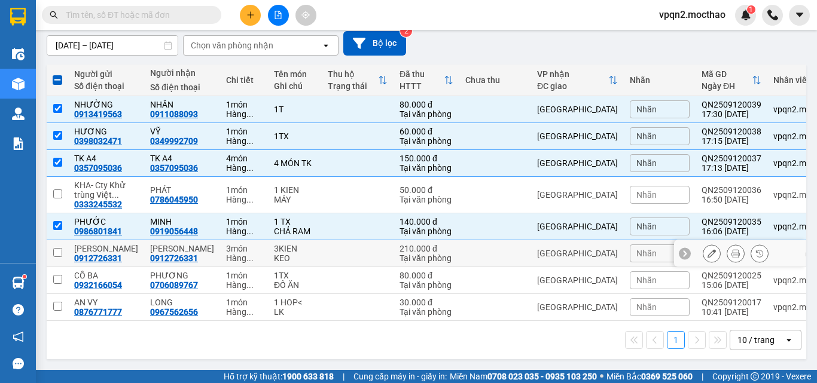
click at [541, 252] on div "[GEOGRAPHIC_DATA]" at bounding box center [577, 254] width 81 height 10
checkbox input "true"
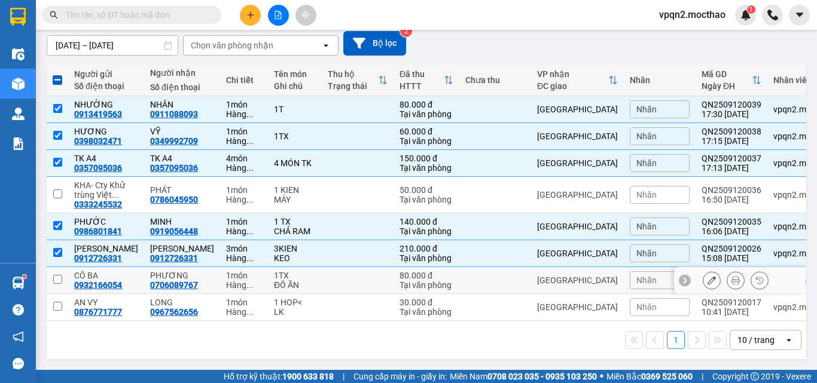
click at [541, 281] on td "[GEOGRAPHIC_DATA]" at bounding box center [577, 280] width 93 height 27
checkbox input "true"
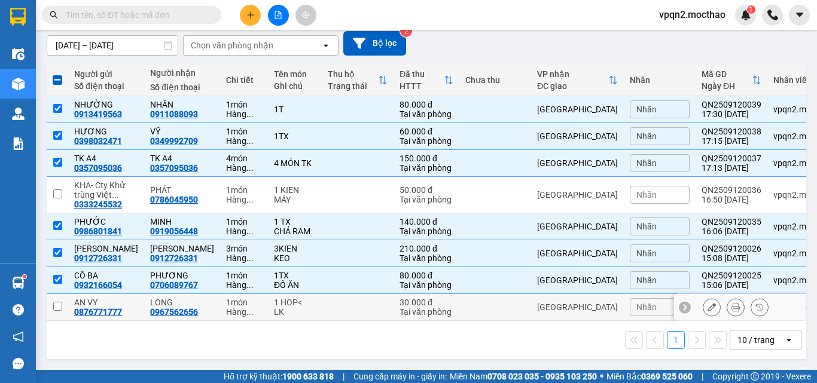
click at [541, 296] on td "[GEOGRAPHIC_DATA]" at bounding box center [577, 307] width 93 height 27
checkbox input "true"
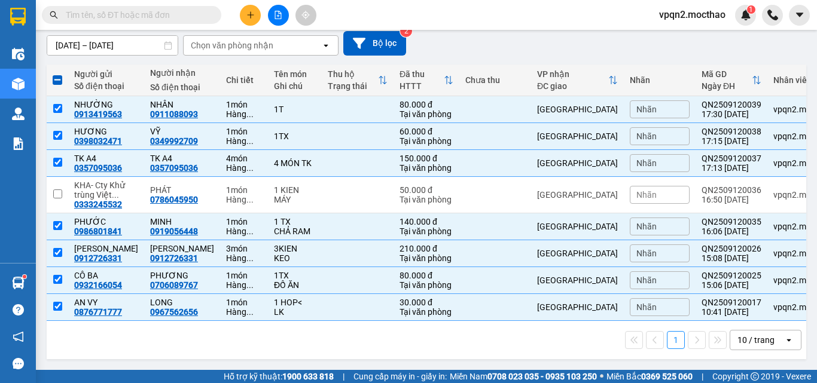
scroll to position [0, 0]
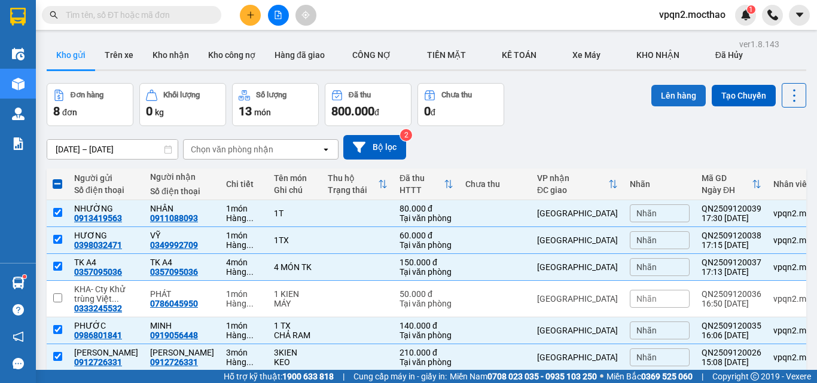
click at [664, 102] on button "Lên hàng" at bounding box center [678, 96] width 54 height 22
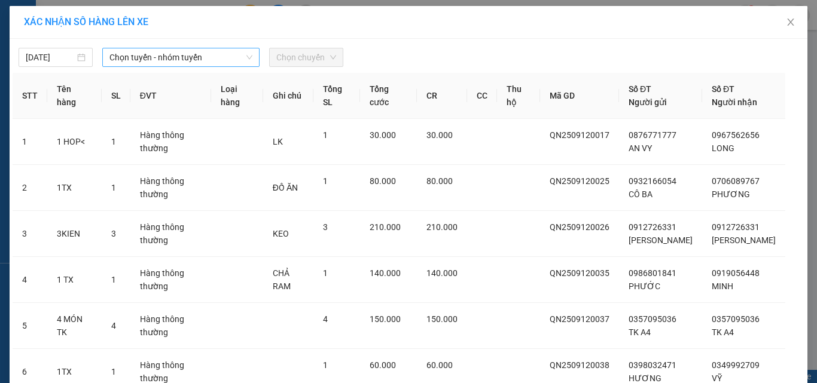
click at [136, 62] on span "Chọn tuyến - nhóm tuyến" at bounding box center [180, 57] width 143 height 18
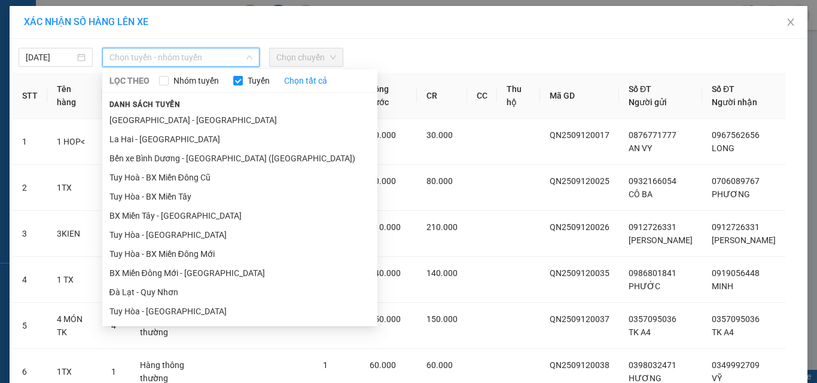
scroll to position [179, 0]
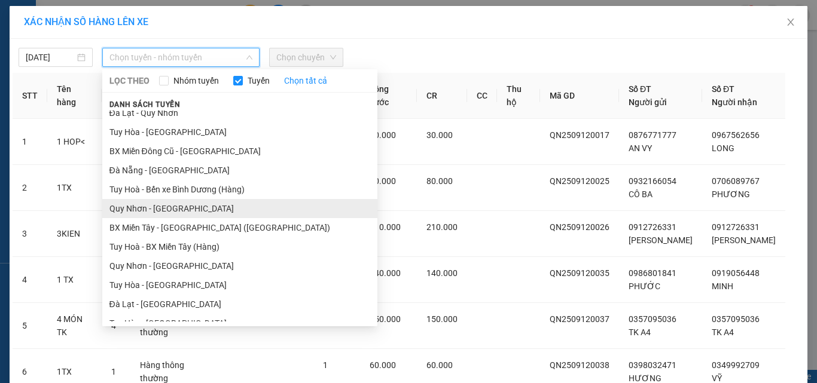
click at [208, 209] on li "Quy Nhơn - Đà Lạt" at bounding box center [239, 208] width 275 height 19
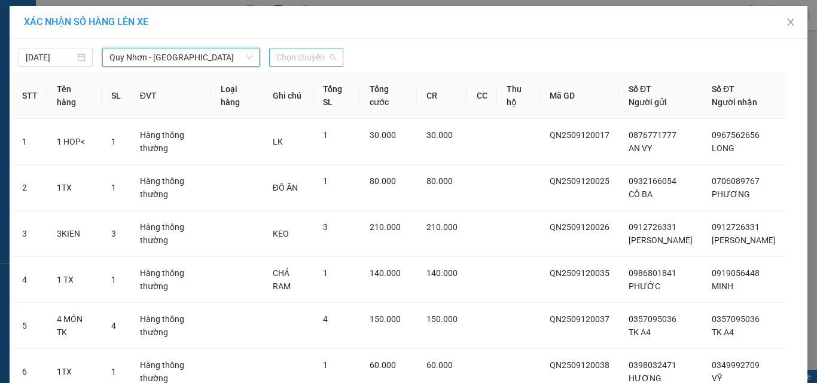
click at [311, 66] on span "Chọn chuyến" at bounding box center [306, 57] width 60 height 18
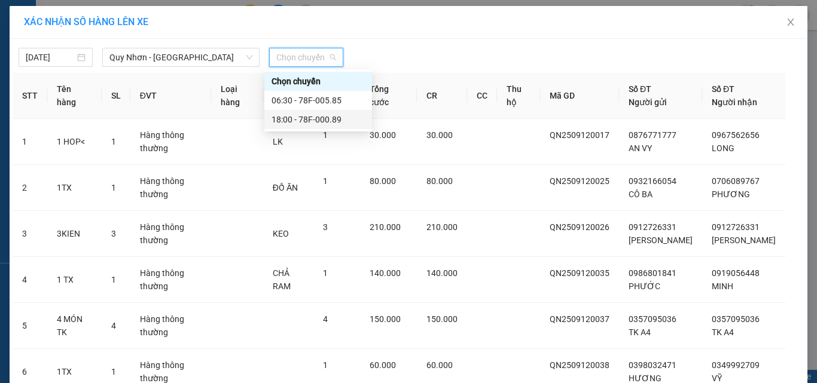
click at [310, 116] on div "18:00 - 78F-000.89" at bounding box center [318, 119] width 93 height 13
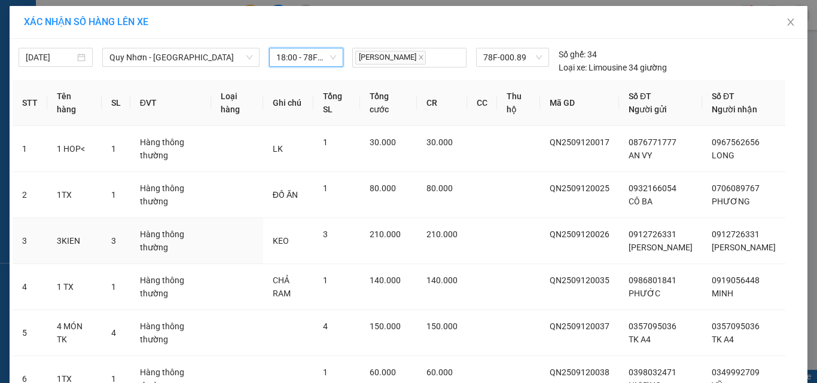
scroll to position [153, 0]
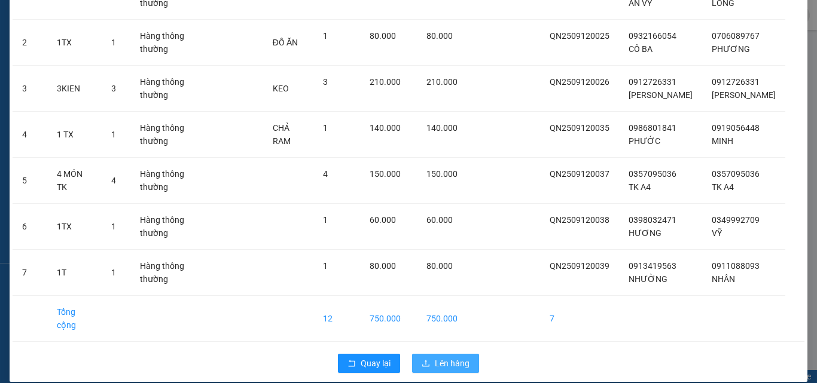
click at [441, 357] on span "Lên hàng" at bounding box center [452, 363] width 35 height 13
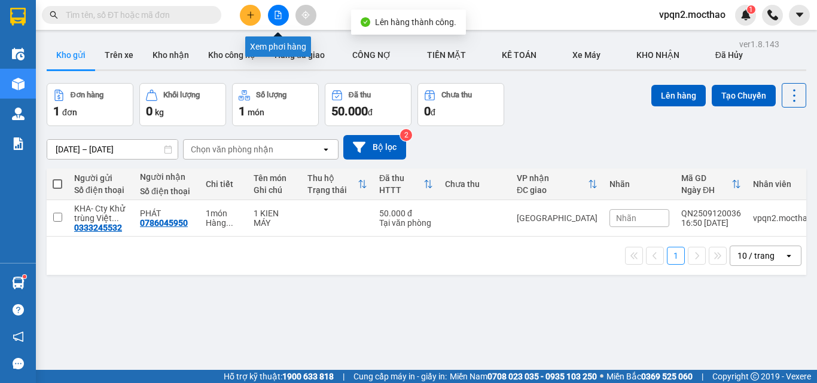
click at [276, 16] on icon "file-add" at bounding box center [278, 15] width 8 height 8
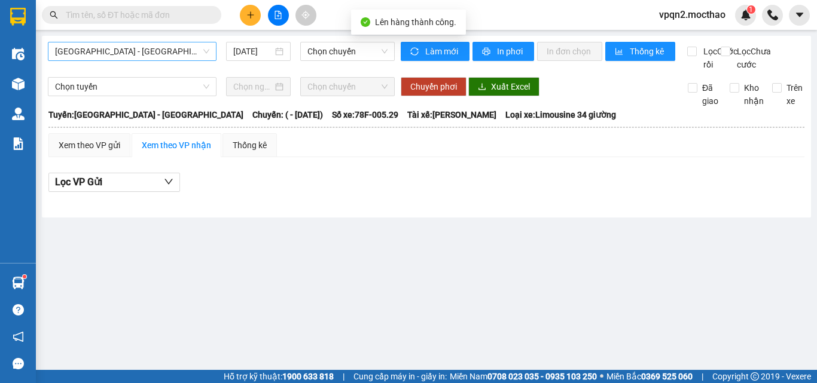
click at [144, 51] on span "Sài Gòn - Tuy Hòa" at bounding box center [132, 51] width 154 height 18
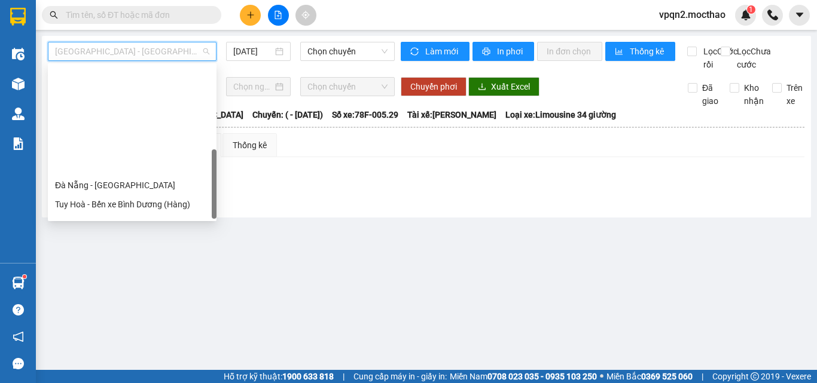
scroll to position [268, 0]
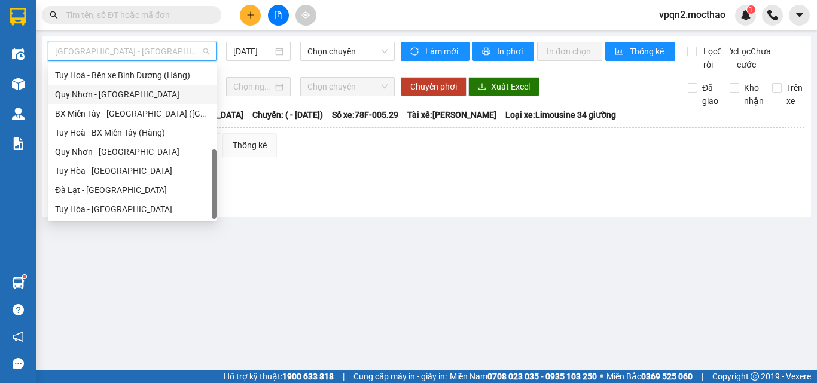
click at [145, 103] on div "Quy Nhơn - Đà Lạt" at bounding box center [132, 94] width 169 height 19
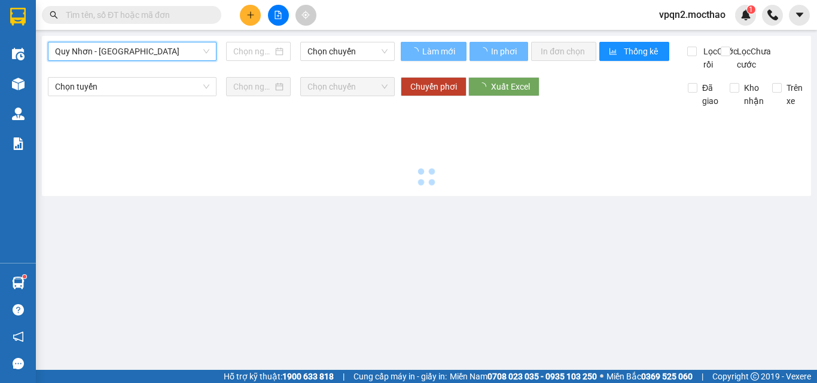
type input "[DATE]"
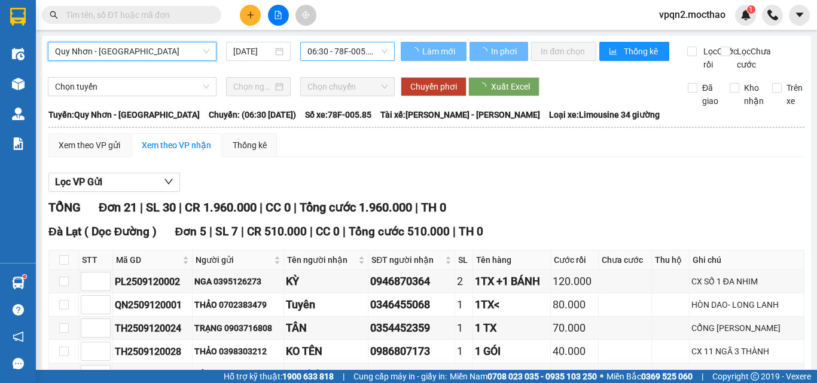
click at [319, 50] on span "06:30 - 78F-005.85" at bounding box center [347, 51] width 80 height 18
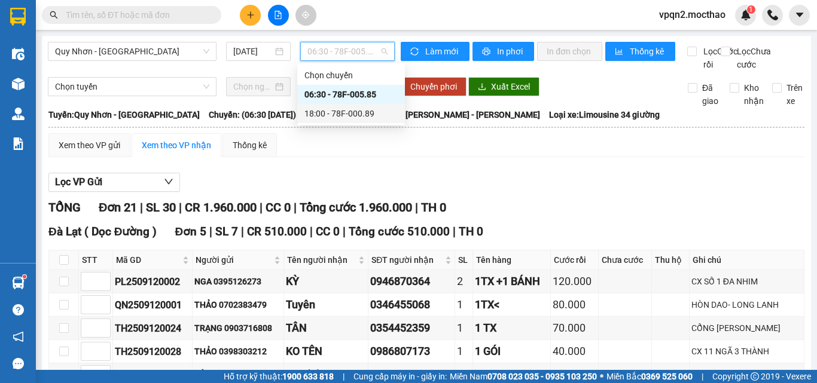
click at [328, 118] on div "18:00 - 78F-000.89" at bounding box center [350, 113] width 93 height 13
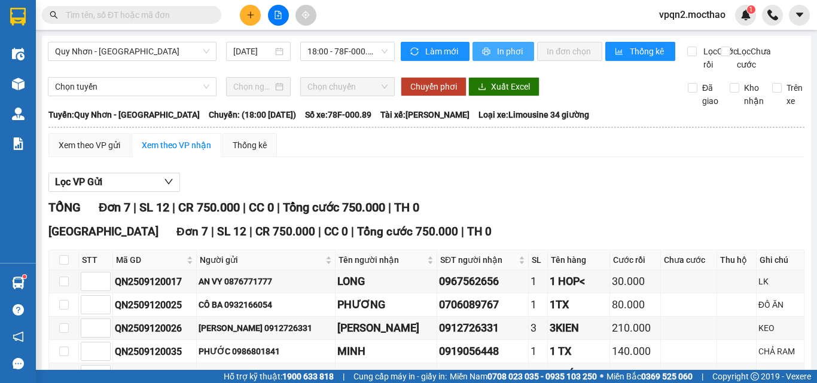
click at [520, 47] on button "In phơi" at bounding box center [504, 51] width 62 height 19
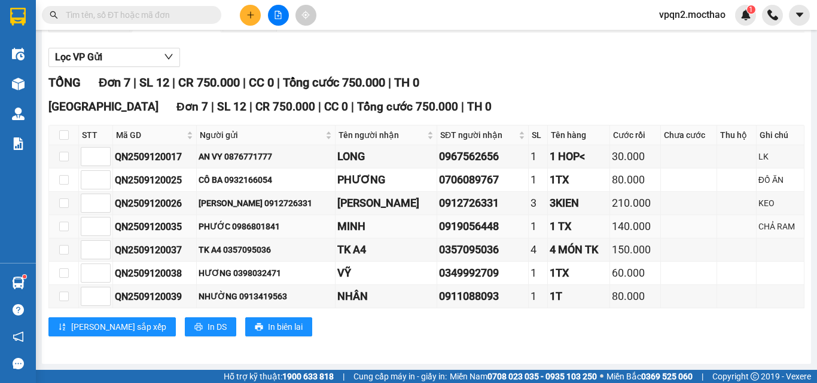
click at [578, 230] on div "1 TX" at bounding box center [579, 226] width 58 height 17
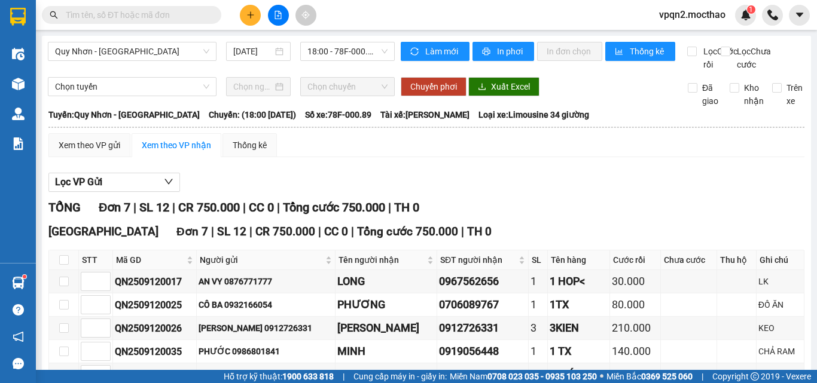
click at [249, 11] on icon "plus" at bounding box center [250, 15] width 8 height 8
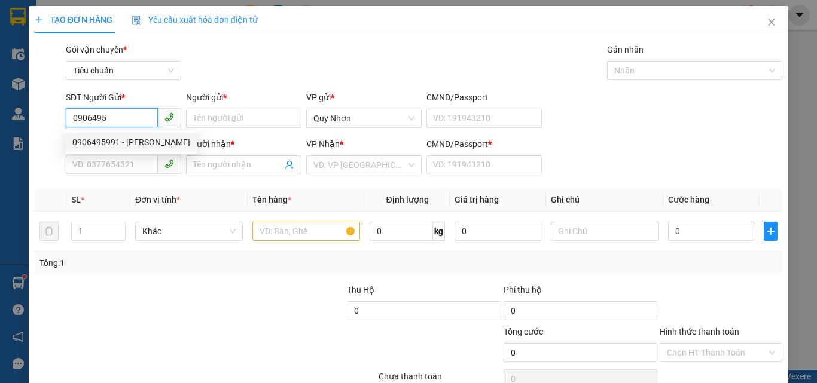
click at [110, 141] on div "0906495991 - KHÁNH" at bounding box center [131, 142] width 118 height 13
type input "0906495991"
type input "KHÁNH"
type input "0975211891"
type input "LY"
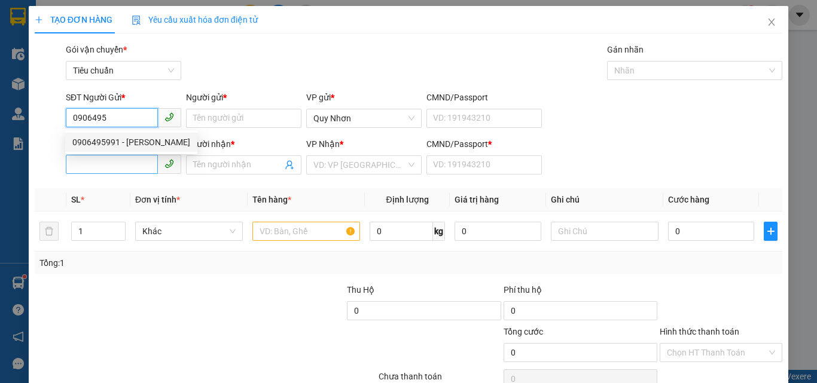
type input "A"
type input "0906495991"
type input "20.000"
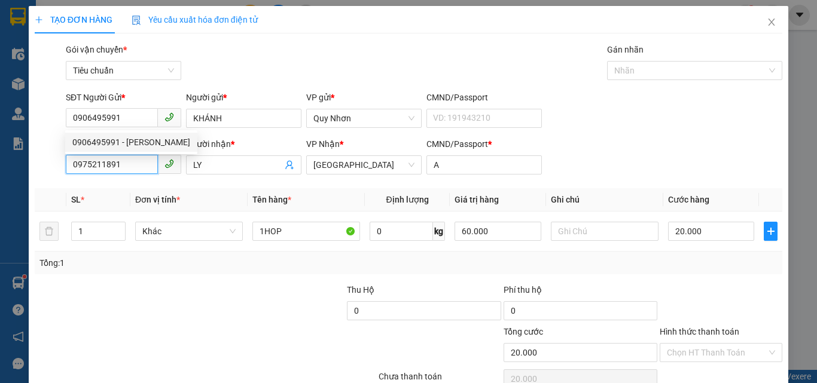
click at [126, 162] on input "0975211891" at bounding box center [112, 164] width 92 height 19
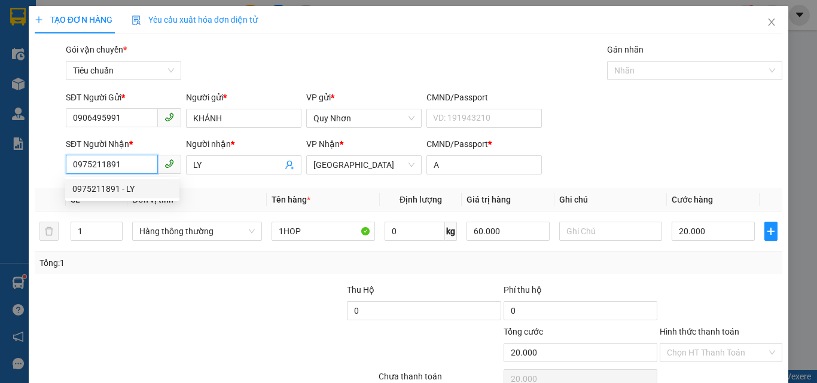
click at [145, 166] on input "0975211891" at bounding box center [112, 164] width 92 height 19
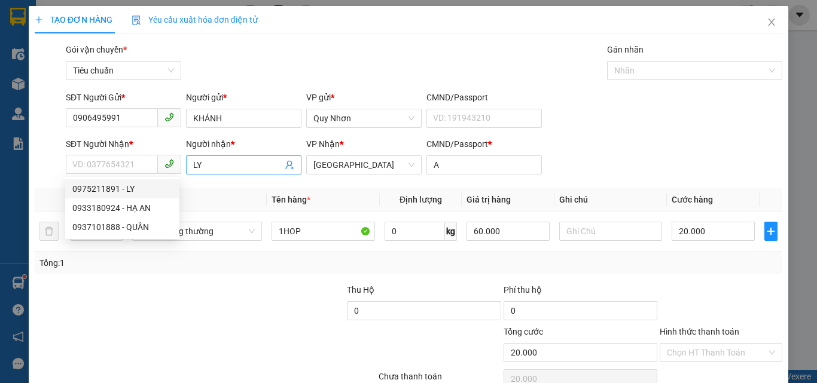
click at [217, 170] on input "LY" at bounding box center [237, 165] width 89 height 13
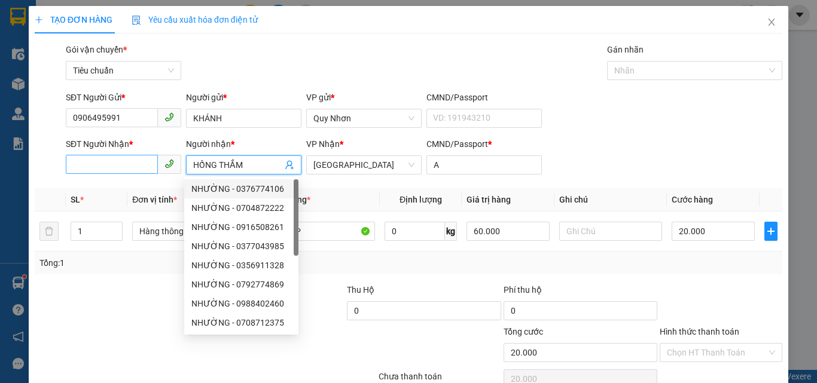
type input "HỒNG THẮM"
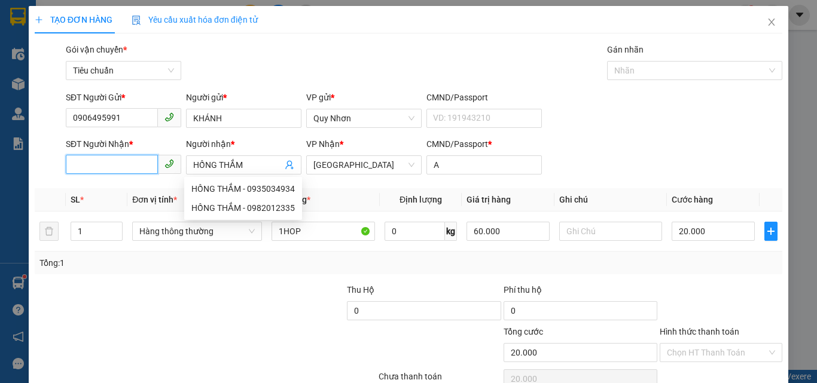
click at [112, 165] on input "SĐT Người Nhận *" at bounding box center [112, 164] width 92 height 19
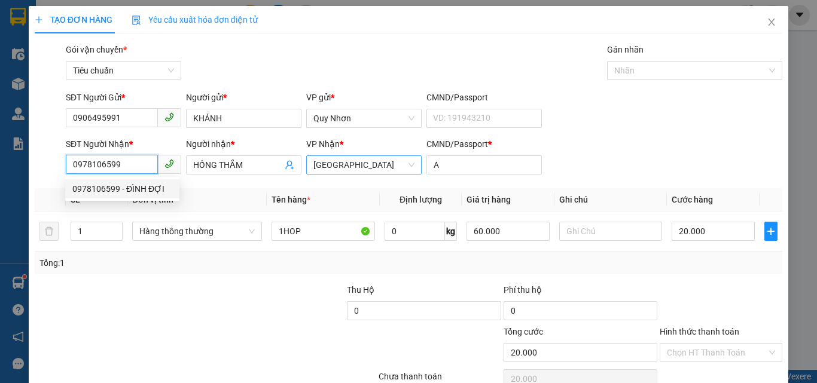
drag, startPoint x: 382, startPoint y: 170, endPoint x: 374, endPoint y: 170, distance: 7.2
click at [382, 170] on span "[GEOGRAPHIC_DATA]" at bounding box center [363, 165] width 101 height 18
type input "0978106599"
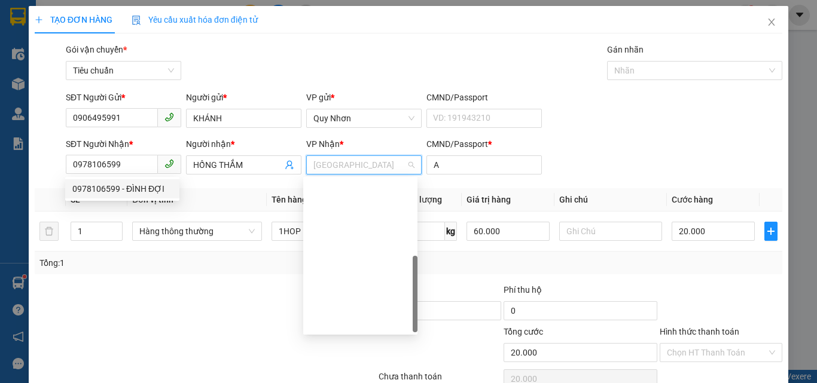
scroll to position [172, 0]
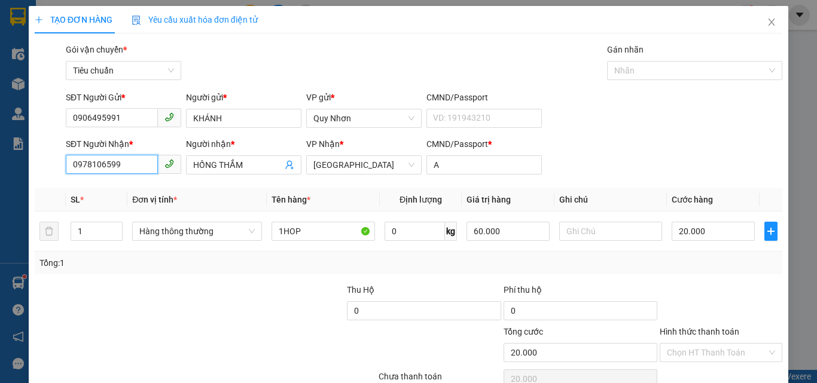
click at [142, 161] on input "0978106599" at bounding box center [112, 164] width 92 height 19
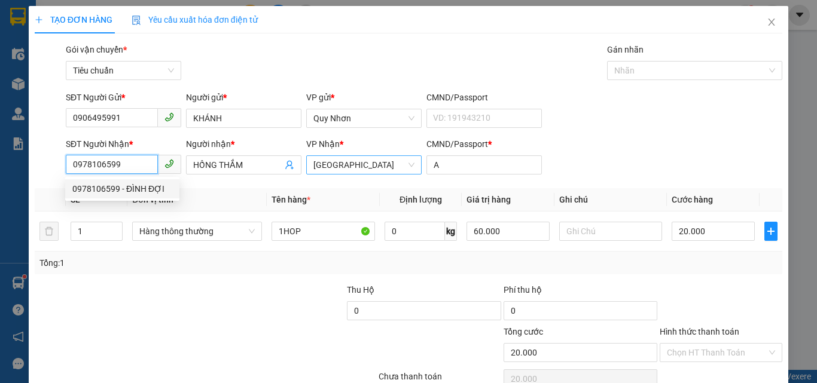
click at [338, 161] on span "[GEOGRAPHIC_DATA]" at bounding box center [363, 165] width 101 height 18
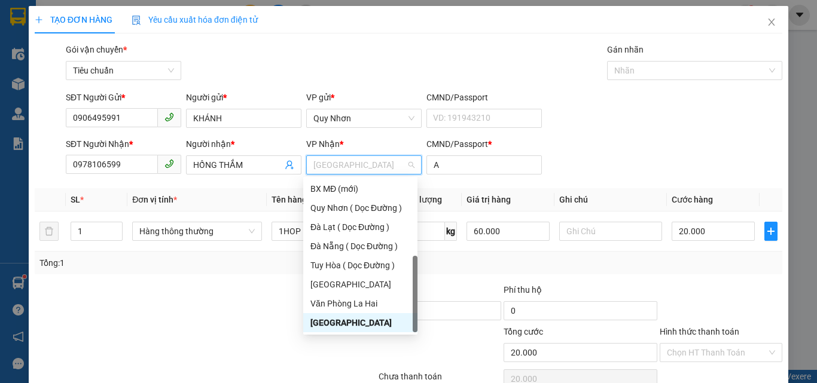
type input "T"
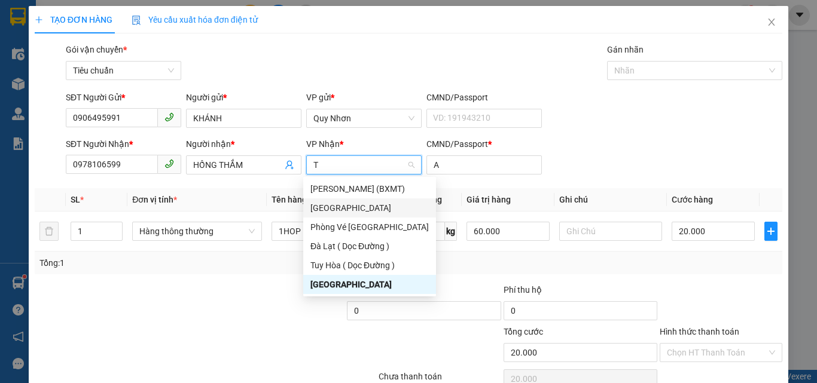
click at [339, 204] on div "[GEOGRAPHIC_DATA]" at bounding box center [369, 208] width 118 height 13
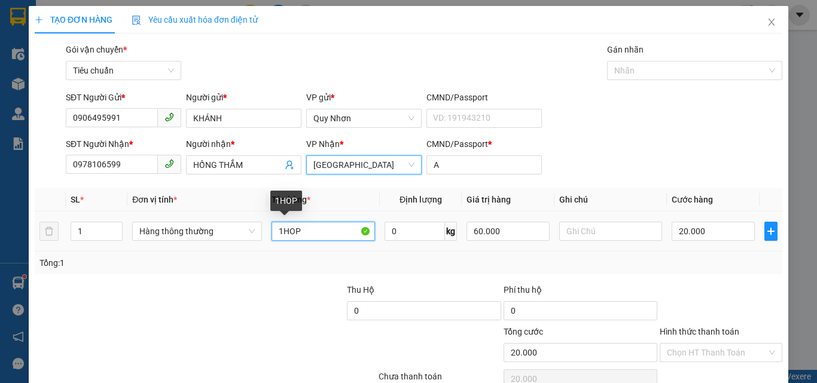
click at [319, 237] on input "1HOP" at bounding box center [323, 231] width 103 height 19
type input "1TG"
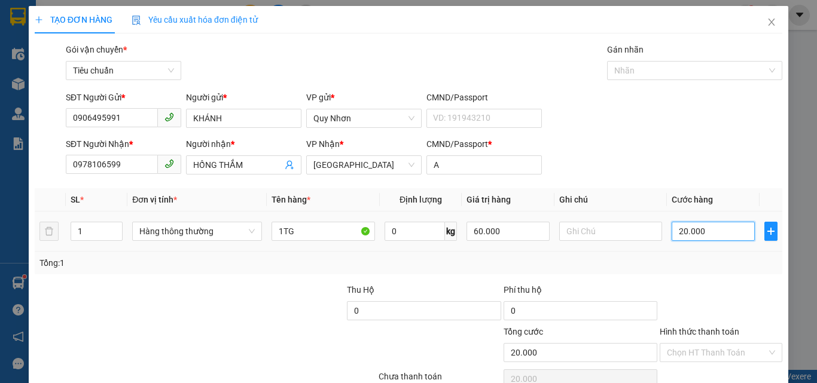
click at [736, 234] on input "20.000" at bounding box center [713, 231] width 83 height 19
type input "3"
type input "30"
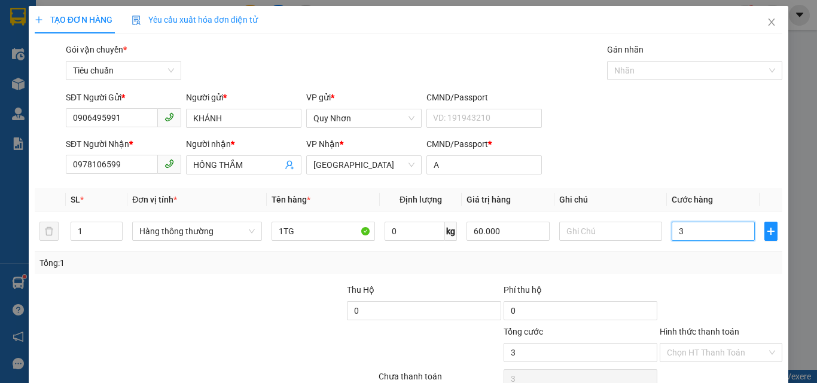
type input "30"
type input "300"
type input "3.000"
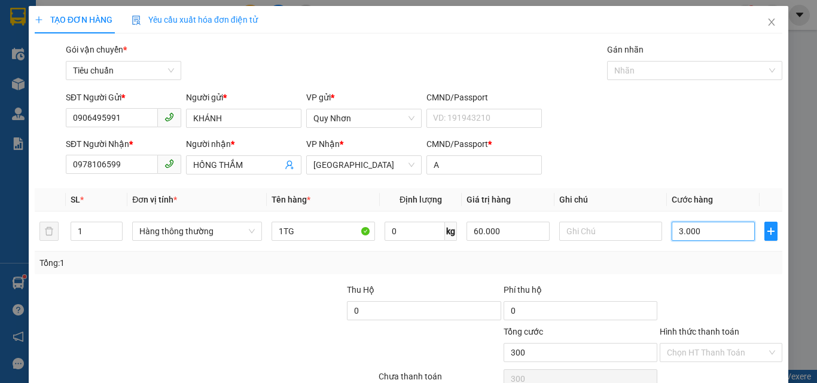
type input "3.000"
type input "30.000"
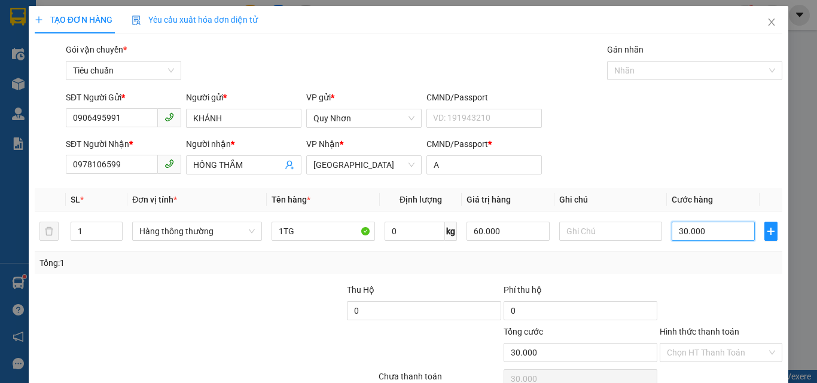
scroll to position [59, 0]
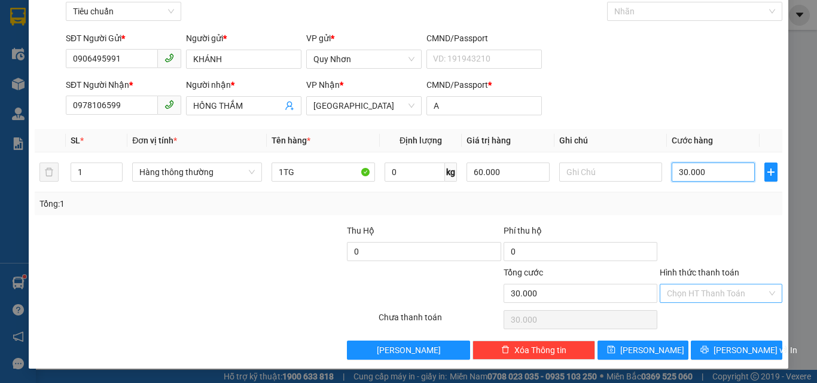
type input "30.000"
click at [712, 288] on input "Hình thức thanh toán" at bounding box center [717, 294] width 100 height 18
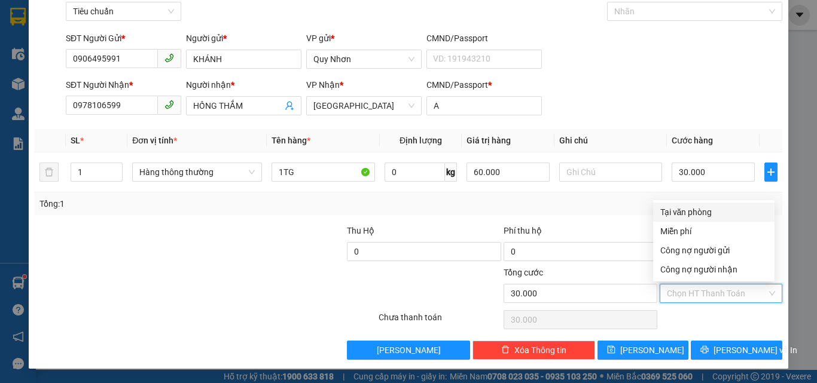
click at [707, 212] on div "Tại văn phòng" at bounding box center [713, 212] width 107 height 13
type input "0"
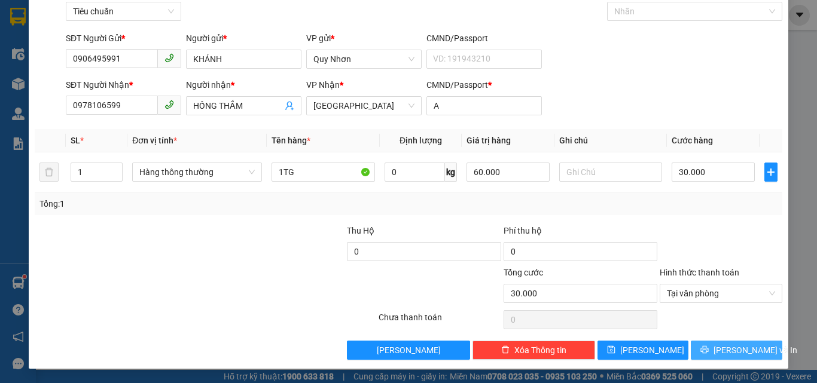
click at [705, 349] on button "[PERSON_NAME] và In" at bounding box center [737, 350] width 92 height 19
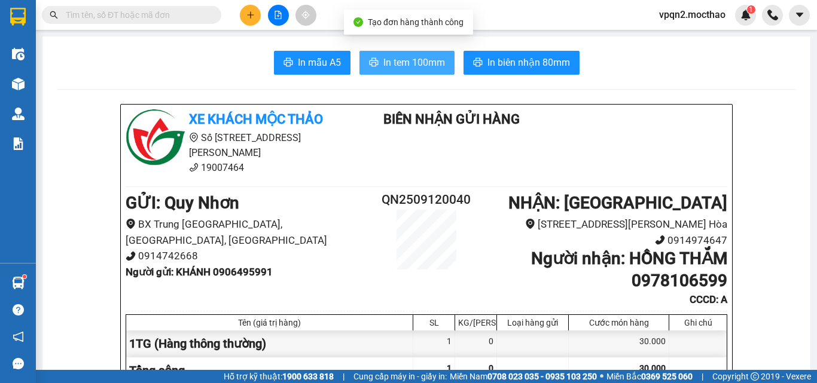
click at [409, 69] on span "In tem 100mm" at bounding box center [414, 62] width 62 height 15
click at [632, 358] on div "30.000" at bounding box center [619, 371] width 100 height 27
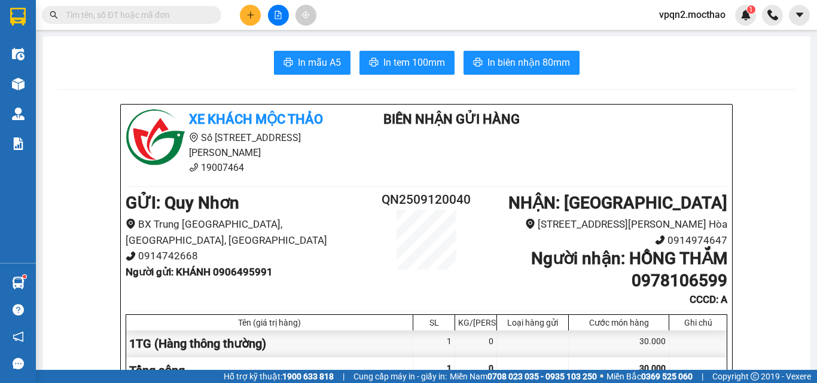
click at [578, 69] on div "In mẫu A5 In tem 100mm In biên nhận 80mm" at bounding box center [426, 63] width 739 height 24
click at [547, 60] on span "In biên nhận 80mm" at bounding box center [529, 62] width 83 height 15
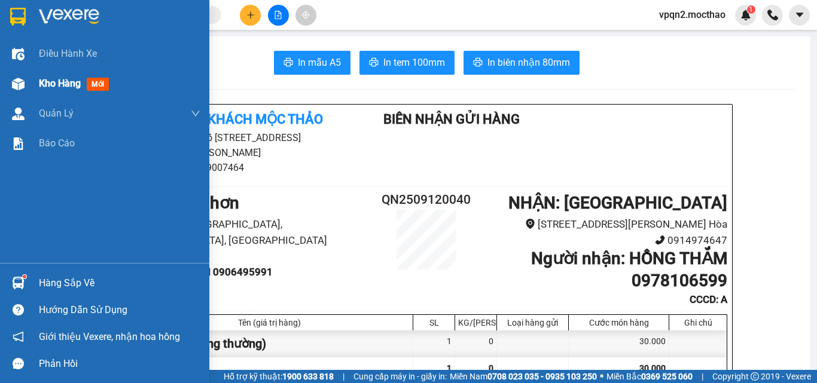
click at [26, 88] on div at bounding box center [18, 84] width 21 height 21
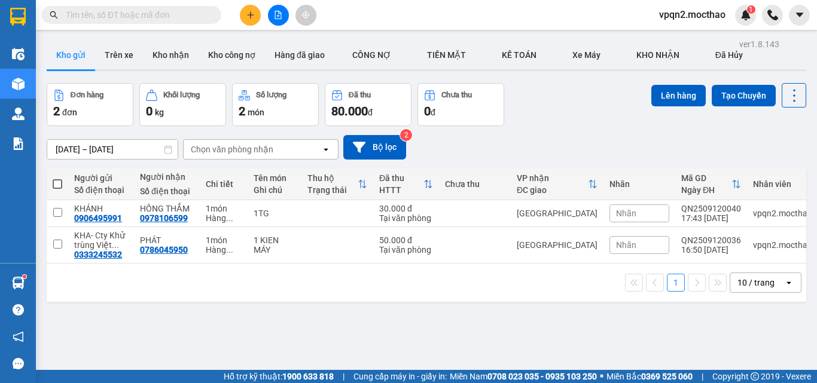
click at [277, 15] on icon "file-add" at bounding box center [278, 15] width 8 height 8
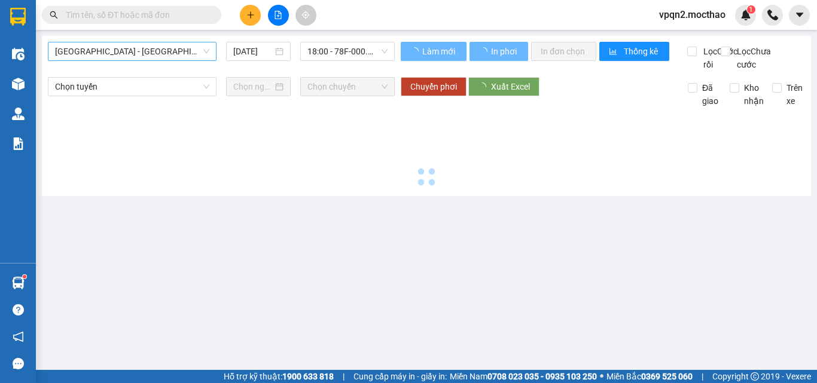
click at [129, 58] on span "Sài Gòn - Tuy Hòa" at bounding box center [132, 51] width 154 height 18
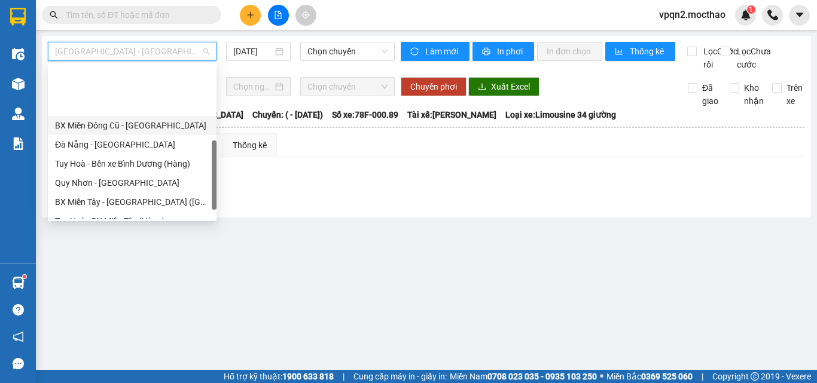
scroll to position [239, 0]
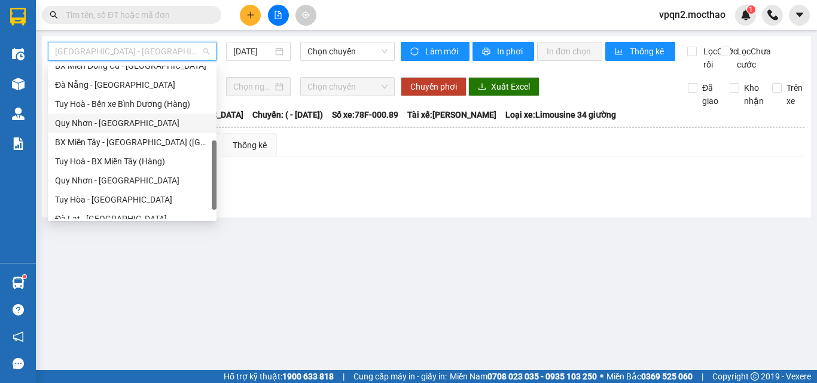
click at [124, 117] on div "Quy Nhơn - Đà Lạt" at bounding box center [132, 123] width 154 height 13
type input "[DATE]"
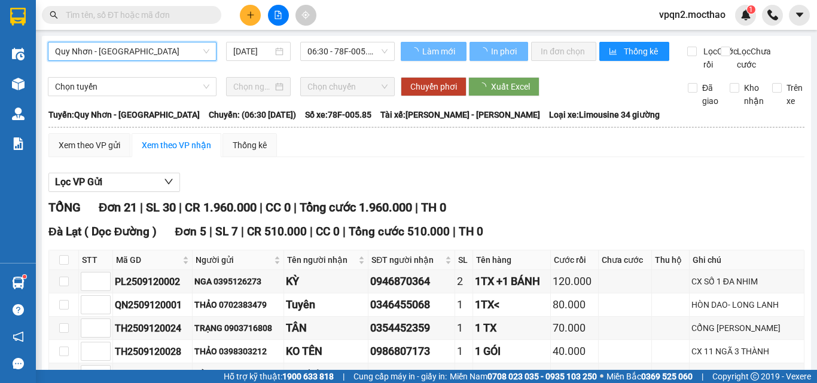
click at [319, 56] on span "06:30 - 78F-005.85" at bounding box center [347, 51] width 80 height 18
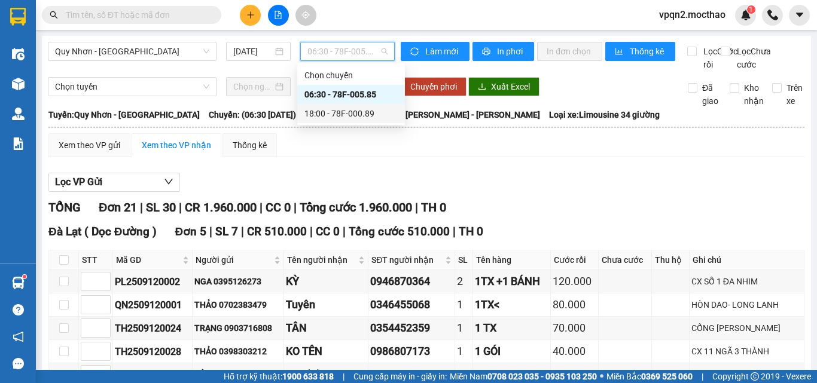
click at [316, 115] on div "18:00 - 78F-000.89" at bounding box center [350, 113] width 93 height 13
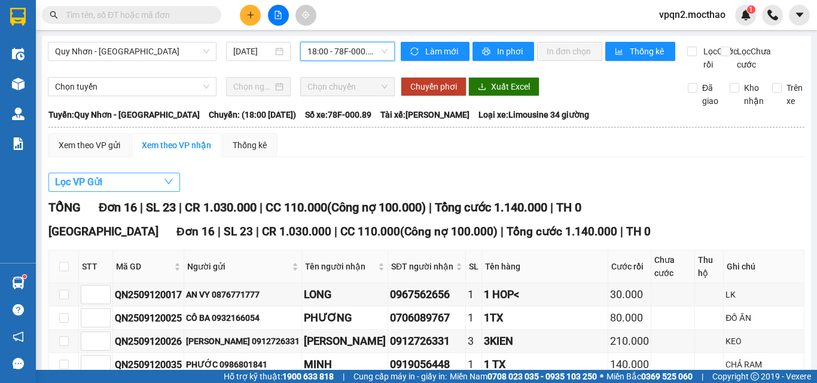
click at [126, 192] on button "Lọc VP Gửi" at bounding box center [114, 182] width 132 height 19
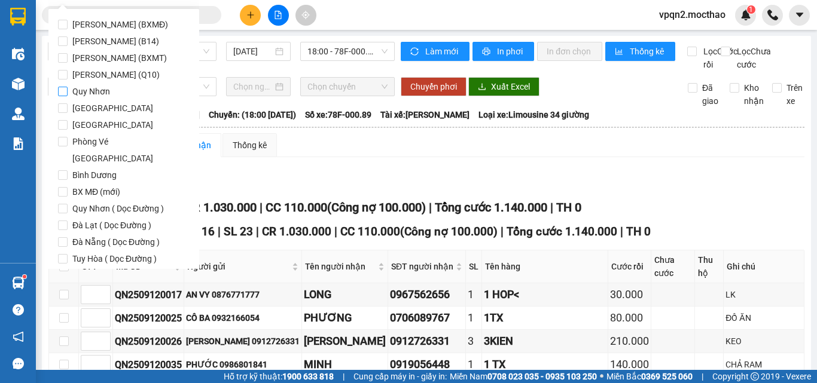
click at [126, 96] on label "Quy Nhơn" at bounding box center [124, 91] width 132 height 17
click at [68, 96] on input "Quy Nhơn" at bounding box center [63, 92] width 10 height 10
checkbox input "true"
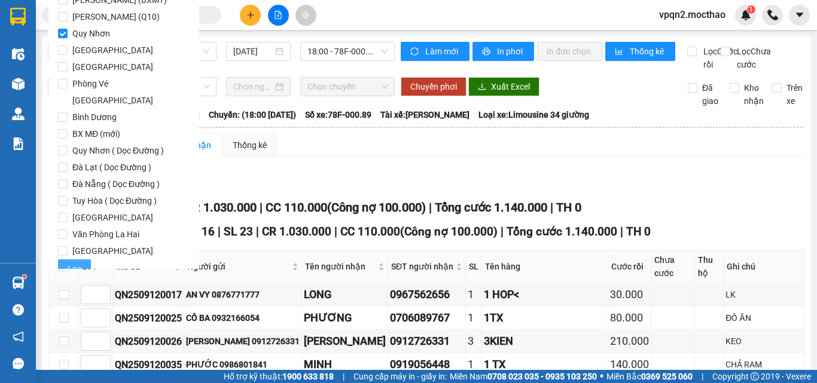
click at [70, 263] on span "Lọc" at bounding box center [75, 269] width 14 height 13
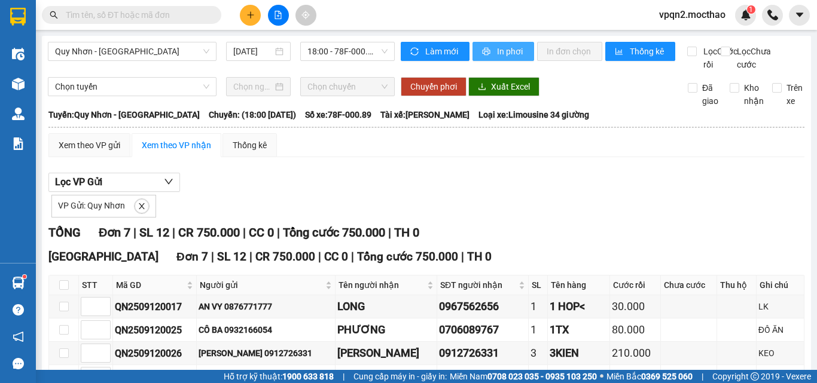
click at [486, 57] on button "In phơi" at bounding box center [504, 51] width 62 height 19
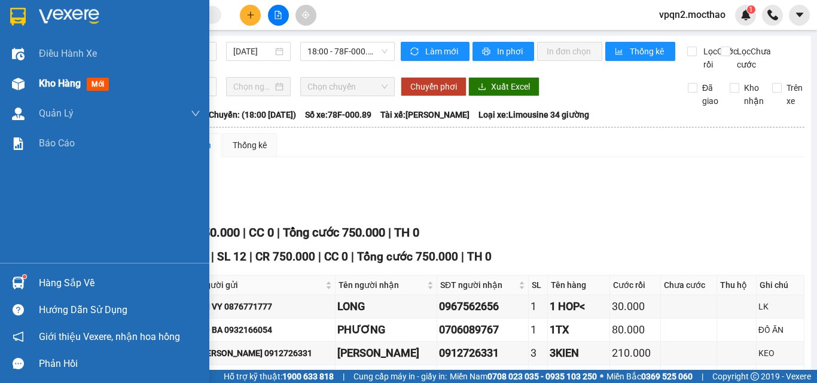
click at [23, 83] on img at bounding box center [18, 84] width 13 height 13
click at [26, 84] on div at bounding box center [18, 84] width 21 height 21
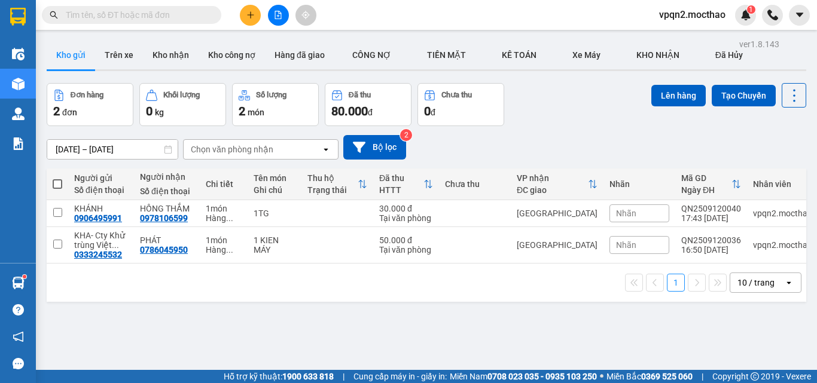
click at [253, 19] on icon "plus" at bounding box center [250, 15] width 8 height 8
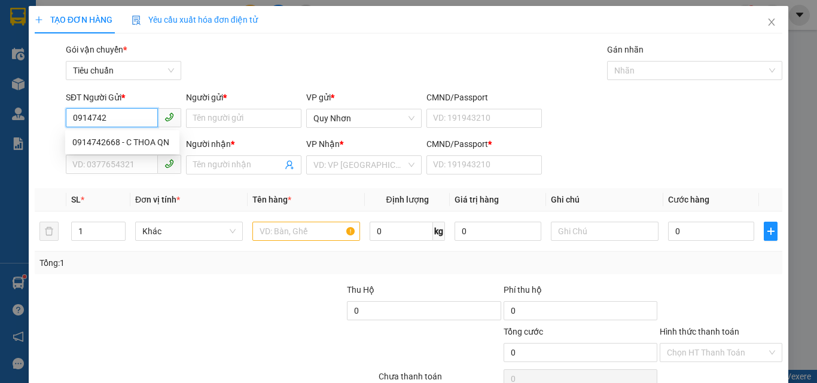
click at [108, 143] on div "0914742668 - C THOA QN" at bounding box center [122, 142] width 100 height 13
type input "0914742668"
type input "C THOA QN"
type input "0914974647"
type input "PCTH"
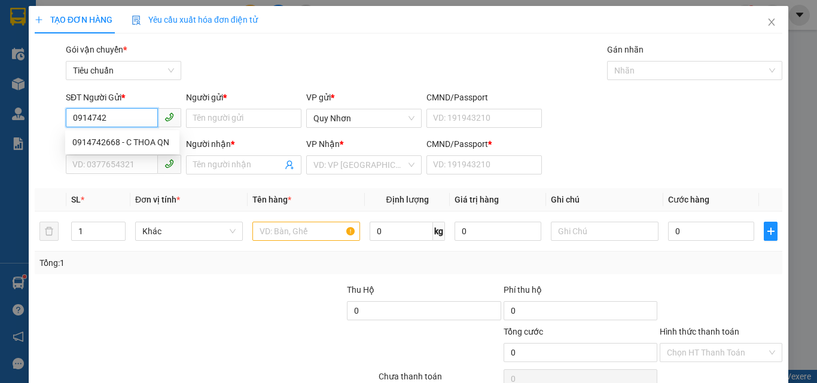
type input "A"
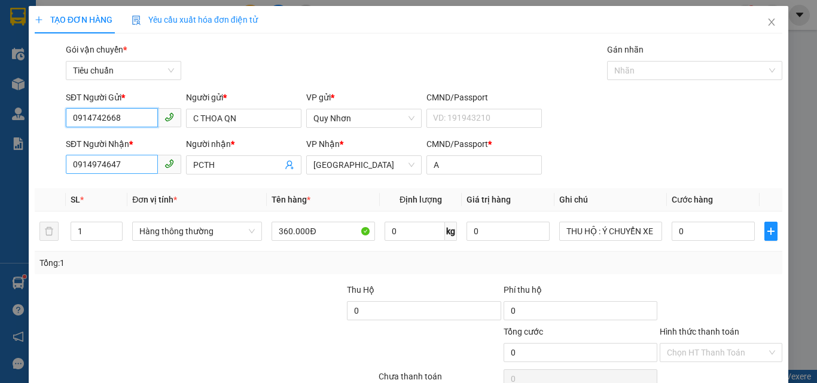
type input "0914742668"
click at [126, 170] on input "0914974647" at bounding box center [112, 164] width 92 height 19
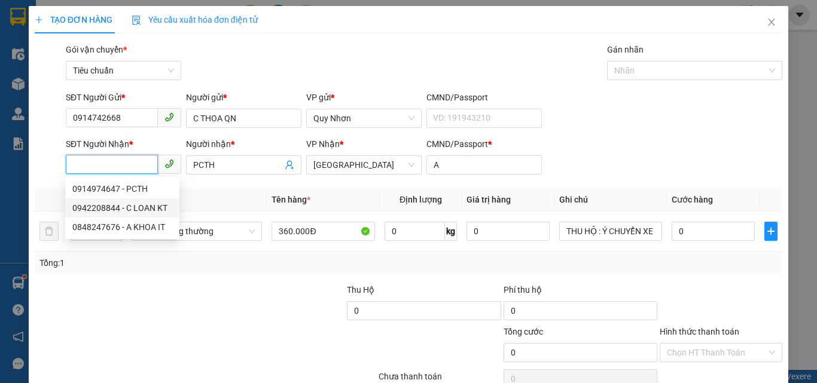
click at [130, 201] on div "0942208844 - C LOAN KT" at bounding box center [122, 208] width 114 height 19
type input "0942208844"
type input "C LOAN KT"
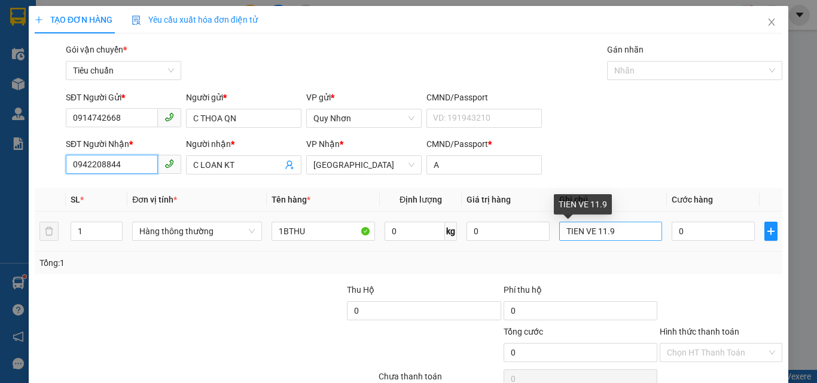
type input "0942208844"
click at [600, 232] on input "TIEN VE 11.9" at bounding box center [610, 231] width 103 height 19
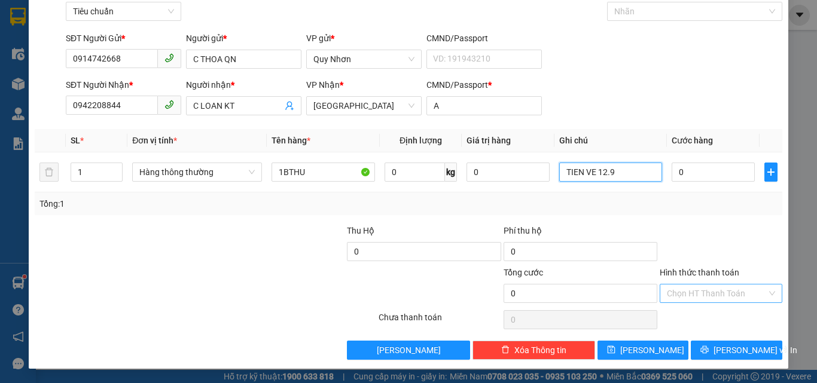
type input "TIEN VE 12.9"
drag, startPoint x: 700, startPoint y: 290, endPoint x: 696, endPoint y: 285, distance: 6.8
click at [699, 290] on input "Hình thức thanh toán" at bounding box center [717, 294] width 100 height 18
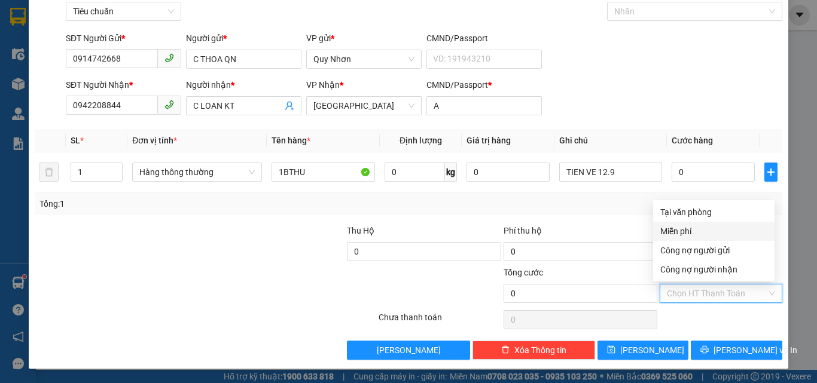
click at [692, 234] on div "Miễn phí" at bounding box center [713, 231] width 107 height 13
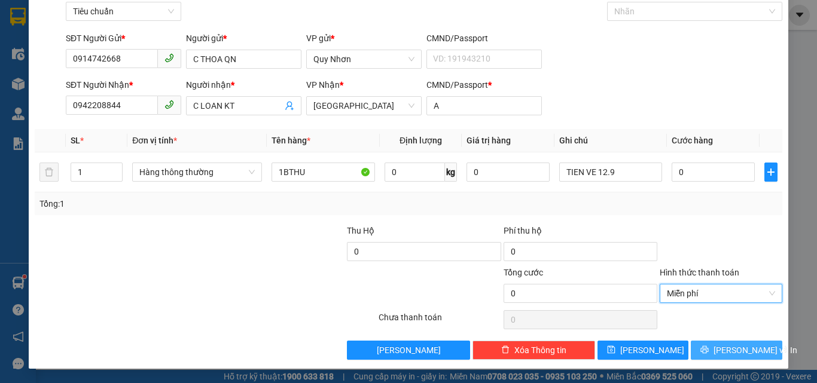
click at [702, 342] on button "[PERSON_NAME] và In" at bounding box center [737, 350] width 92 height 19
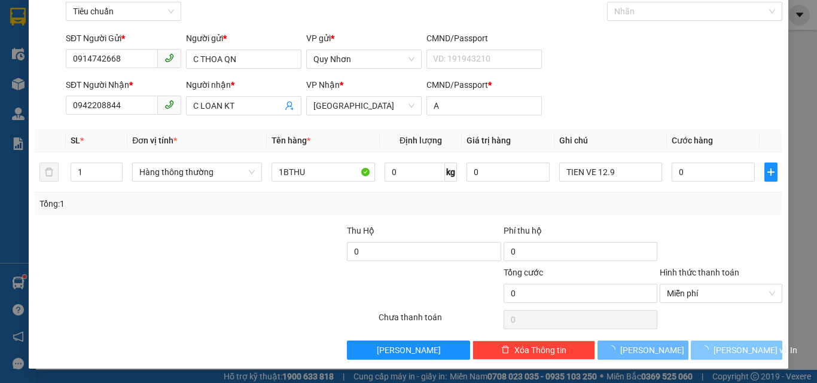
click at [702, 342] on button "[PERSON_NAME] và In" at bounding box center [737, 350] width 92 height 19
